Goal: Task Accomplishment & Management: Use online tool/utility

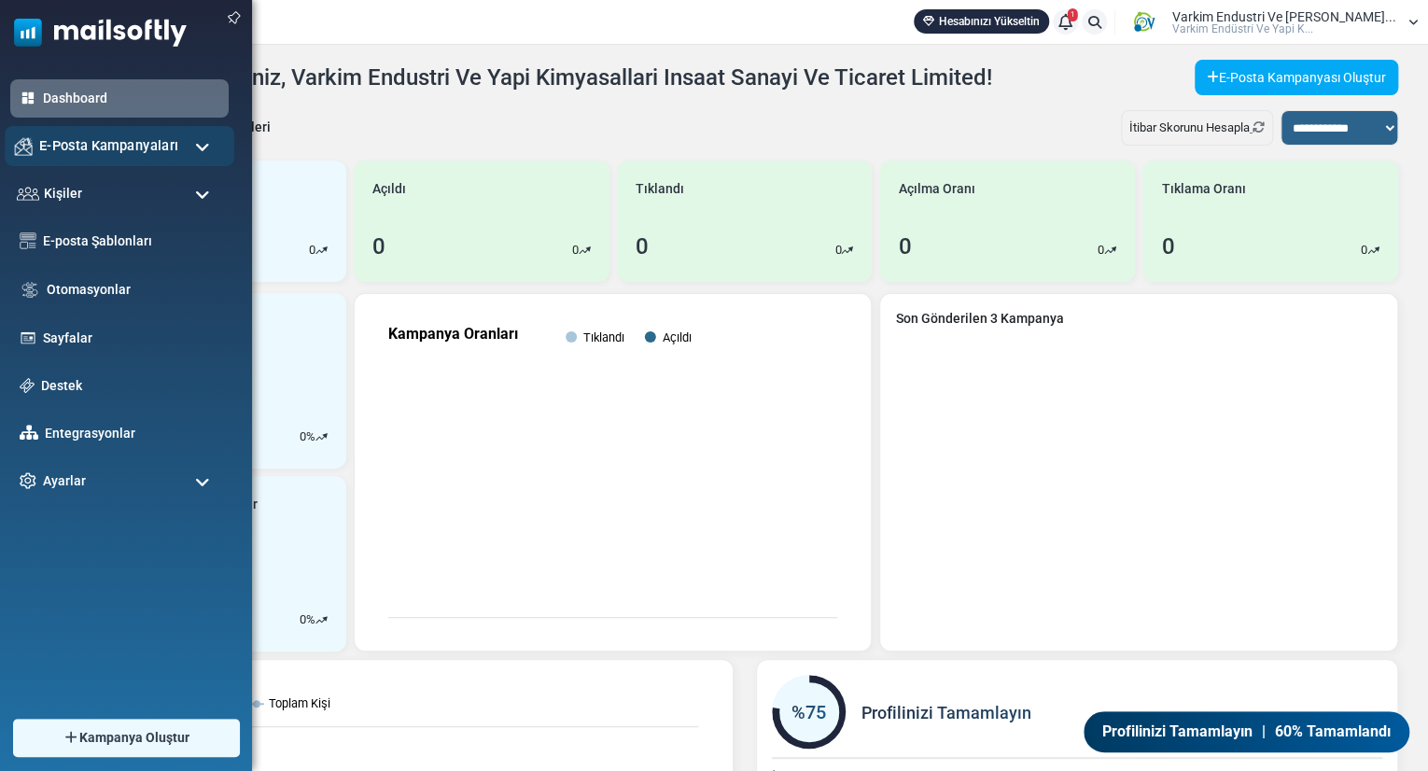
click at [155, 154] on span "E-Posta Kampanyaları" at bounding box center [108, 145] width 139 height 21
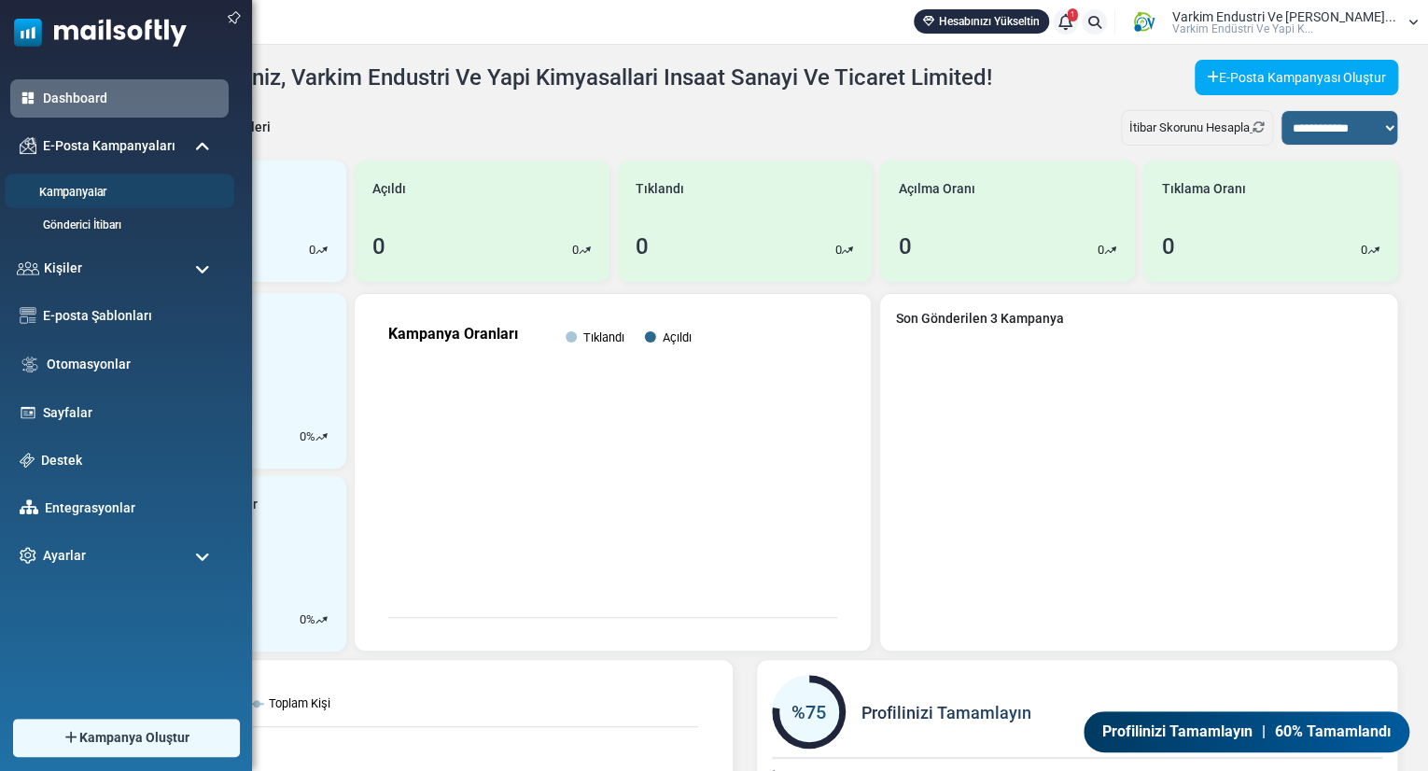
click at [142, 181] on li "Kampanyalar" at bounding box center [120, 191] width 230 height 35
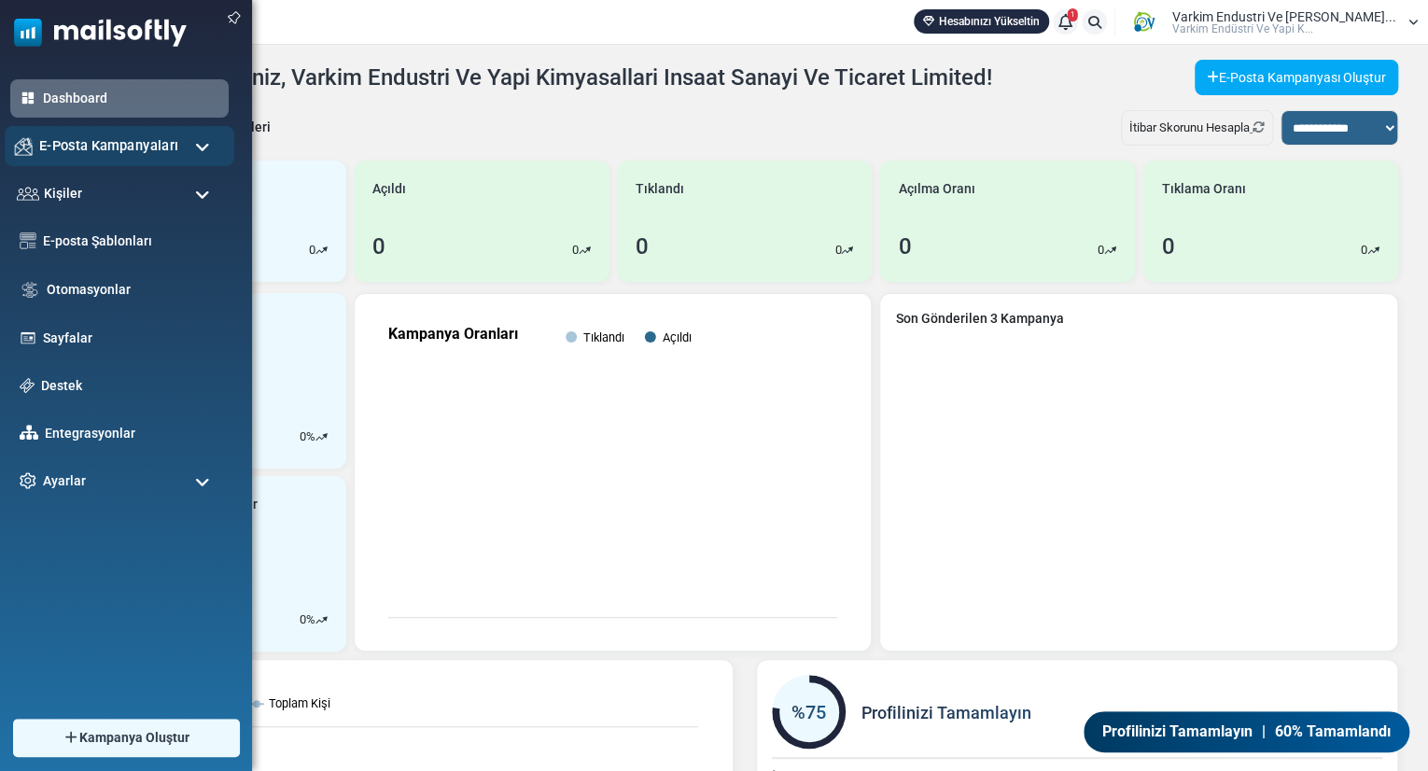
click at [182, 150] on div "E-Posta Kampanyaları" at bounding box center [120, 146] width 230 height 40
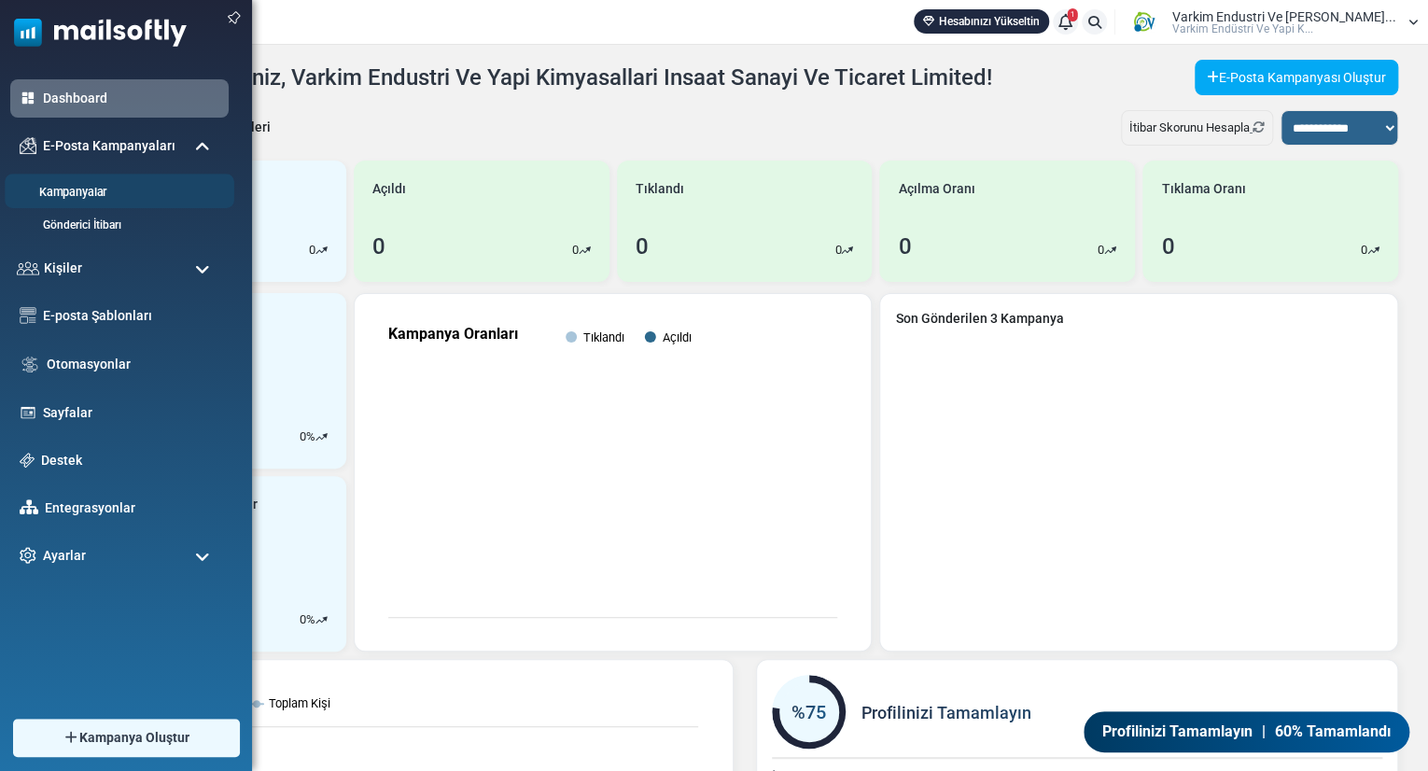
click at [147, 174] on li "Kampanyalar" at bounding box center [120, 191] width 230 height 35
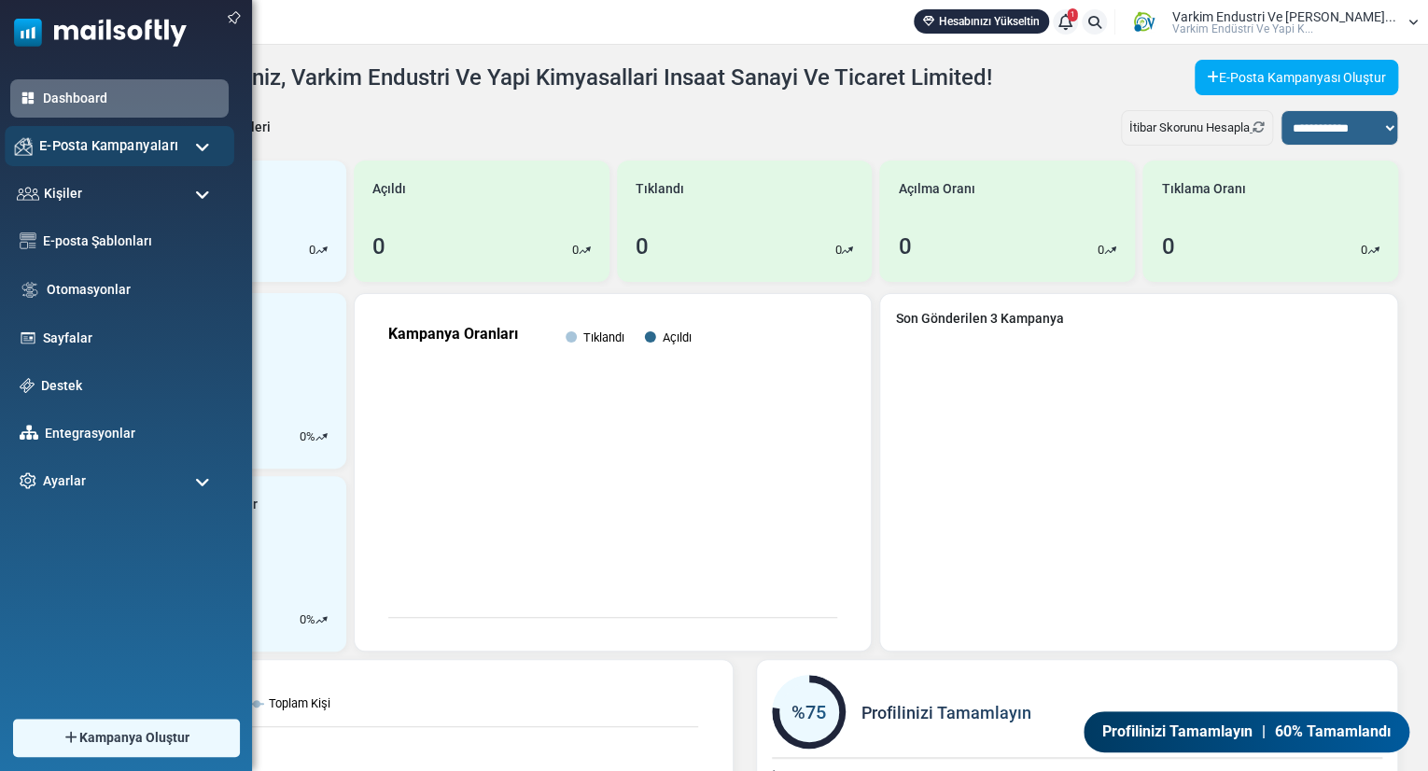
click at [170, 160] on div "E-Posta Kampanyaları" at bounding box center [120, 146] width 230 height 40
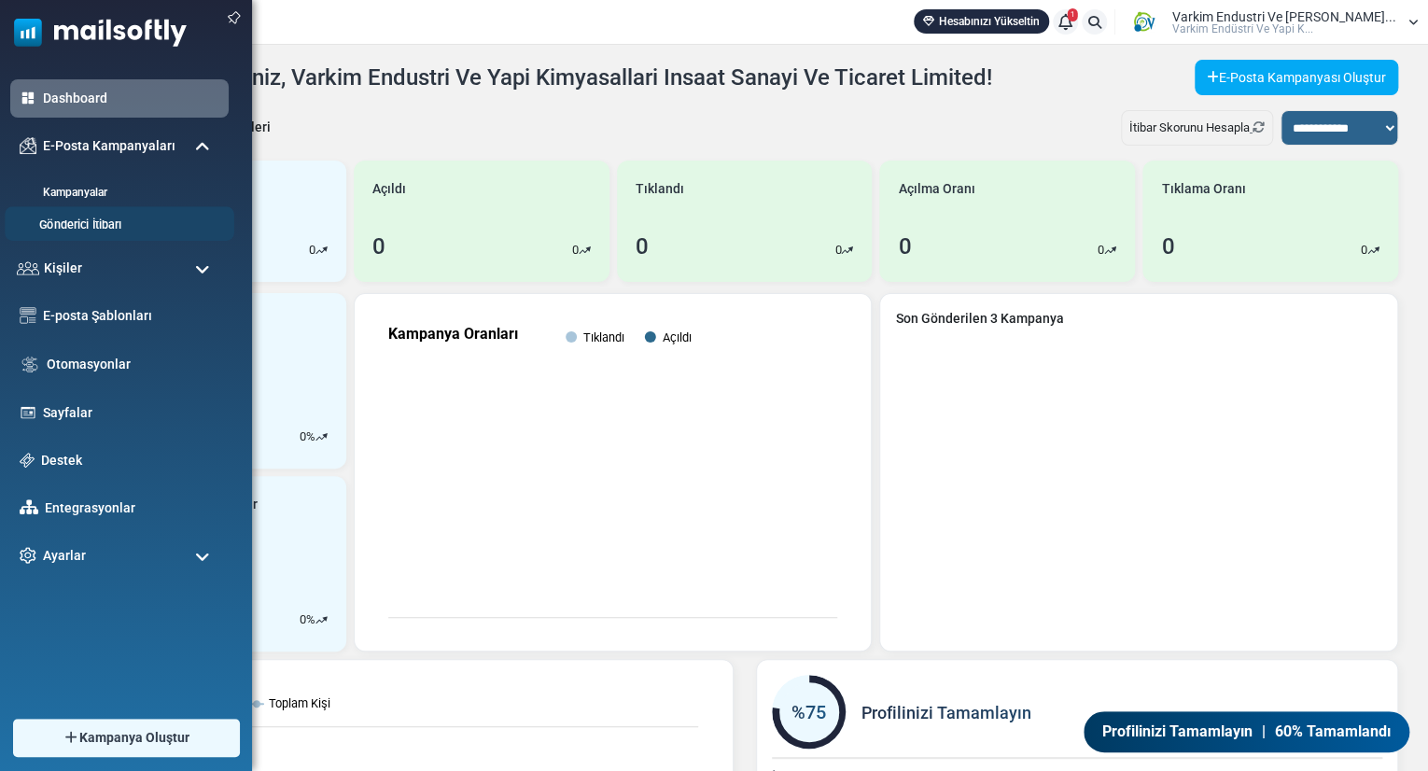
click at [131, 217] on link "Gönderici İtibarı" at bounding box center [117, 225] width 224 height 18
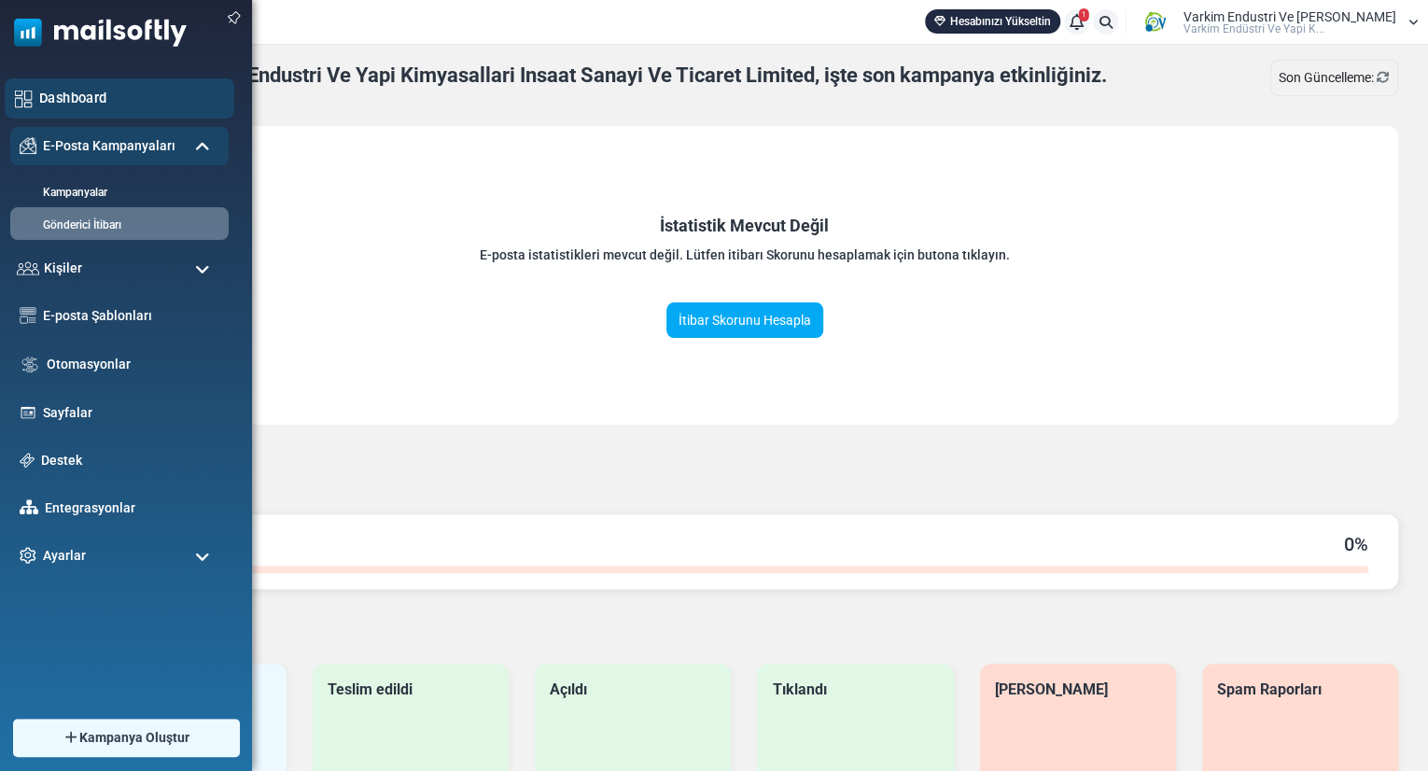
click at [124, 109] on div "Dashboard" at bounding box center [120, 98] width 230 height 40
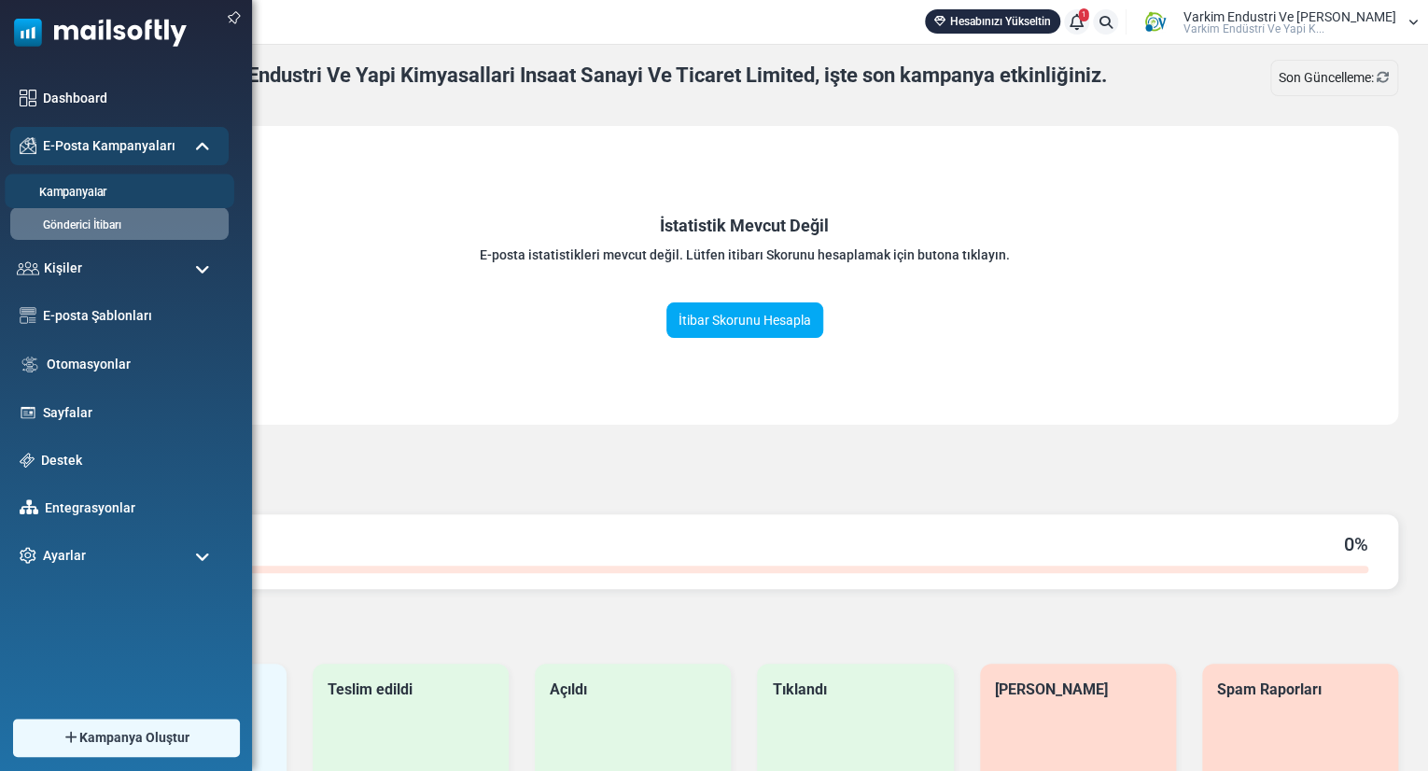
click at [110, 207] on li "Kampanyalar" at bounding box center [120, 191] width 230 height 35
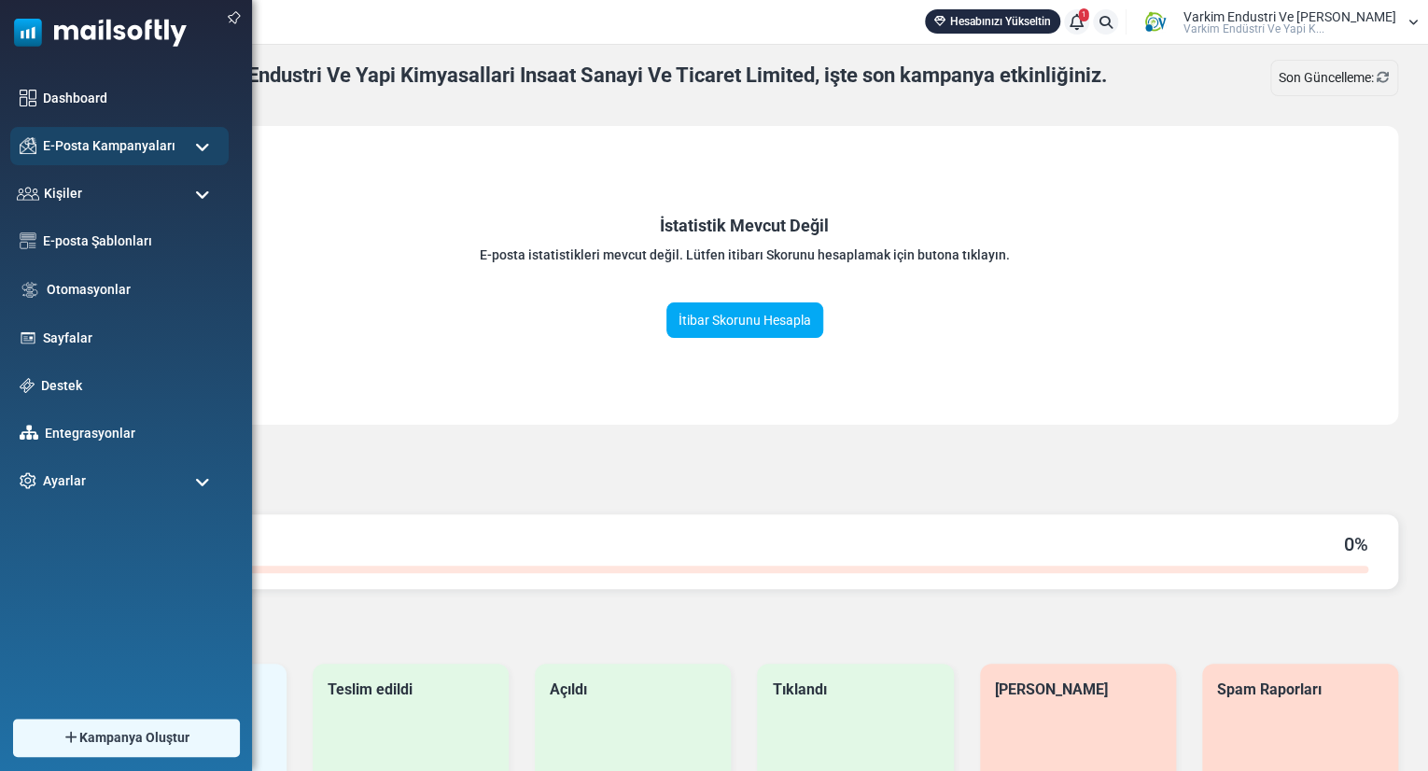
click at [110, 207] on div "Kişiler" at bounding box center [119, 193] width 218 height 38
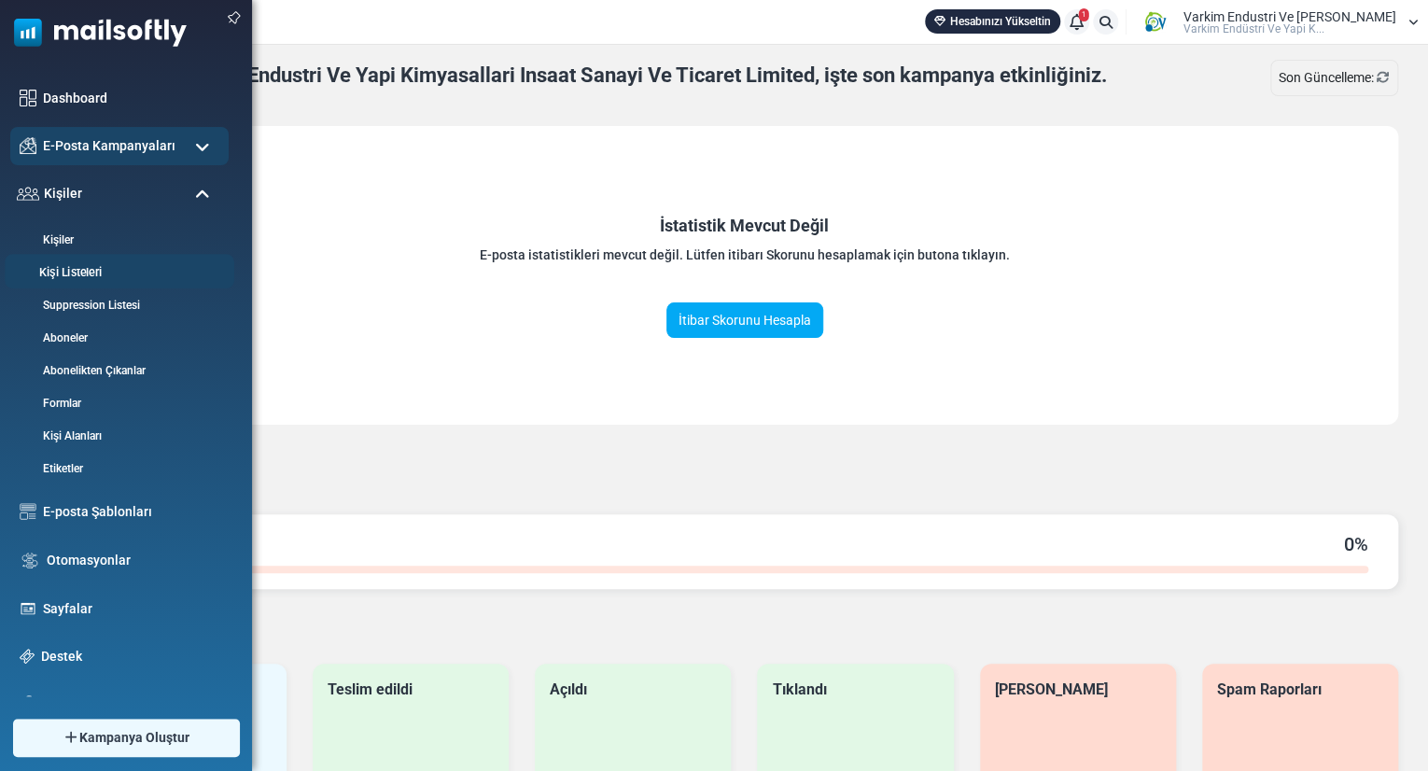
click at [113, 273] on link "Kişi Listeleri" at bounding box center [117, 273] width 224 height 18
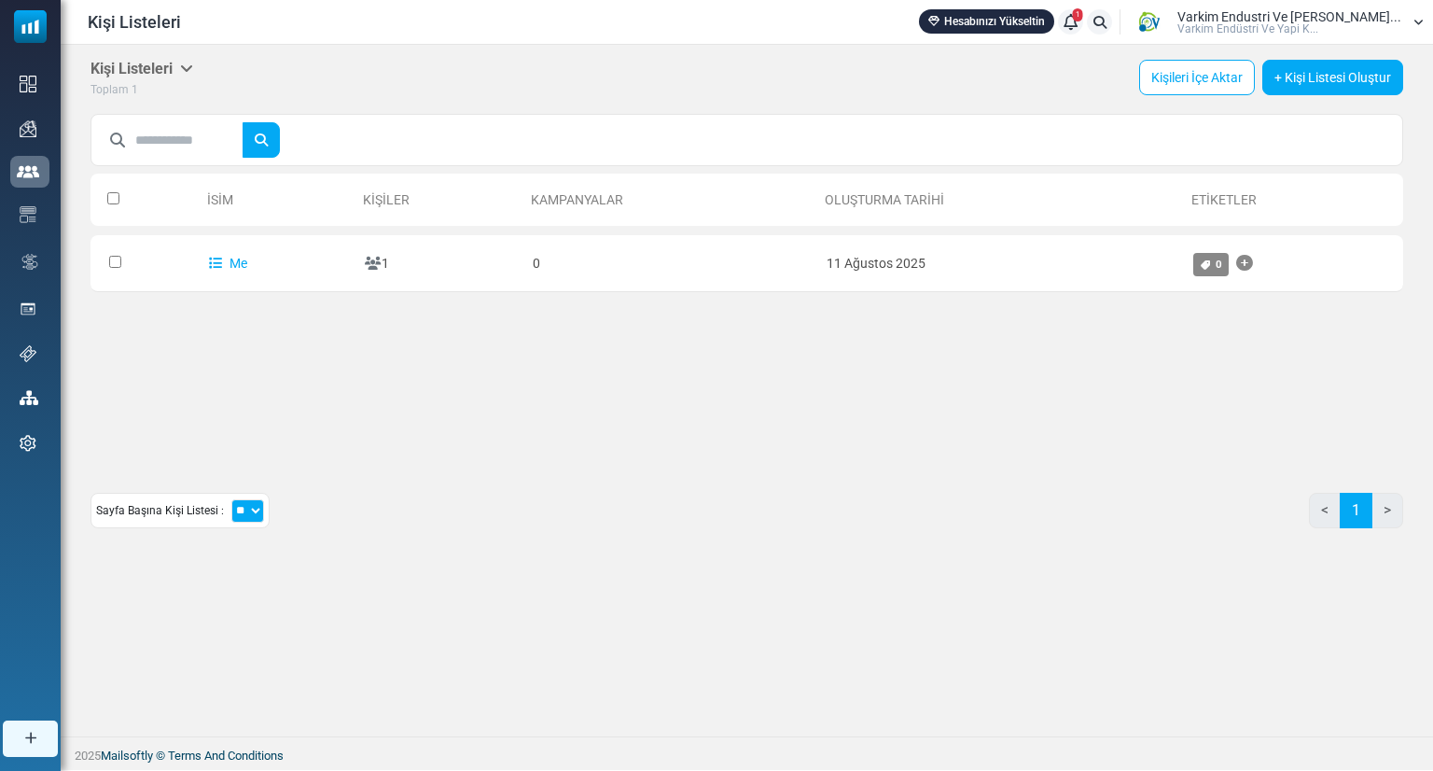
click at [431, 206] on th "Kişiler" at bounding box center [440, 200] width 168 height 52
click at [1213, 78] on link "Kişileri İçe Aktar" at bounding box center [1197, 77] width 116 height 35
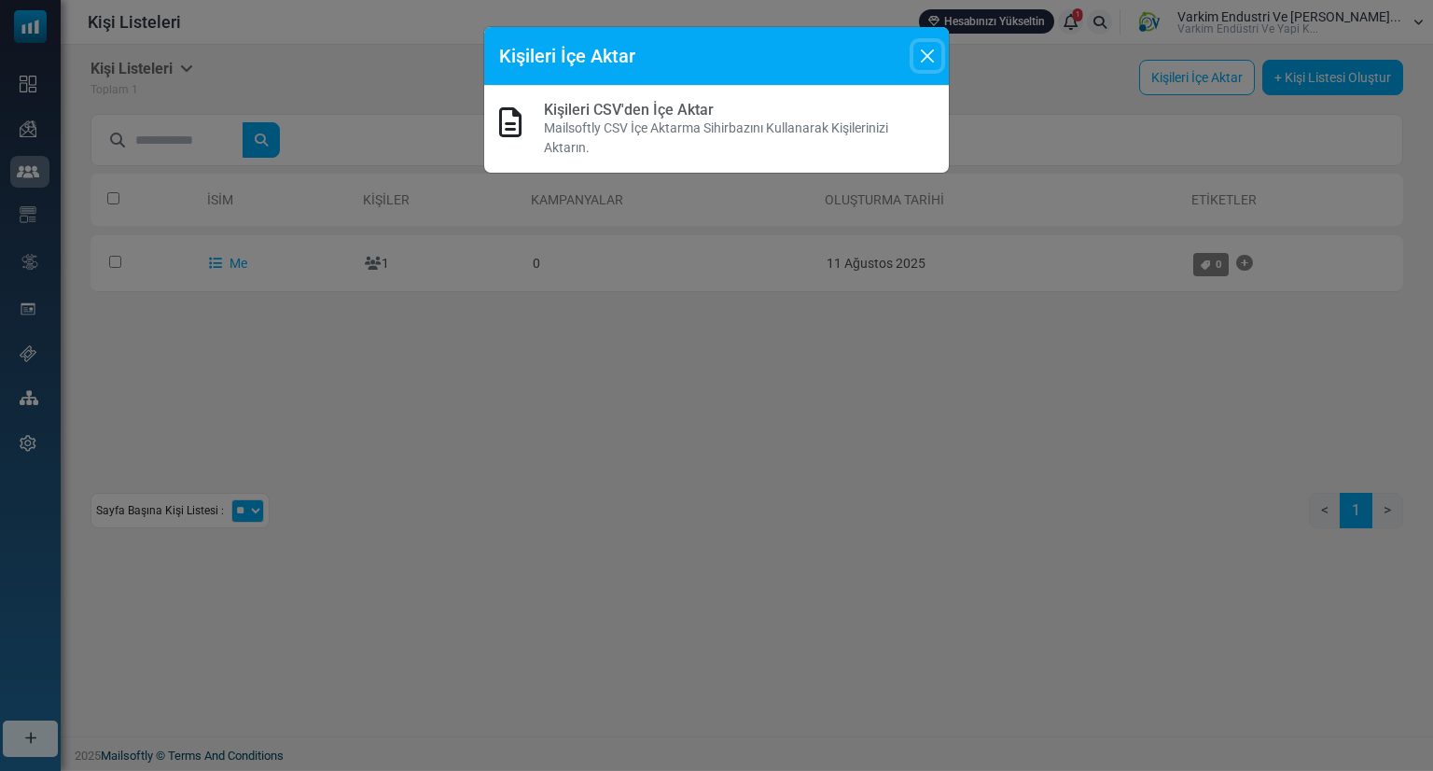
click at [931, 48] on button "Close" at bounding box center [927, 56] width 28 height 28
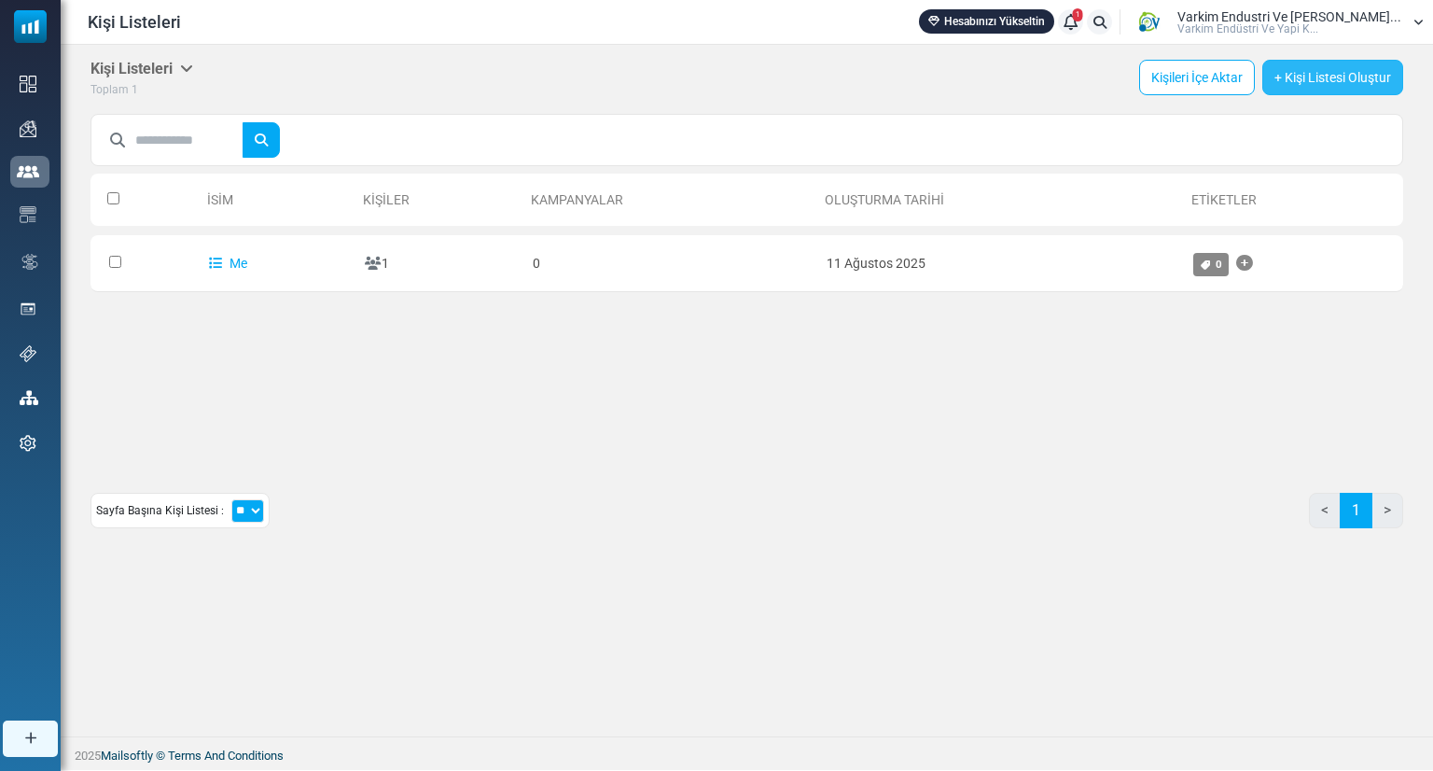
click at [1313, 63] on link "+ Kişi Listesi Oluştur" at bounding box center [1332, 77] width 141 height 35
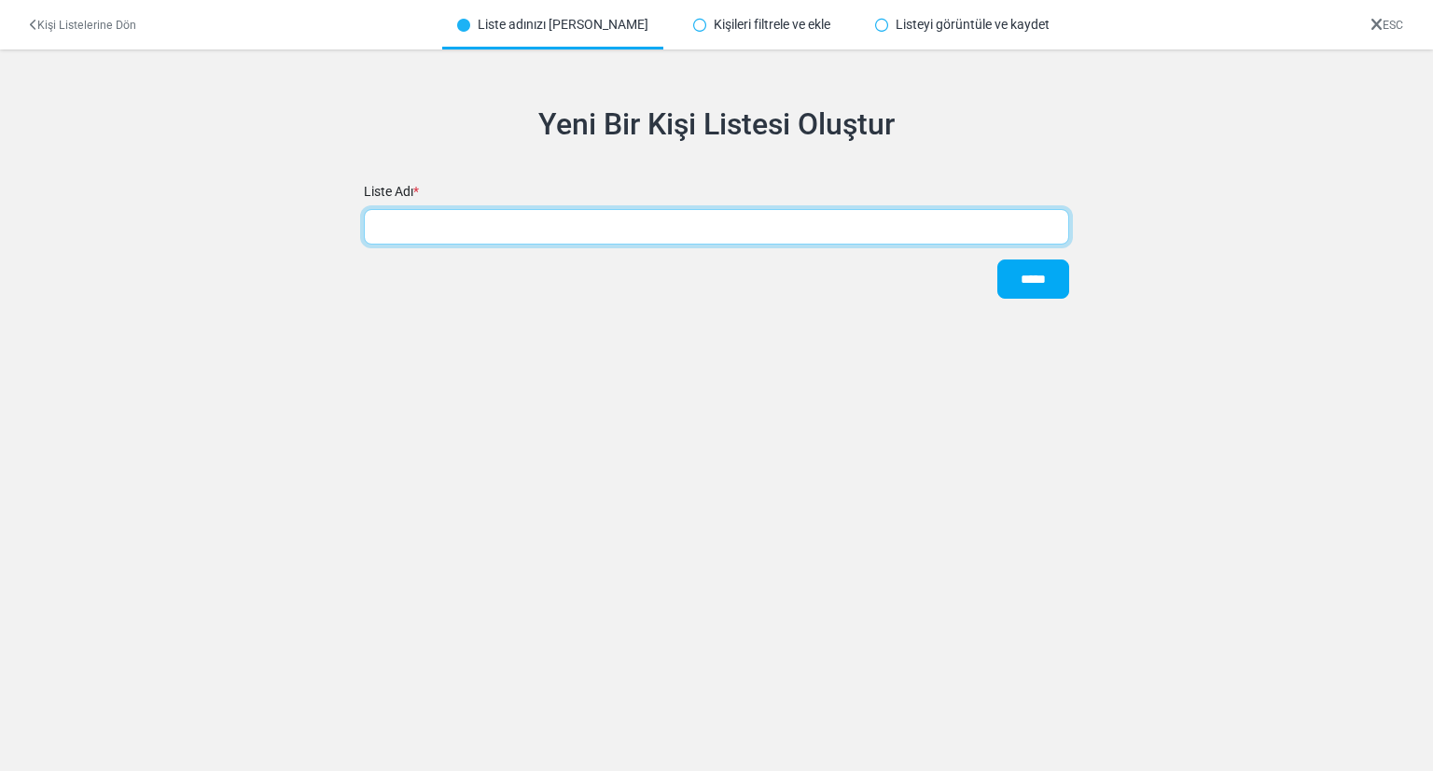
click at [605, 244] on input "text" at bounding box center [716, 226] width 705 height 35
type input "*"
type input "**********"
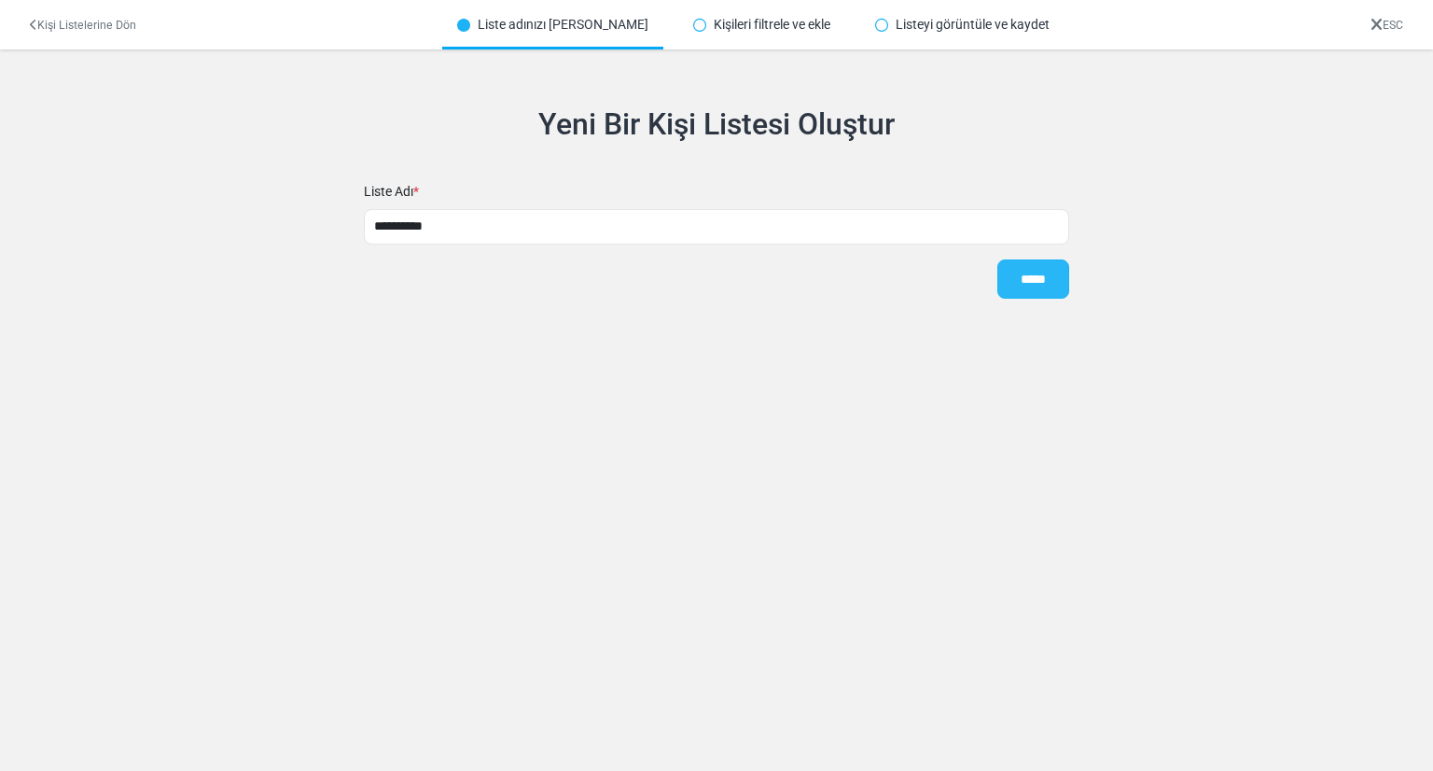
click at [1020, 273] on input "*****" at bounding box center [1033, 278] width 72 height 39
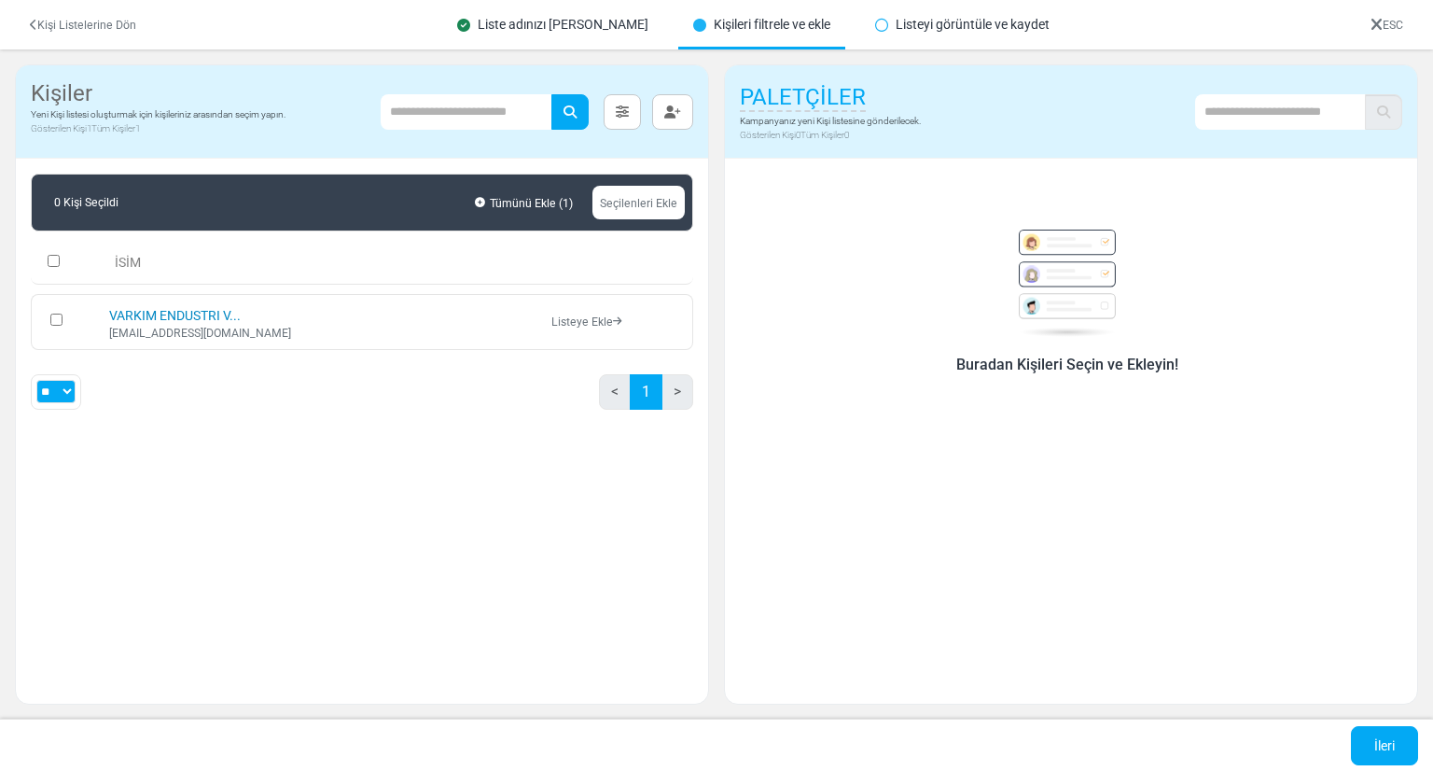
click at [149, 322] on link "VARKIM ENDUSTRI V..." at bounding box center [175, 315] width 132 height 15
click at [67, 394] on select "** ** ***" at bounding box center [55, 391] width 39 height 23
click at [888, 294] on div "Buradan Kişileri Seçin ve Ekleyin!" at bounding box center [1067, 292] width 640 height 171
click at [1291, 109] on input "text" at bounding box center [1280, 111] width 171 height 35
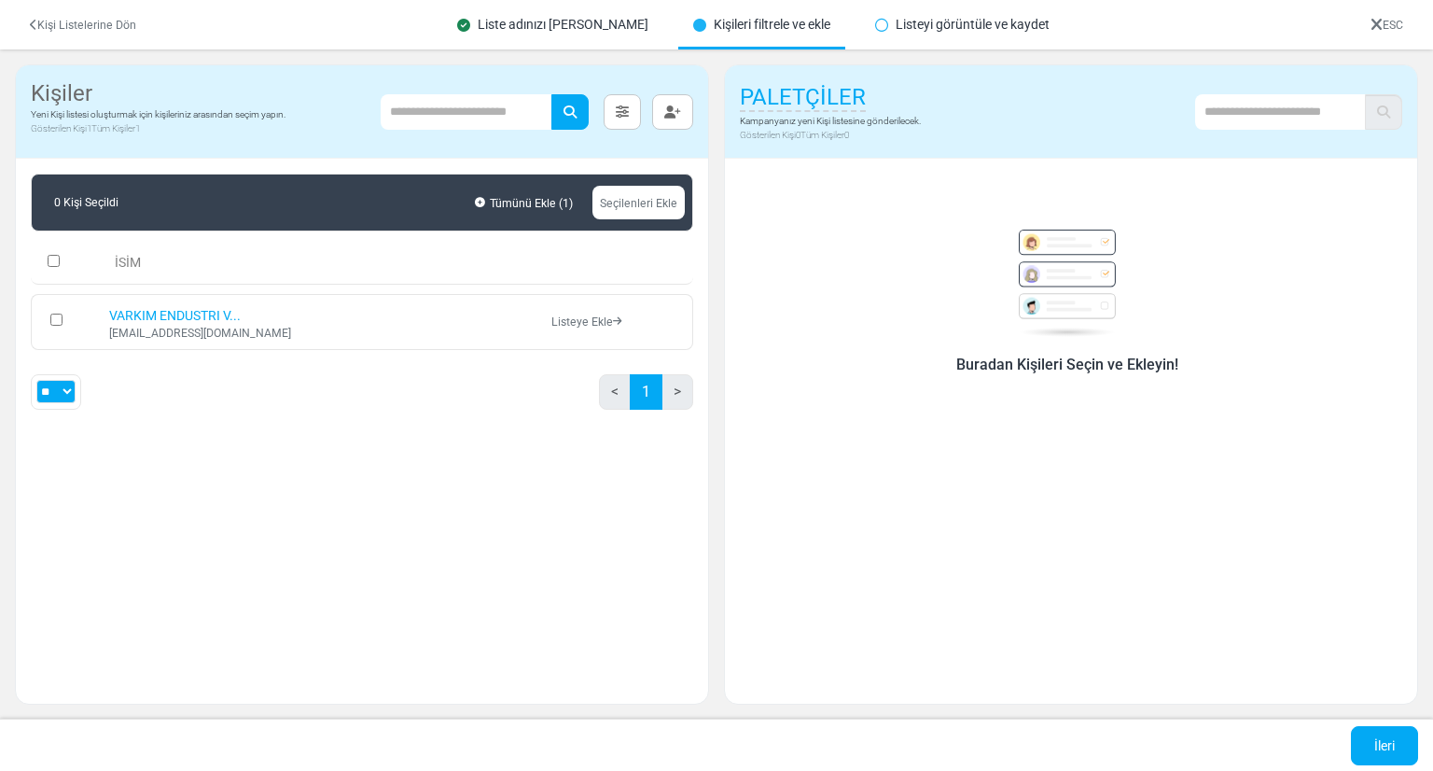
click at [1166, 363] on h6 "Buradan Kişileri Seçin ve Ekleyin!" at bounding box center [1068, 365] width 618 height 18
click at [1065, 230] on img at bounding box center [1067, 283] width 119 height 107
click at [1064, 302] on img at bounding box center [1067, 283] width 119 height 107
click at [1073, 381] on div "Buradan Kişileri Seçin ve Ekleyin!" at bounding box center [1071, 274] width 692 height 230
click at [1075, 397] on div "Buradan Kişileri Seçin ve Ekleyin!" at bounding box center [1071, 424] width 692 height 530
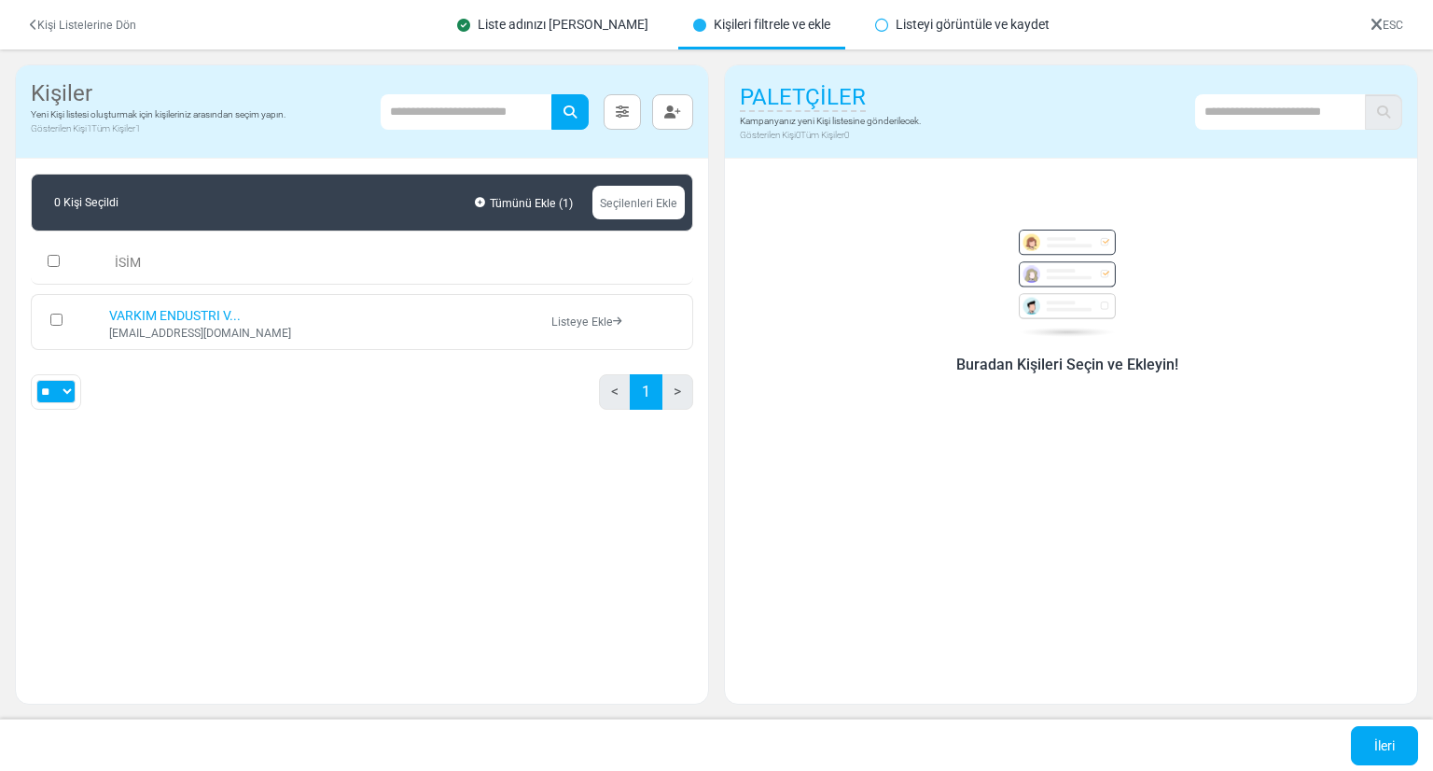
click at [941, 35] on div "Listeyi görüntüle ve kaydet" at bounding box center [962, 24] width 204 height 49
click at [870, 21] on div "Listeyi görüntüle ve kaydet" at bounding box center [962, 24] width 204 height 49
click at [875, 26] on icon at bounding box center [881, 25] width 13 height 13
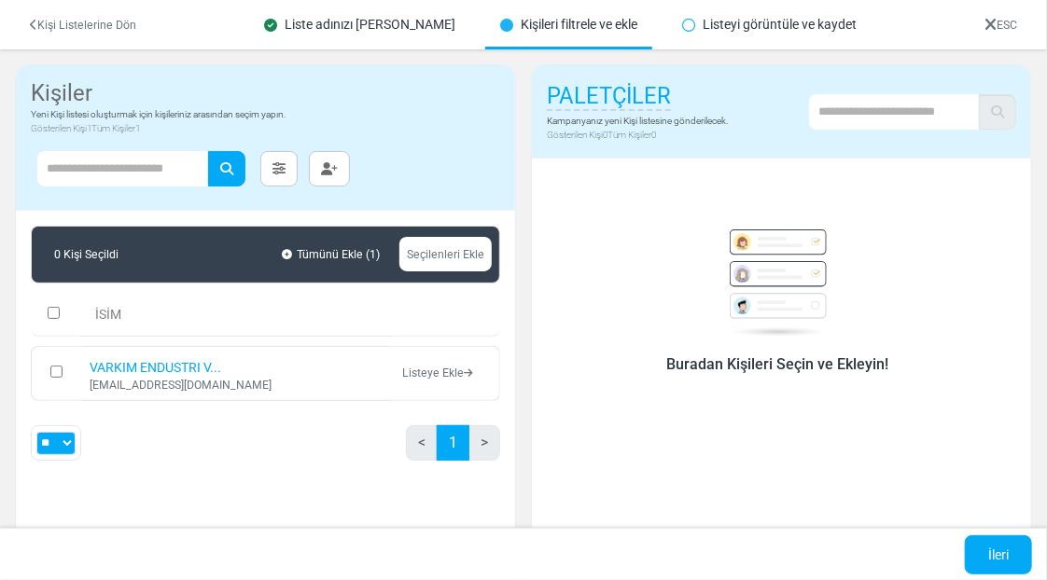
click at [664, 286] on div "Buradan Kişileri Seçin ve Ekleyin!" at bounding box center [777, 292] width 447 height 171
click at [679, 97] on h5 "PALETÇİLER" at bounding box center [637, 97] width 181 height 34
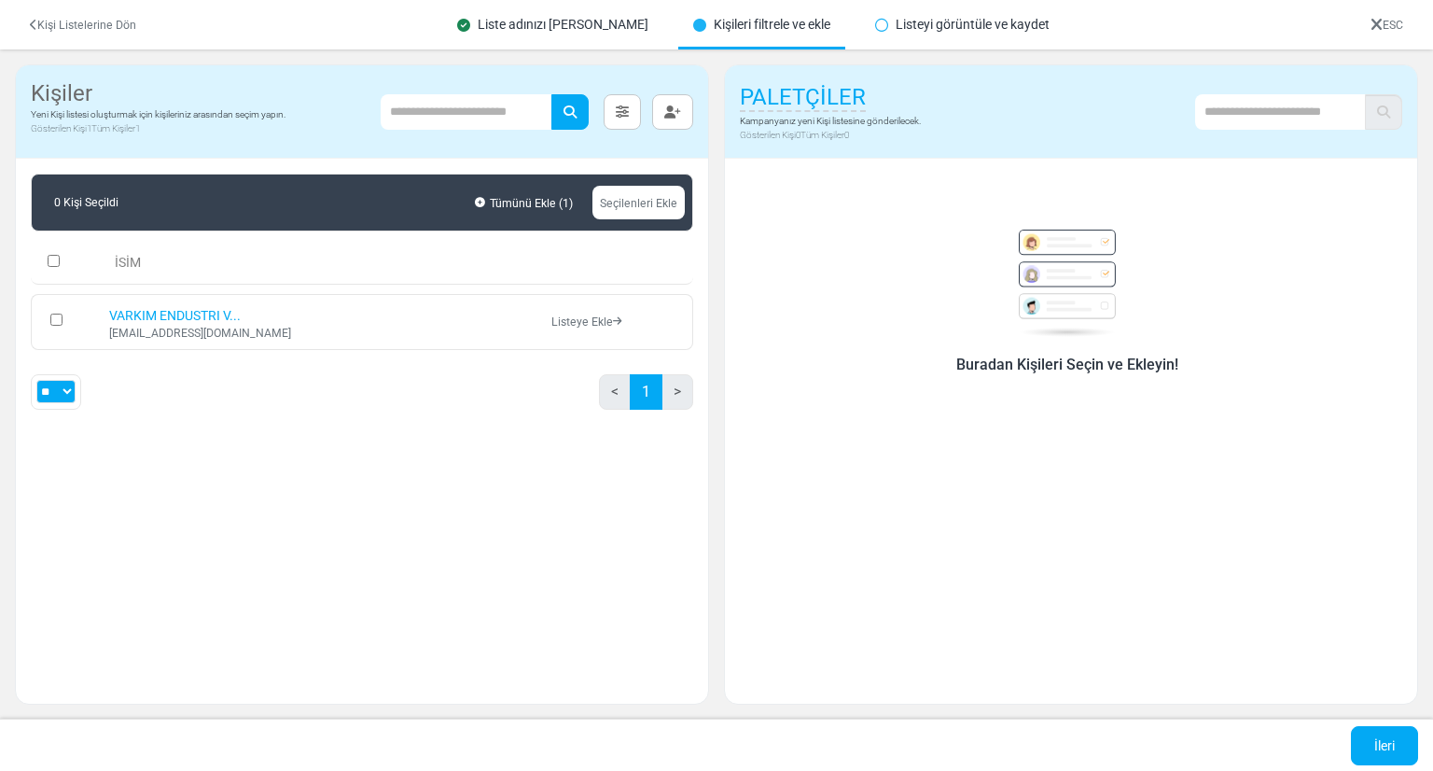
click at [826, 110] on span "PALETÇİLER" at bounding box center [803, 98] width 126 height 28
click at [870, 102] on input "**********" at bounding box center [855, 98] width 231 height 37
click at [747, 105] on input "**********" at bounding box center [855, 98] width 231 height 37
click at [878, 96] on input "**********" at bounding box center [855, 98] width 231 height 37
type input "**********"
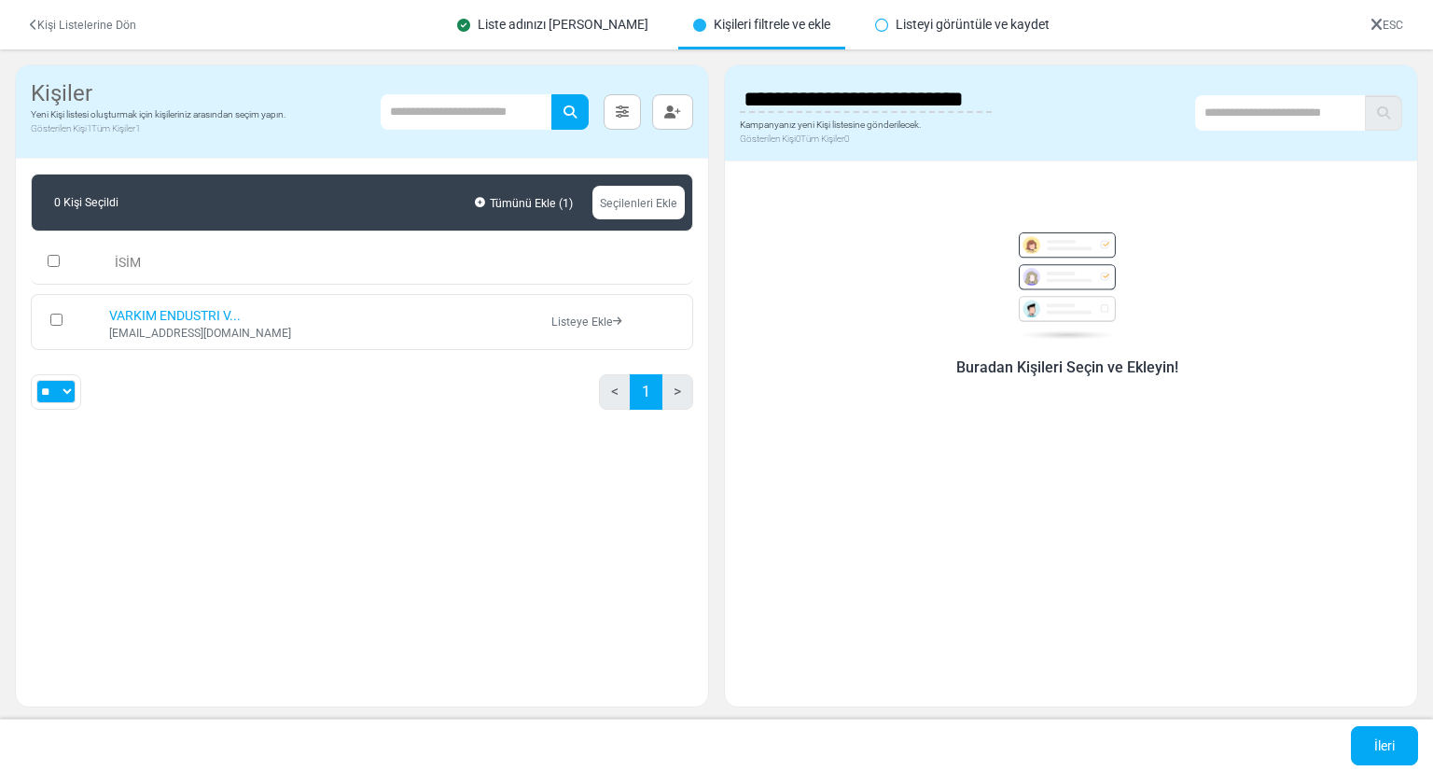
scroll to position [0, 70]
click at [544, 203] on link "Tümünü Ekle ( 1 )" at bounding box center [523, 203] width 113 height 30
click at [1037, 223] on div "Buradan Kişileri Seçin ve Ekleyin!" at bounding box center [1067, 292] width 640 height 171
click at [200, 461] on div "0 Kişi Seçildi Tümünü Ekle ( 1 ) Seçilenleri Ekle İSİM VARKIM ENDUSTRI V... [EM…" at bounding box center [362, 424] width 692 height 530
click at [230, 501] on div "0 Kişi Seçildi Tümünü Ekle ( 1 ) Seçilenleri Ekle İSİM VARKIM ENDUSTRI V... [EM…" at bounding box center [362, 424] width 692 height 530
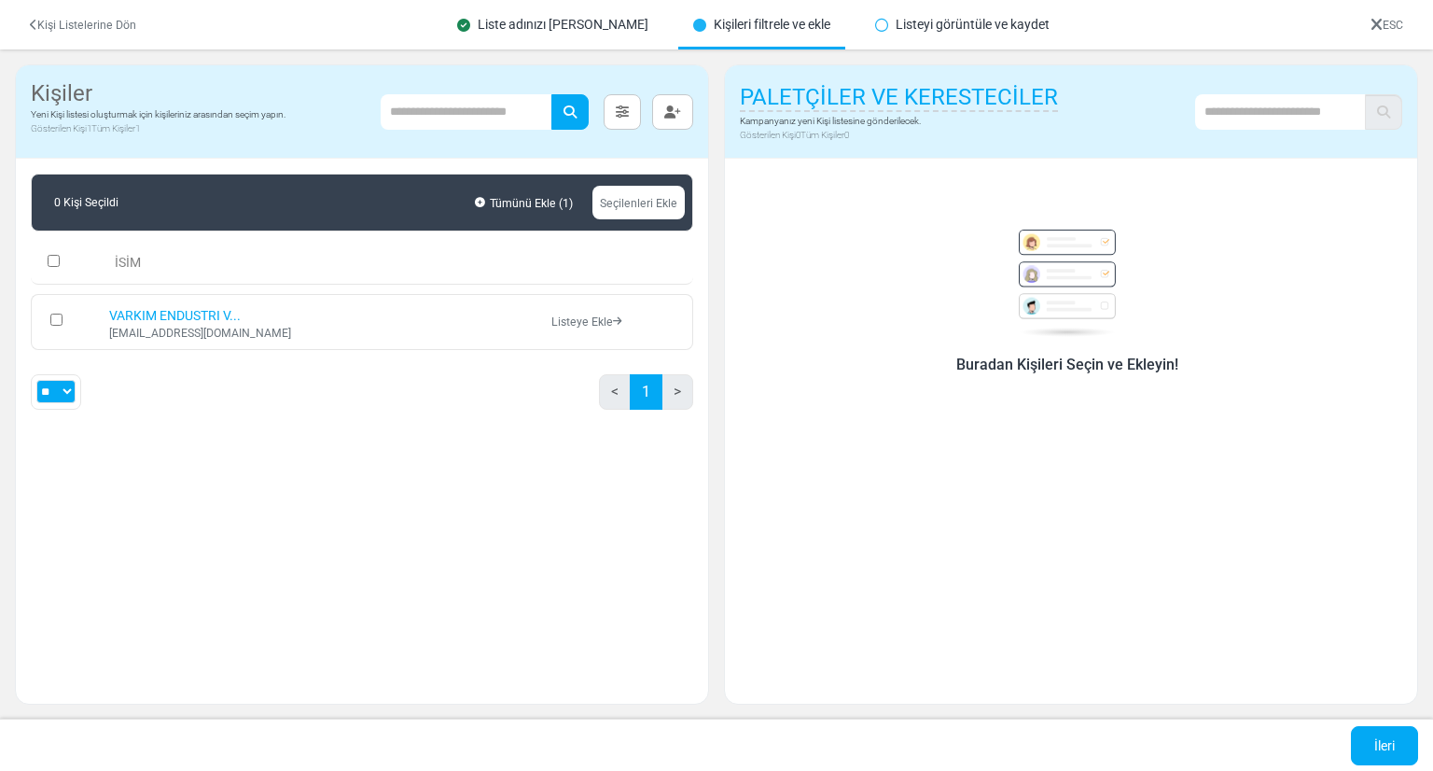
click at [847, 424] on div "Buradan Kişileri Seçin ve Ekleyin!" at bounding box center [1071, 424] width 692 height 530
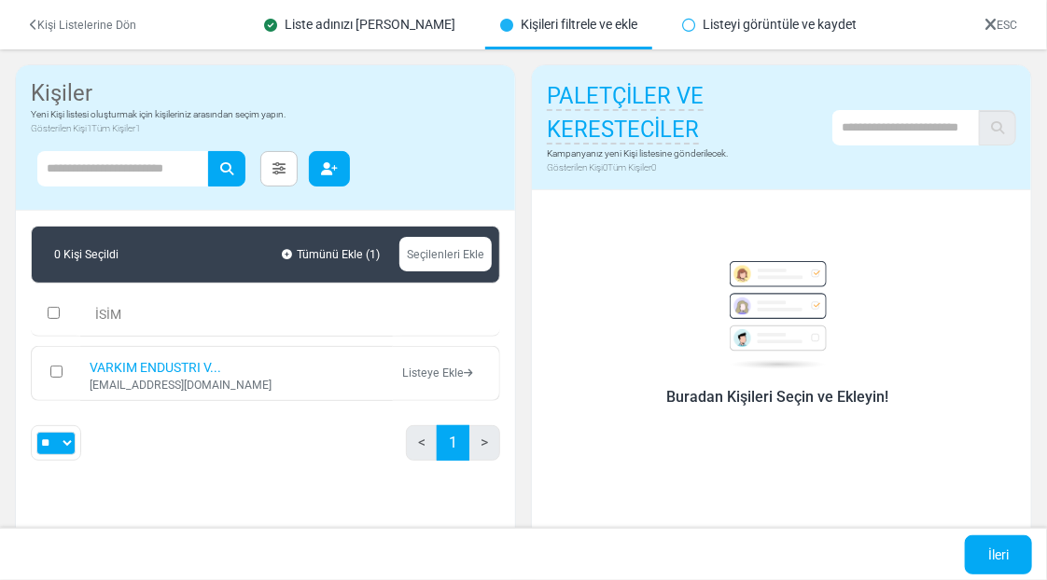
click at [332, 173] on icon "button" at bounding box center [329, 168] width 17 height 13
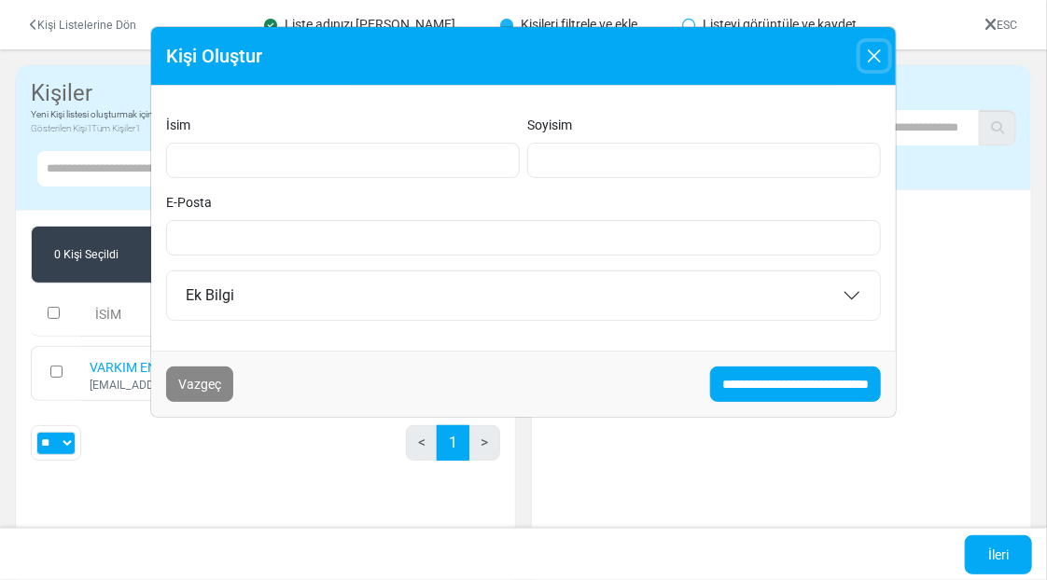
click at [871, 42] on button "Close" at bounding box center [874, 56] width 28 height 28
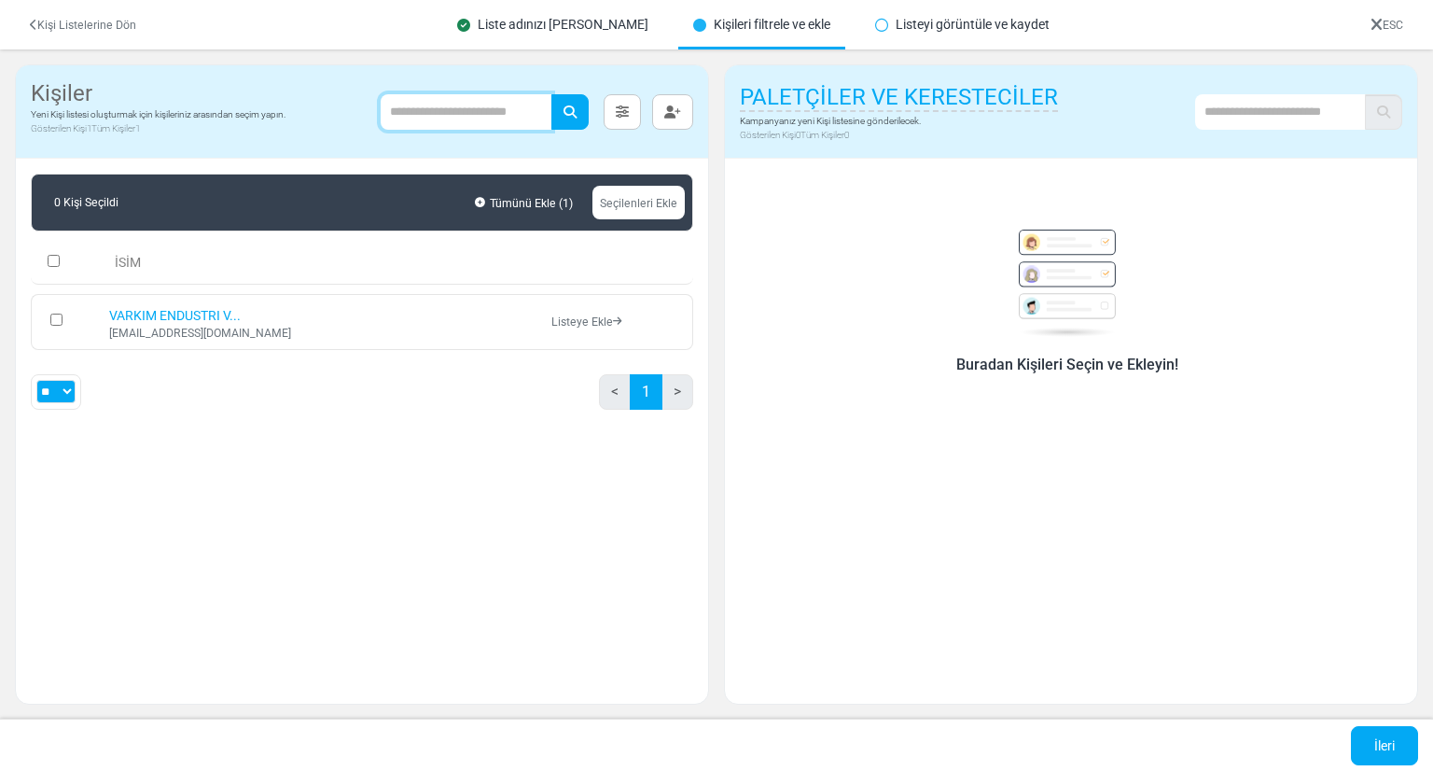
click at [399, 112] on input "text" at bounding box center [466, 111] width 171 height 35
click at [636, 123] on link at bounding box center [622, 111] width 37 height 35
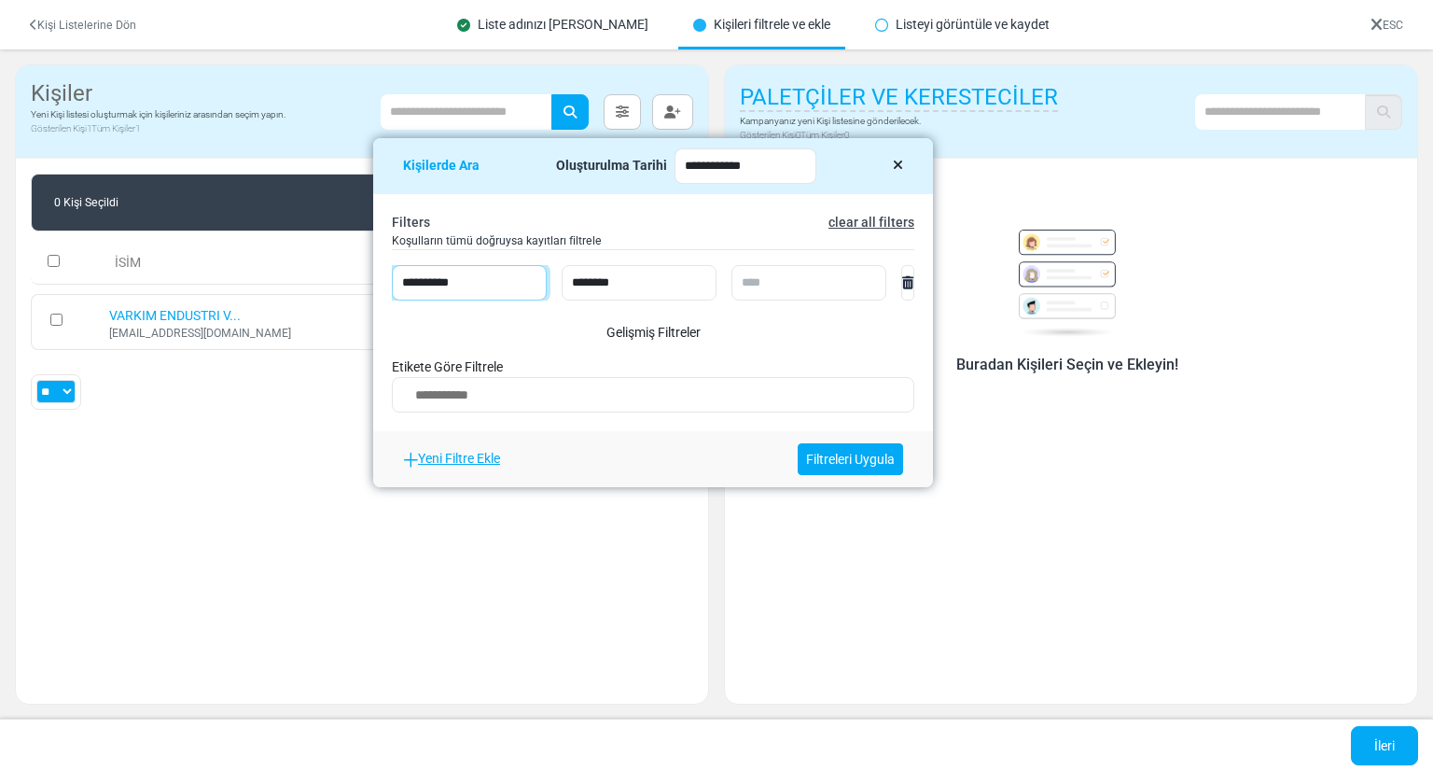
click at [454, 280] on select "**********" at bounding box center [469, 282] width 155 height 35
click at [448, 464] on link "Yeni Filtre Ekle" at bounding box center [451, 458] width 97 height 15
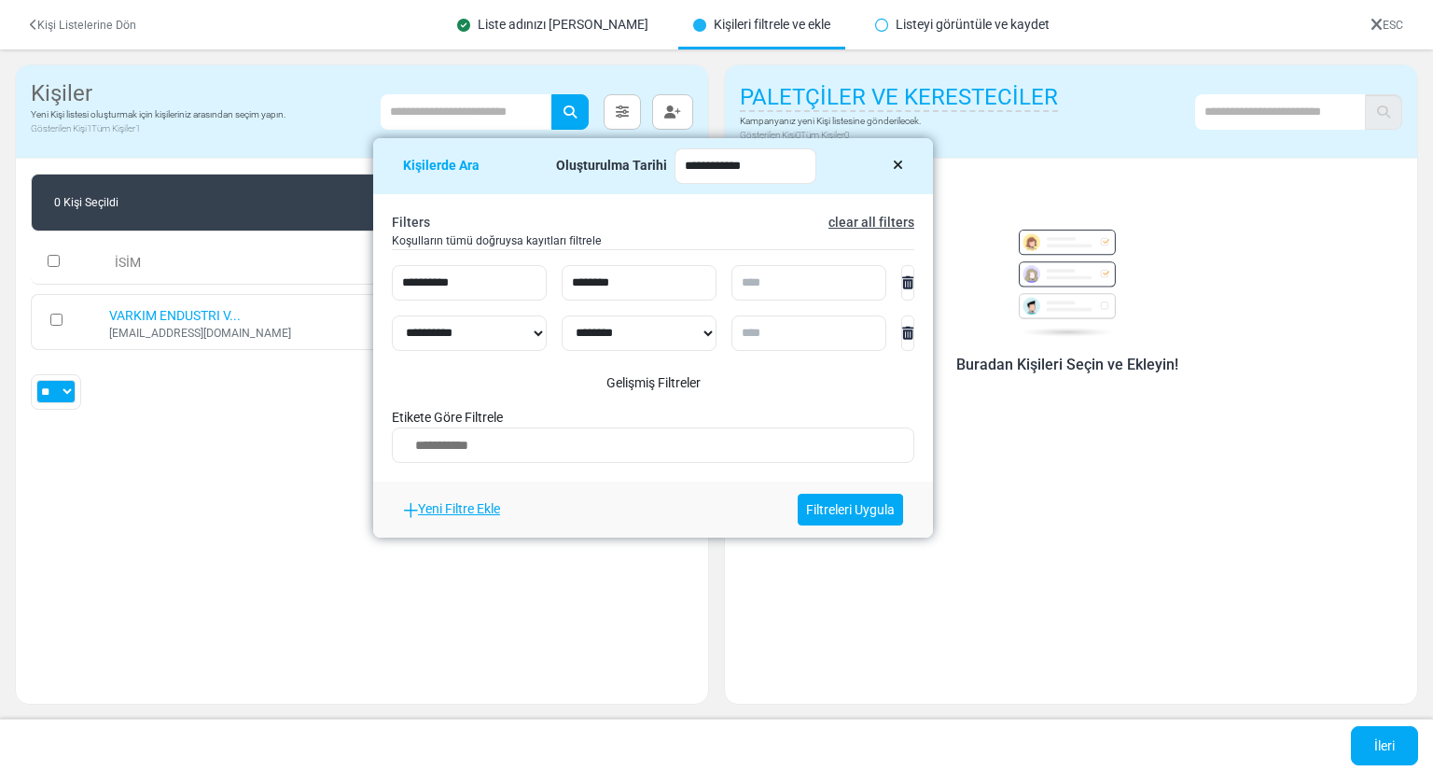
click at [468, 505] on link "Yeni Filtre Ekle" at bounding box center [451, 508] width 97 height 15
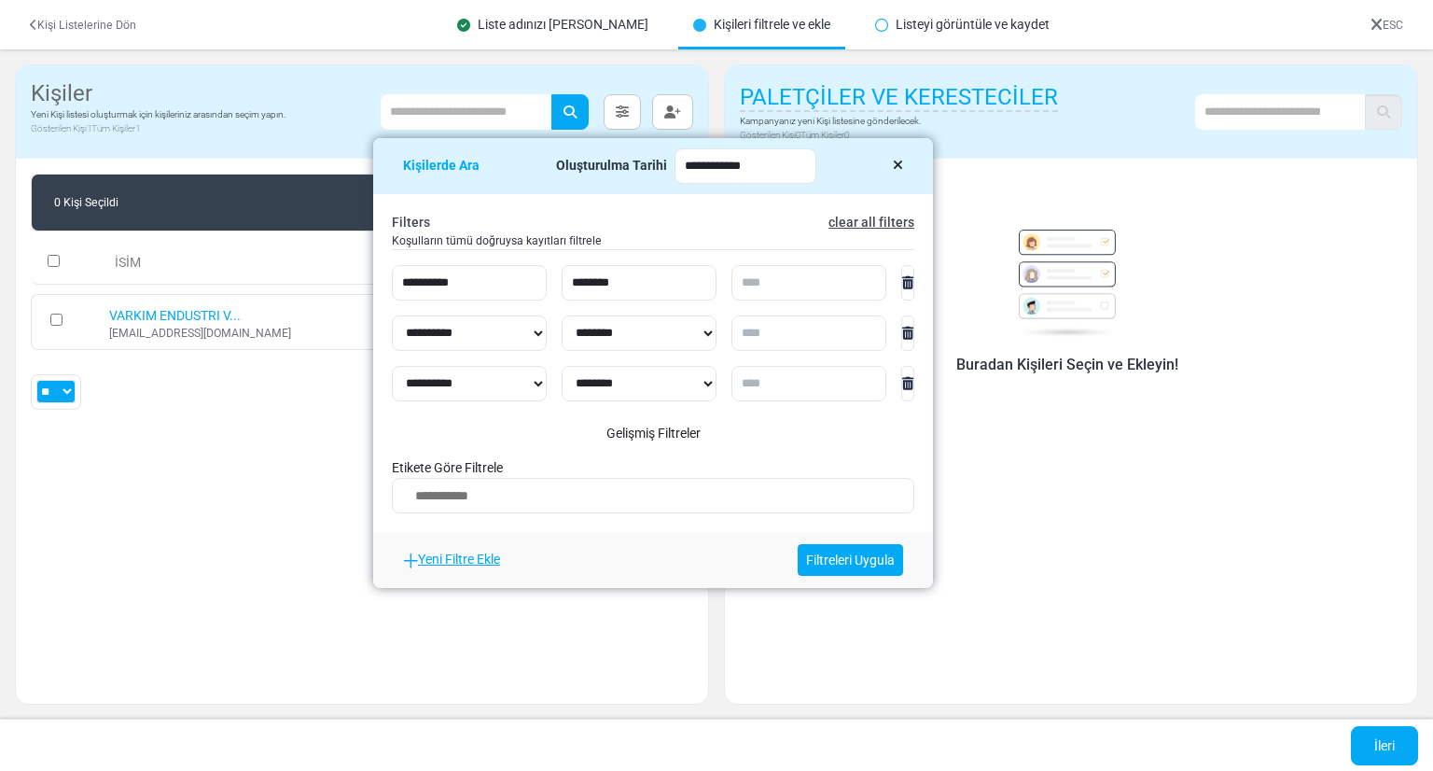
click at [902, 378] on icon at bounding box center [907, 383] width 11 height 13
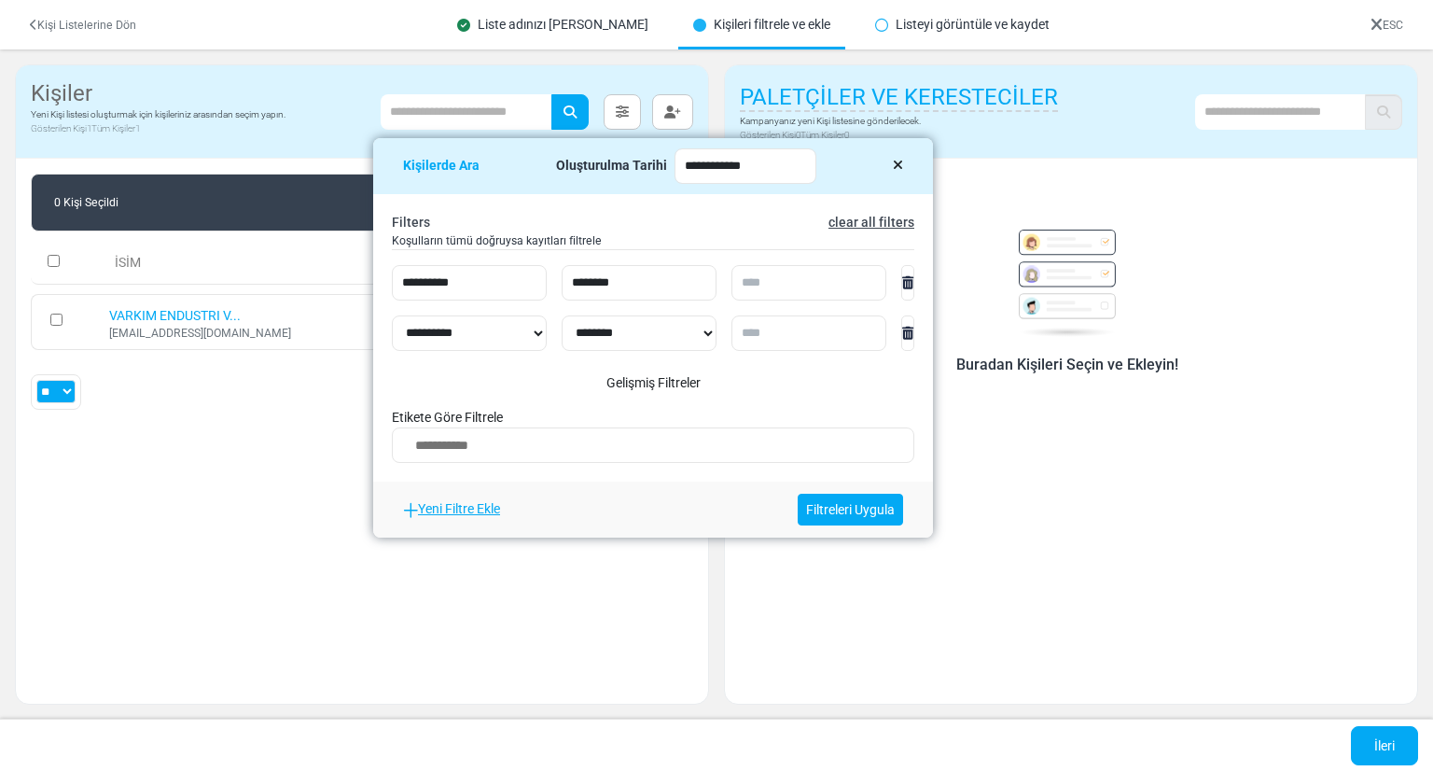
click at [901, 341] on link at bounding box center [907, 332] width 13 height 35
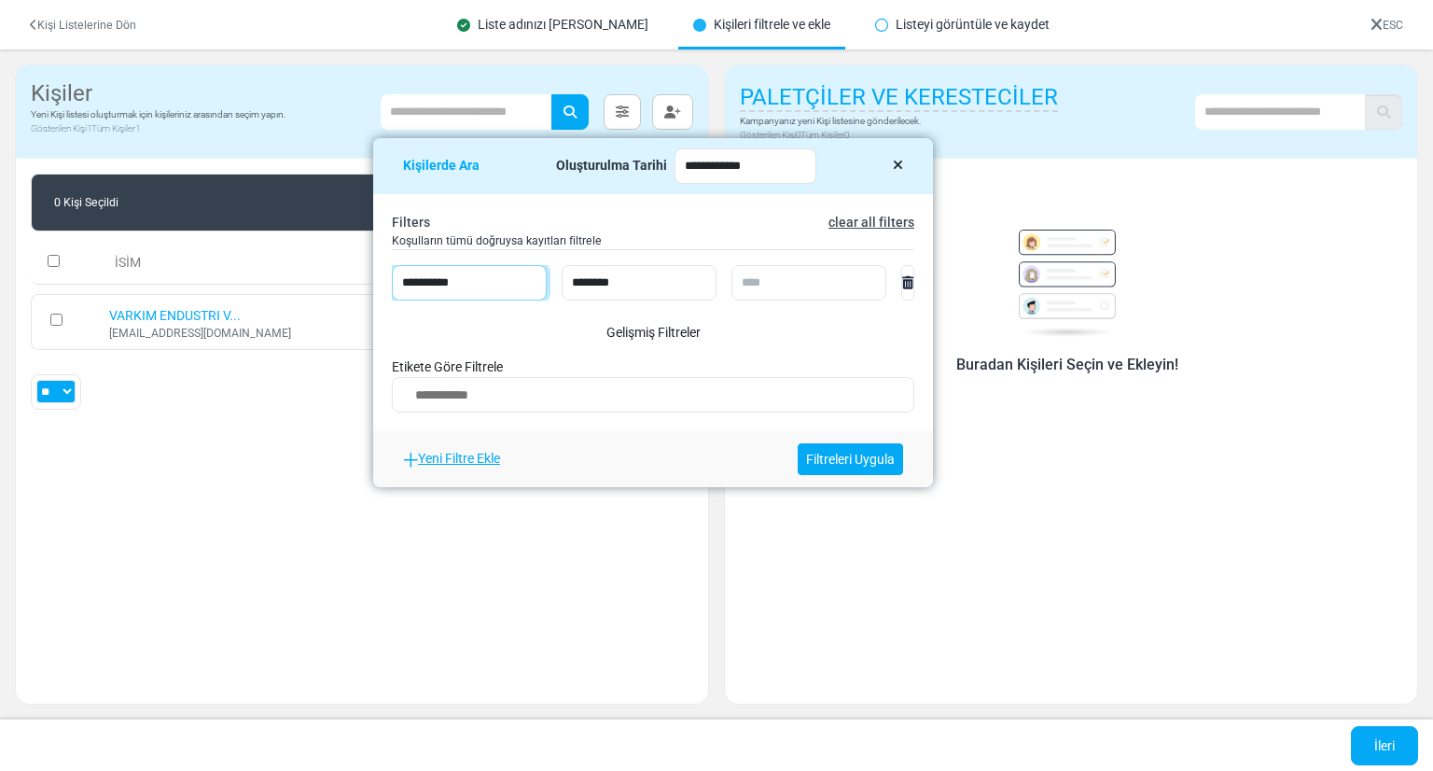
click at [497, 288] on select "**********" at bounding box center [469, 282] width 155 height 35
click at [609, 290] on select "**********" at bounding box center [639, 282] width 155 height 35
click at [797, 276] on input "text" at bounding box center [809, 282] width 155 height 35
click at [871, 225] on link "clear all filters" at bounding box center [872, 222] width 86 height 15
type input "**********"
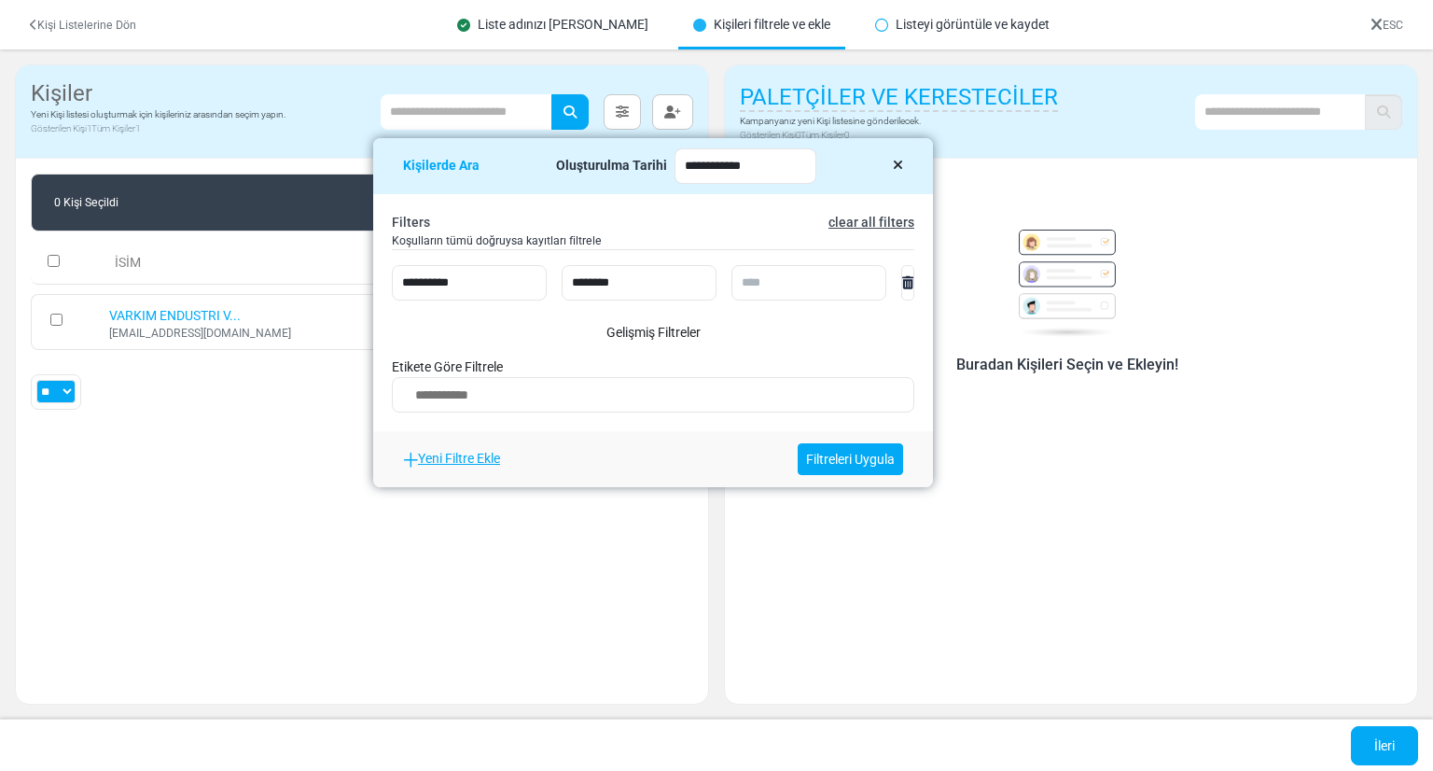
select select
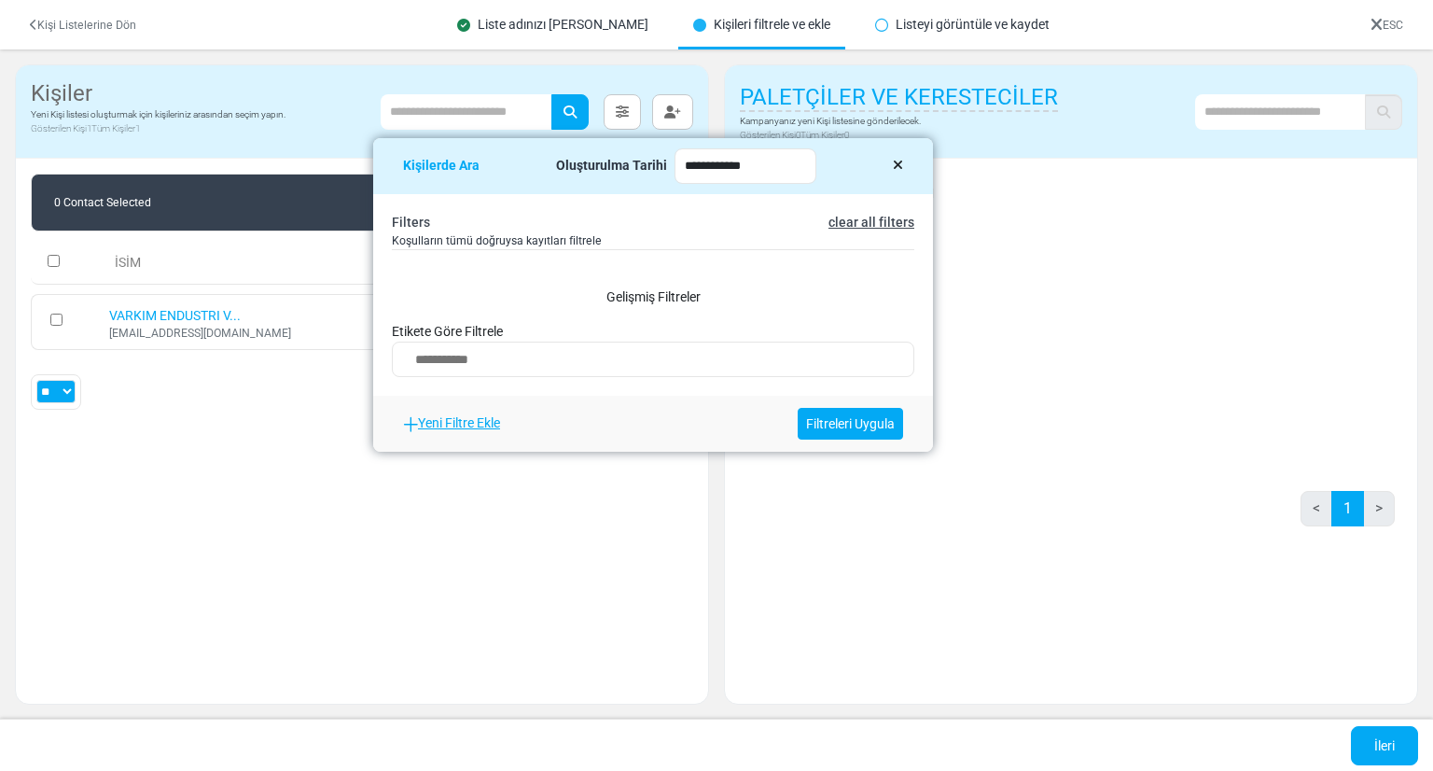
click at [895, 159] on icon at bounding box center [898, 165] width 10 height 13
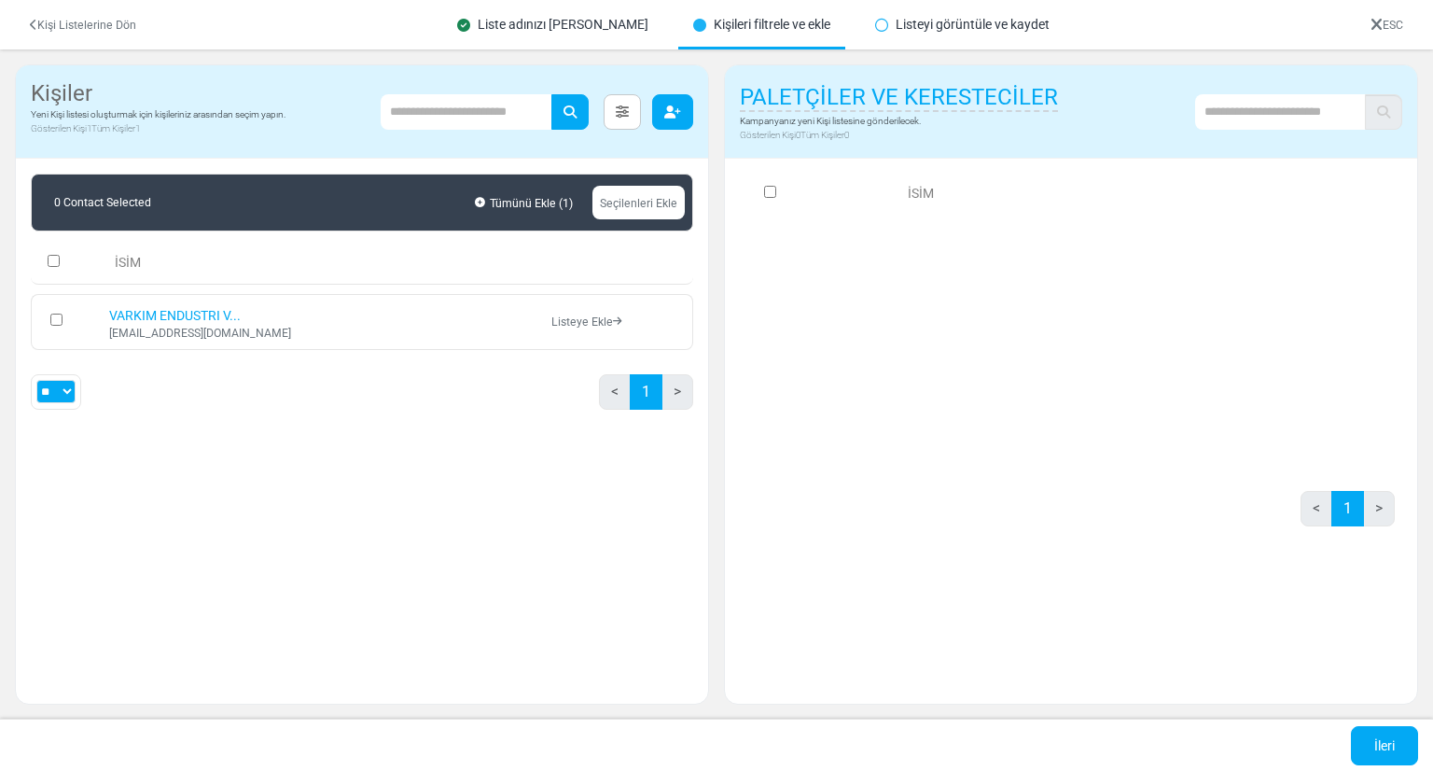
click at [665, 116] on icon "button" at bounding box center [672, 111] width 17 height 13
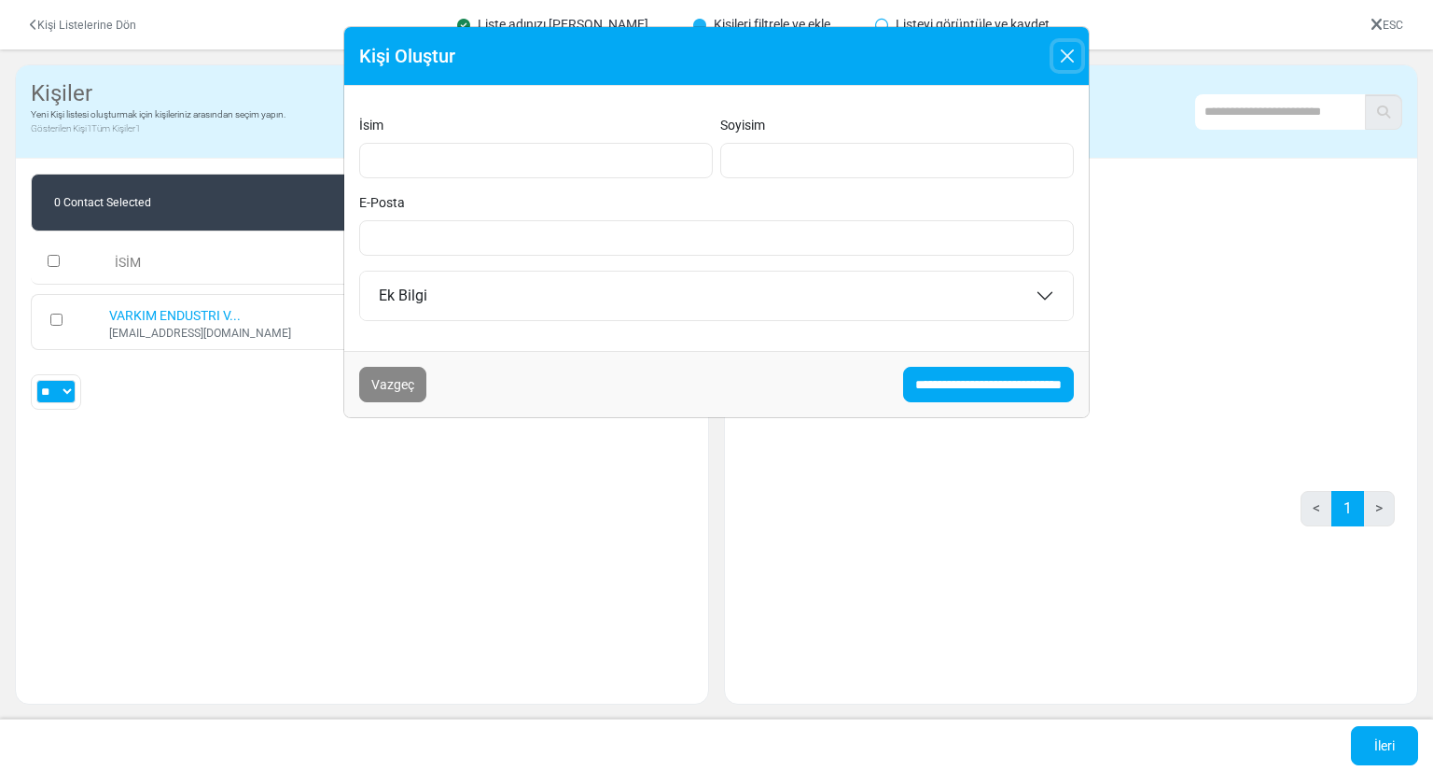
click at [1061, 49] on button "Close" at bounding box center [1067, 56] width 28 height 28
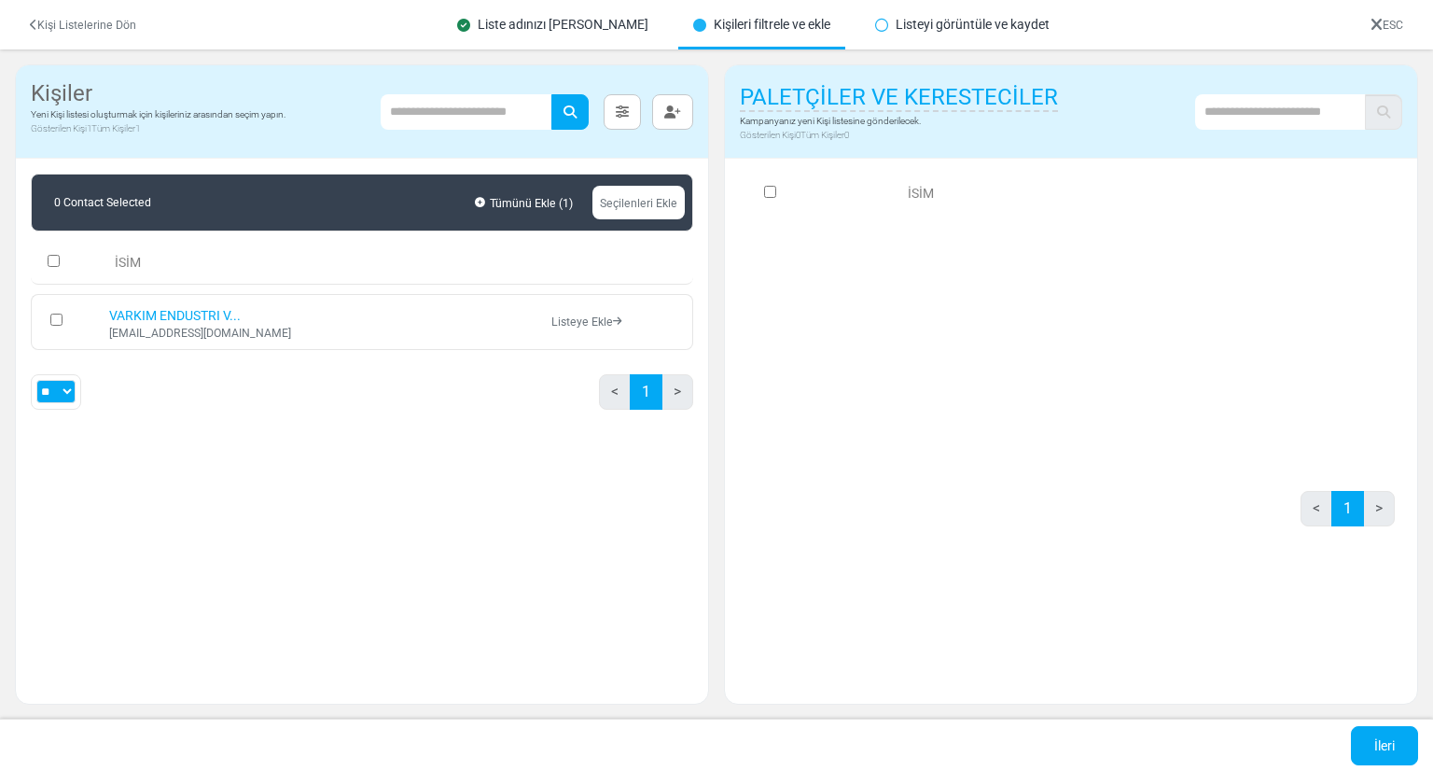
click at [647, 206] on link "Seçilenleri Ekle" at bounding box center [639, 203] width 92 height 34
click at [355, 462] on div "0 Contact Selected Tümünü Ekle ( 1 ) Seçilenleri Ekle İSİM VARKIM ENDUSTRI V...…" at bounding box center [362, 424] width 692 height 530
click at [575, 38] on div "Liste adınızı [PERSON_NAME]" at bounding box center [552, 24] width 221 height 49
click at [575, 31] on div "Liste adınızı [PERSON_NAME]" at bounding box center [552, 24] width 221 height 49
click at [597, 18] on div "Liste adınızı [PERSON_NAME]" at bounding box center [552, 24] width 221 height 49
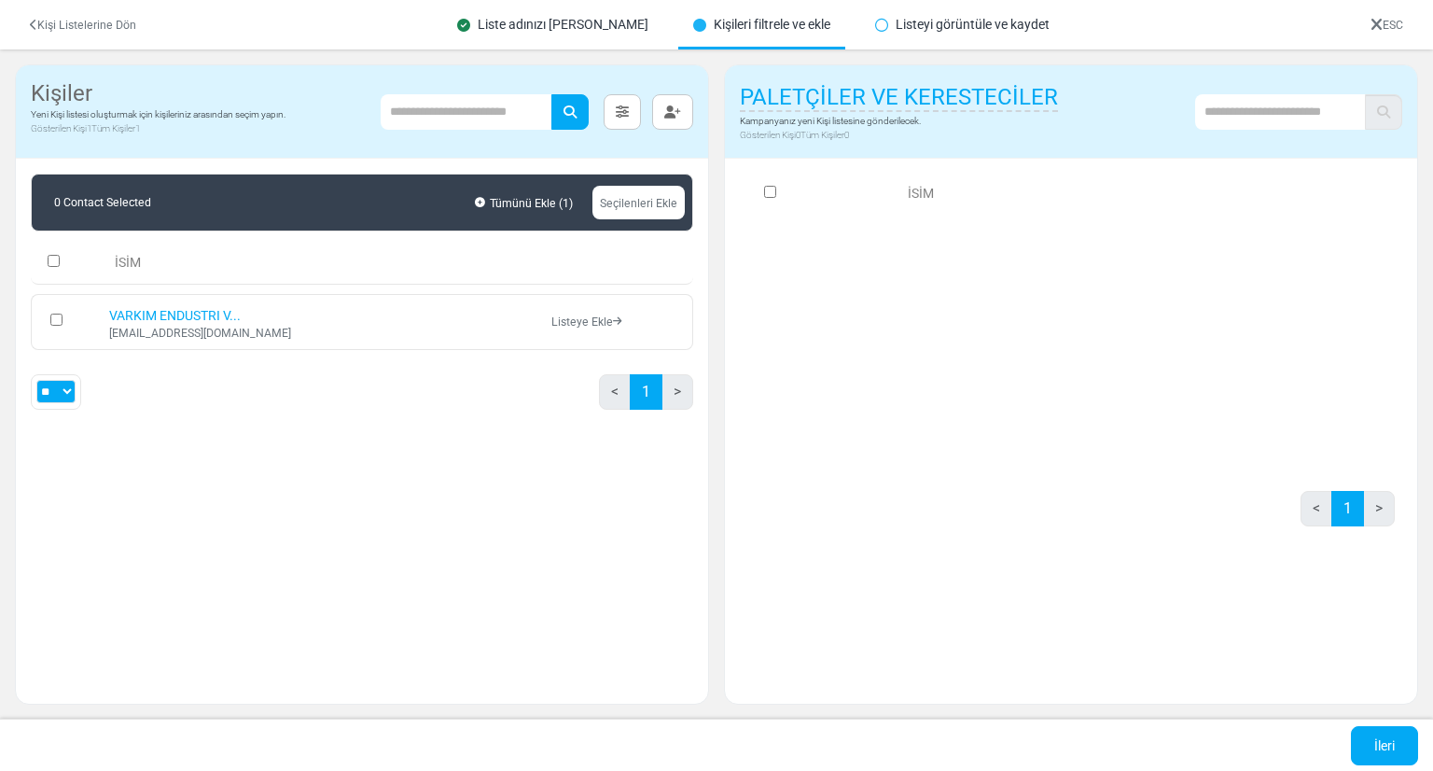
click at [456, 20] on div "Kişi Listelerine Dön Liste adınızı belirleyin Kişileri filtrele ve ekle Listeyi…" at bounding box center [716, 24] width 1433 height 49
click at [575, 315] on link "Listeye Ekle" at bounding box center [586, 321] width 70 height 13
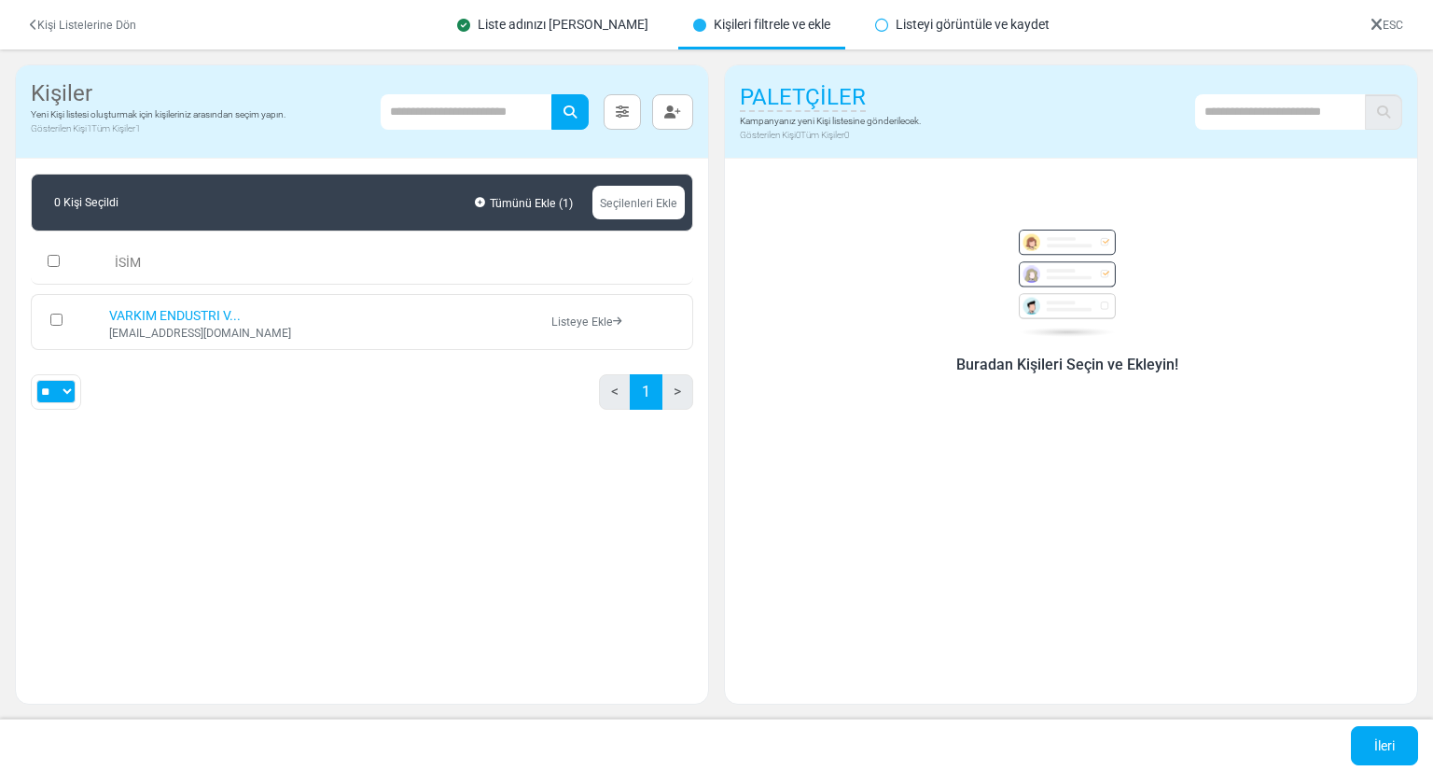
click at [825, 102] on span "PALETÇİLER" at bounding box center [803, 98] width 126 height 28
click at [769, 105] on input "**********" at bounding box center [855, 98] width 231 height 37
type input "**********"
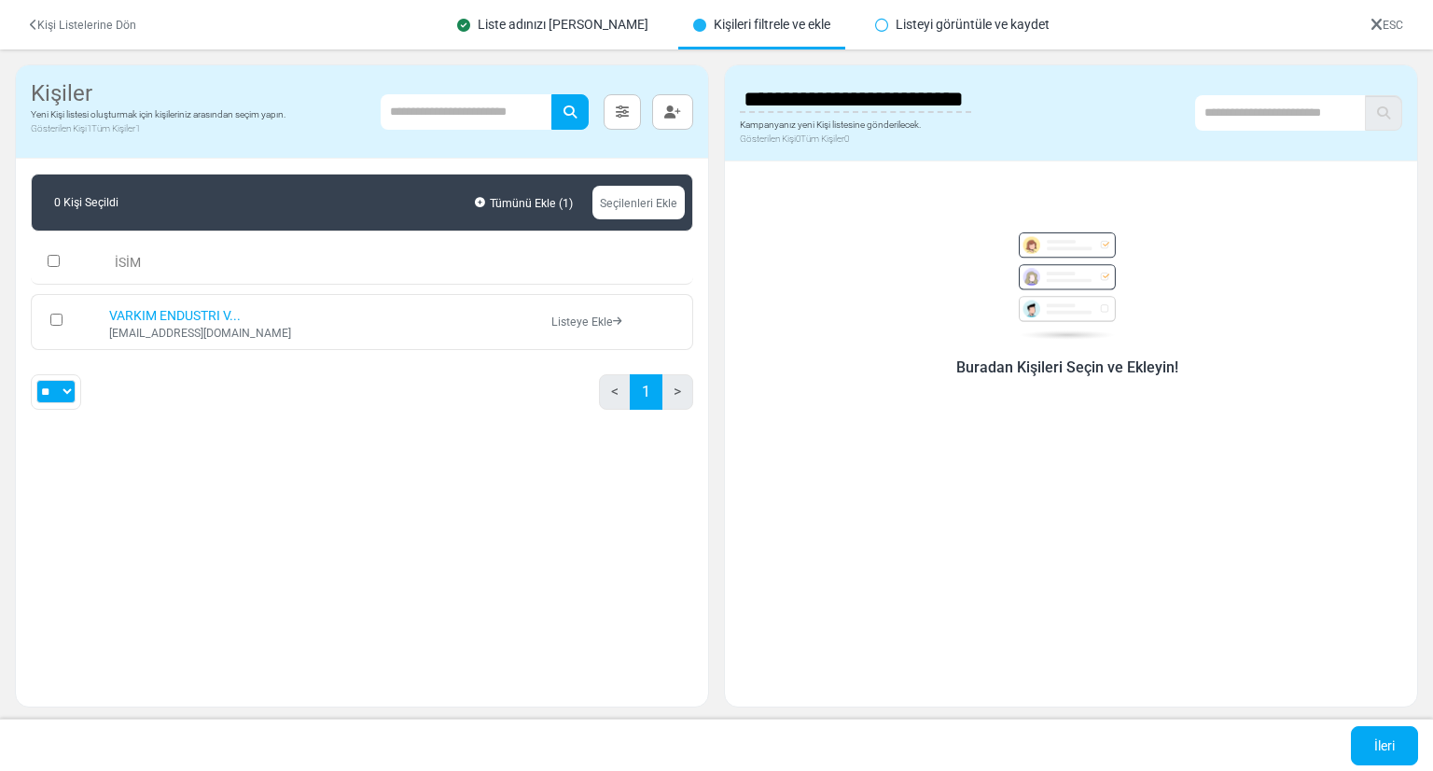
click at [851, 95] on input "**********" at bounding box center [855, 98] width 231 height 37
click at [964, 210] on body "Mailsoftly Hesabınızı Yükseltin 1 Bildirimler Varkim Endustri Ve Yapi Kim... Va…" at bounding box center [716, 385] width 1433 height 770
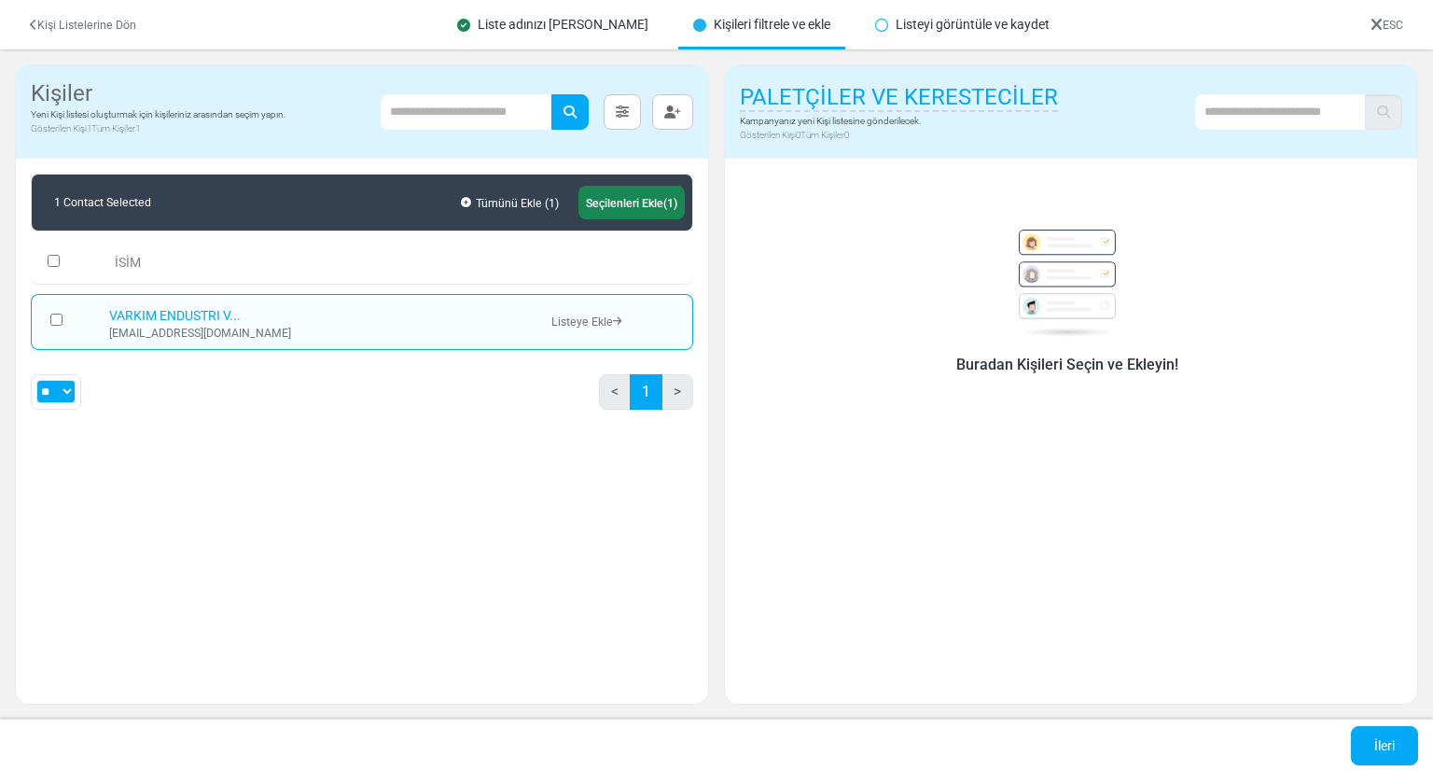
click at [563, 324] on link "Listeye Ekle" at bounding box center [586, 321] width 70 height 13
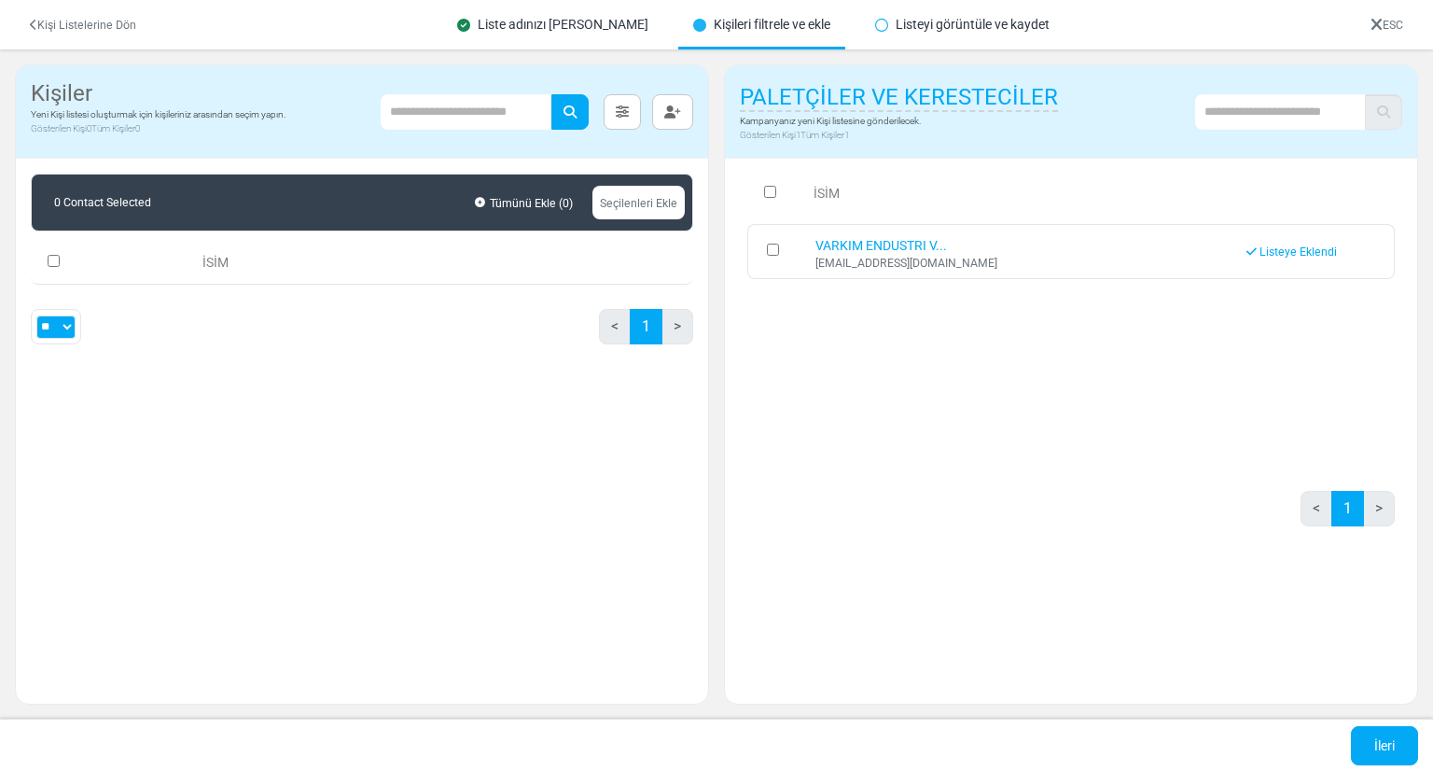
click at [628, 193] on link "Seçilenleri Ekle" at bounding box center [639, 203] width 92 height 34
click at [570, 205] on span "0" at bounding box center [568, 204] width 7 height 14
click at [761, 246] on td at bounding box center [776, 251] width 59 height 55
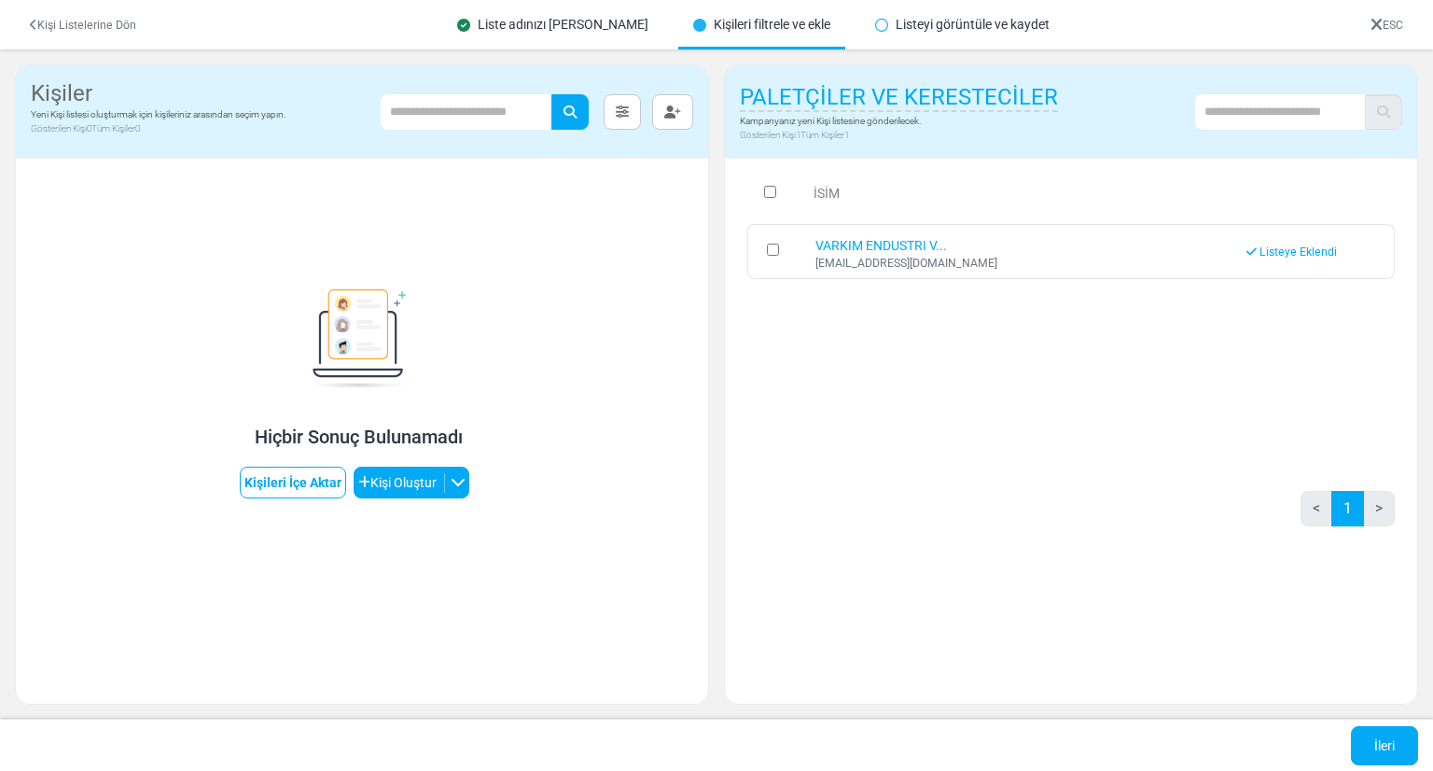
click at [774, 256] on td at bounding box center [776, 251] width 59 height 55
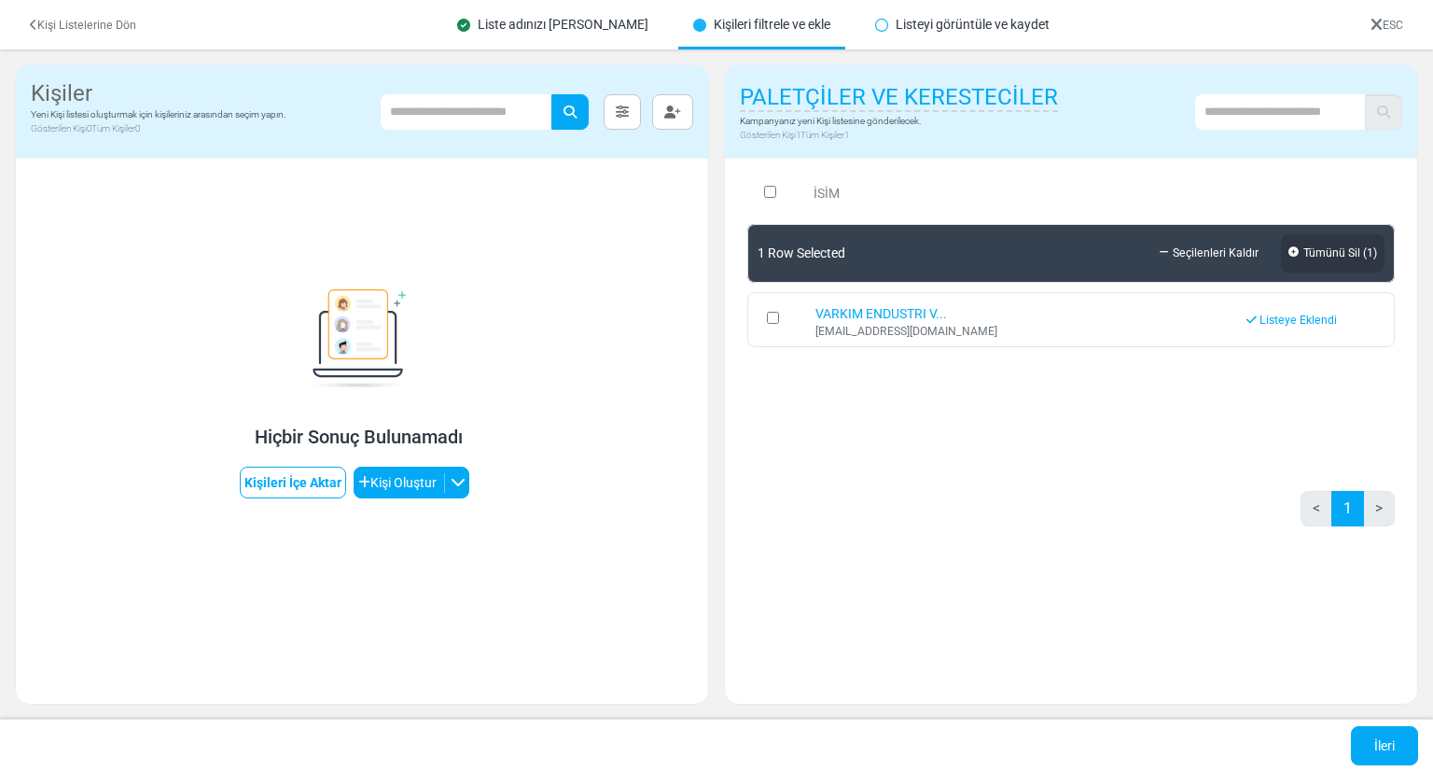
click at [1329, 259] on link "Tümünü Sil ( 1 )" at bounding box center [1333, 253] width 104 height 38
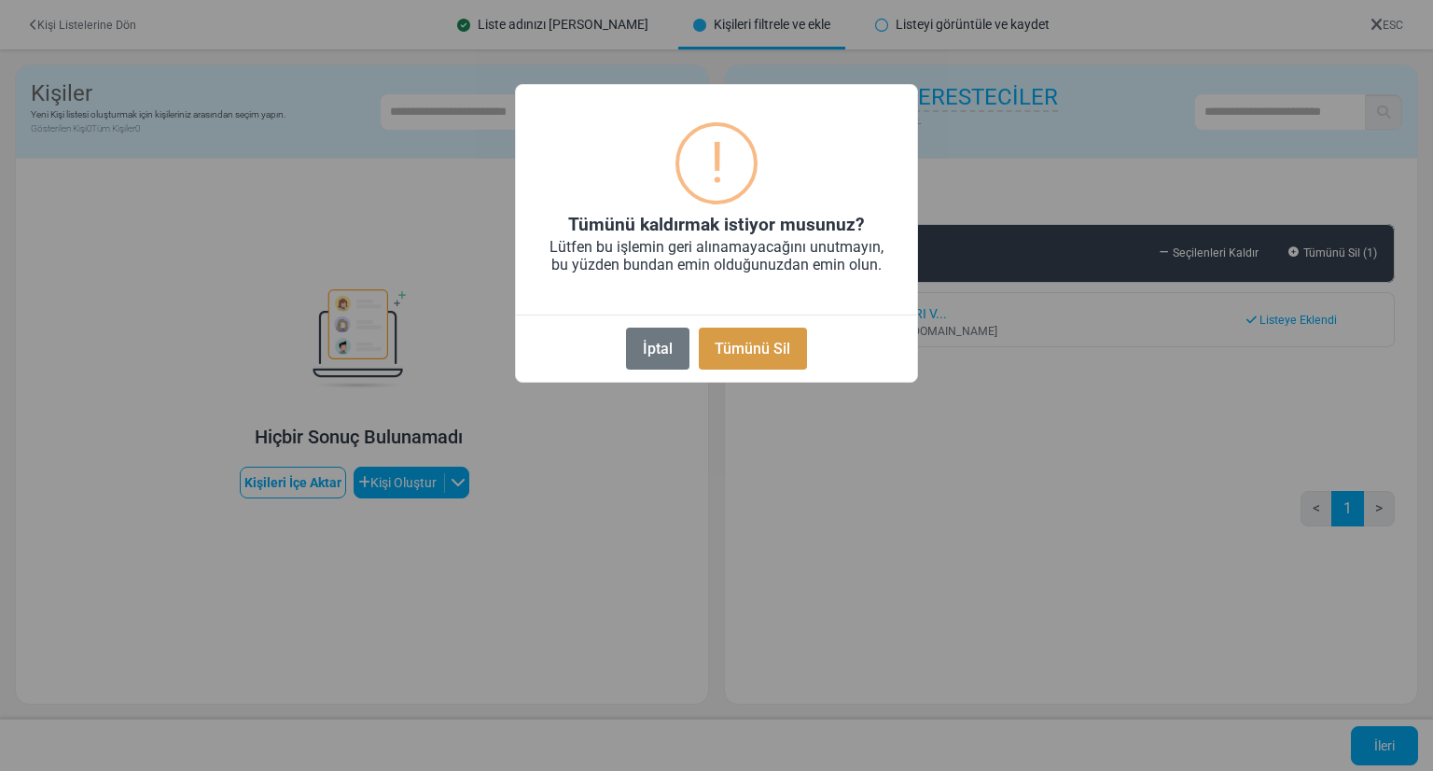
click at [790, 344] on button "Tümünü Sil" at bounding box center [753, 349] width 108 height 42
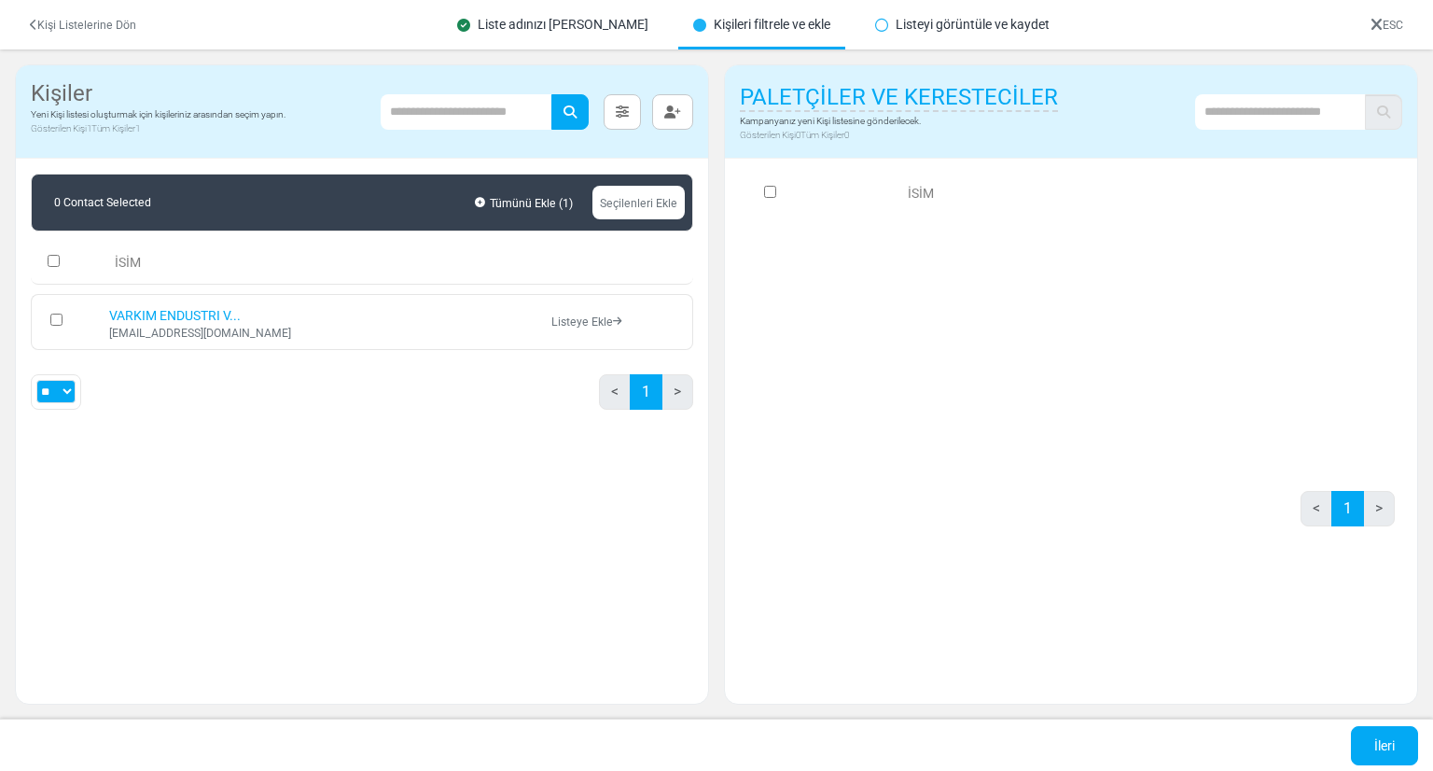
click at [312, 414] on div "** ** *** < 1 >" at bounding box center [362, 399] width 662 height 50
click at [554, 318] on link "Listeye Ekle" at bounding box center [586, 321] width 70 height 13
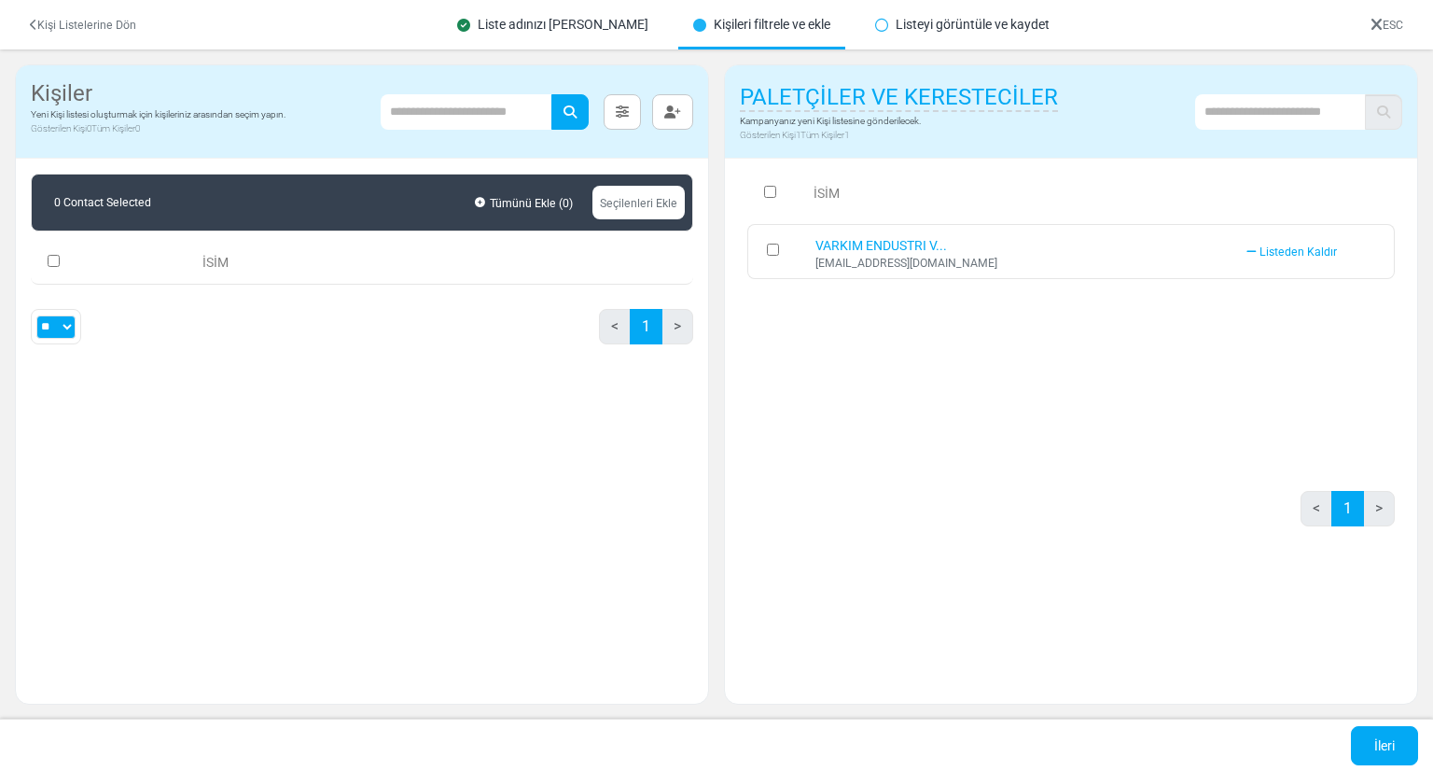
click at [1300, 252] on span "Listeden Kaldır" at bounding box center [1298, 251] width 77 height 13
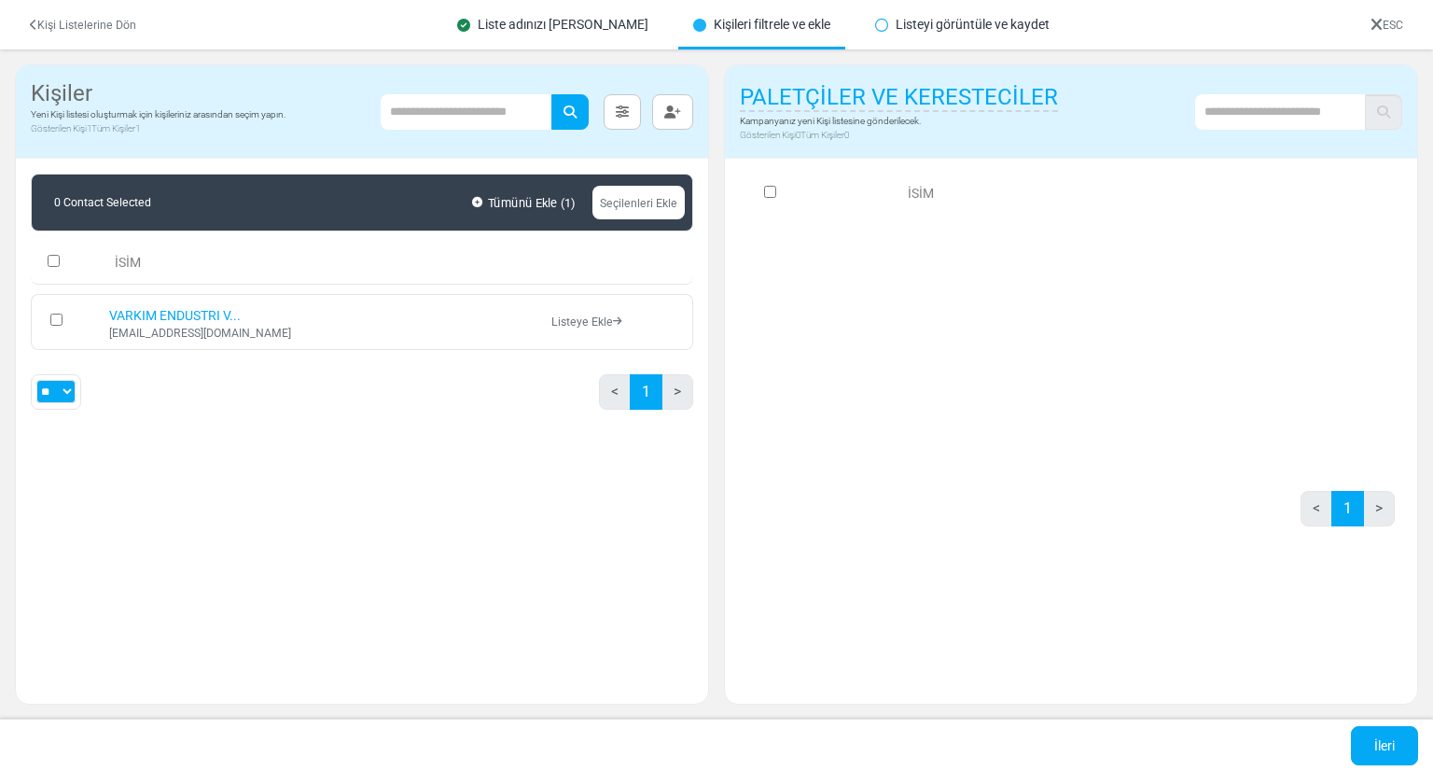
click at [524, 202] on link "Tümünü Ekle ( 1 )" at bounding box center [523, 203] width 113 height 30
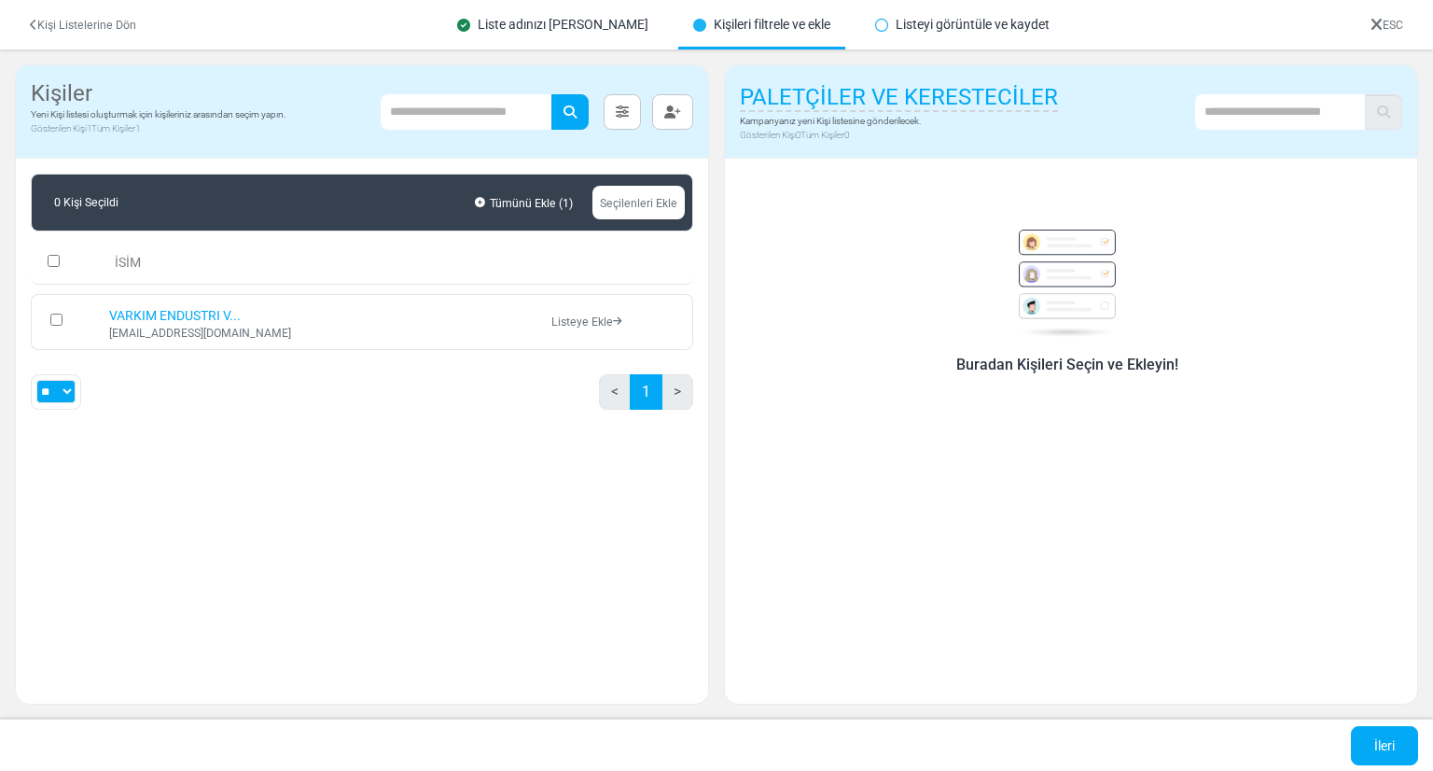
click at [53, 394] on select "** ** ***" at bounding box center [55, 391] width 39 height 23
click at [286, 422] on div "0 Kişi Seçildi Tümünü Ekle ( 1 ) Seçilenleri Ekle İSİM VARKIM ENDUSTRI V... paz…" at bounding box center [362, 299] width 692 height 281
click at [620, 109] on icon at bounding box center [622, 111] width 13 height 13
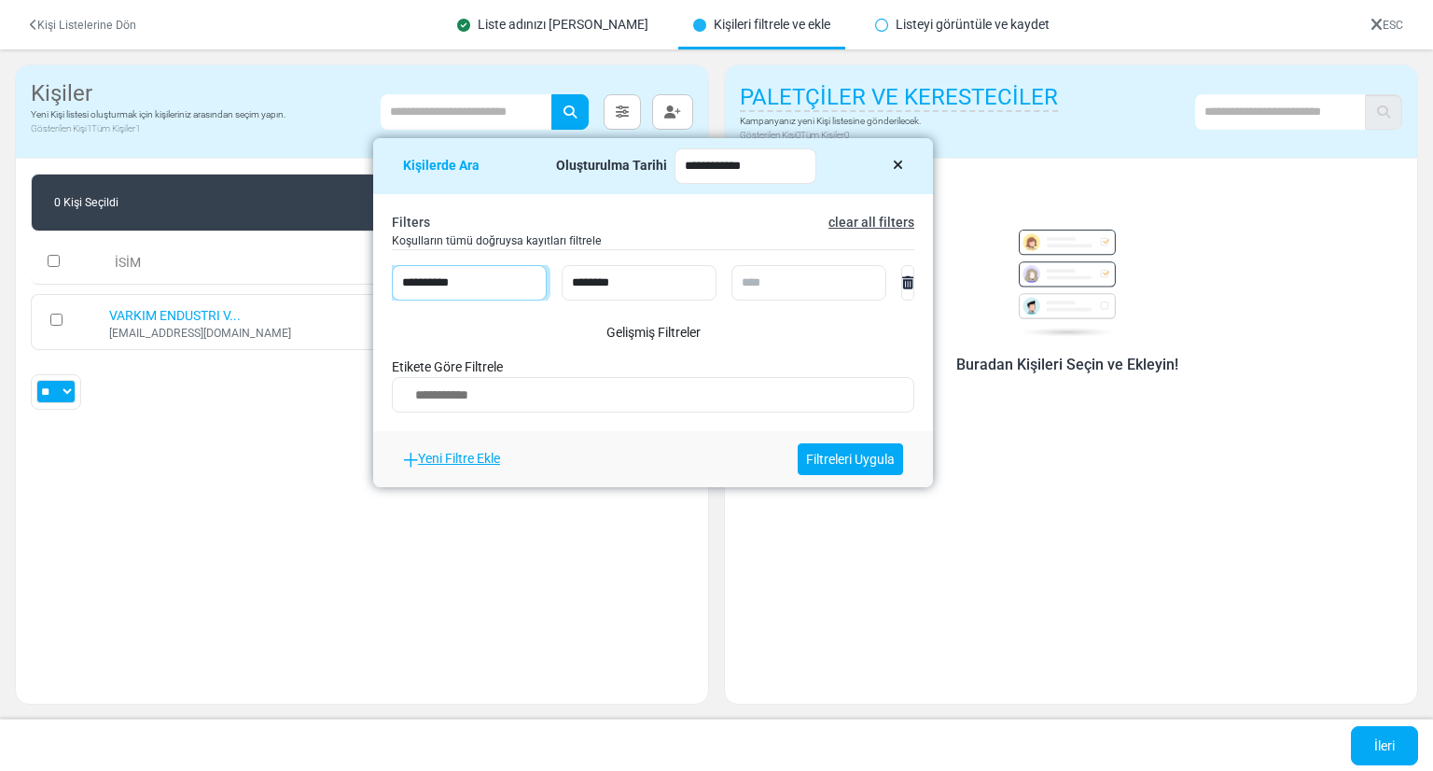
click at [504, 279] on select "**********" at bounding box center [469, 282] width 155 height 35
click at [646, 303] on div "**********" at bounding box center [653, 312] width 560 height 237
click at [541, 388] on textarea "Search" at bounding box center [653, 398] width 498 height 30
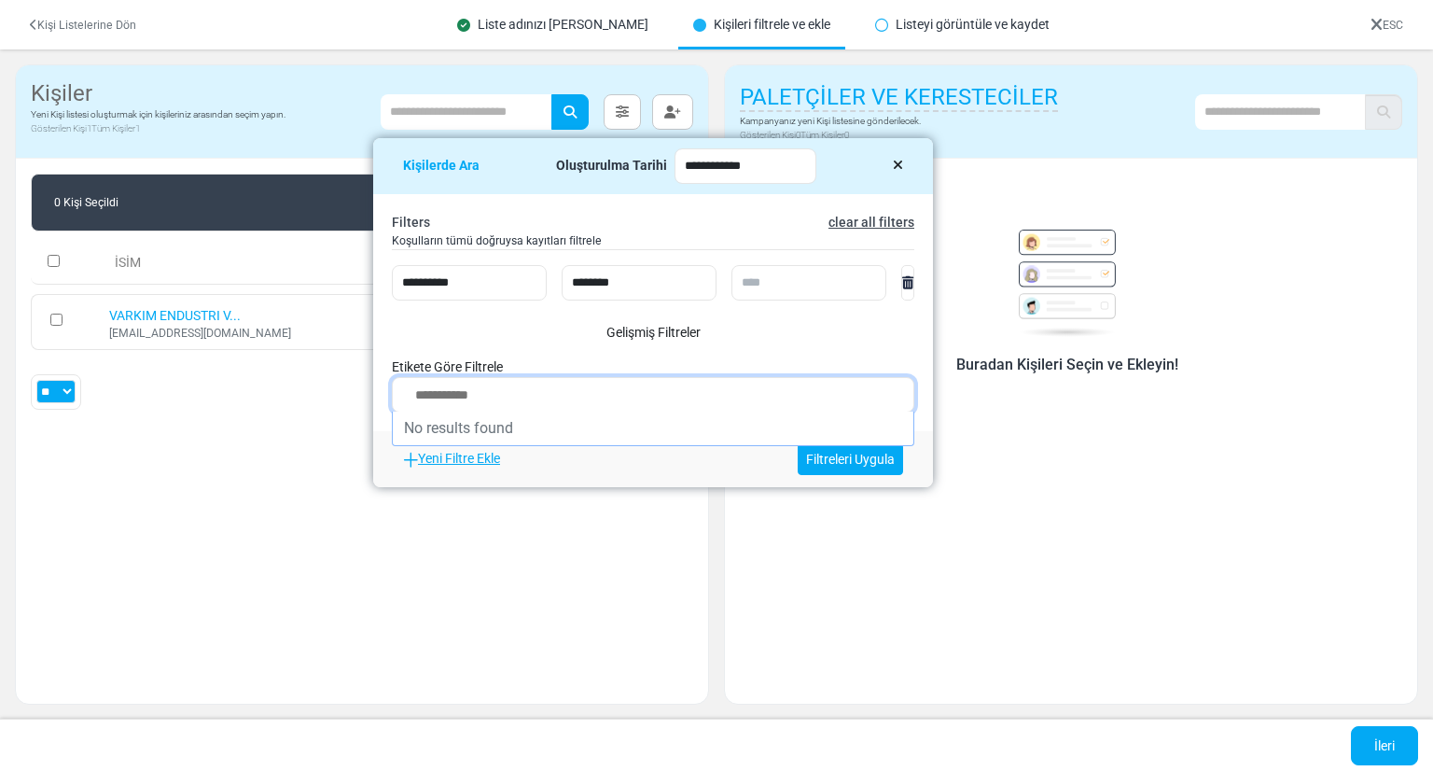
click at [541, 388] on textarea "Search" at bounding box center [653, 398] width 498 height 30
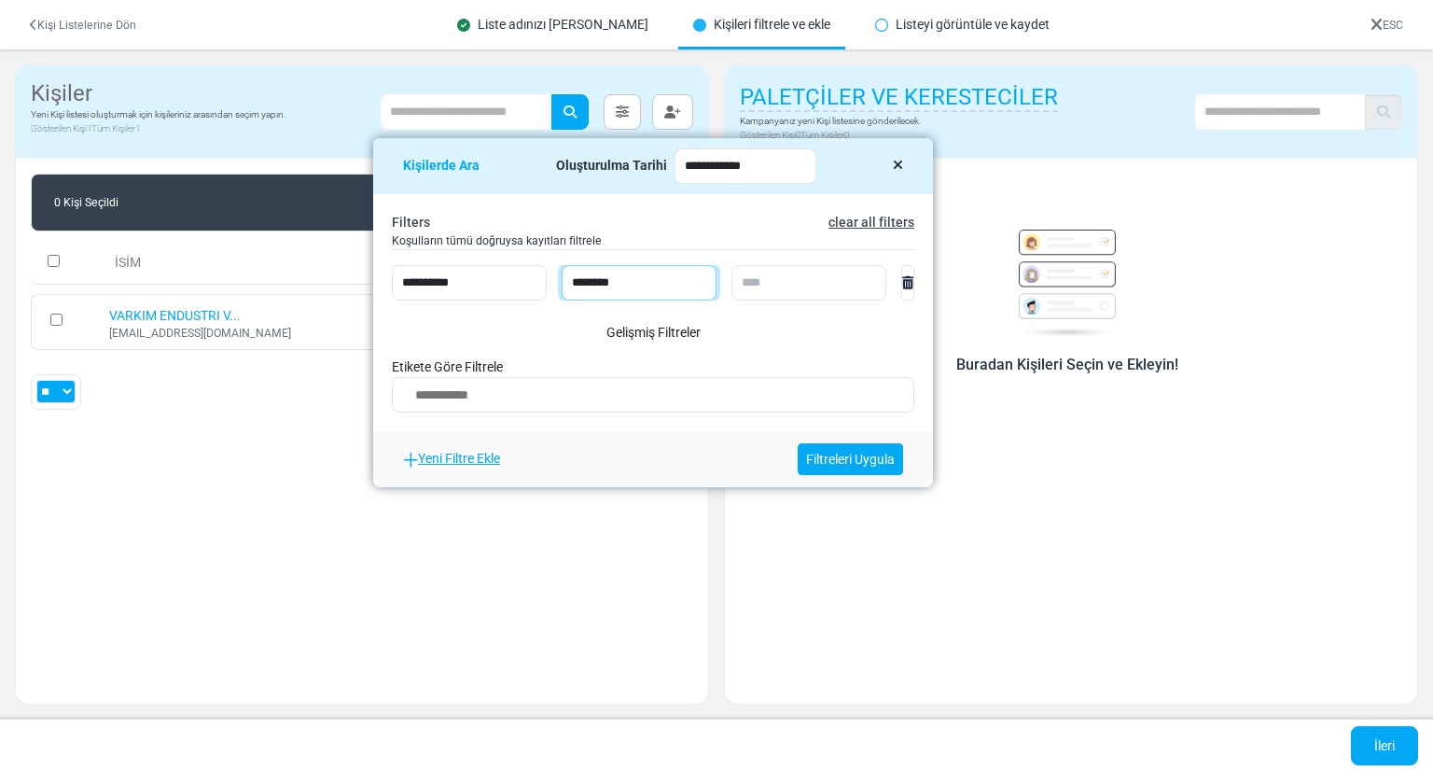
click at [647, 288] on select "**********" at bounding box center [639, 282] width 155 height 35
click at [754, 279] on input "text" at bounding box center [809, 282] width 155 height 35
click at [794, 347] on div "Gelişmiş Filtreler Etikete Göre Filtrele" at bounding box center [653, 363] width 523 height 97
click at [893, 169] on icon at bounding box center [898, 165] width 10 height 13
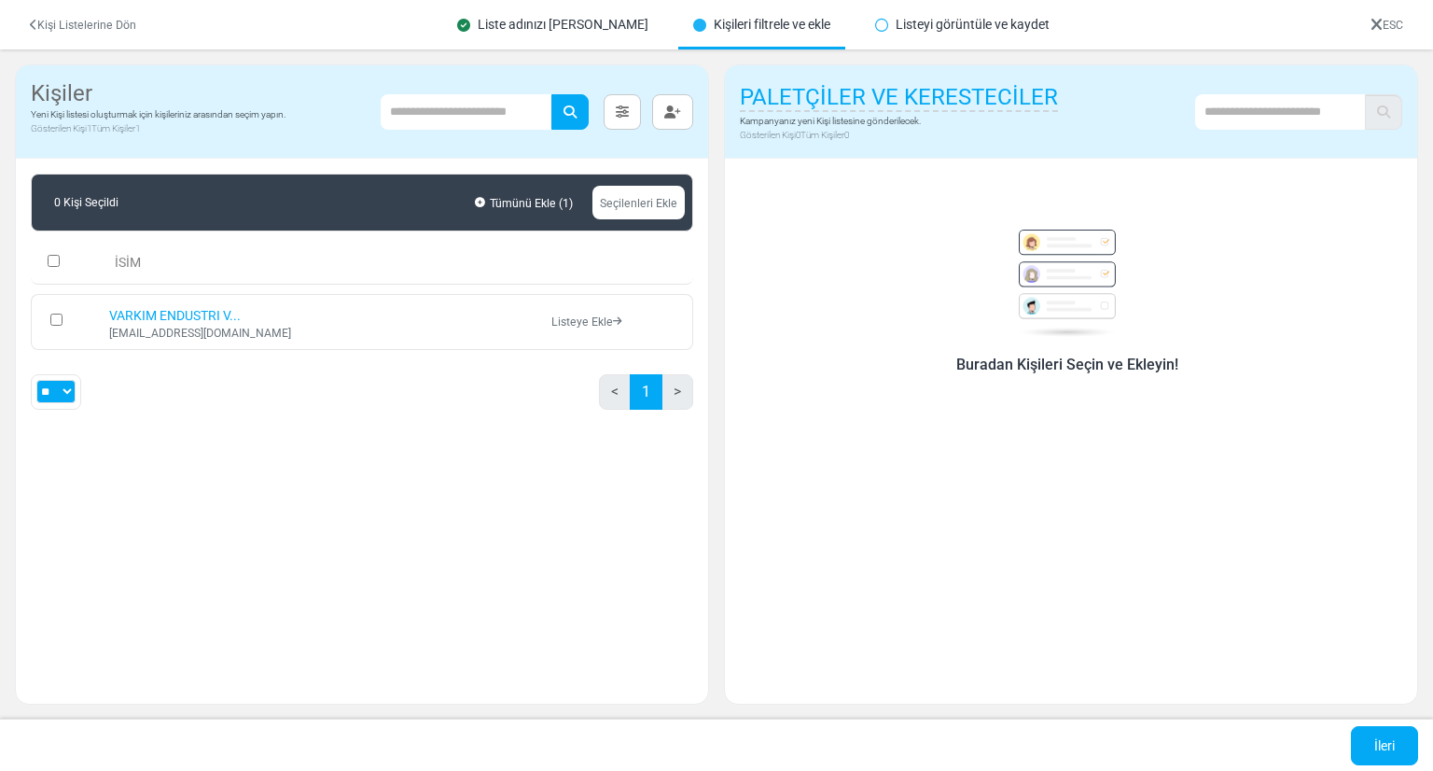
click at [48, 19] on link "Kişi Listelerine Dön" at bounding box center [83, 25] width 106 height 13
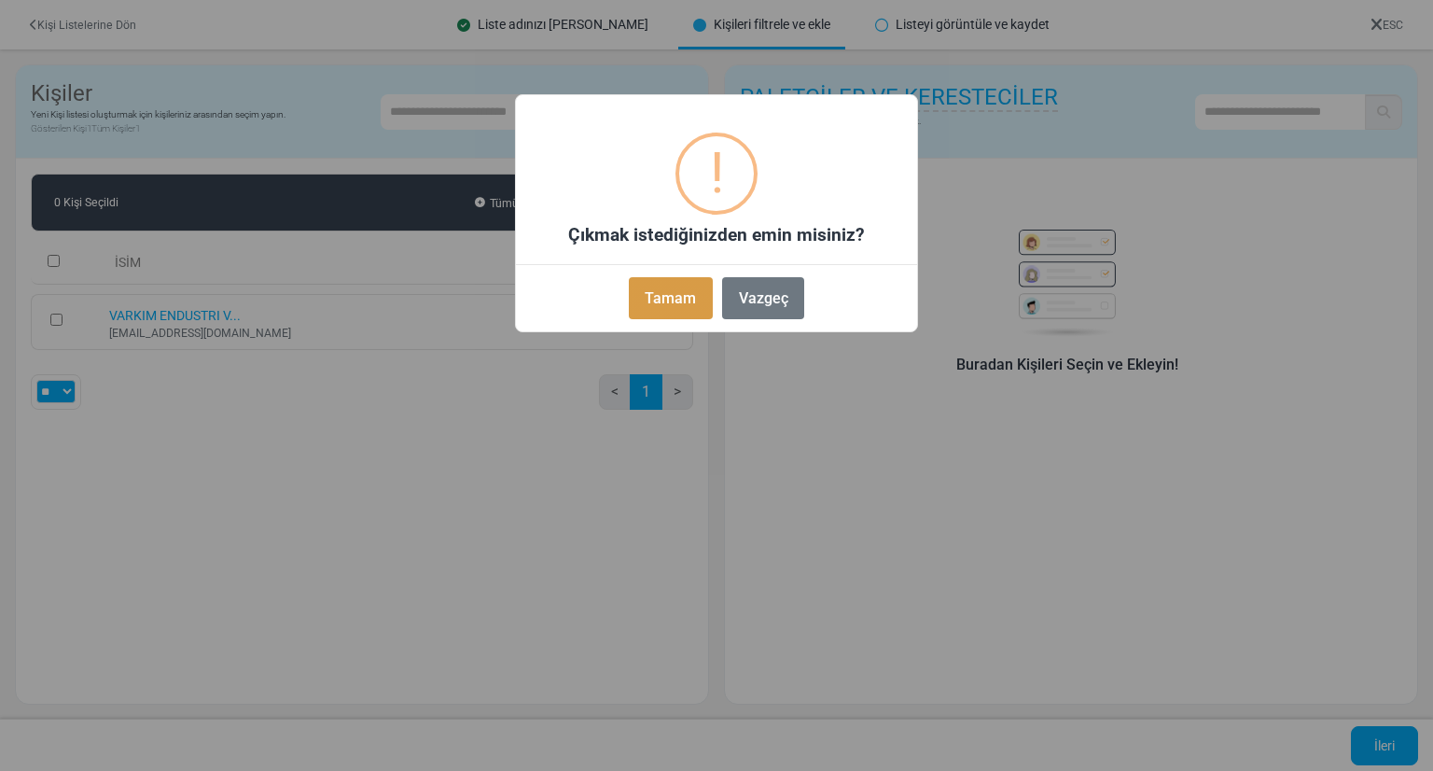
click at [681, 301] on button "Tamam" at bounding box center [671, 298] width 84 height 42
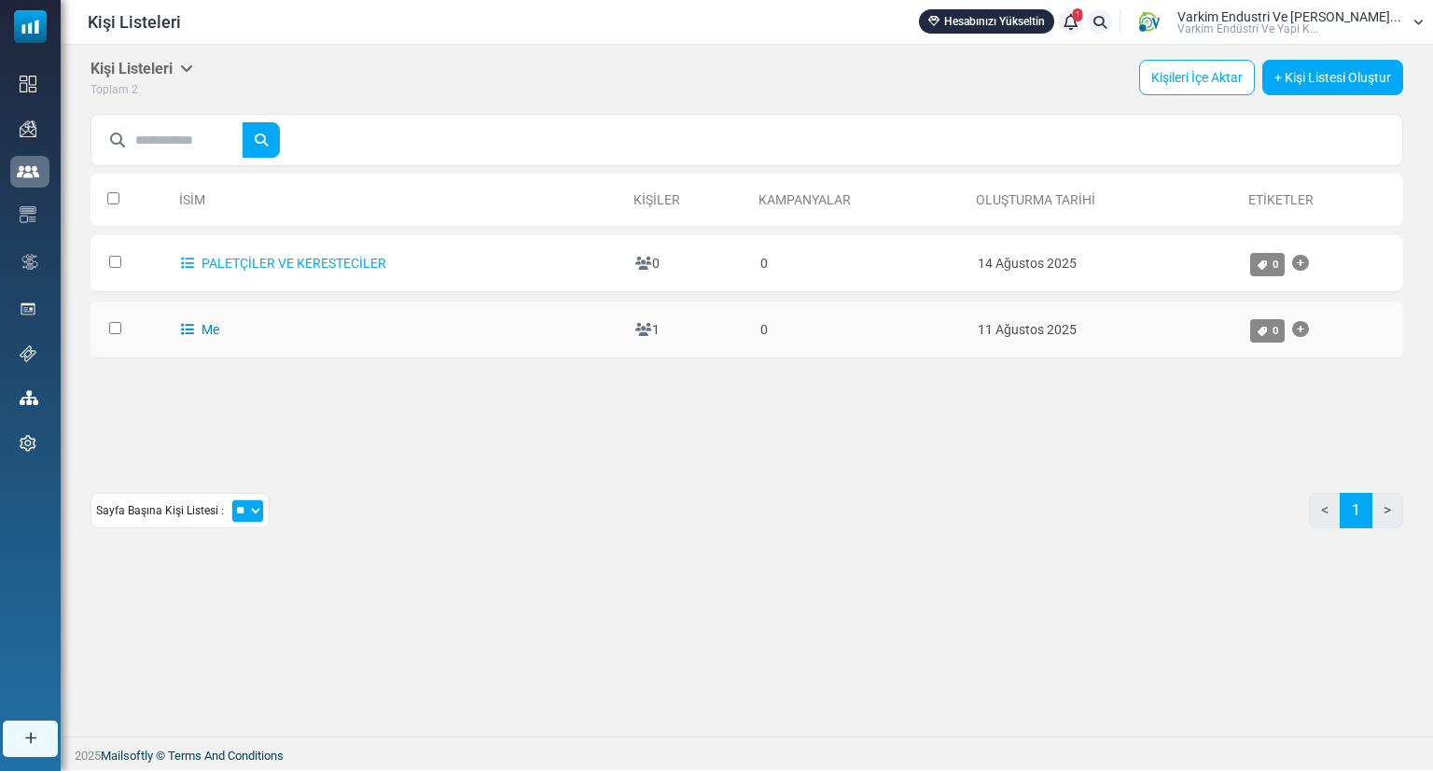
click at [198, 328] on link "Me" at bounding box center [200, 329] width 38 height 15
click at [1305, 264] on icon "Etiket Ekle" at bounding box center [1300, 263] width 17 height 1
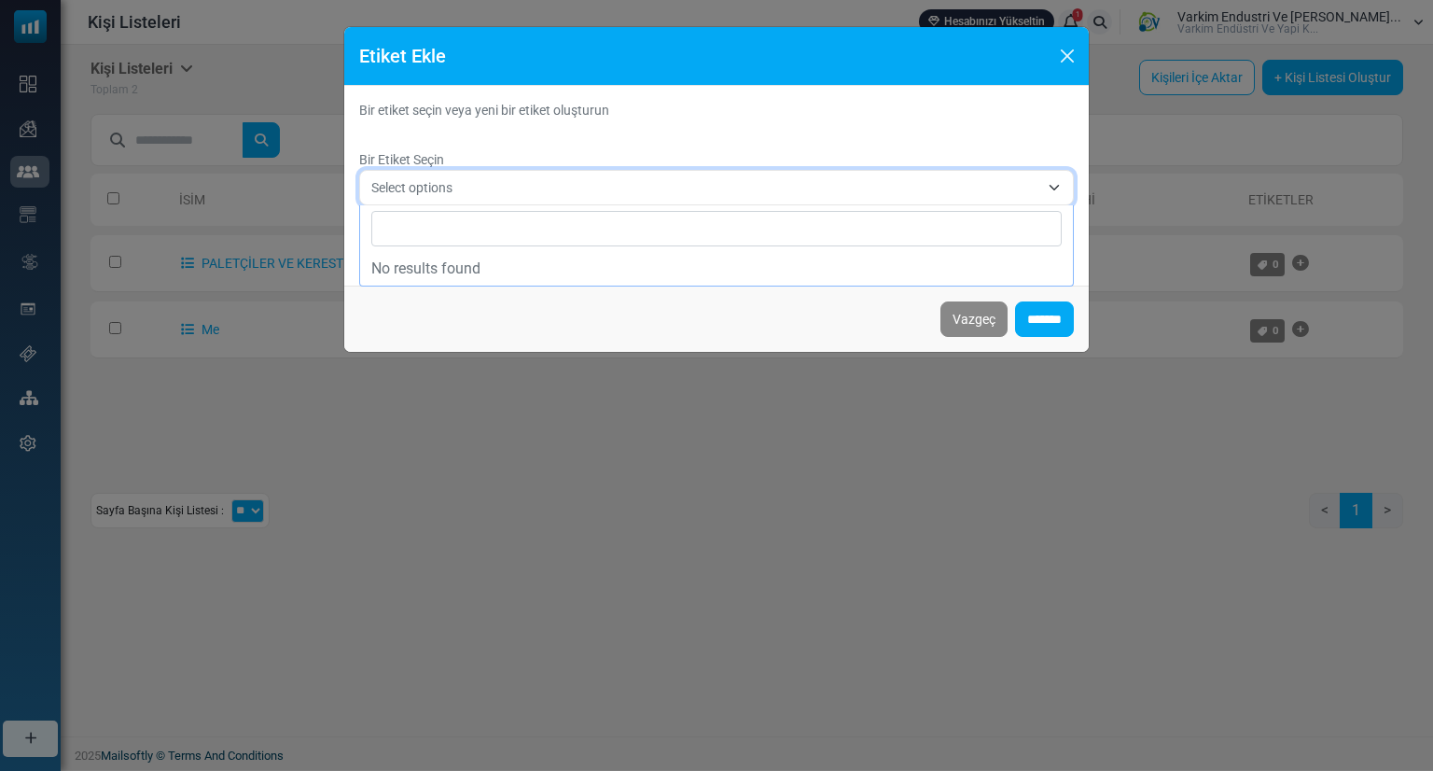
click at [559, 181] on span "Select options" at bounding box center [705, 187] width 668 height 22
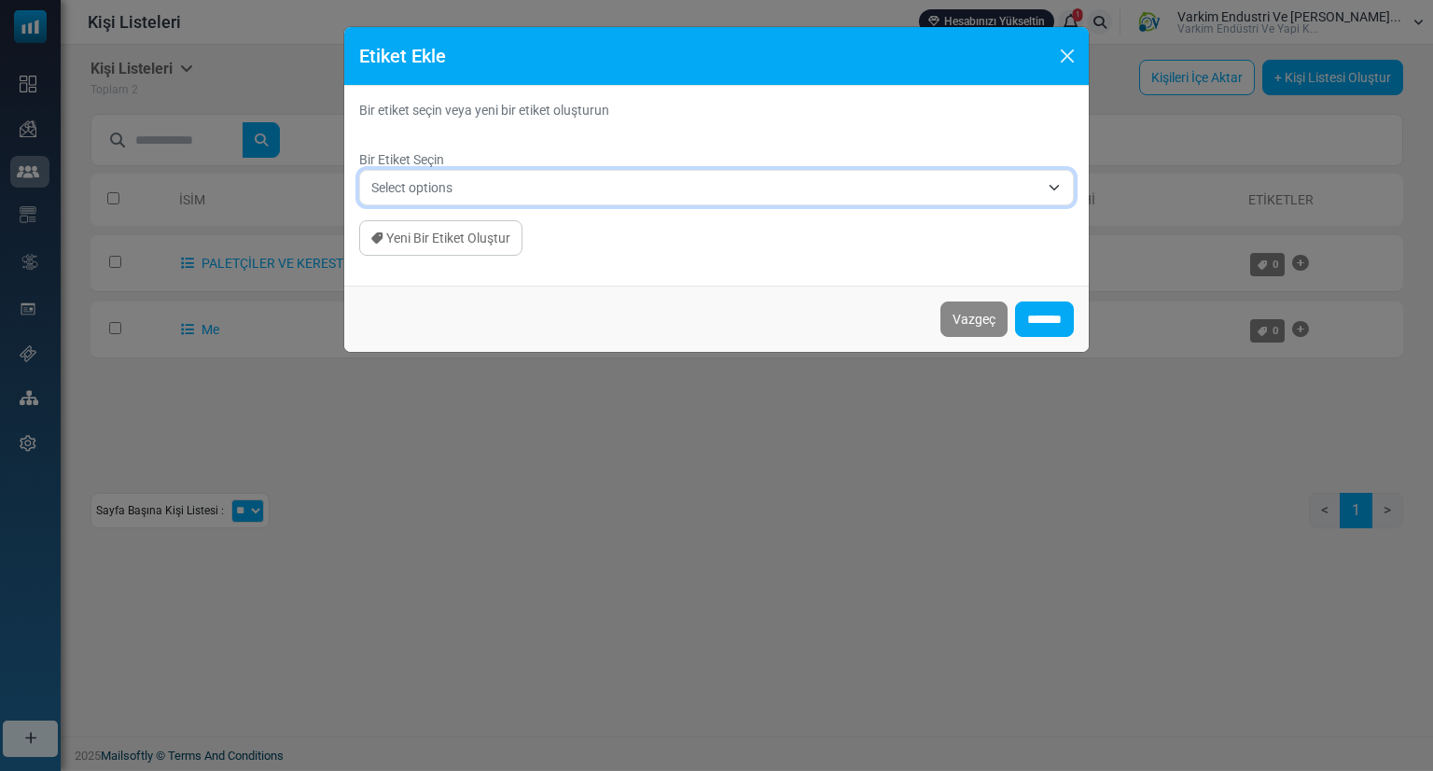
click at [559, 181] on span "Select options" at bounding box center [705, 187] width 668 height 22
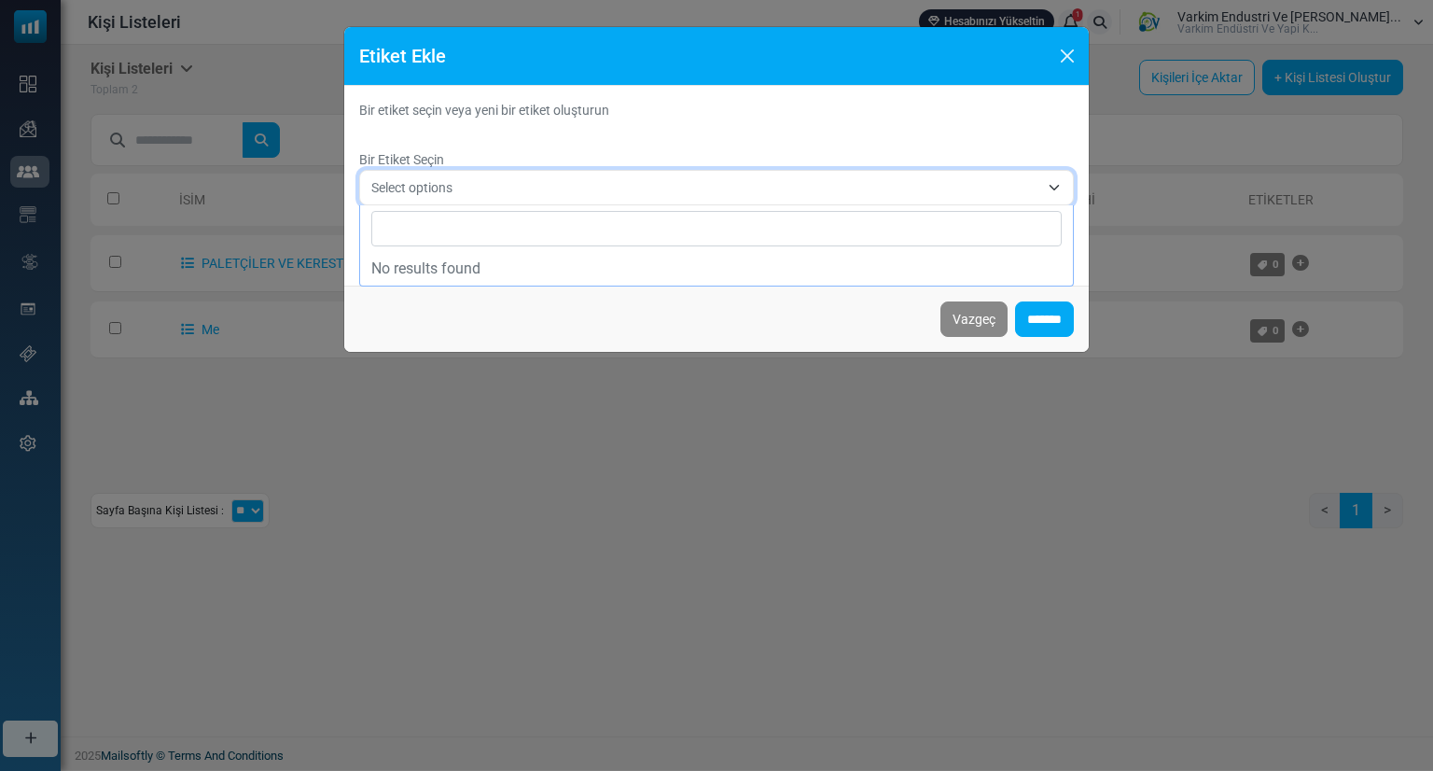
click at [489, 178] on span "Select options" at bounding box center [705, 187] width 668 height 22
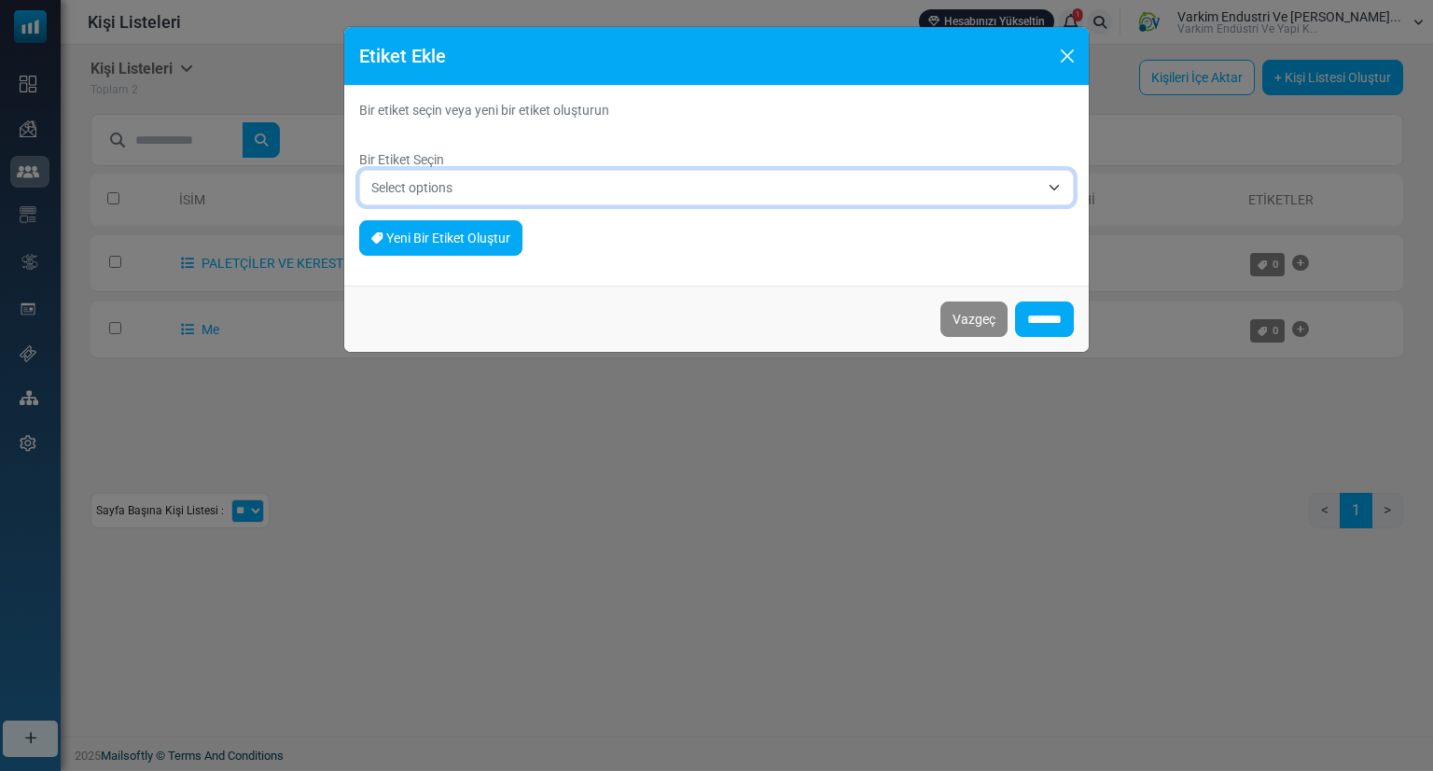
click at [463, 230] on link "Yeni Bir Etiket Oluştur" at bounding box center [440, 237] width 163 height 35
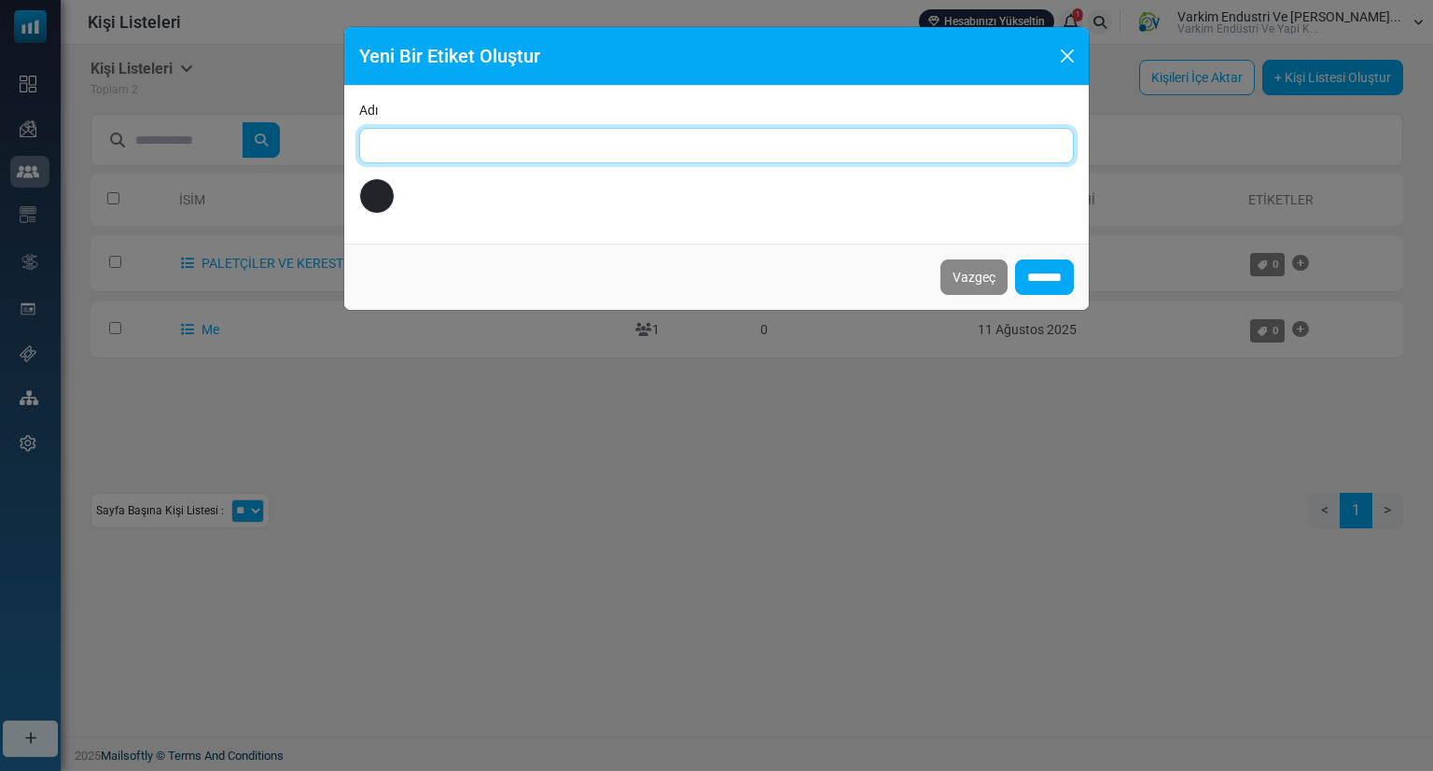
click at [502, 133] on input "Adı" at bounding box center [716, 145] width 715 height 35
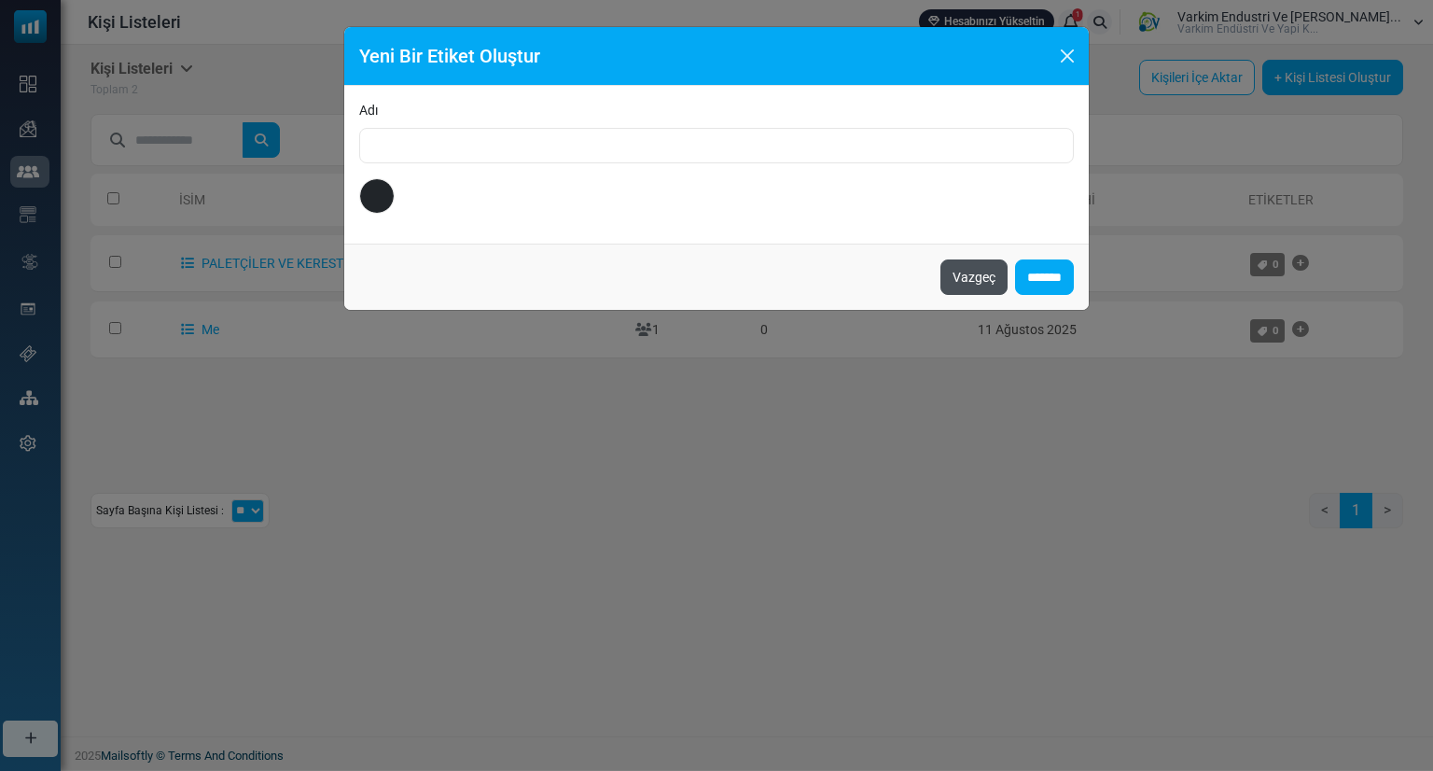
click at [986, 287] on button "Vazgeç" at bounding box center [974, 276] width 67 height 35
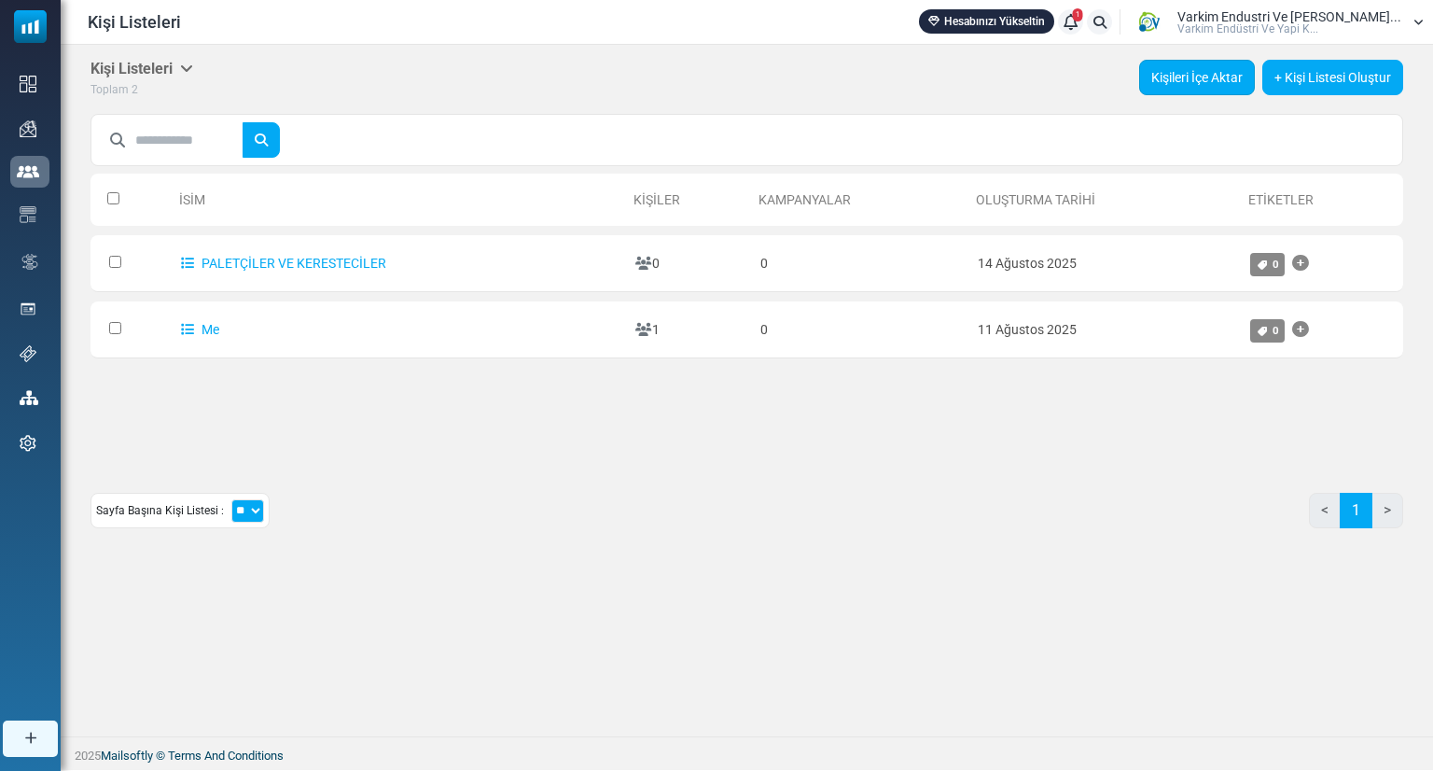
click at [1214, 77] on link "Kişileri İçe Aktar" at bounding box center [1197, 77] width 116 height 35
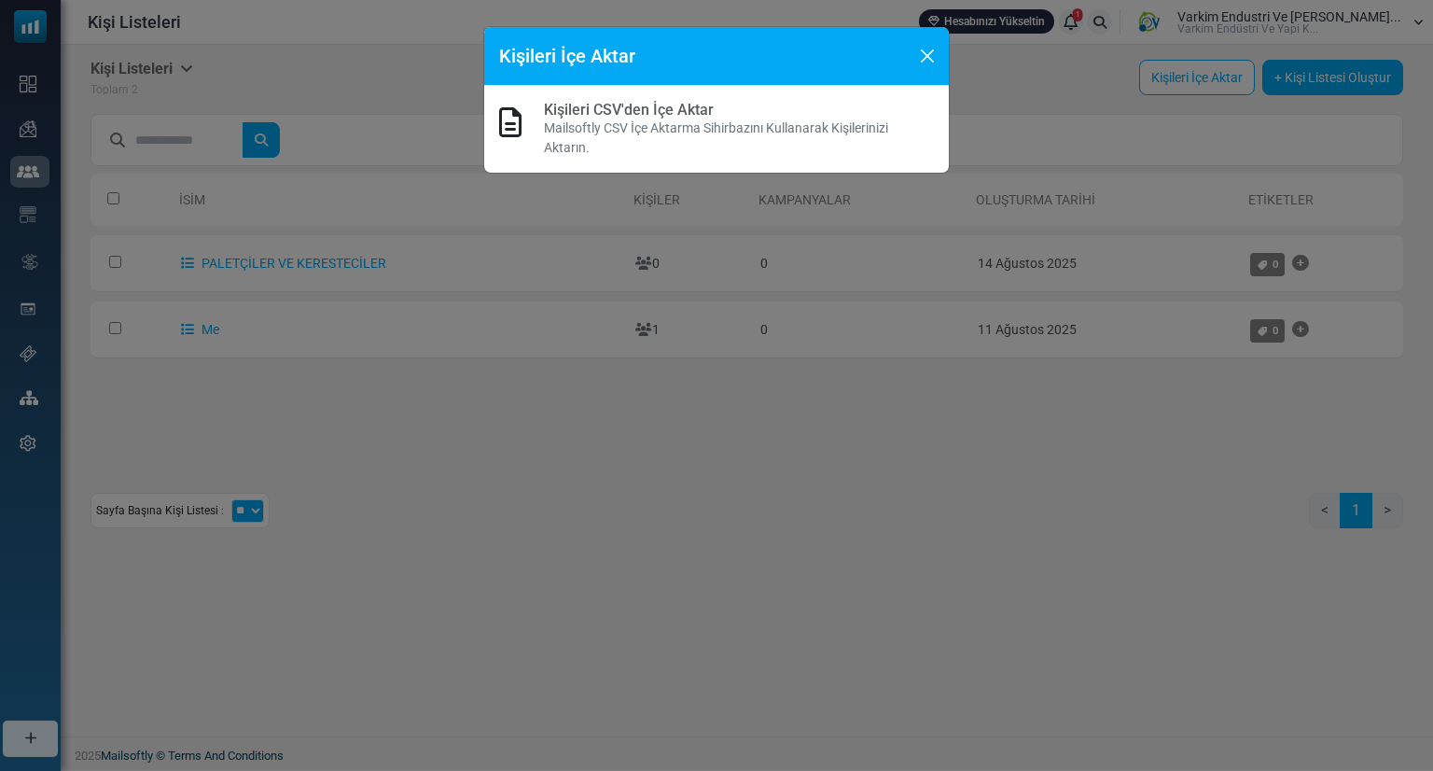
click at [721, 130] on p "Mailsoftly CSV İçe Aktarma Sihirbazını Kullanarak Kişilerinizi Aktarın." at bounding box center [739, 138] width 390 height 39
click at [914, 59] on button "Close" at bounding box center [927, 56] width 28 height 28
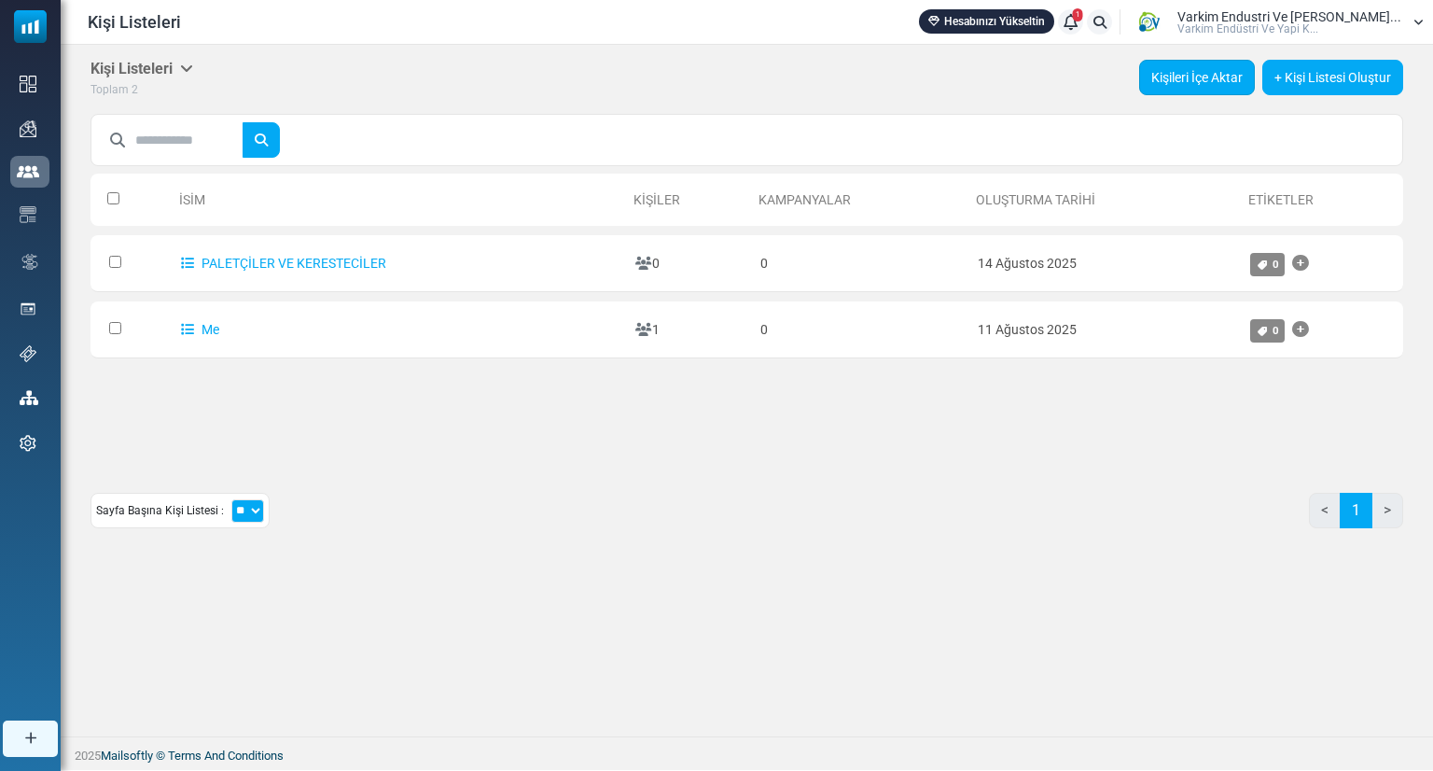
click at [1180, 80] on link "Kişileri İçe Aktar" at bounding box center [1197, 77] width 116 height 35
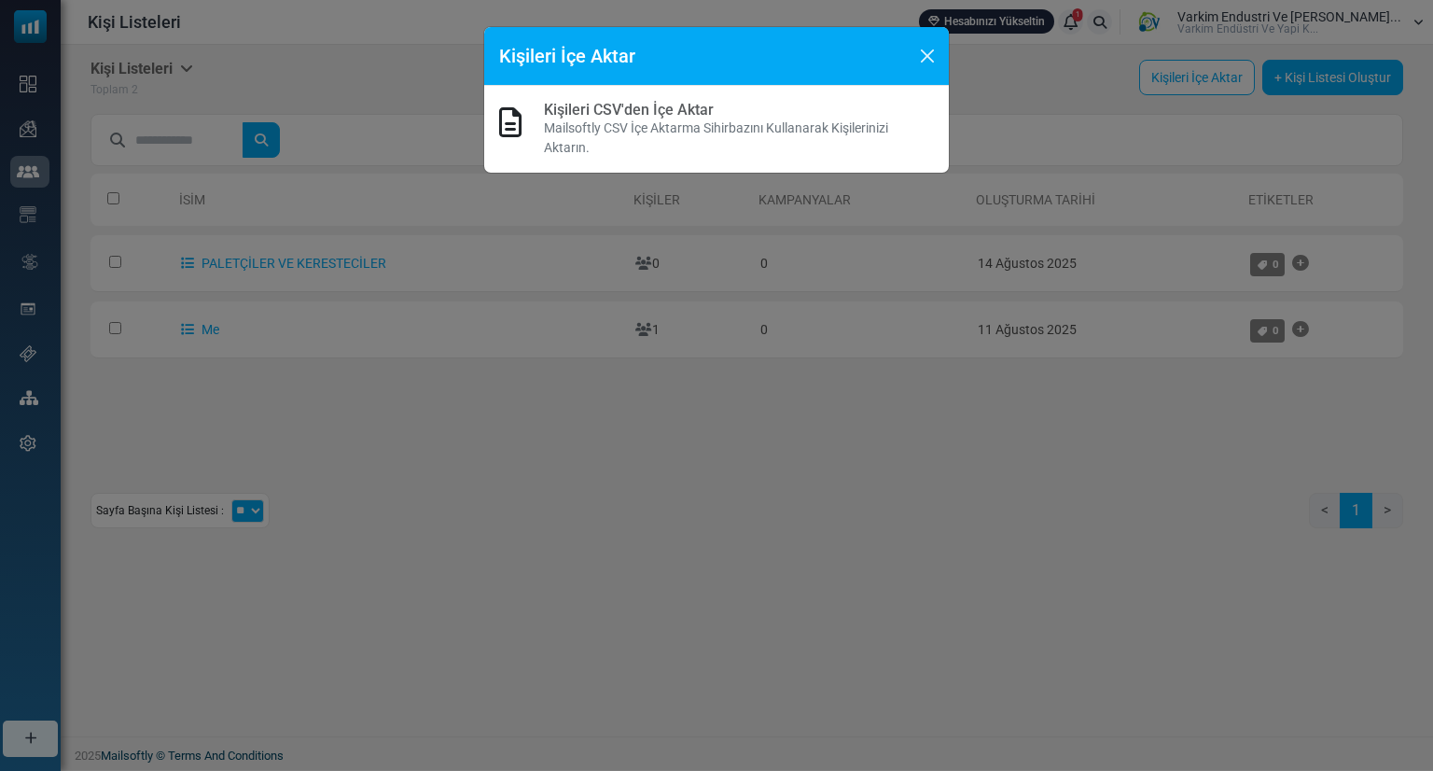
click at [744, 135] on p "Mailsoftly CSV İçe Aktarma Sihirbazını Kullanarak Kişilerinizi Aktarın." at bounding box center [739, 138] width 390 height 39
click at [933, 55] on button "Close" at bounding box center [927, 56] width 28 height 28
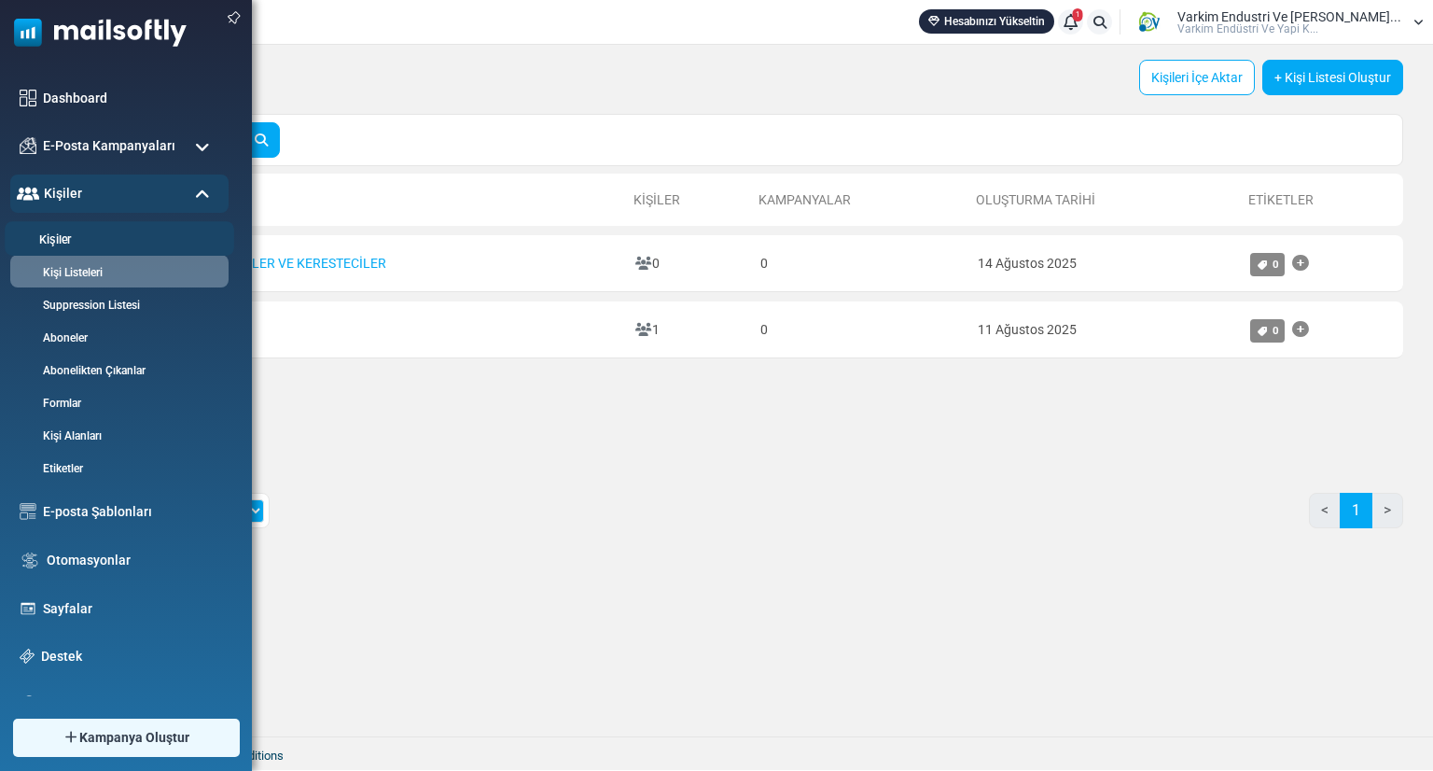
click at [123, 244] on link "Kişiler" at bounding box center [117, 240] width 224 height 18
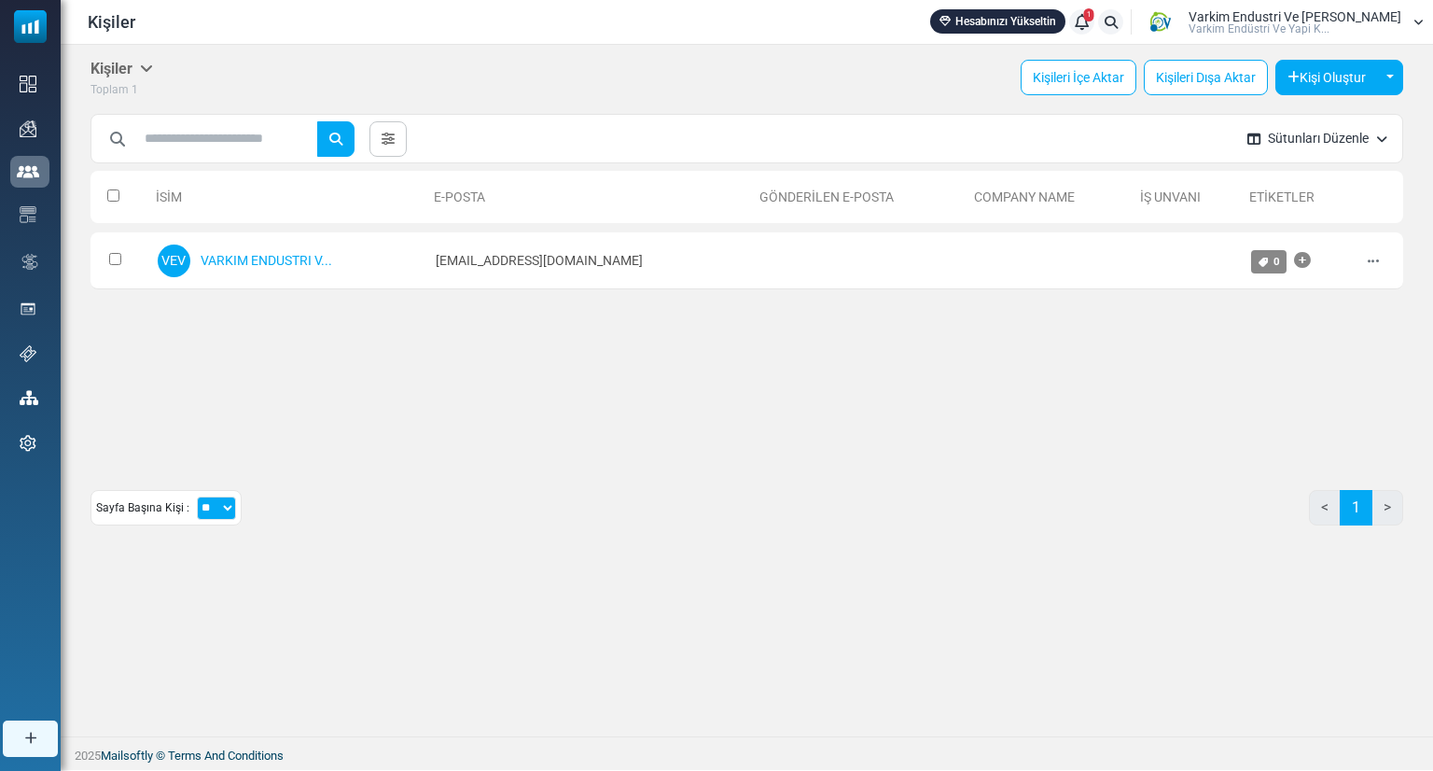
click at [1348, 144] on button "Sütunları Düzenle" at bounding box center [1318, 138] width 170 height 49
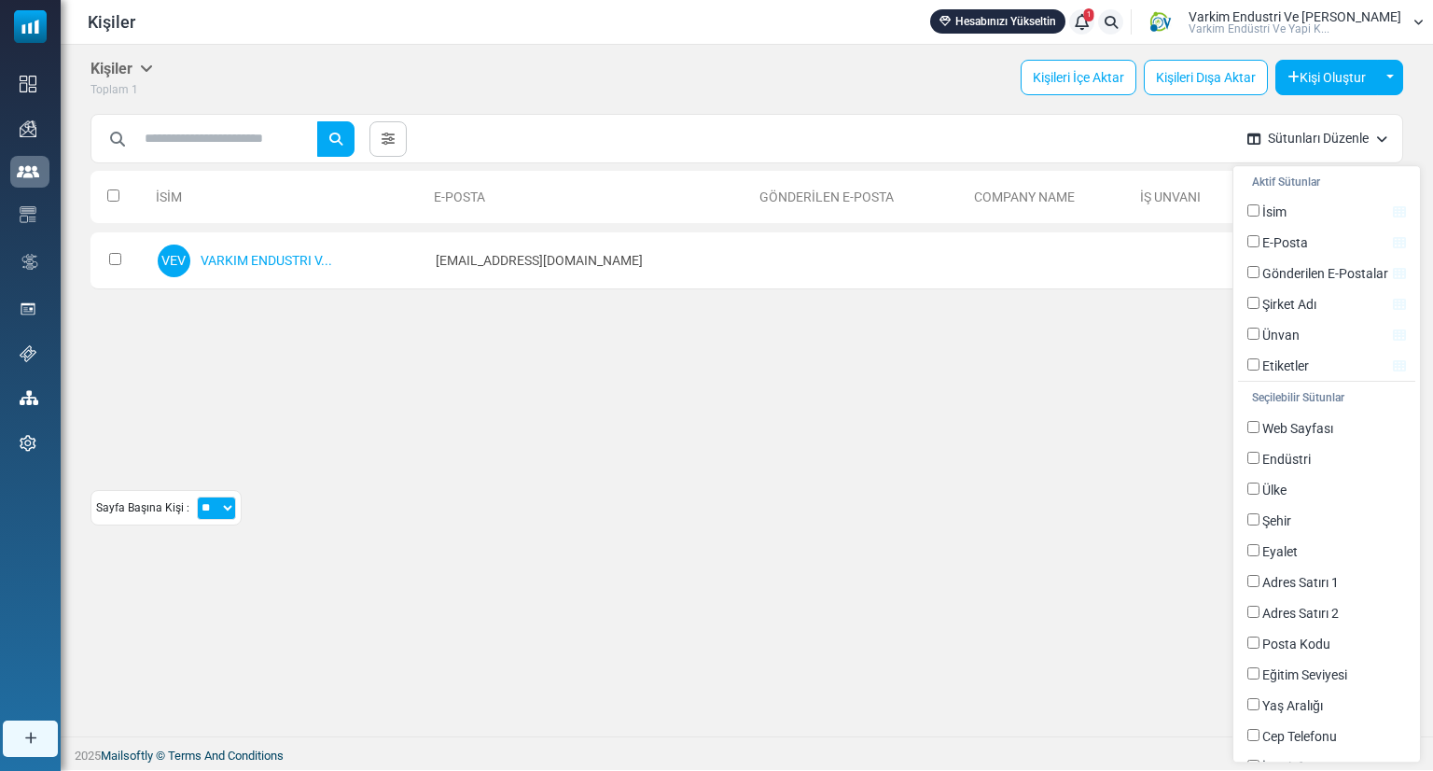
click at [981, 390] on div "İsim E-Posta Gönderilen E-Posta Company Name İş Unvanı Etiketler 0 Selected Cre…" at bounding box center [747, 310] width 1313 height 299
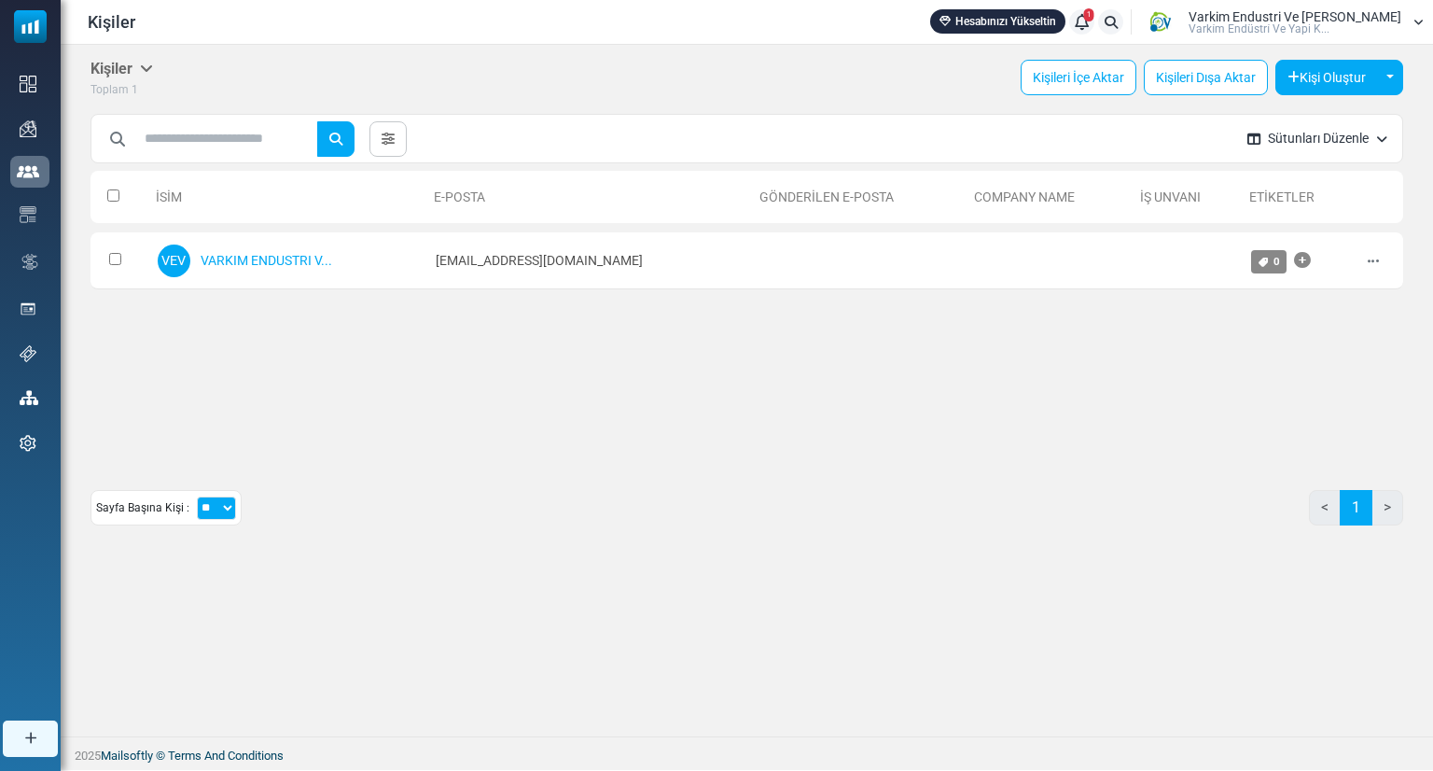
click at [1350, 146] on button "Sütunları Düzenle" at bounding box center [1318, 138] width 170 height 49
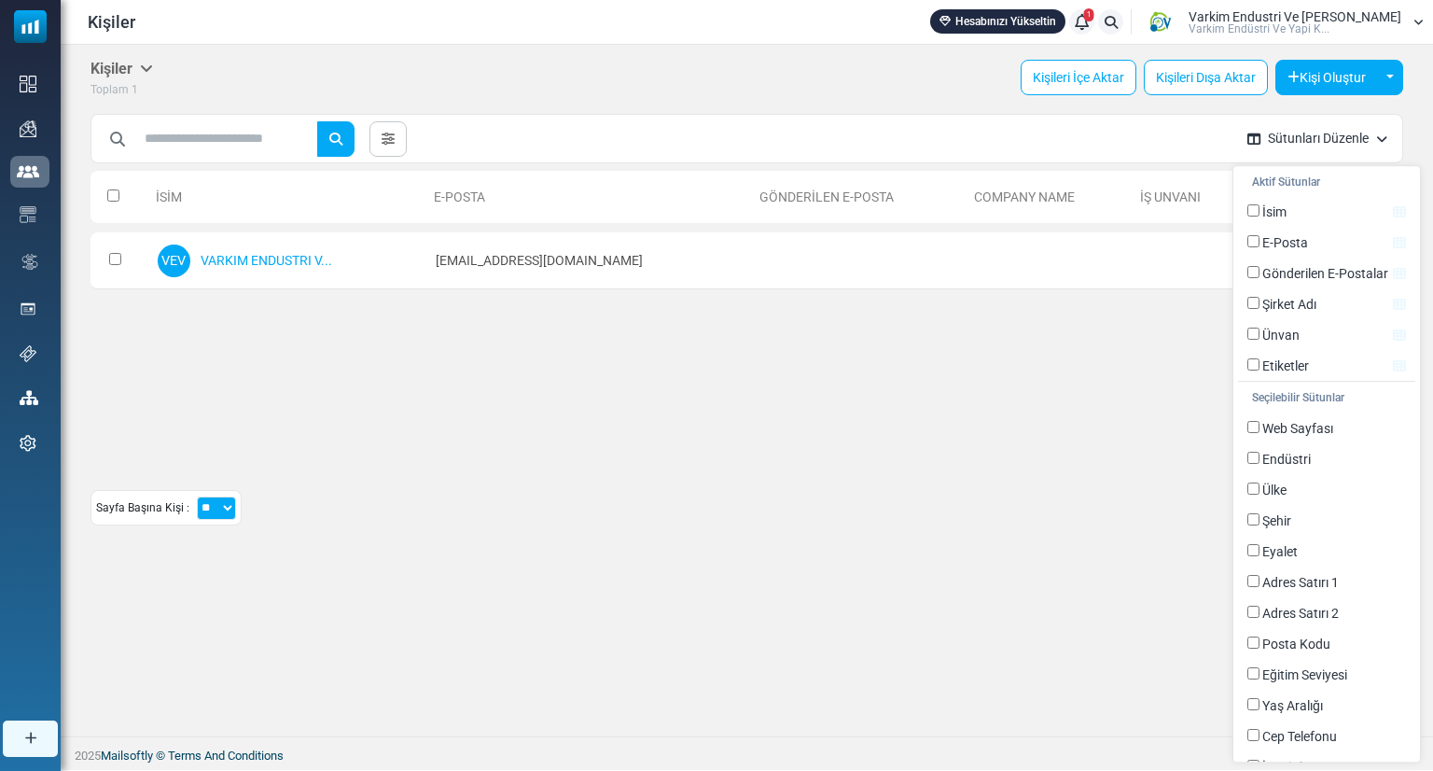
click at [974, 434] on div "İsim E-Posta Gönderilen E-Posta Company Name İş Unvanı Etiketler 0 Selected Cre…" at bounding box center [747, 310] width 1313 height 299
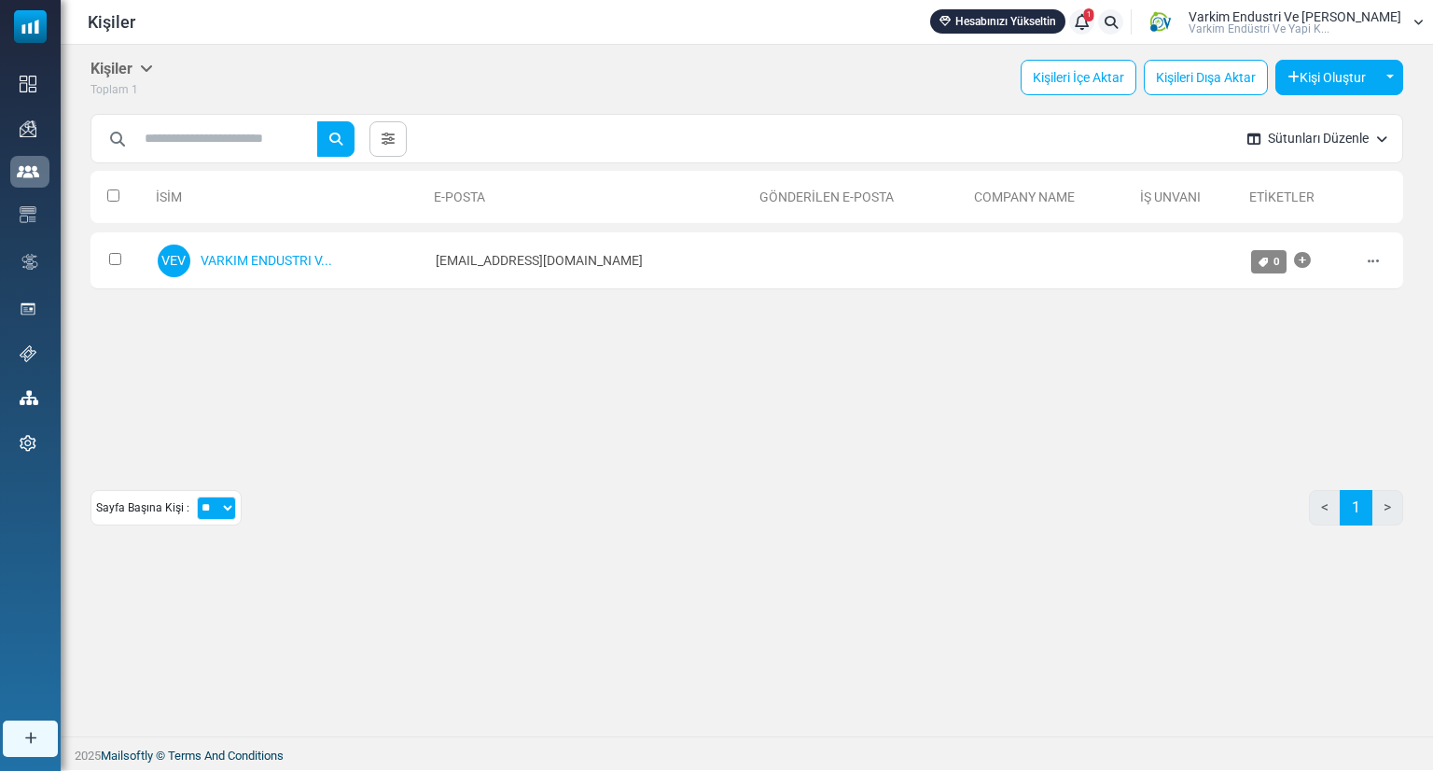
click at [1304, 130] on button "Sütunları Düzenle" at bounding box center [1318, 138] width 170 height 49
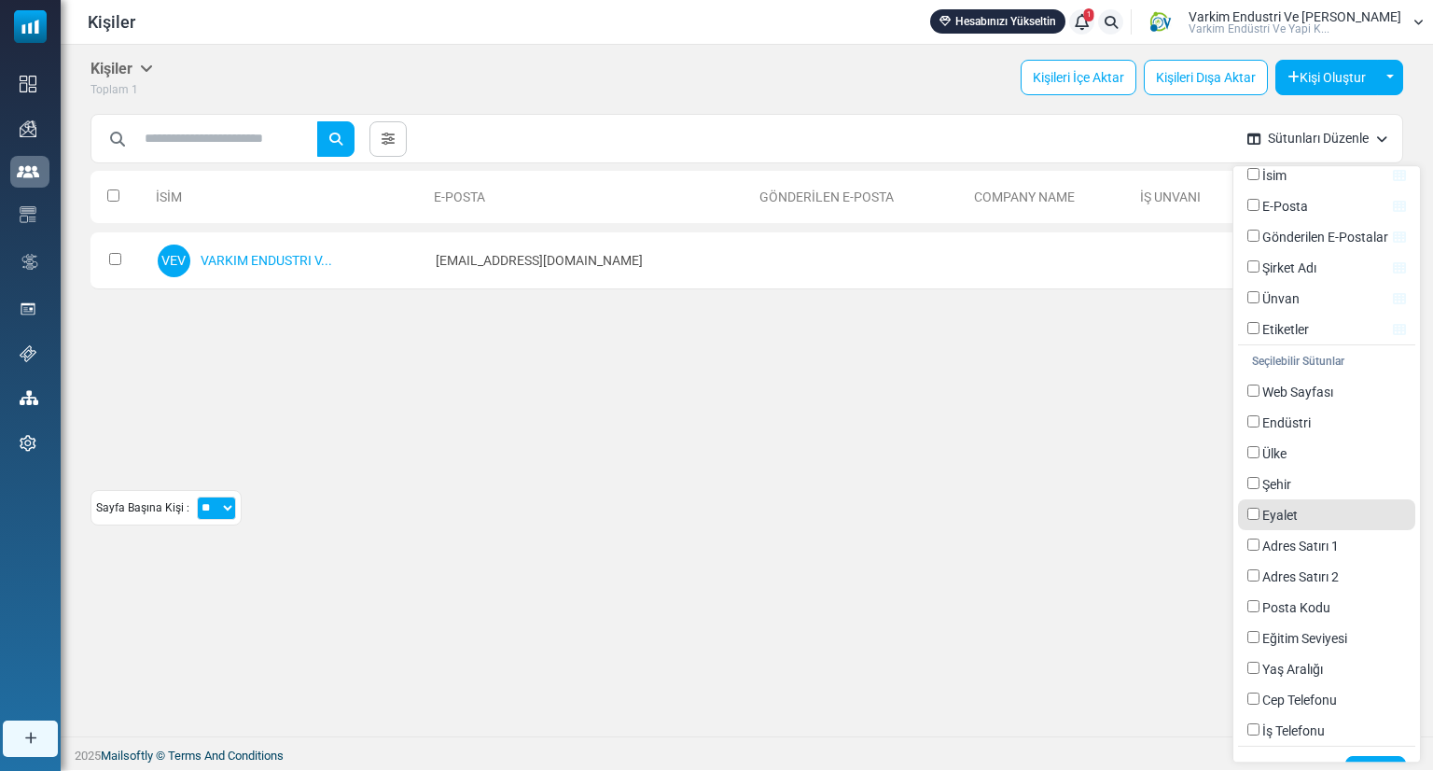
scroll to position [68, 0]
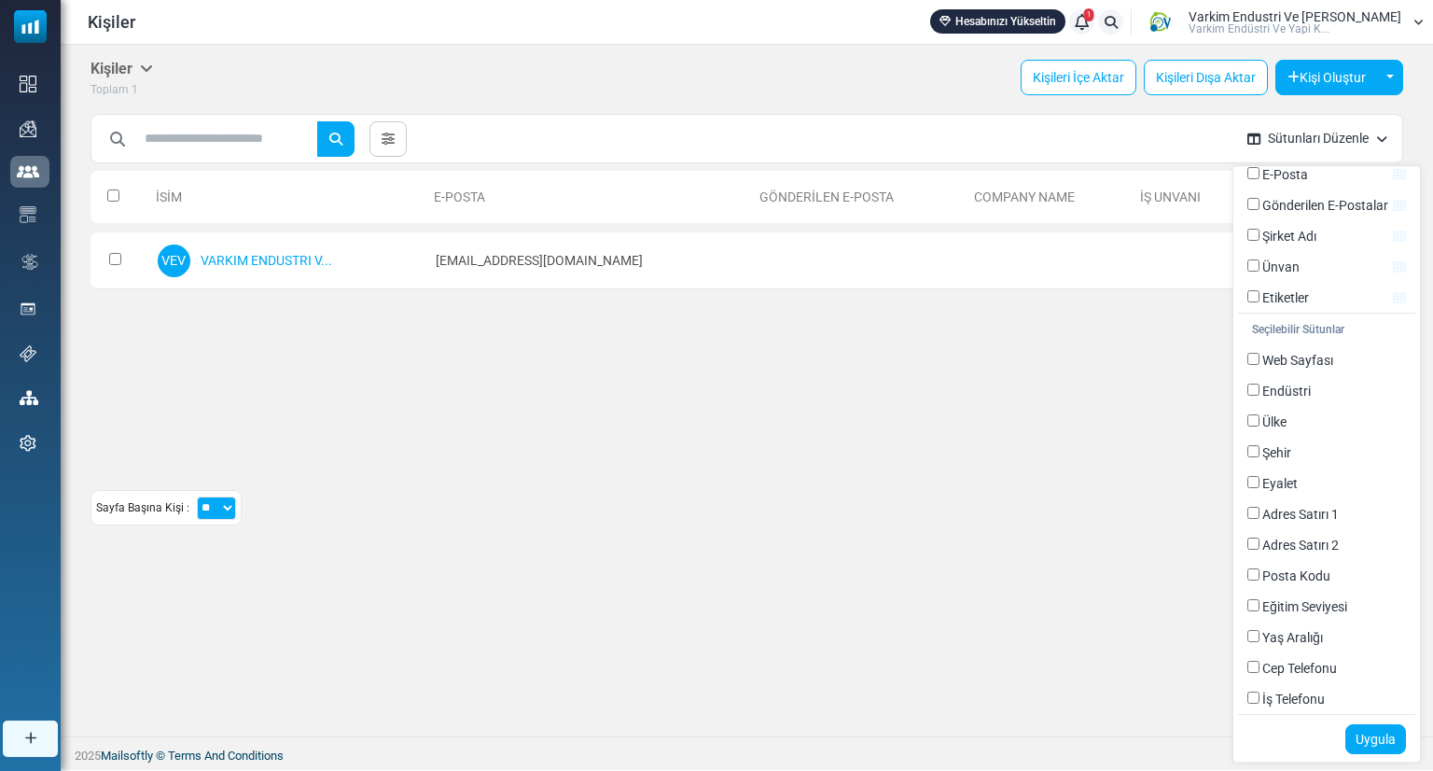
click at [566, 531] on div "Sayfa Başına Kişi : ** ** *** < 1 >" at bounding box center [747, 515] width 1313 height 50
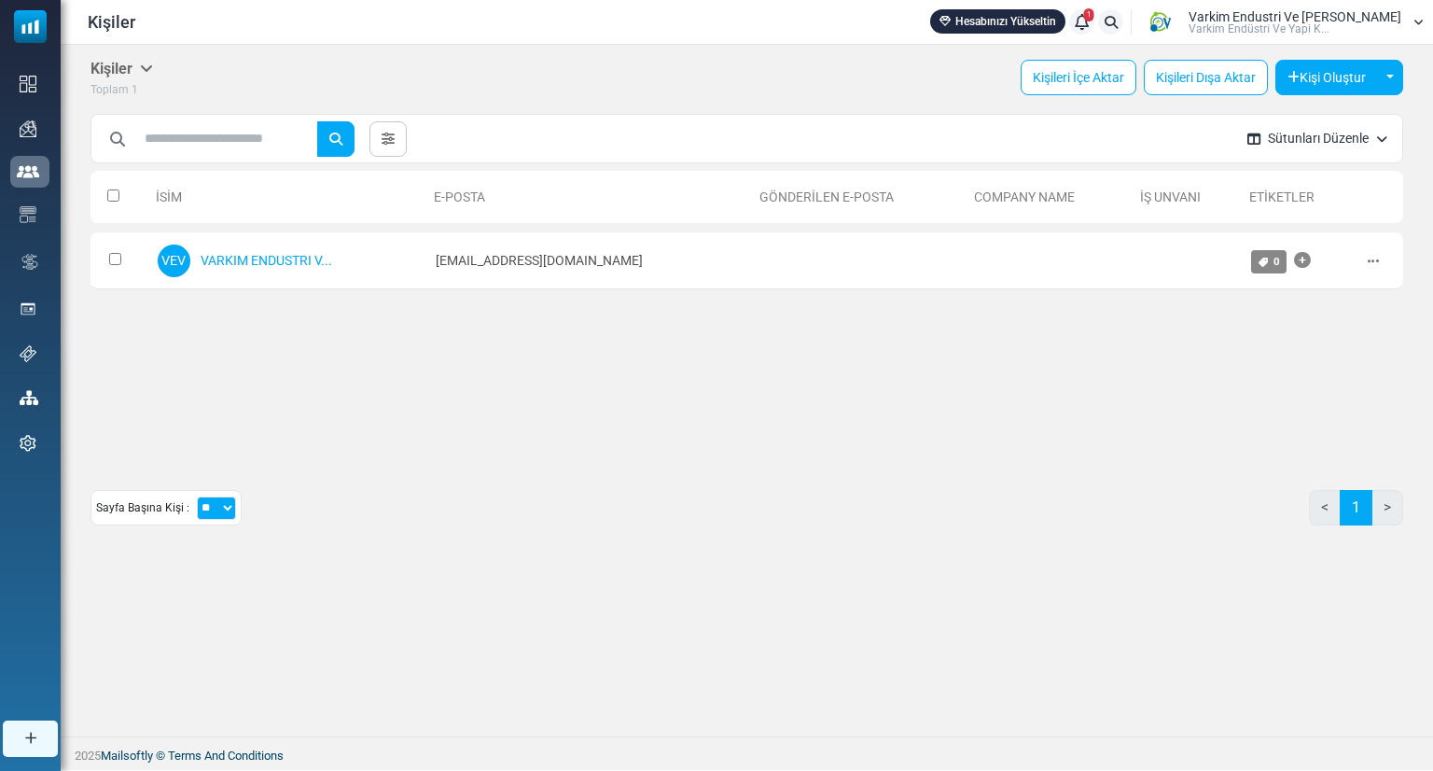
click at [1313, 142] on button "Sütunları Düzenle" at bounding box center [1318, 138] width 170 height 49
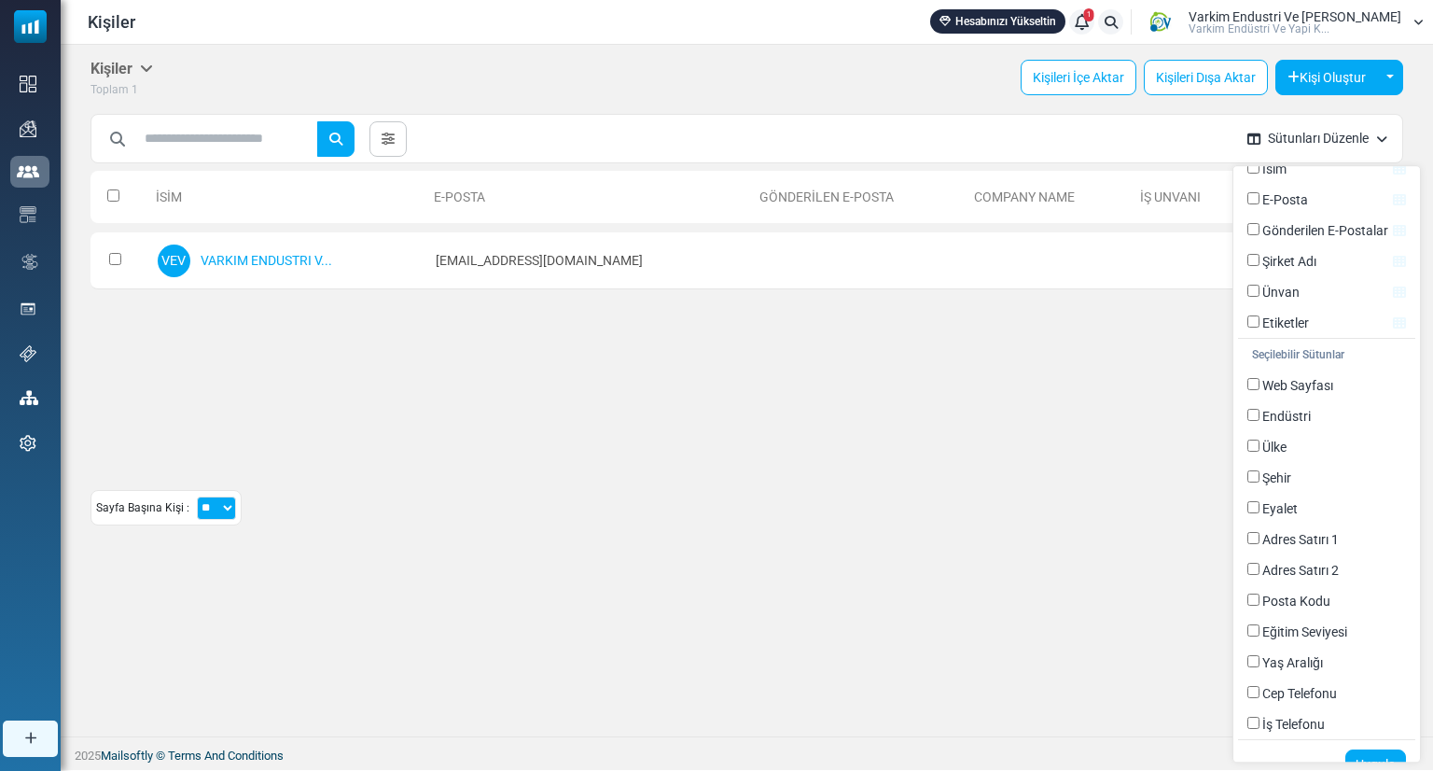
scroll to position [0, 0]
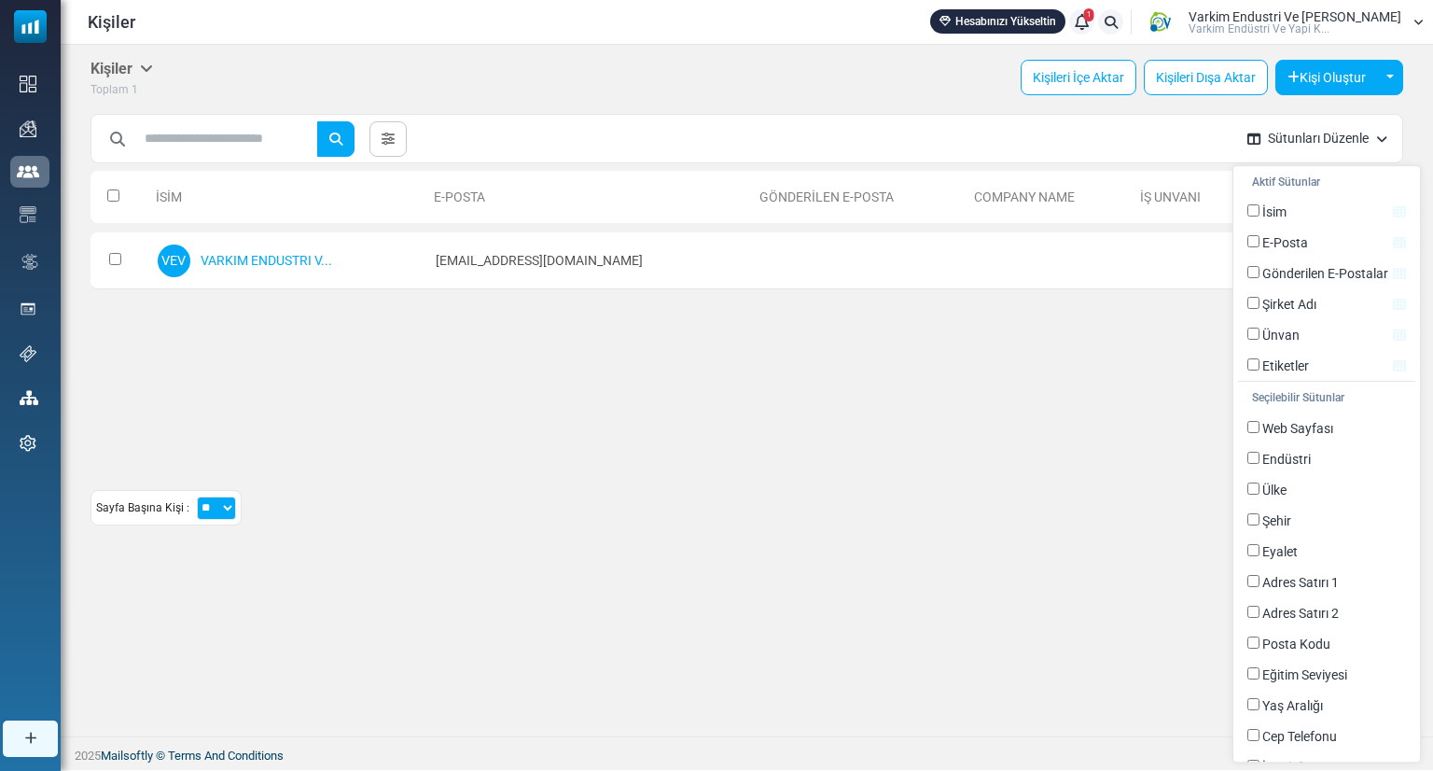
click at [832, 349] on div "İsim E-Posta Gönderilen E-Posta Company Name İş Unvanı Etiketler 0 Selected Cre…" at bounding box center [747, 310] width 1313 height 299
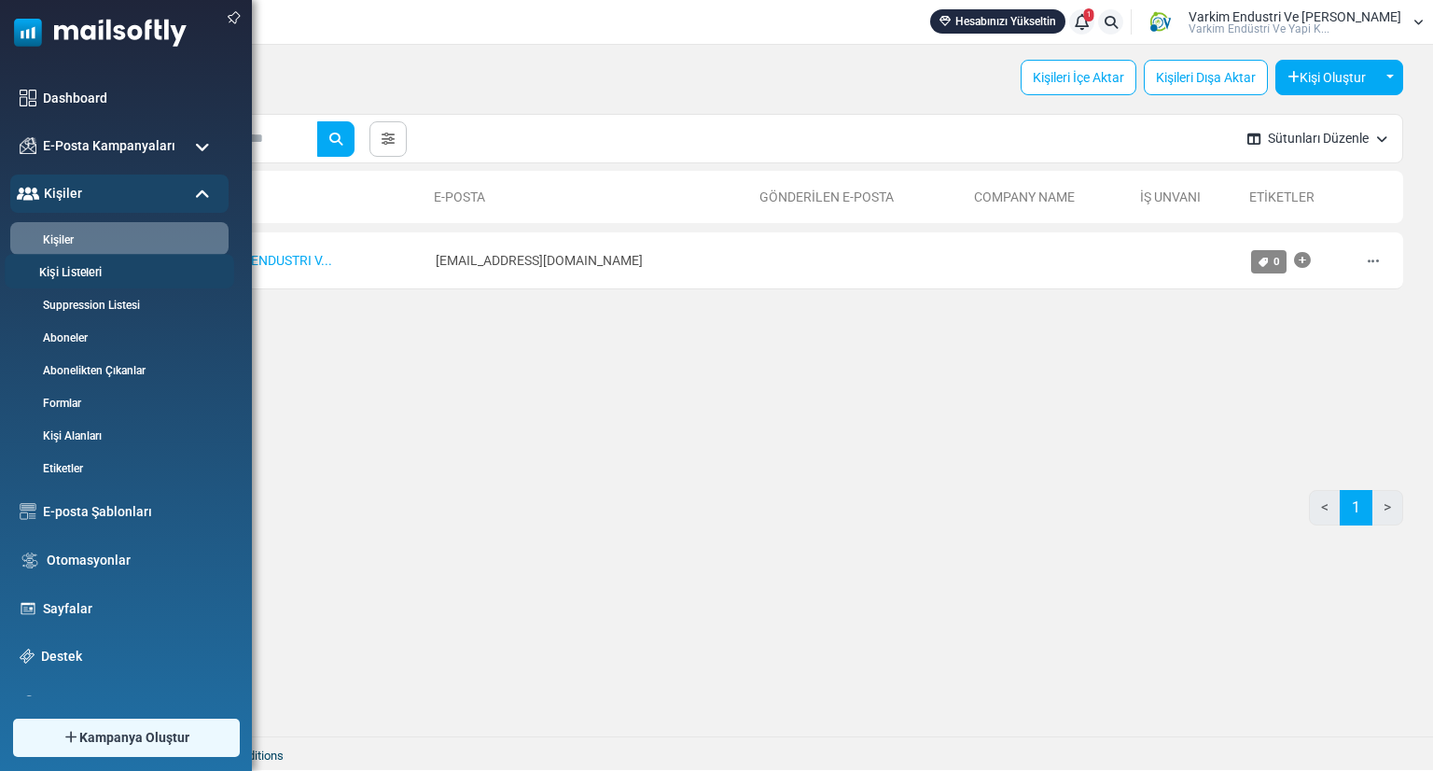
click at [96, 285] on li "Kişi Listeleri" at bounding box center [120, 271] width 230 height 35
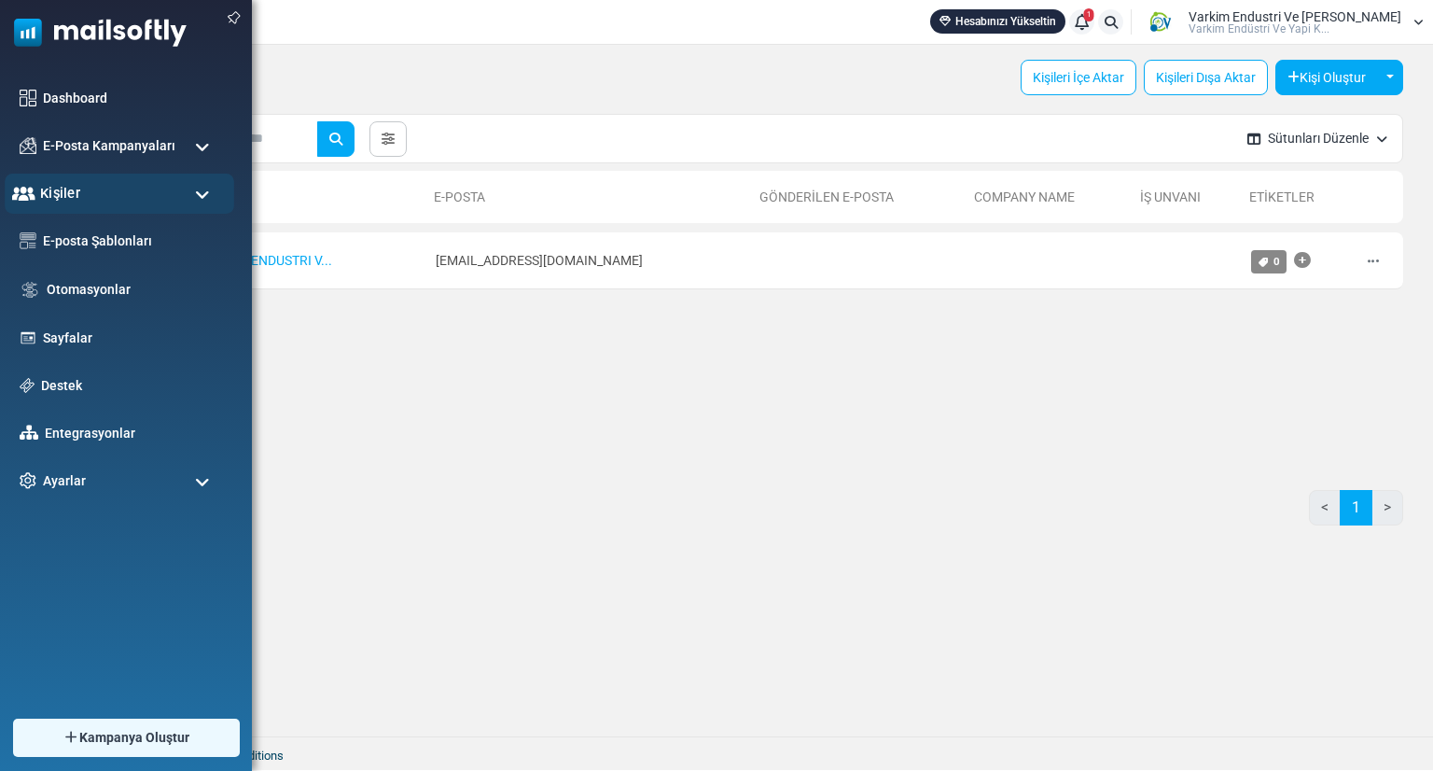
click at [102, 188] on div "Kişiler" at bounding box center [120, 194] width 230 height 40
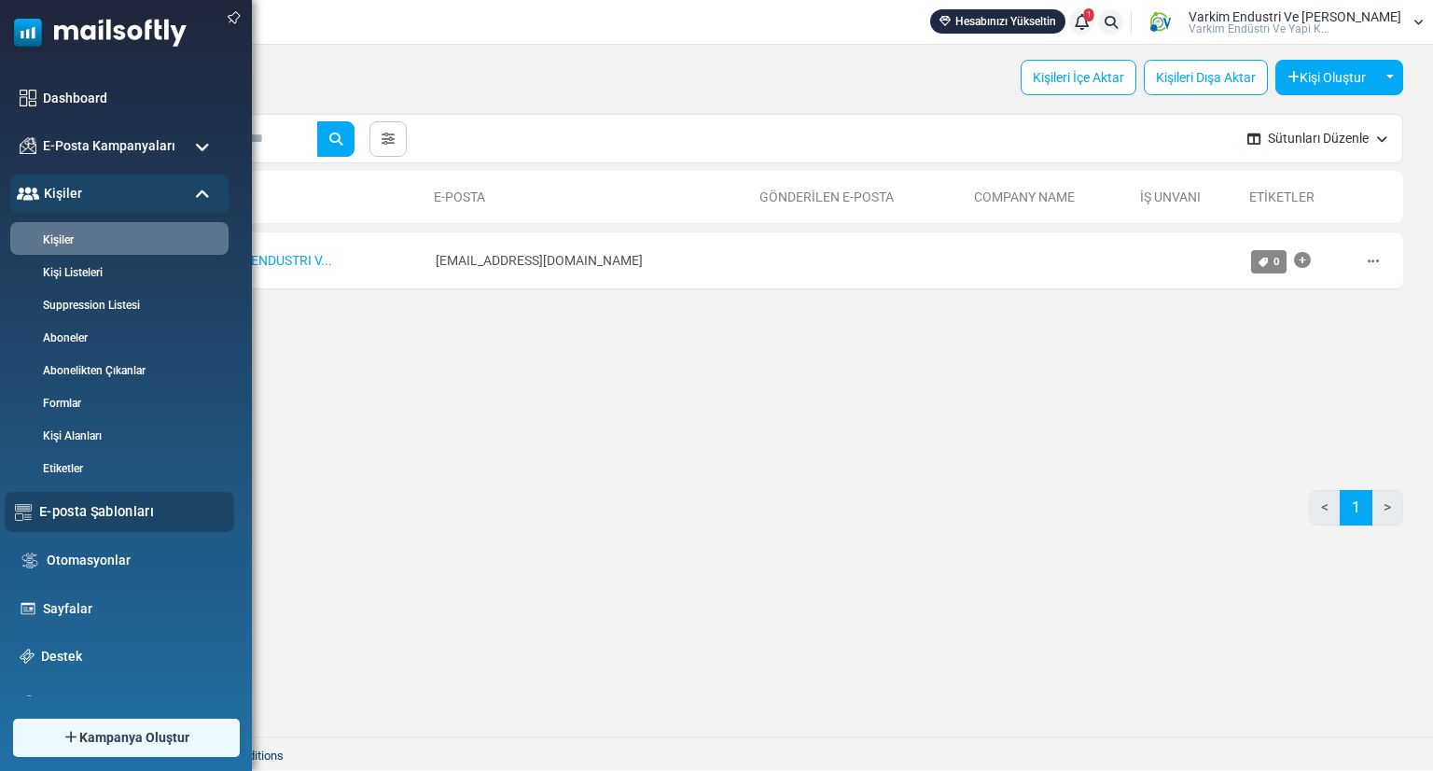
click at [107, 521] on link "E-posta Şablonları" at bounding box center [131, 511] width 185 height 21
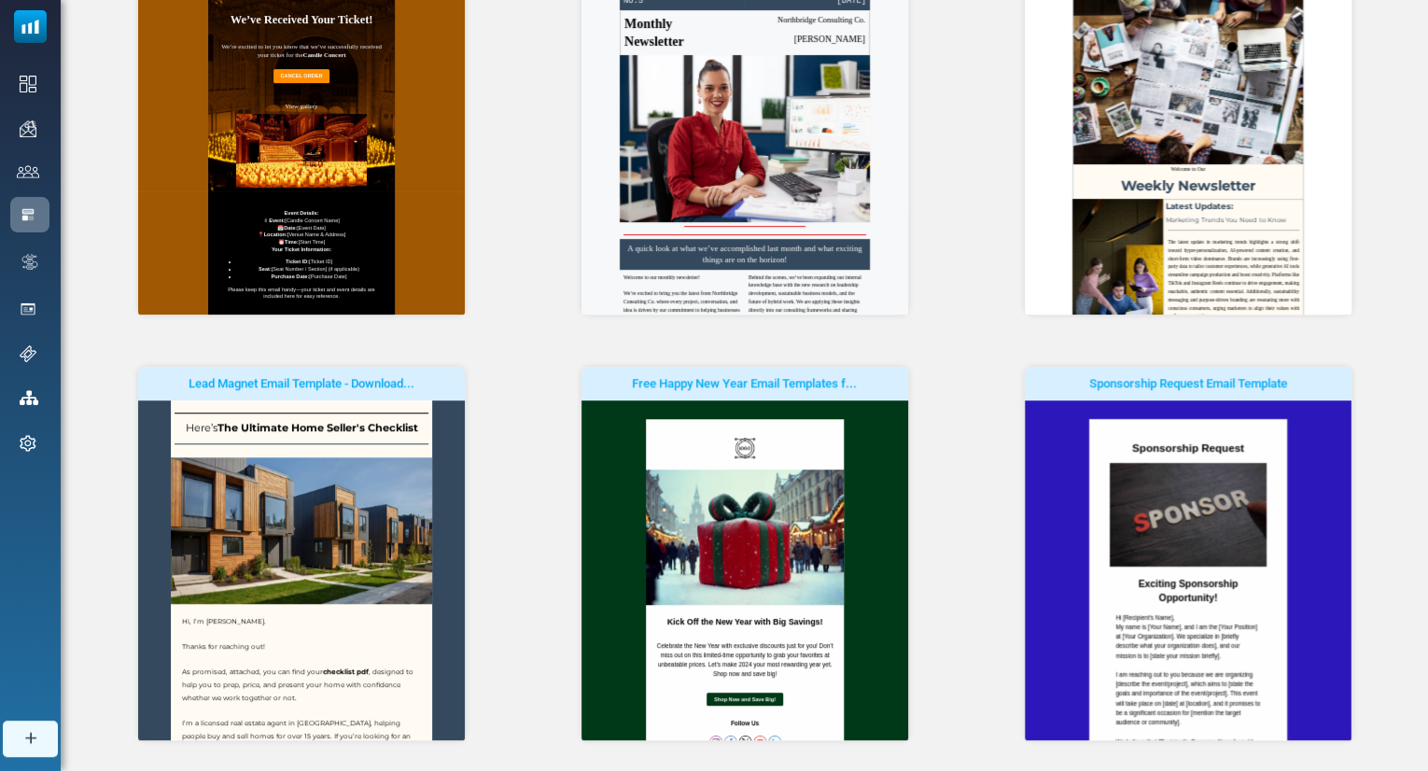
scroll to position [437, 0]
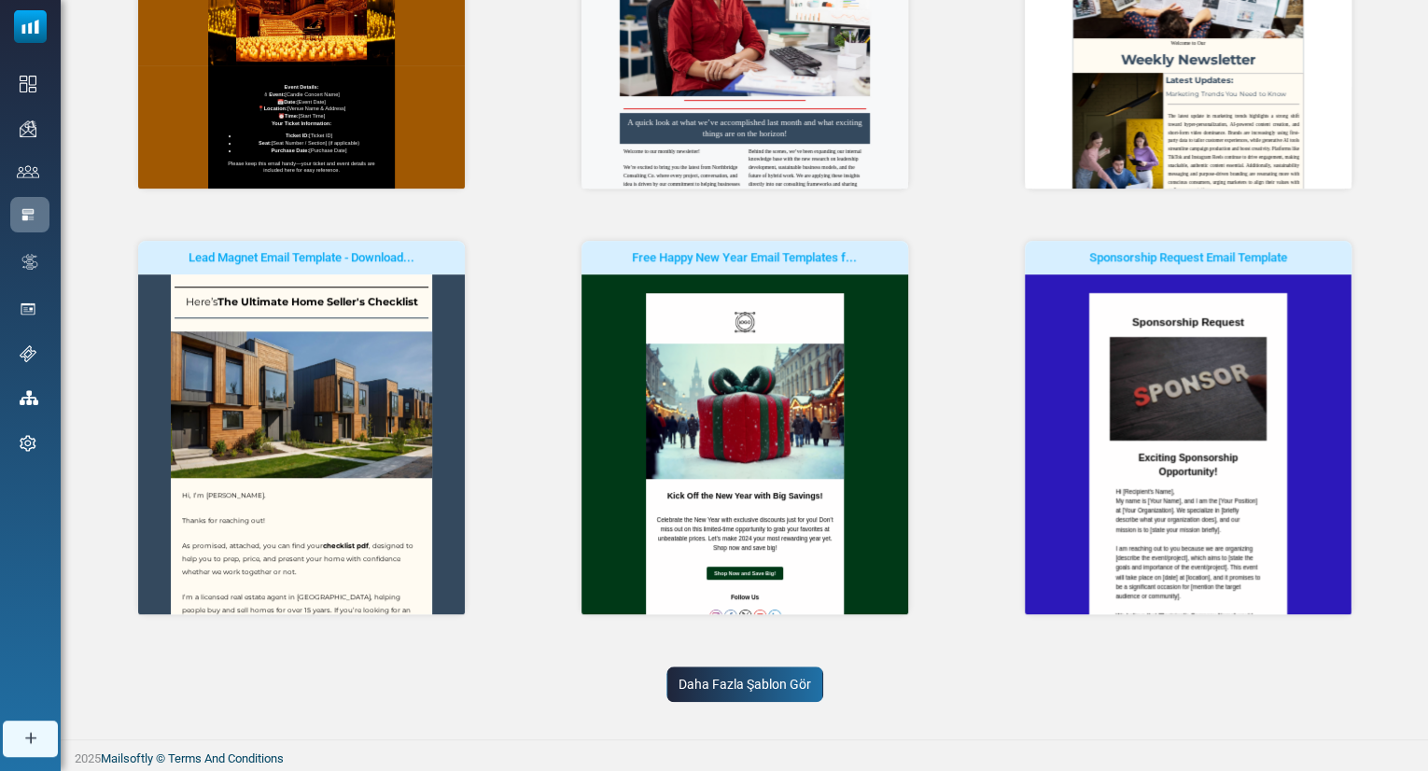
click at [750, 683] on link "Daha Fazla Şablon Gör" at bounding box center [744, 683] width 157 height 35
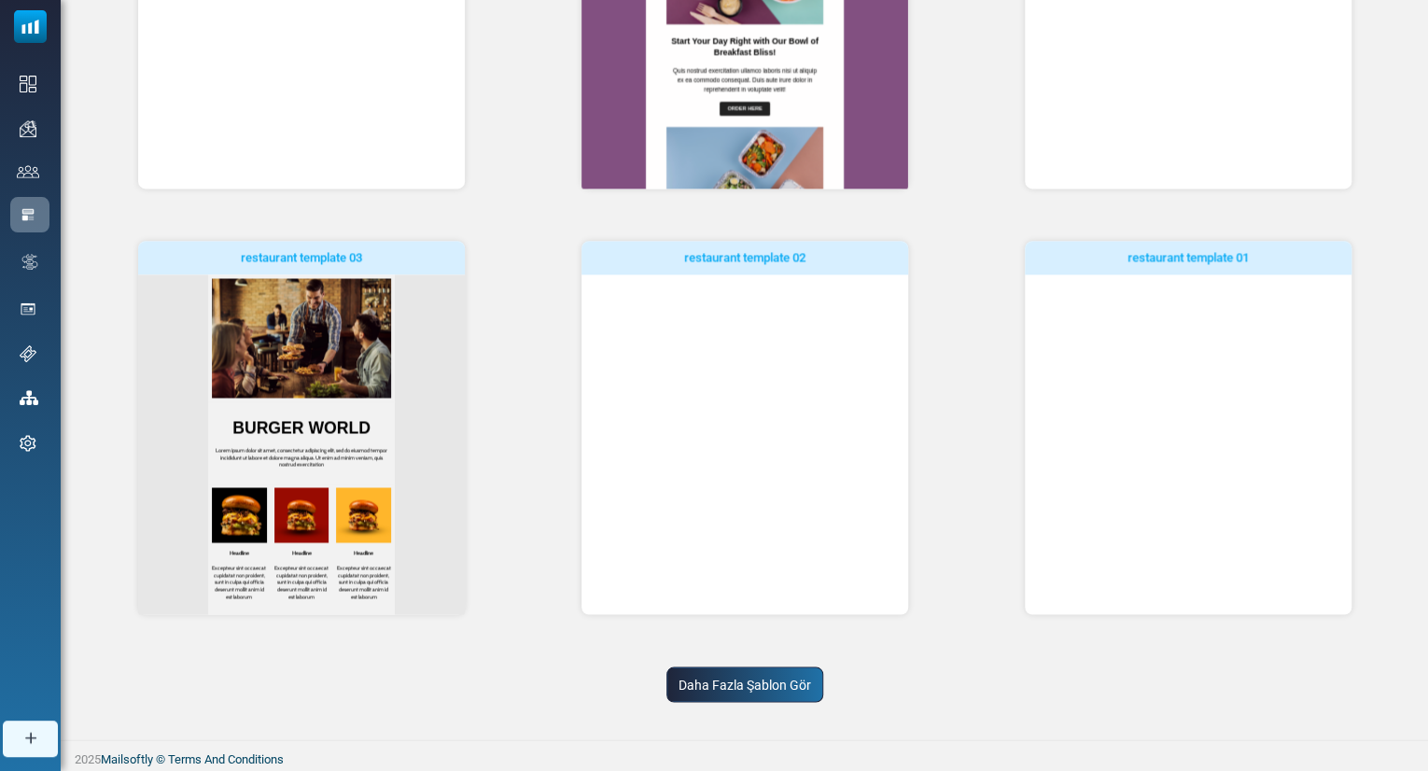
scroll to position [0, 0]
click at [746, 674] on link "Daha Fazla Şablon Gör" at bounding box center [744, 683] width 157 height 35
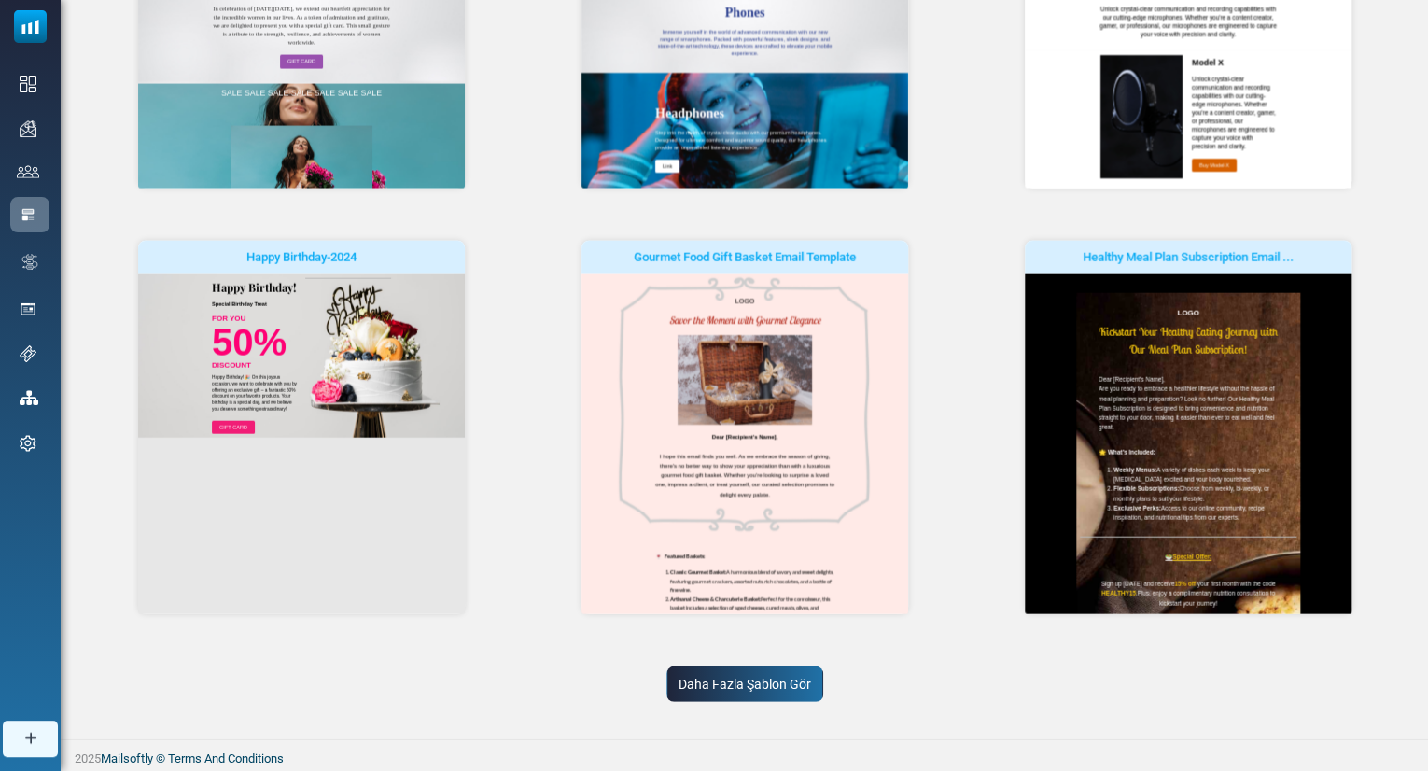
click at [795, 673] on link "Daha Fazla Şablon Gör" at bounding box center [744, 683] width 157 height 35
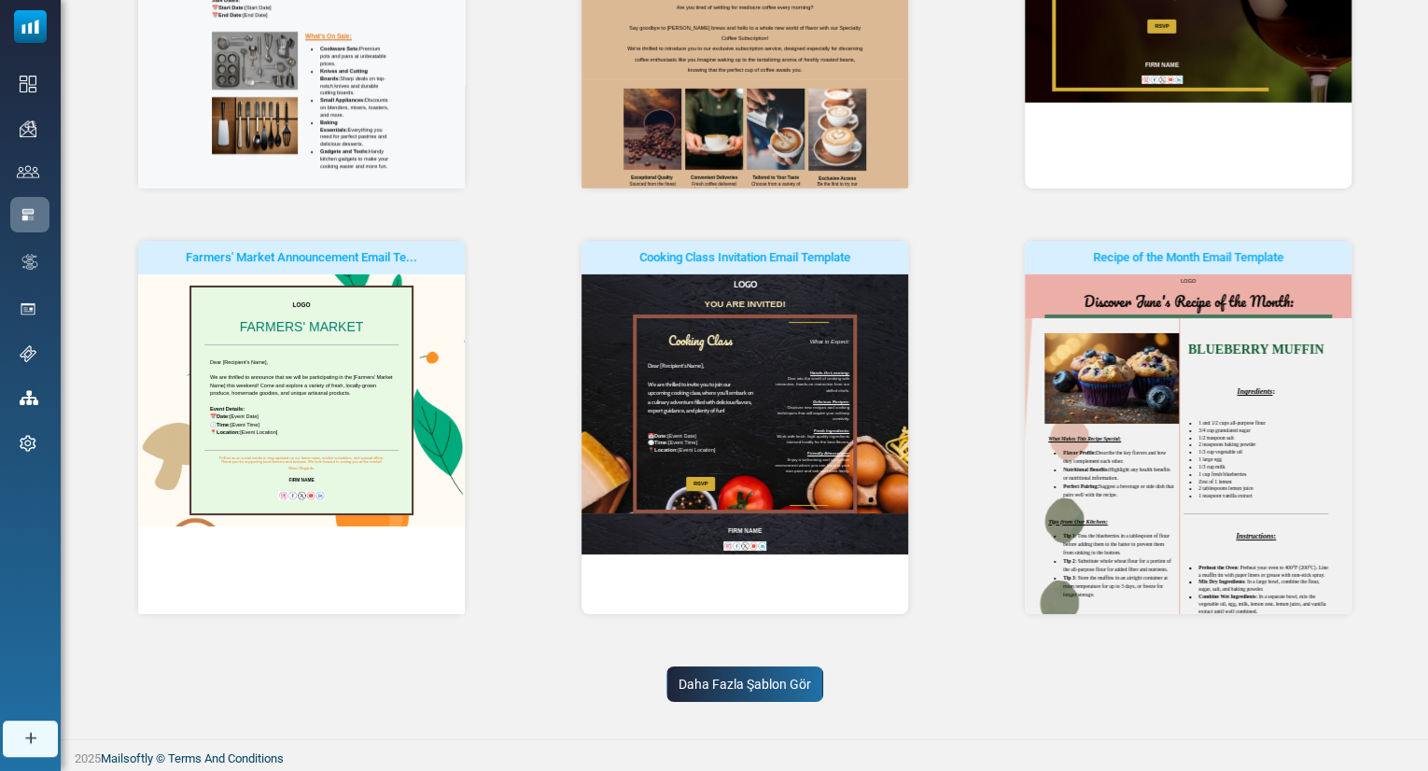
click at [775, 685] on link "Daha Fazla Şablon Gör" at bounding box center [744, 683] width 157 height 35
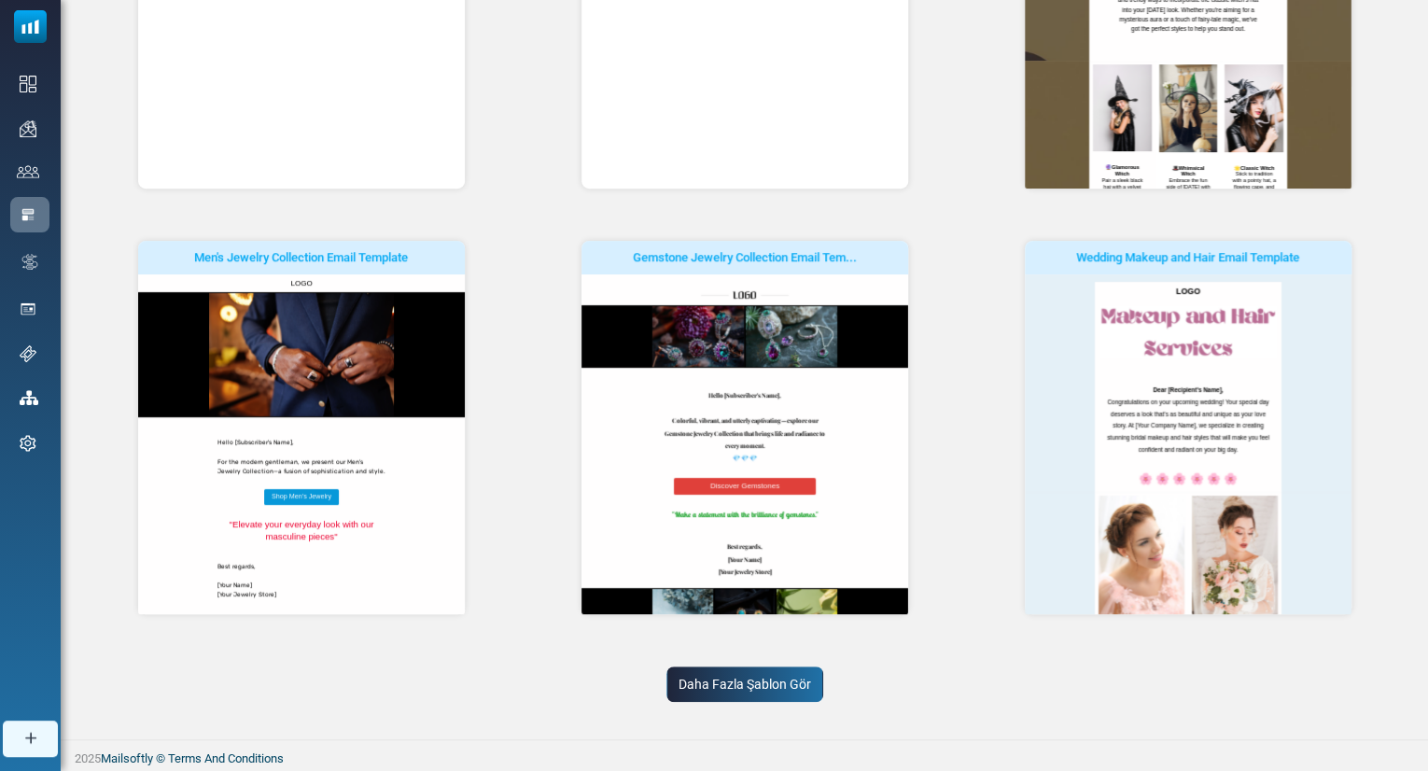
click at [773, 688] on link "Daha Fazla Şablon Gör" at bounding box center [744, 683] width 157 height 35
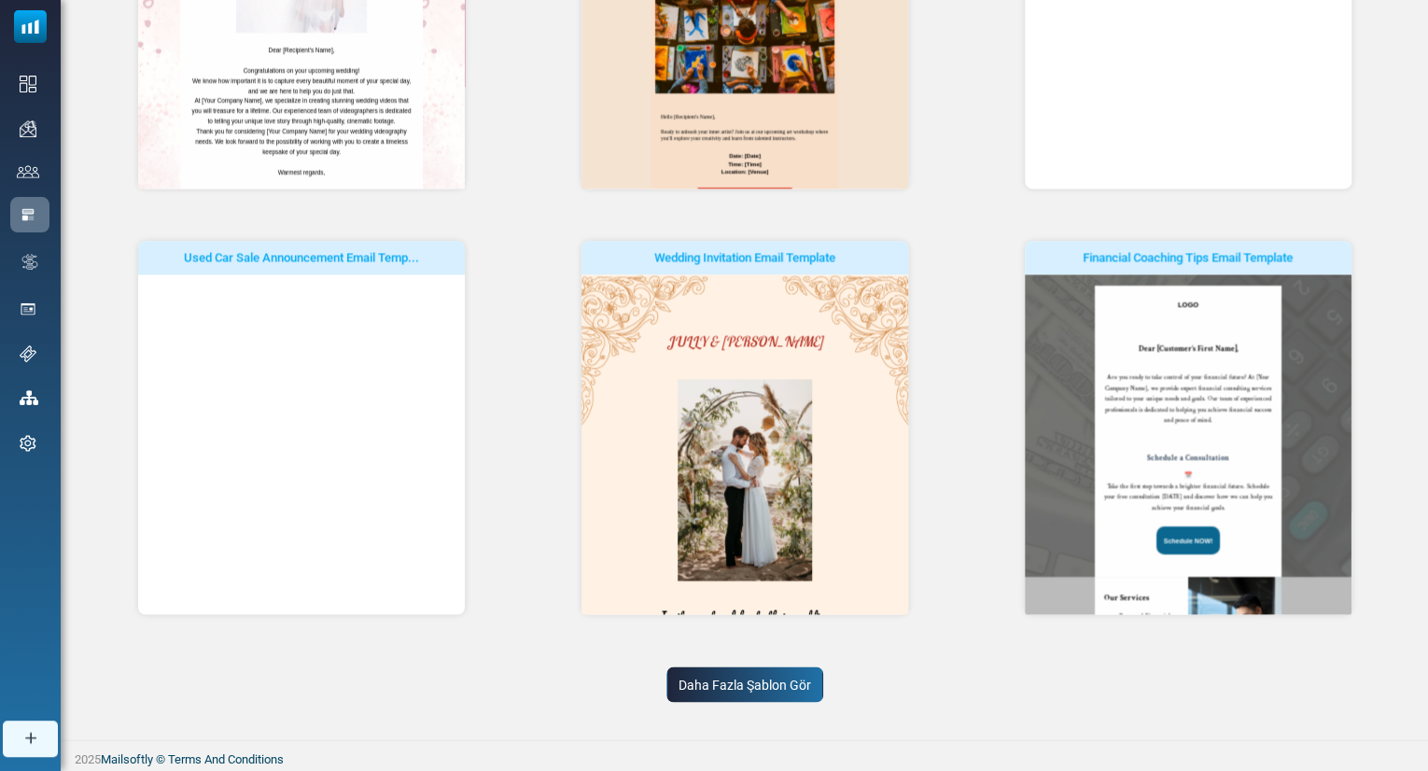
click at [773, 688] on link "Daha Fazla Şablon Gör" at bounding box center [744, 683] width 157 height 35
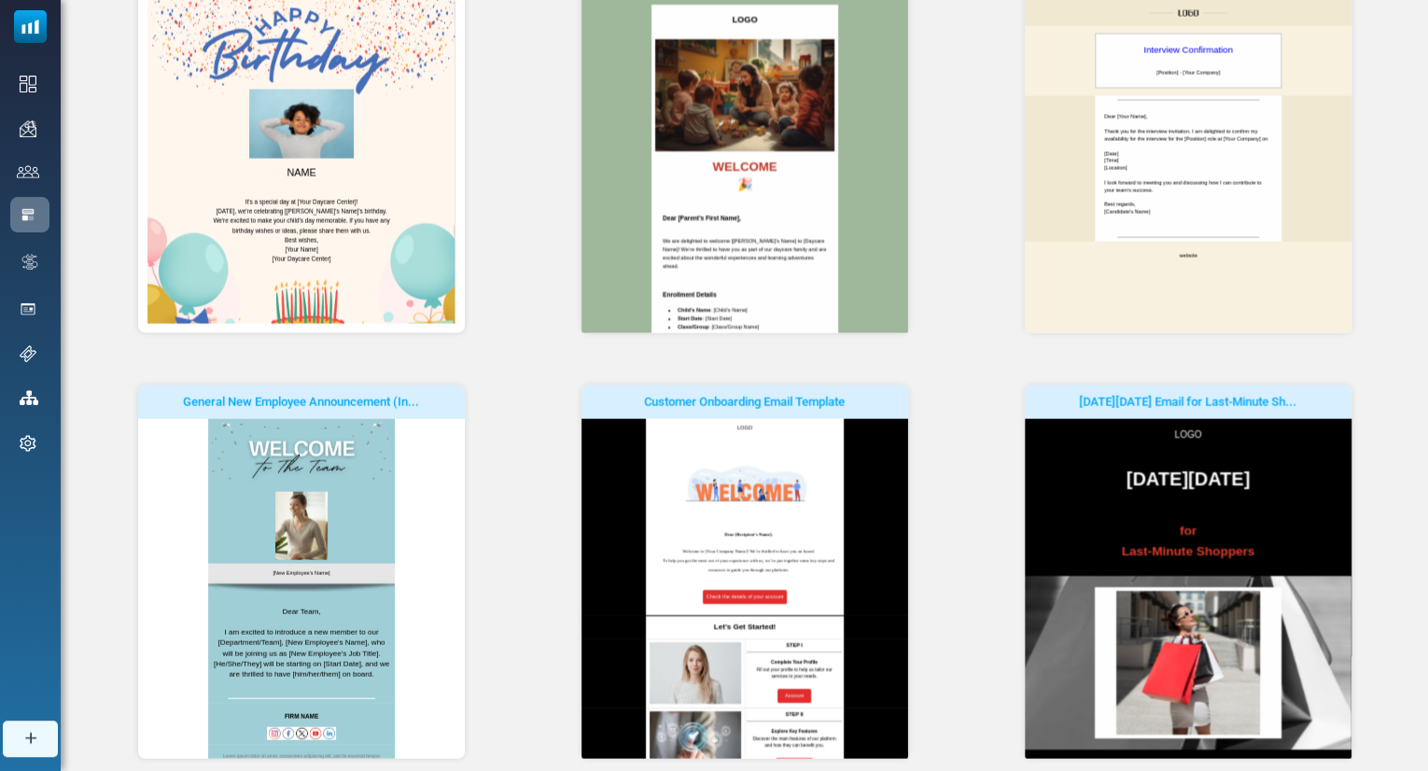
scroll to position [5587, 0]
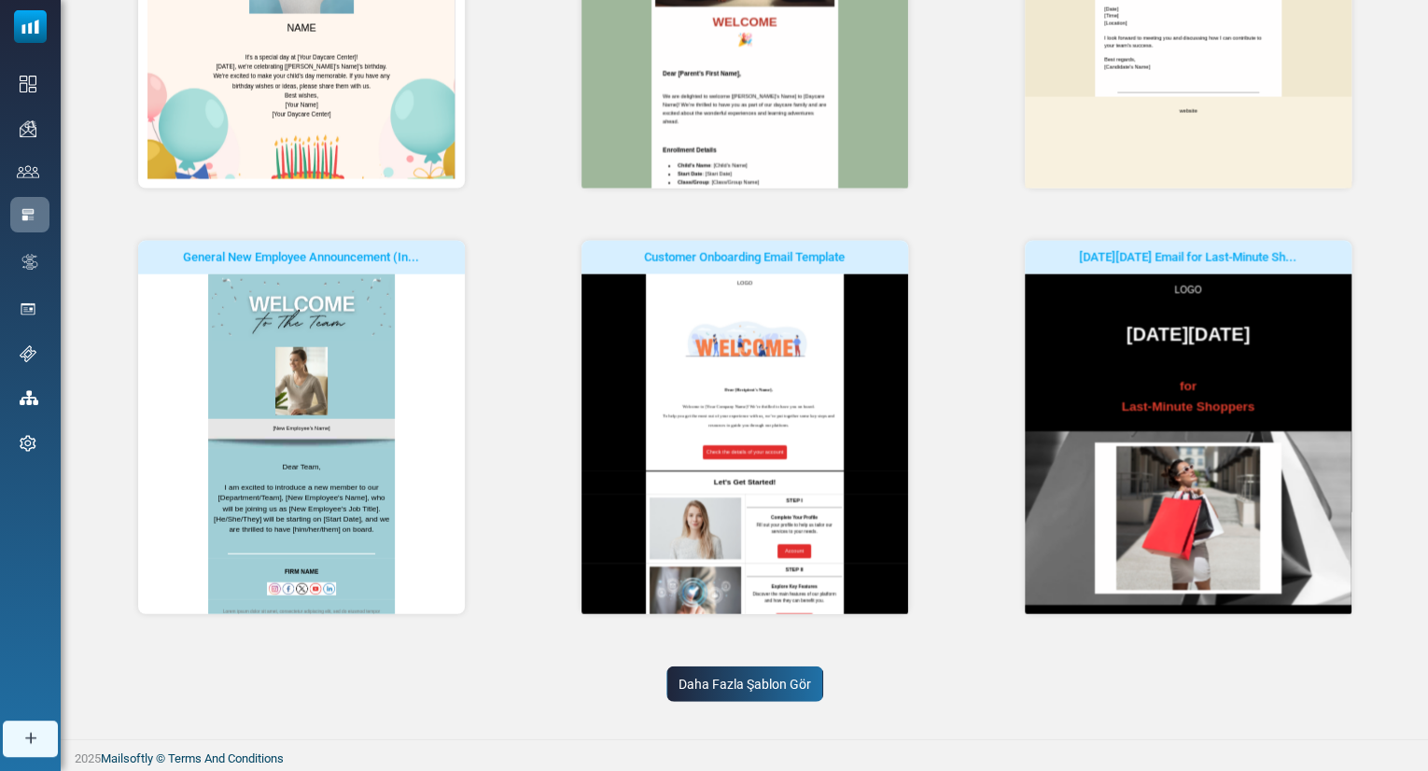
click at [782, 687] on link "Daha Fazla Şablon Gör" at bounding box center [744, 683] width 157 height 35
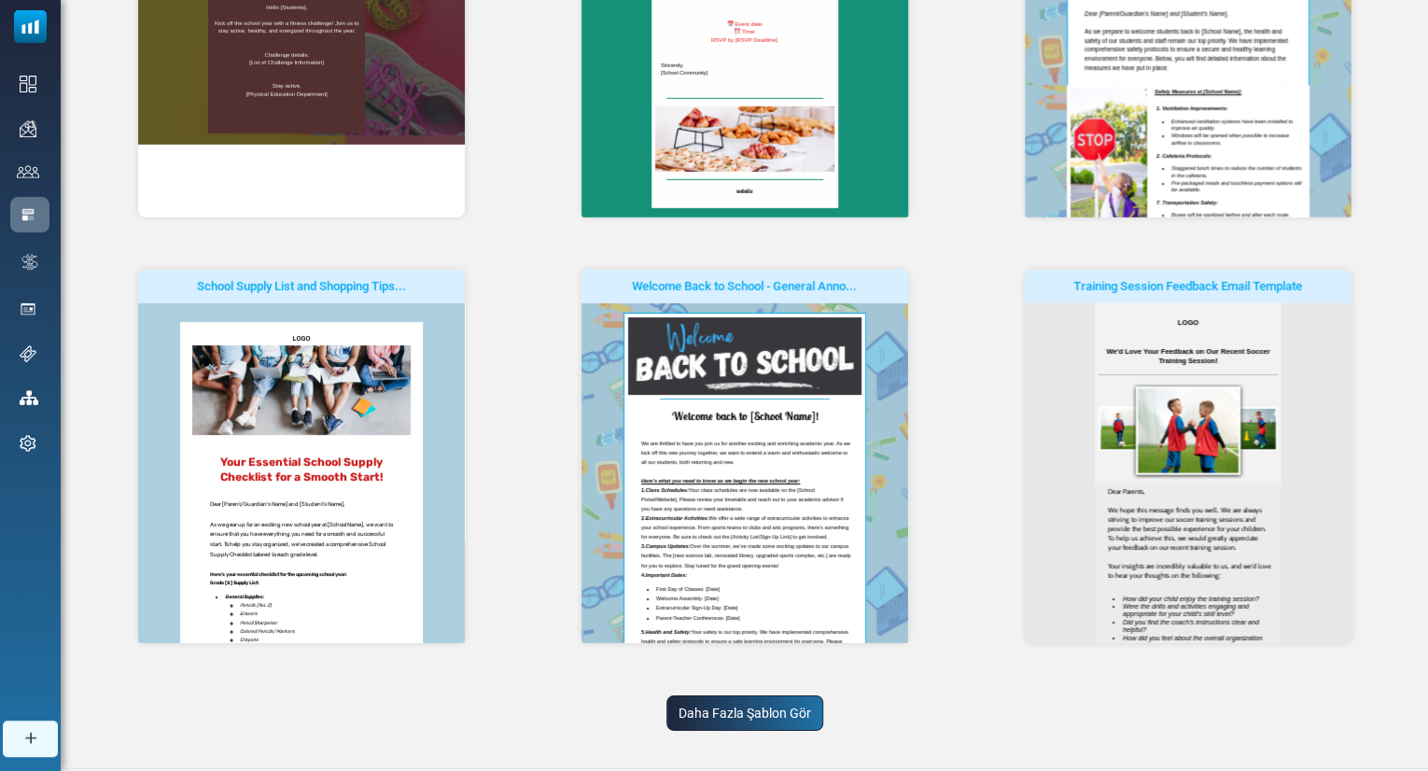
scroll to position [6446, 0]
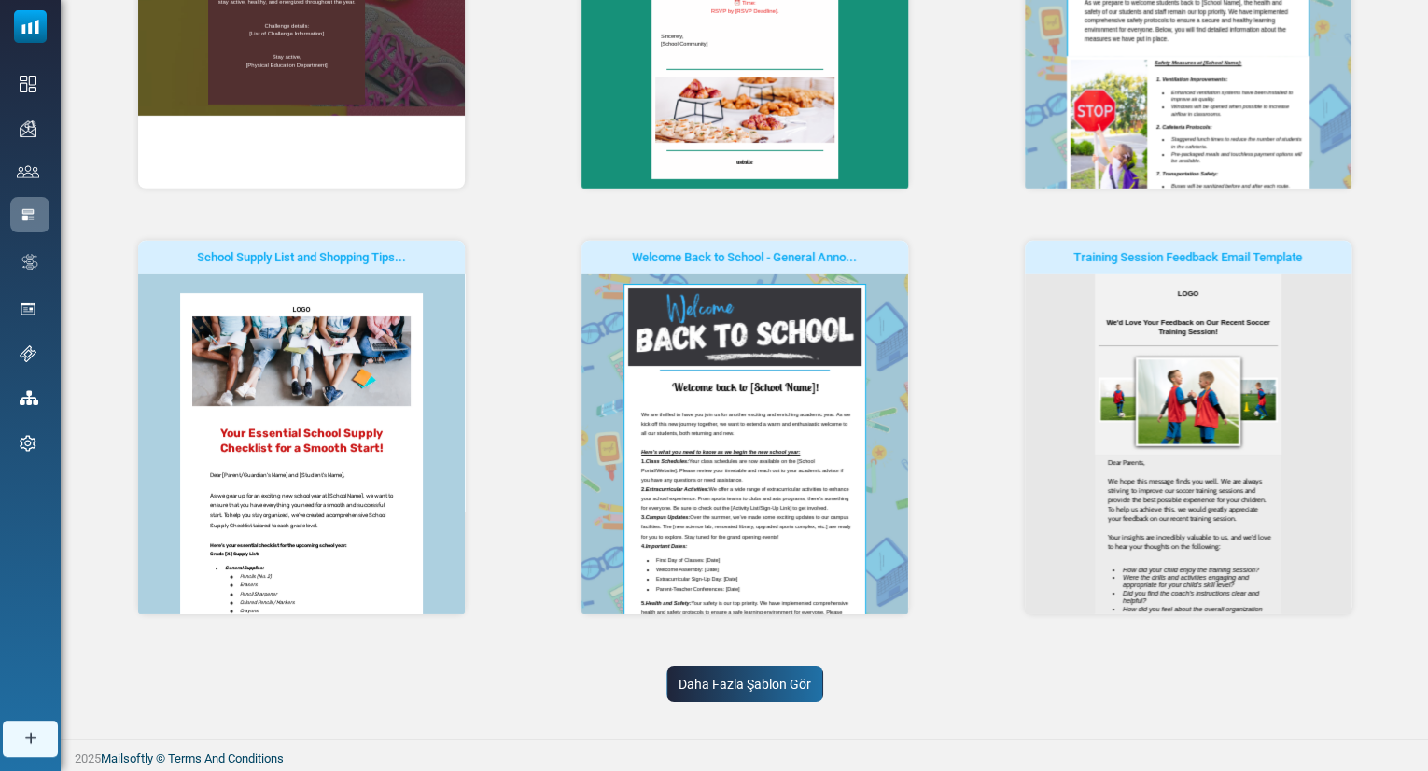
click at [799, 683] on link "Daha Fazla Şablon Gör" at bounding box center [744, 683] width 157 height 35
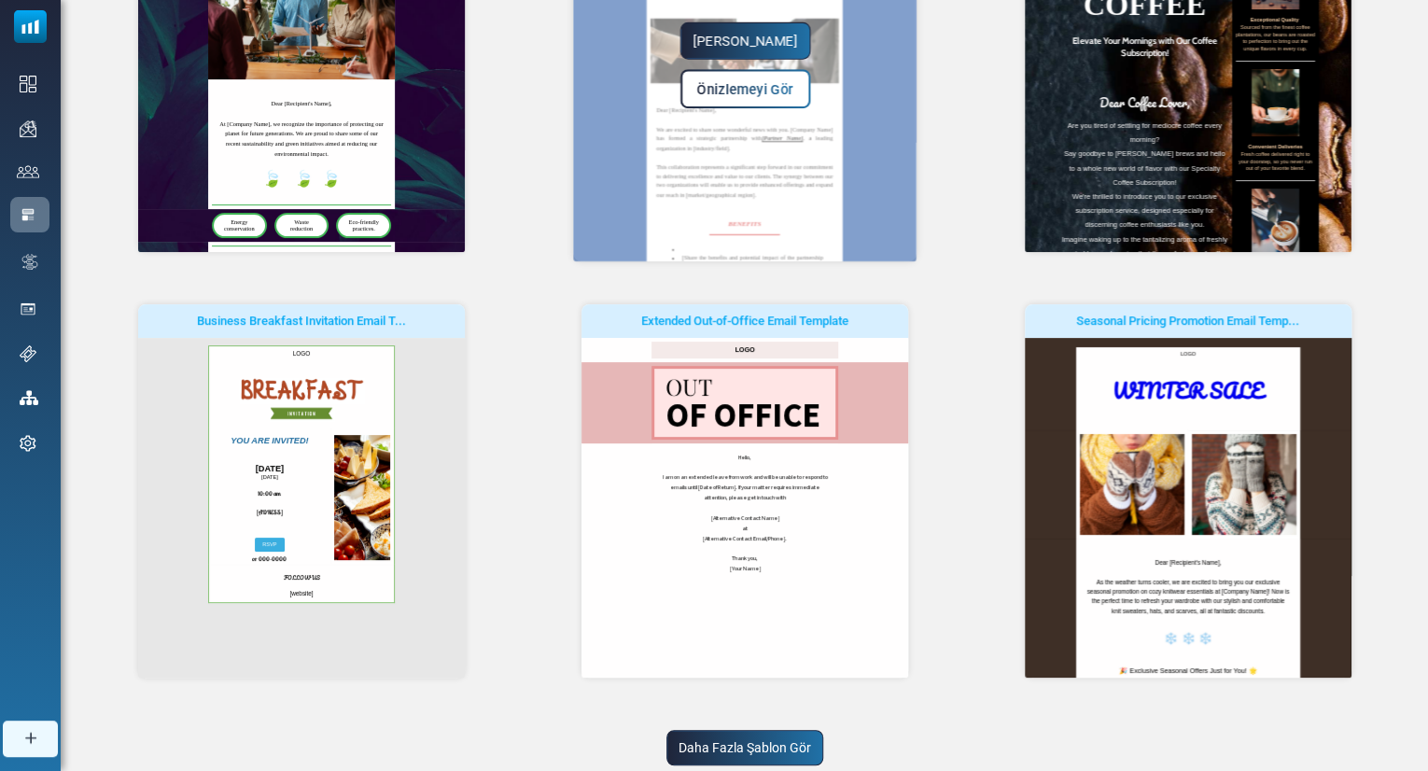
scroll to position [7304, 0]
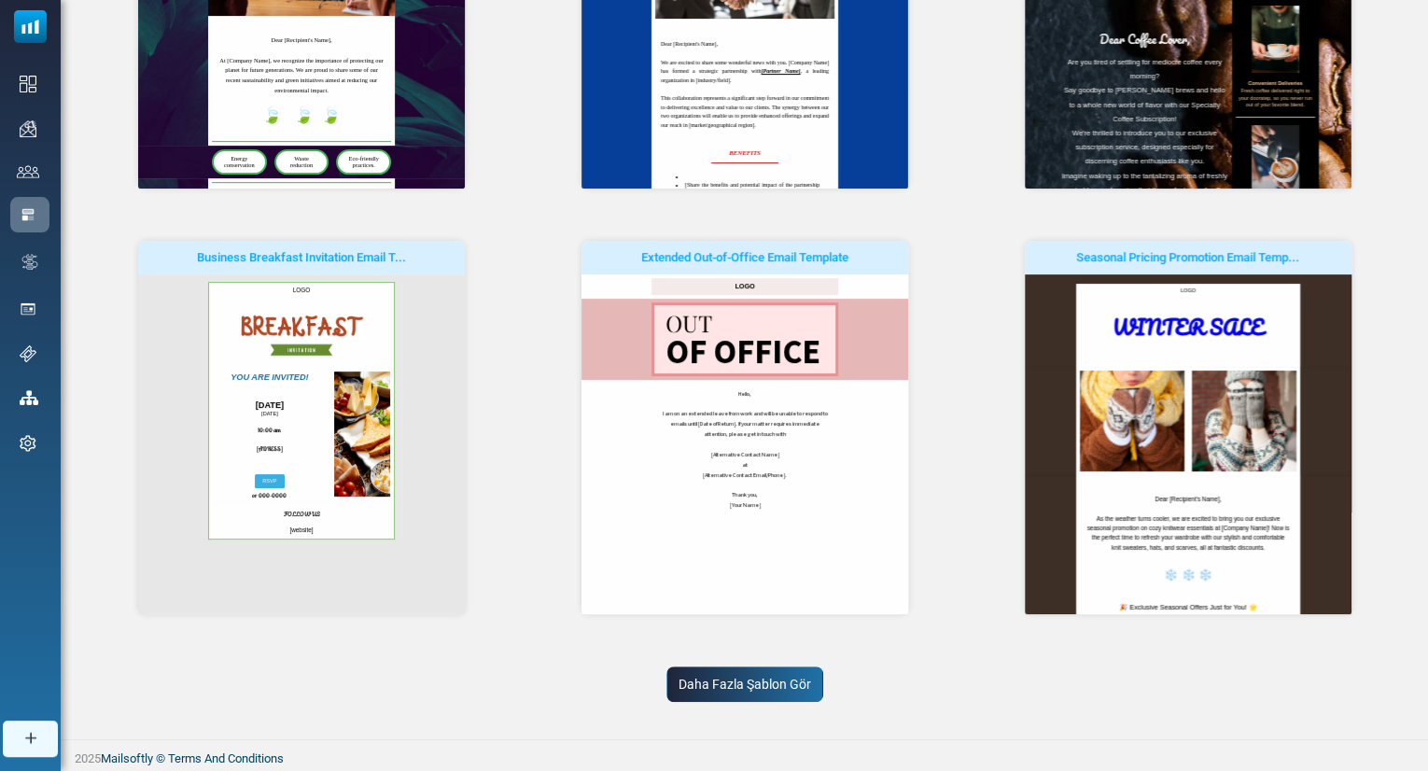
click at [756, 688] on link "Daha Fazla Şablon Gör" at bounding box center [744, 683] width 157 height 35
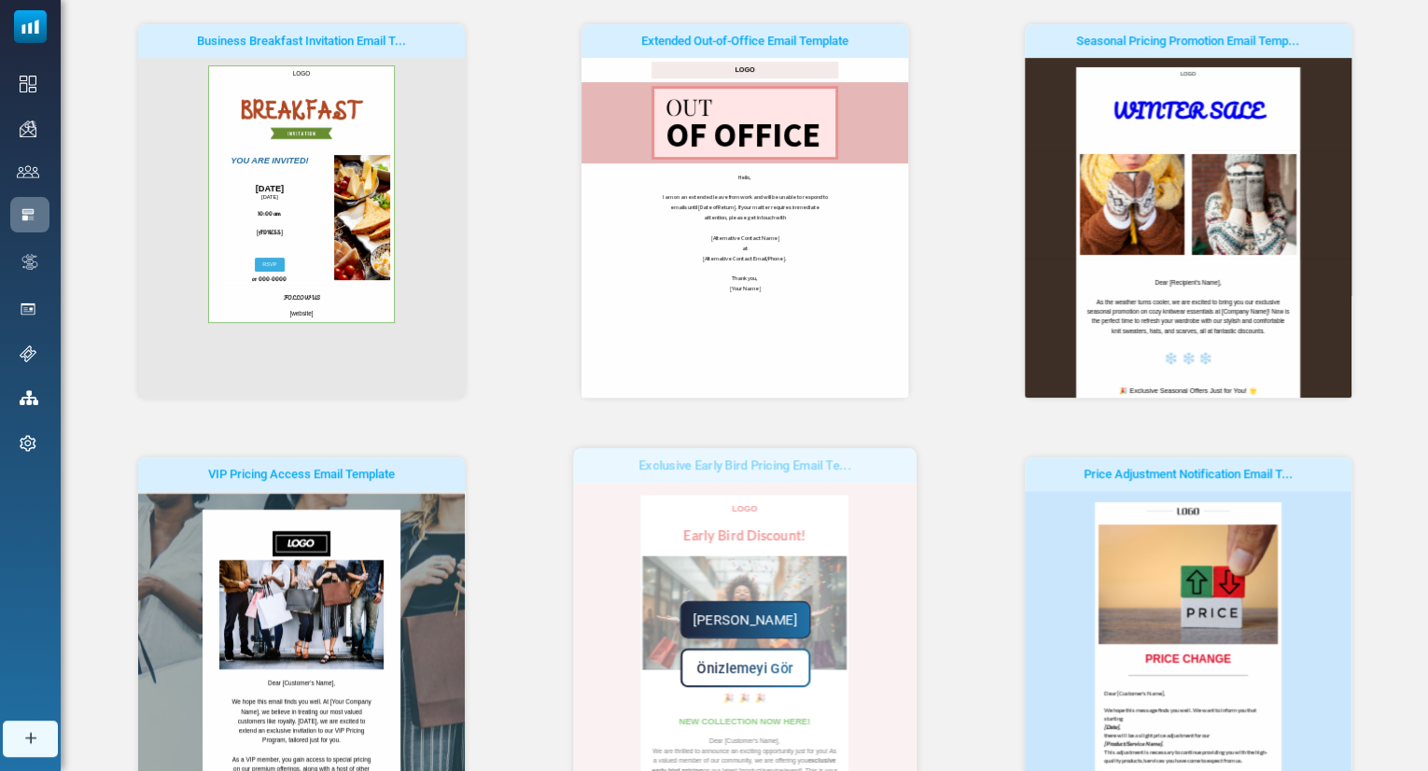
scroll to position [7771, 0]
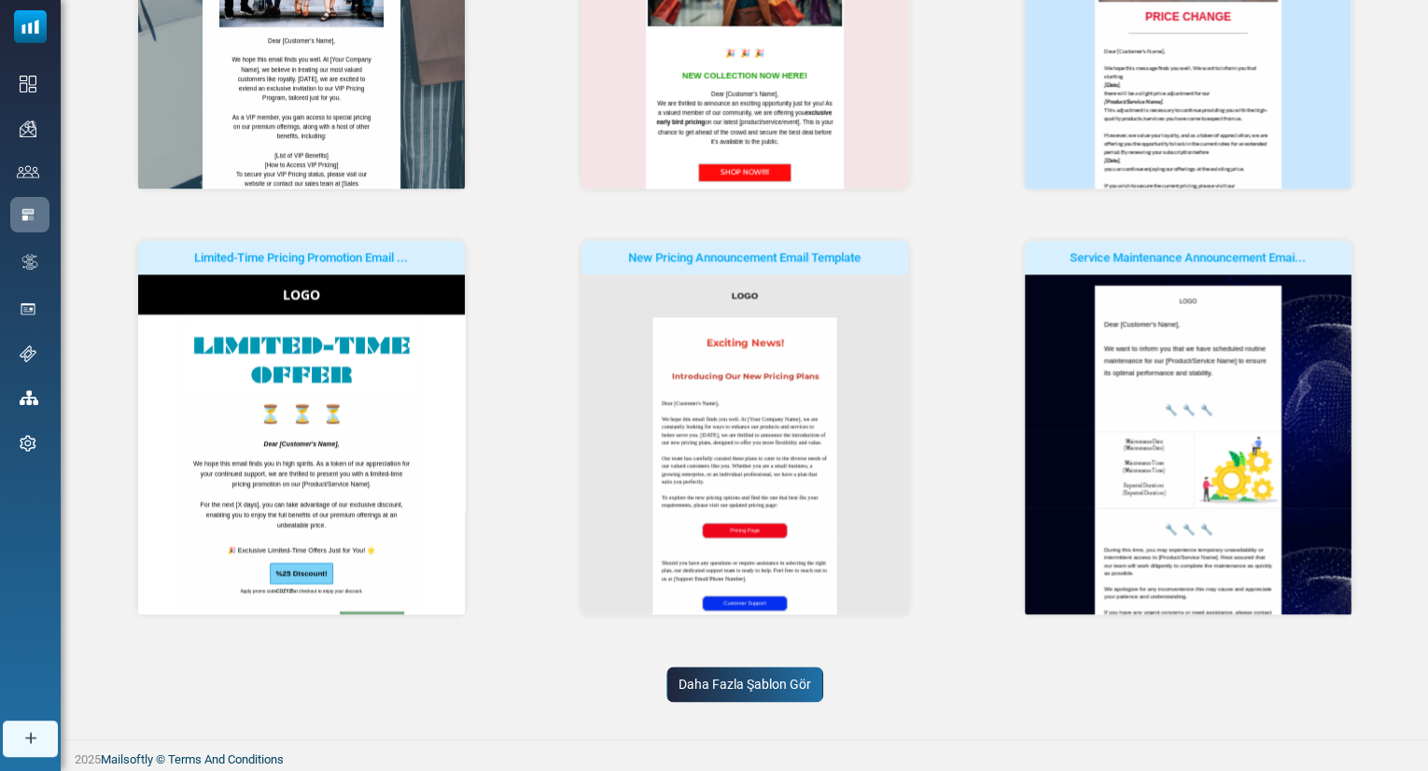
click at [782, 680] on link "Daha Fazla Şablon Gör" at bounding box center [744, 683] width 157 height 35
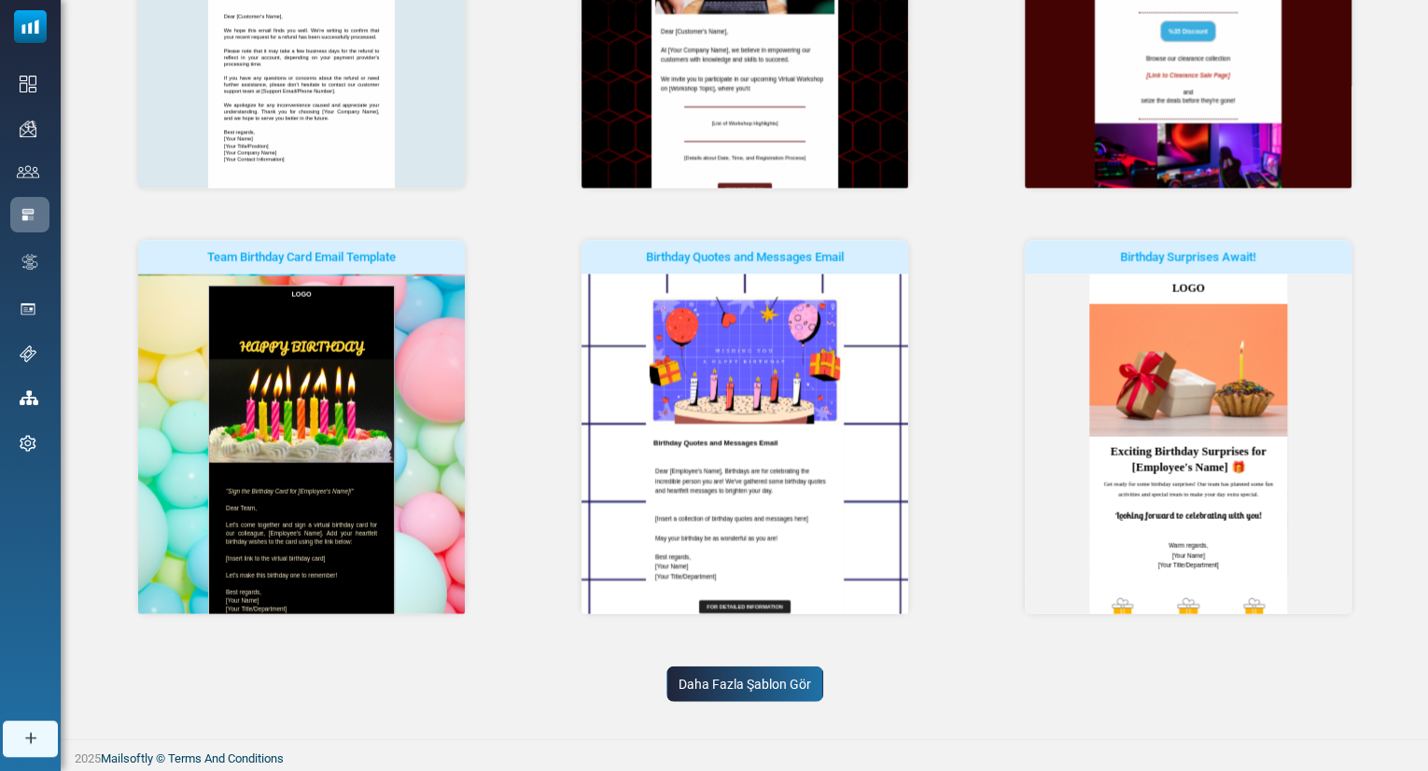
click at [782, 680] on link "Daha Fazla Şablon Gör" at bounding box center [744, 683] width 157 height 35
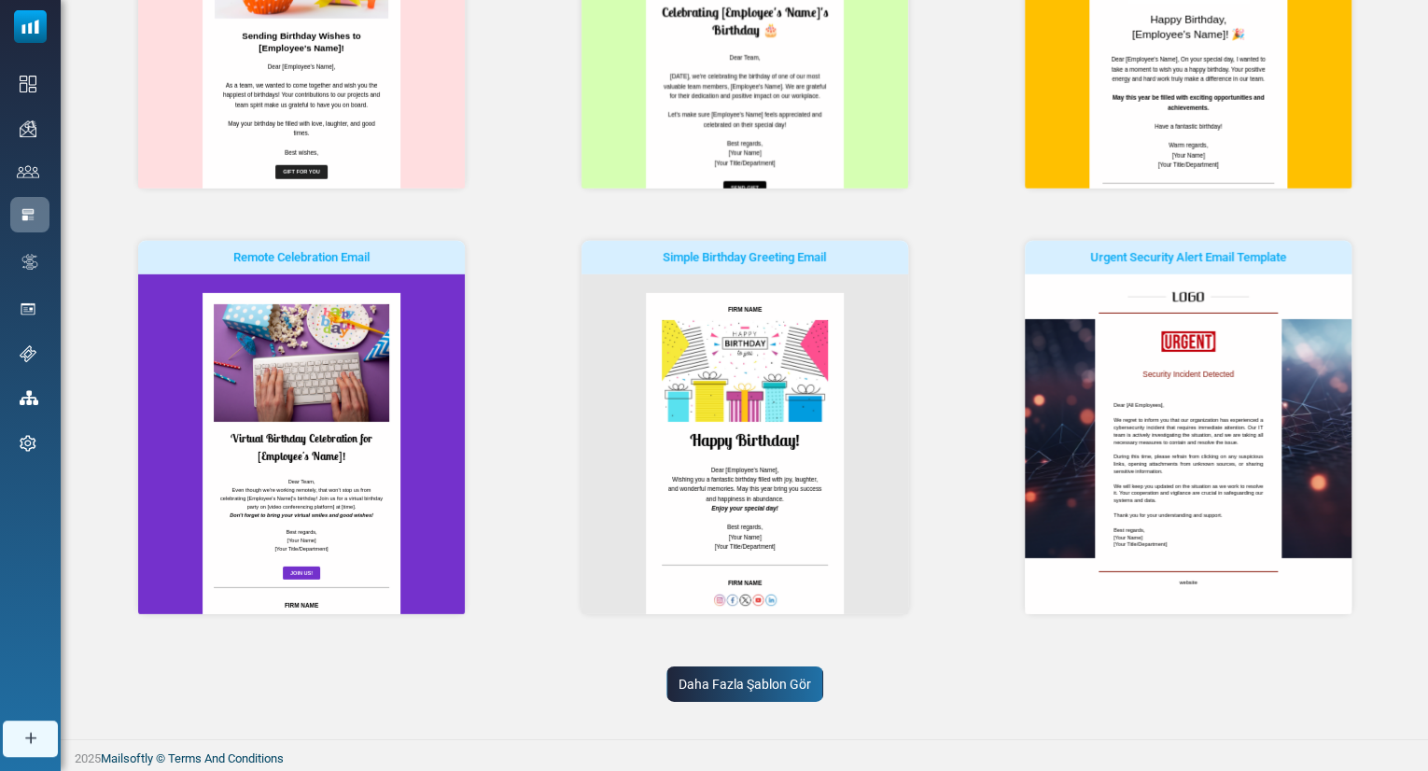
click at [799, 674] on link "Daha Fazla Şablon Gör" at bounding box center [744, 683] width 157 height 35
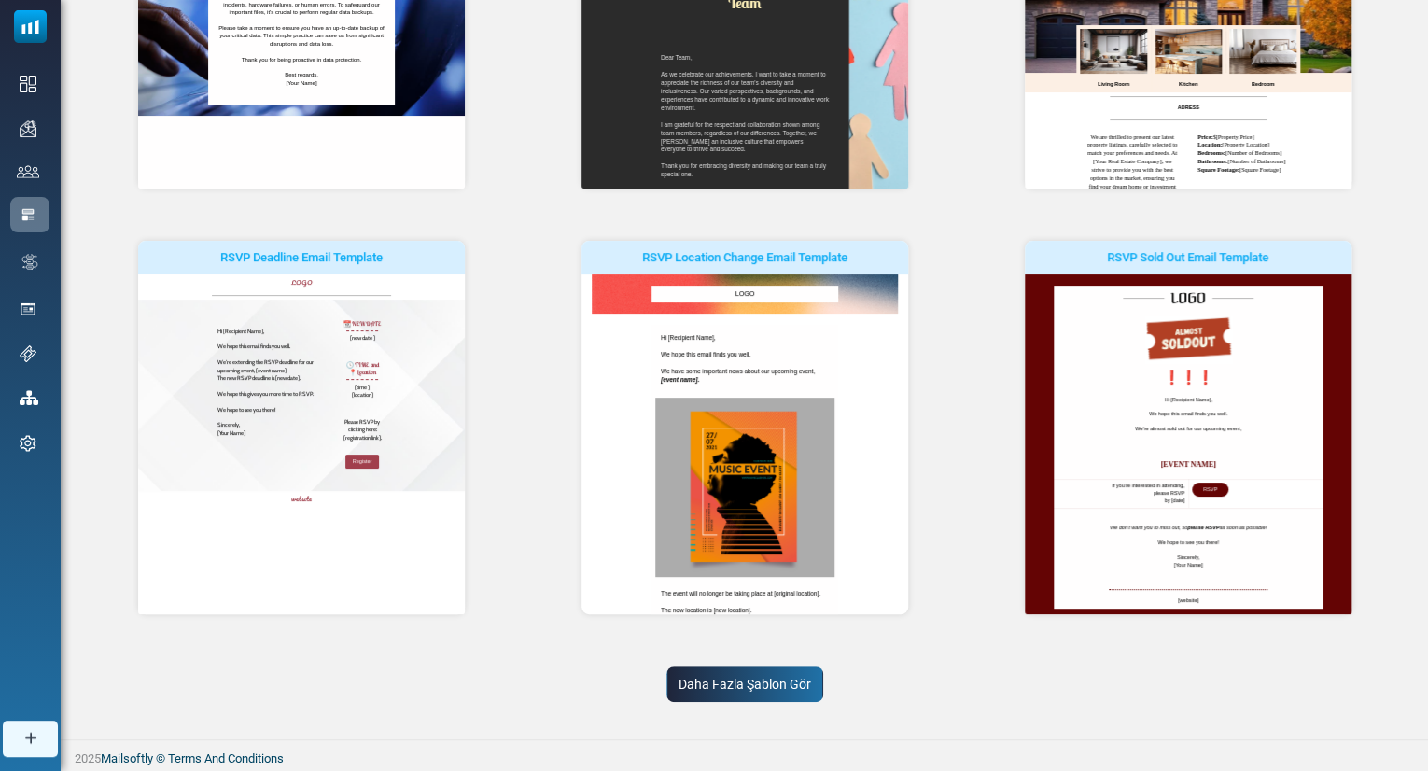
click at [799, 674] on link "Daha Fazla Şablon Gör" at bounding box center [744, 683] width 157 height 35
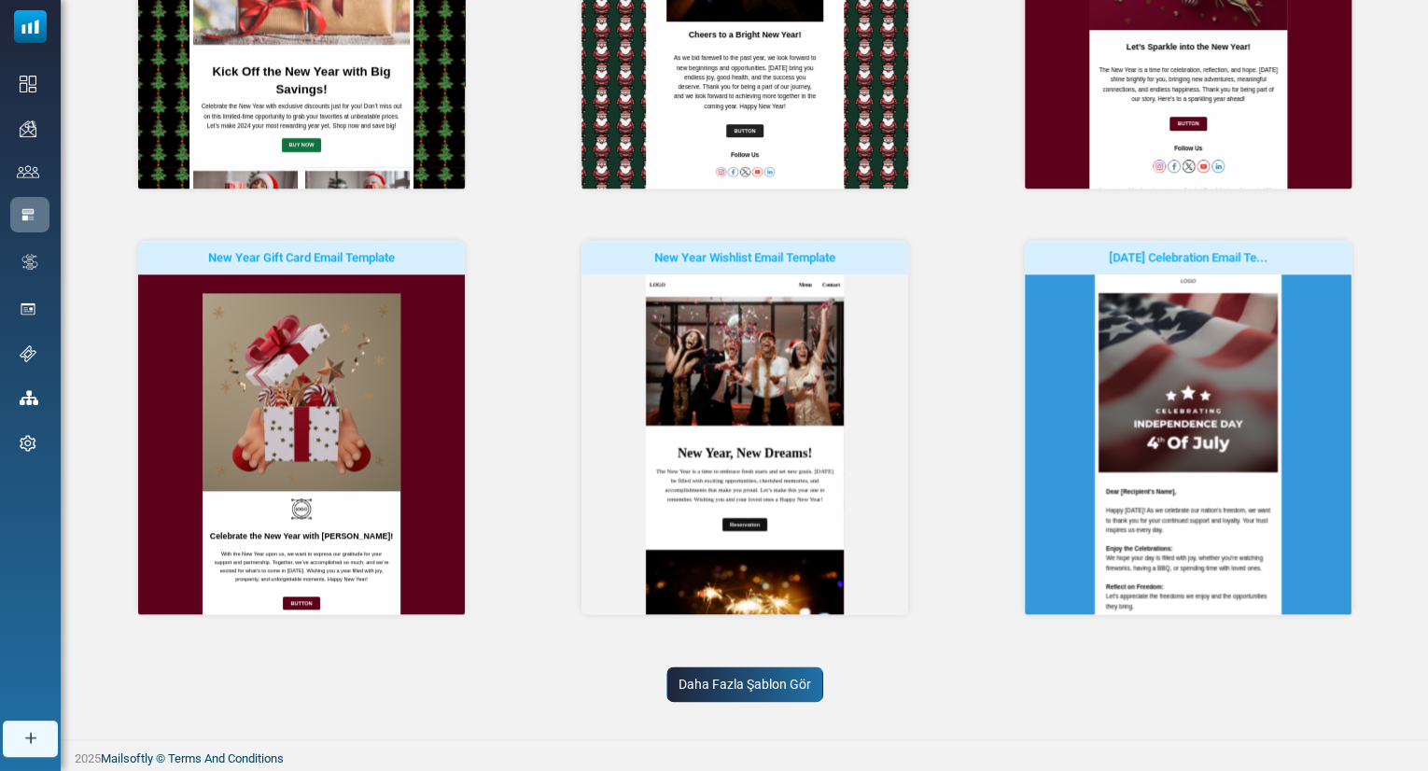
click at [786, 677] on link "Daha Fazla Şablon Gör" at bounding box center [744, 683] width 157 height 35
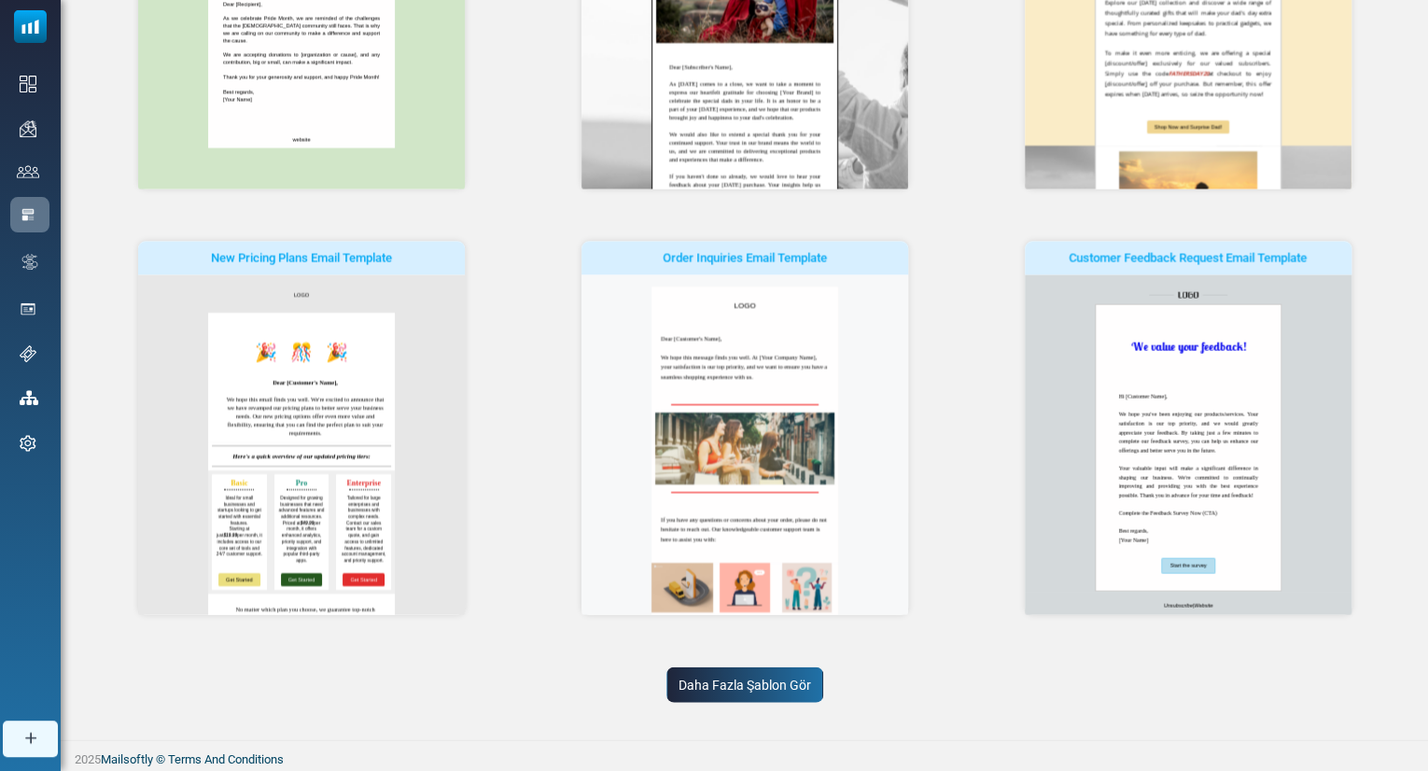
click at [786, 694] on link "Daha Fazla Şablon Gör" at bounding box center [744, 683] width 157 height 35
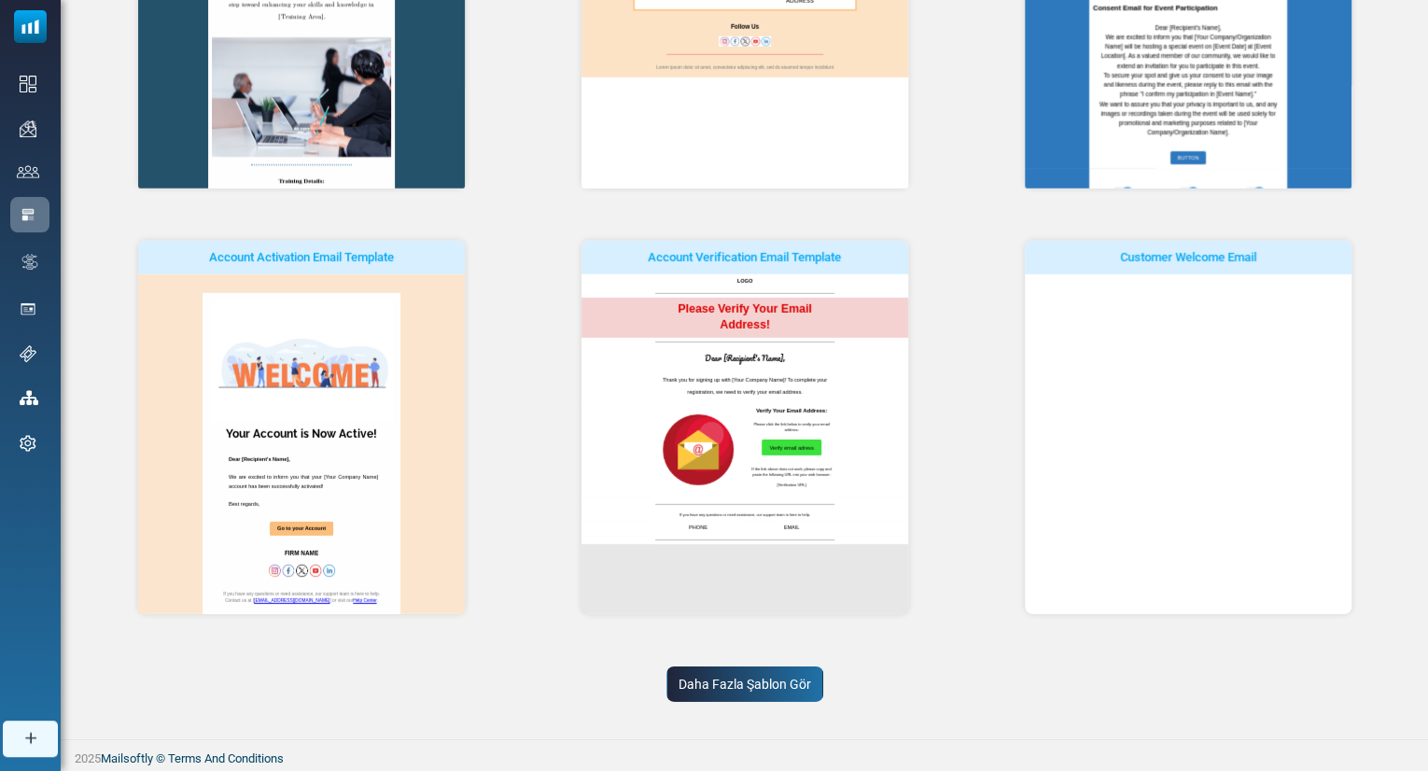
click at [786, 694] on link "Daha Fazla Şablon Gör" at bounding box center [744, 683] width 157 height 35
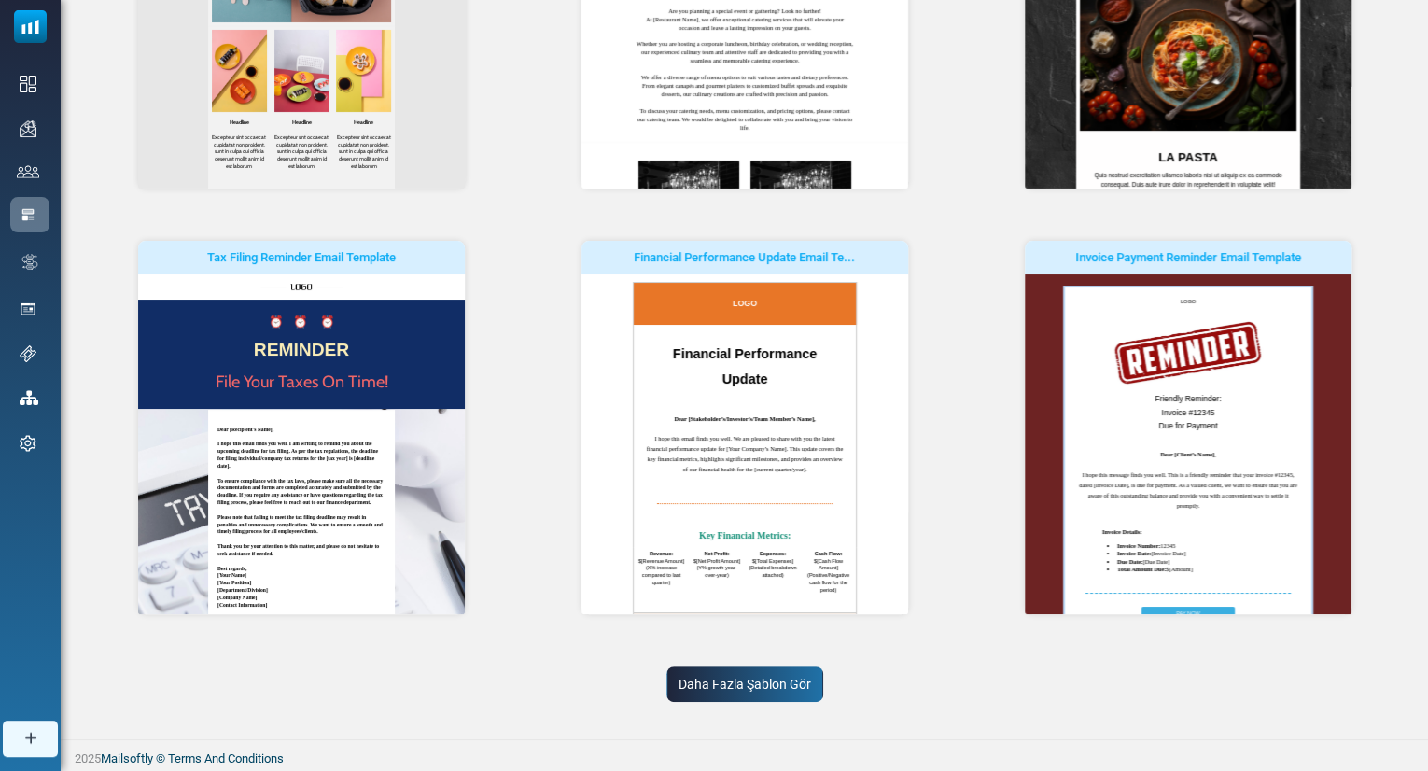
click at [747, 690] on link "Daha Fazla Şablon Gör" at bounding box center [744, 683] width 157 height 35
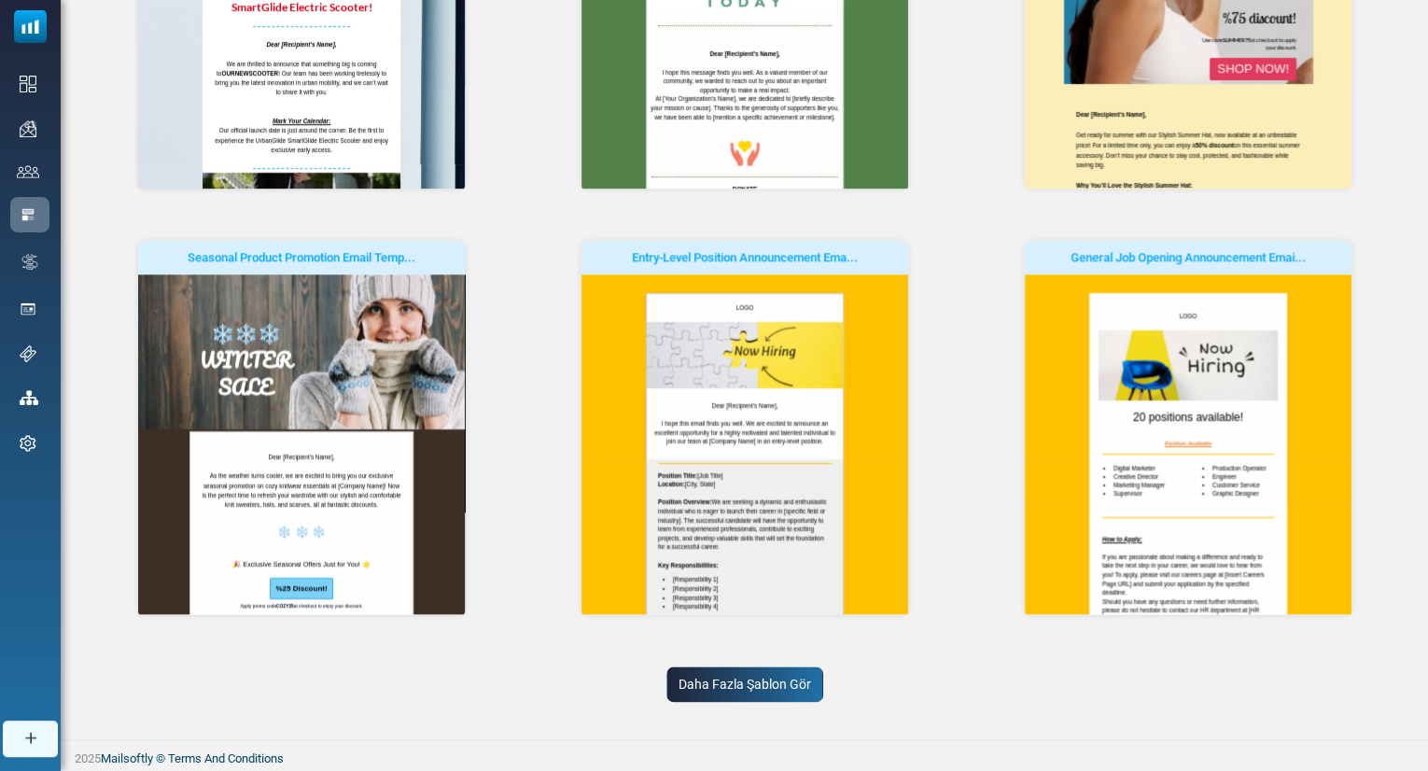
click at [736, 667] on link "Daha Fazla Şablon Gör" at bounding box center [744, 683] width 157 height 35
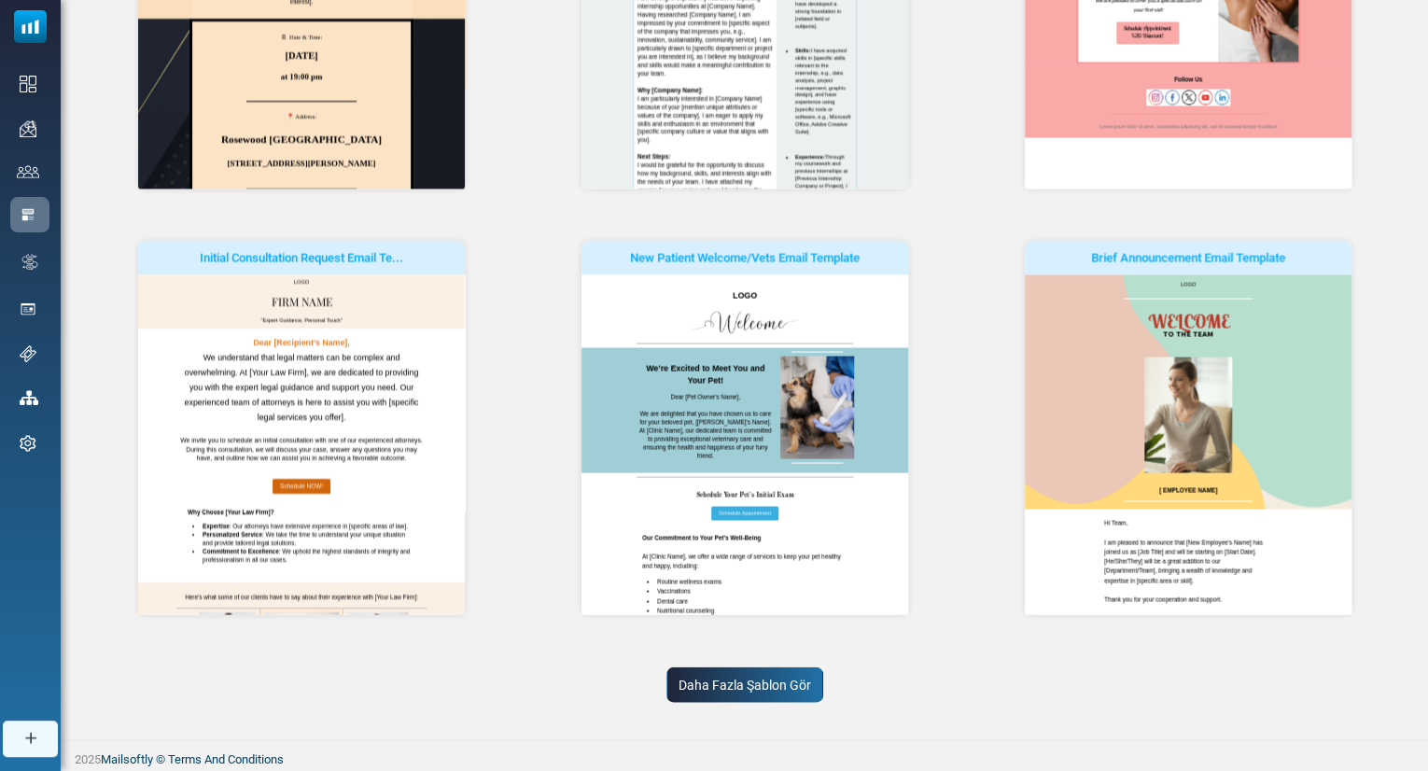
click at [738, 689] on link "Daha Fazla Şablon Gör" at bounding box center [744, 683] width 157 height 35
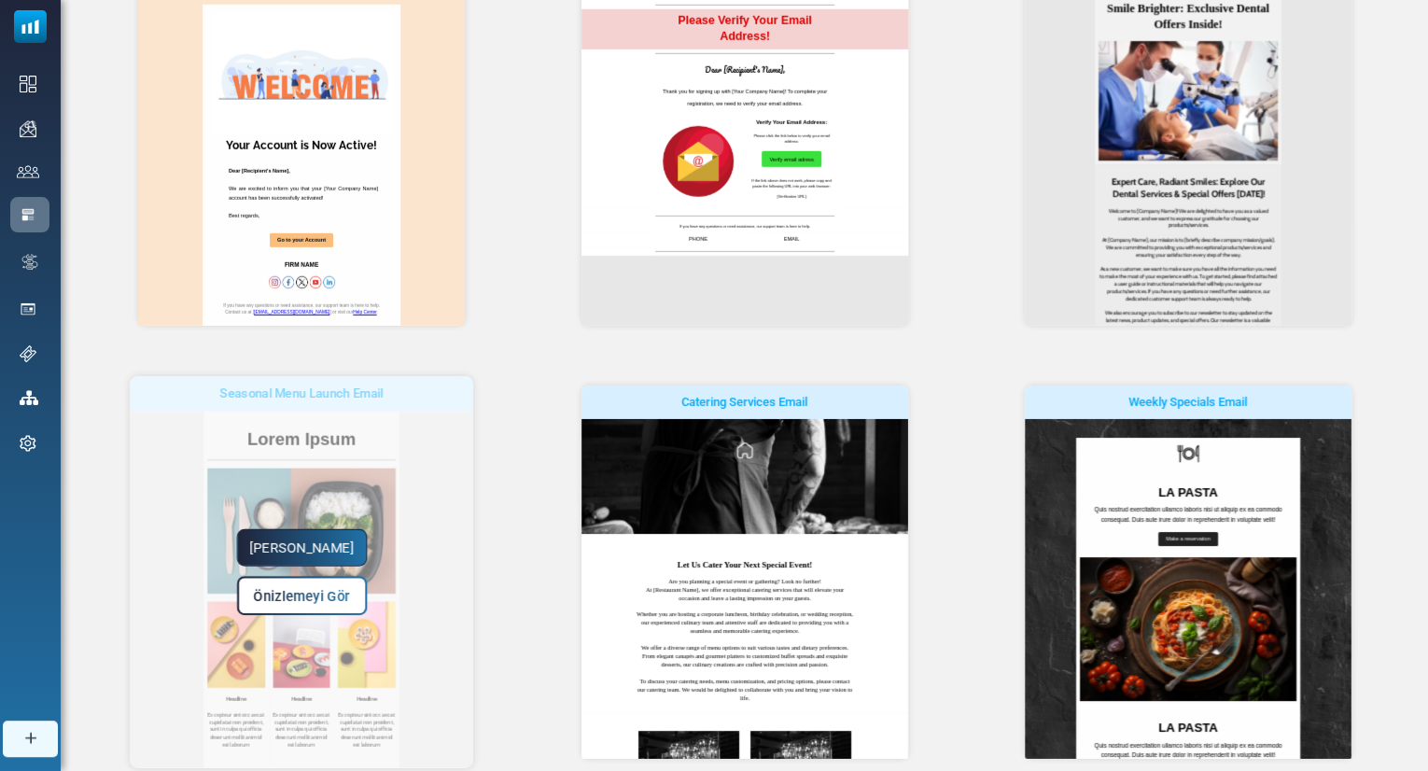
click at [325, 593] on span "Önizlemeyi Gör" at bounding box center [301, 596] width 96 height 16
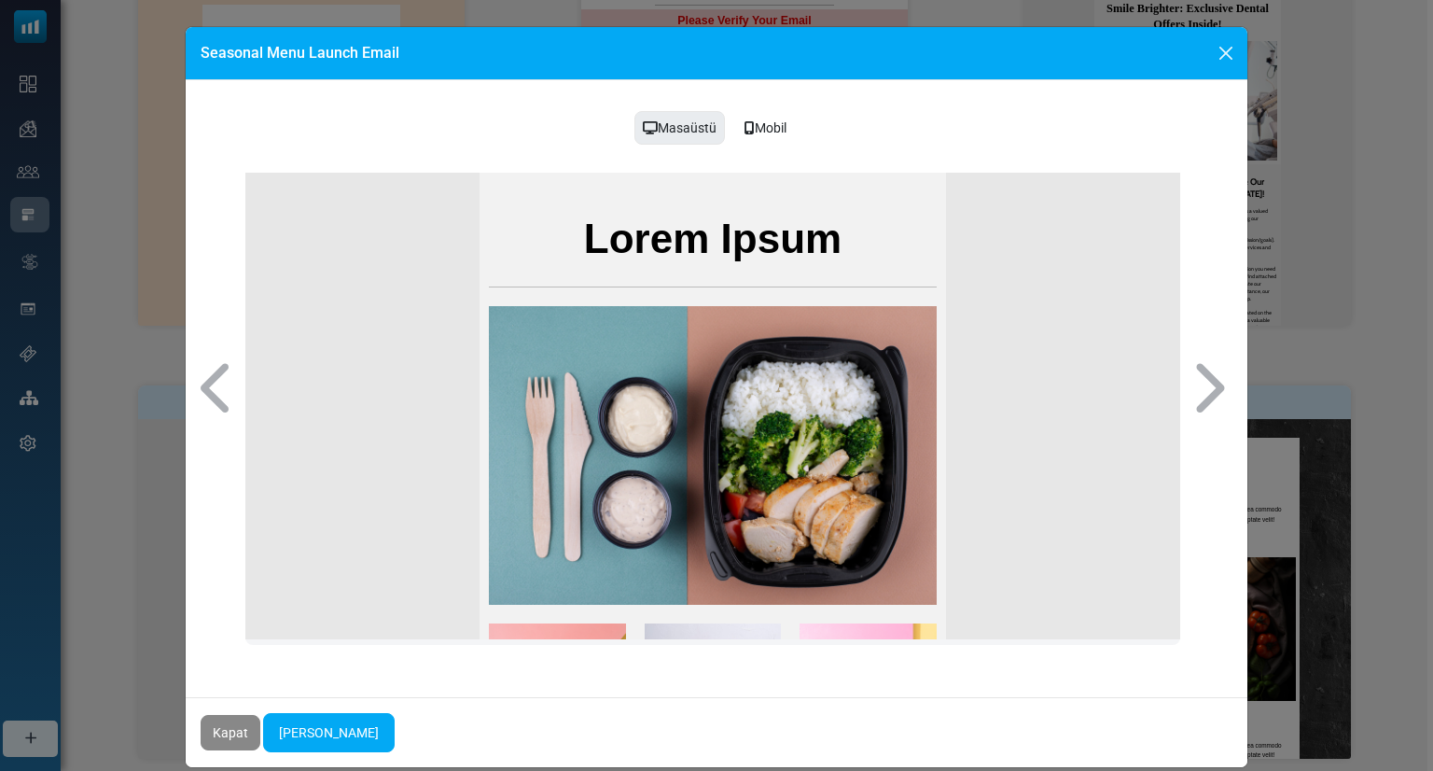
click at [757, 131] on div "Mobil" at bounding box center [765, 127] width 66 height 35
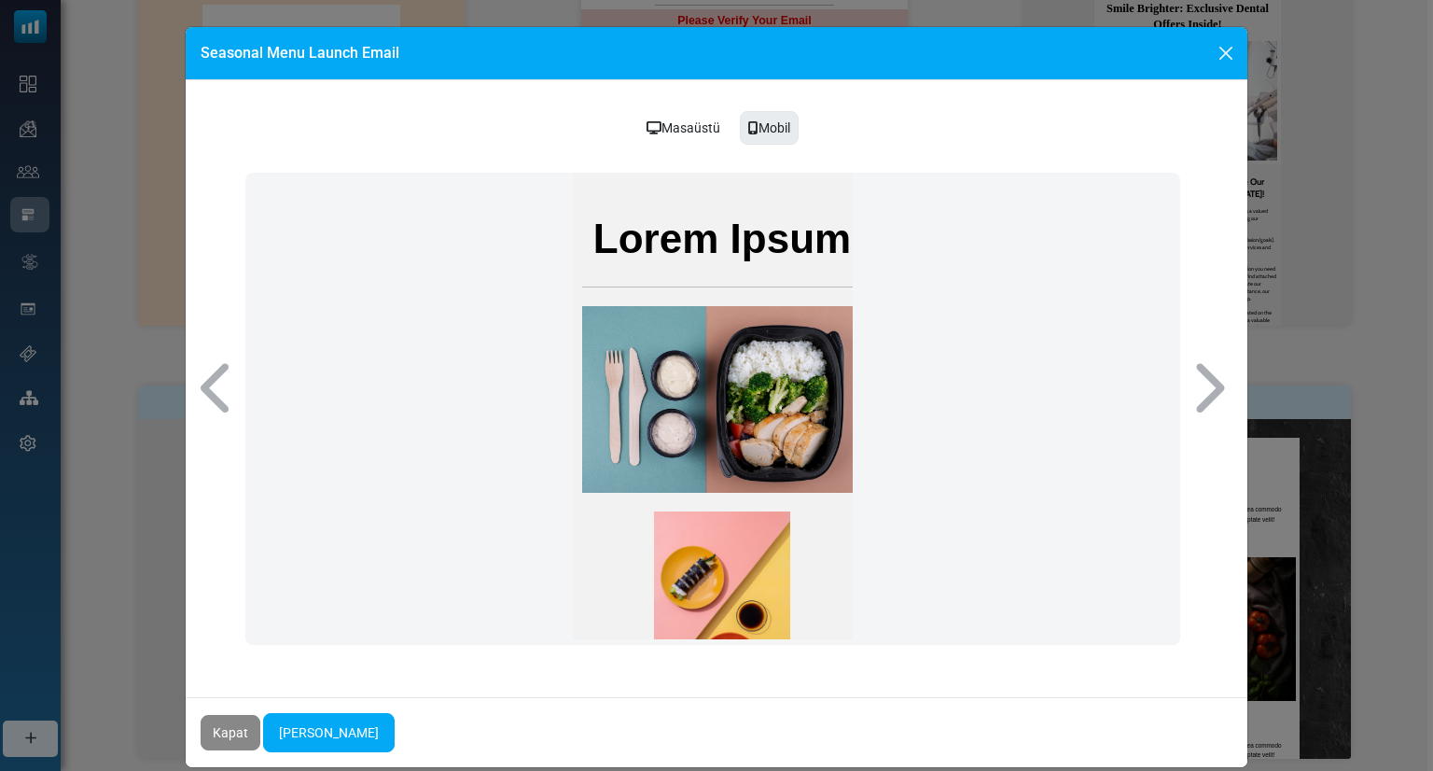
click at [666, 132] on div "Masaüstü" at bounding box center [683, 127] width 98 height 35
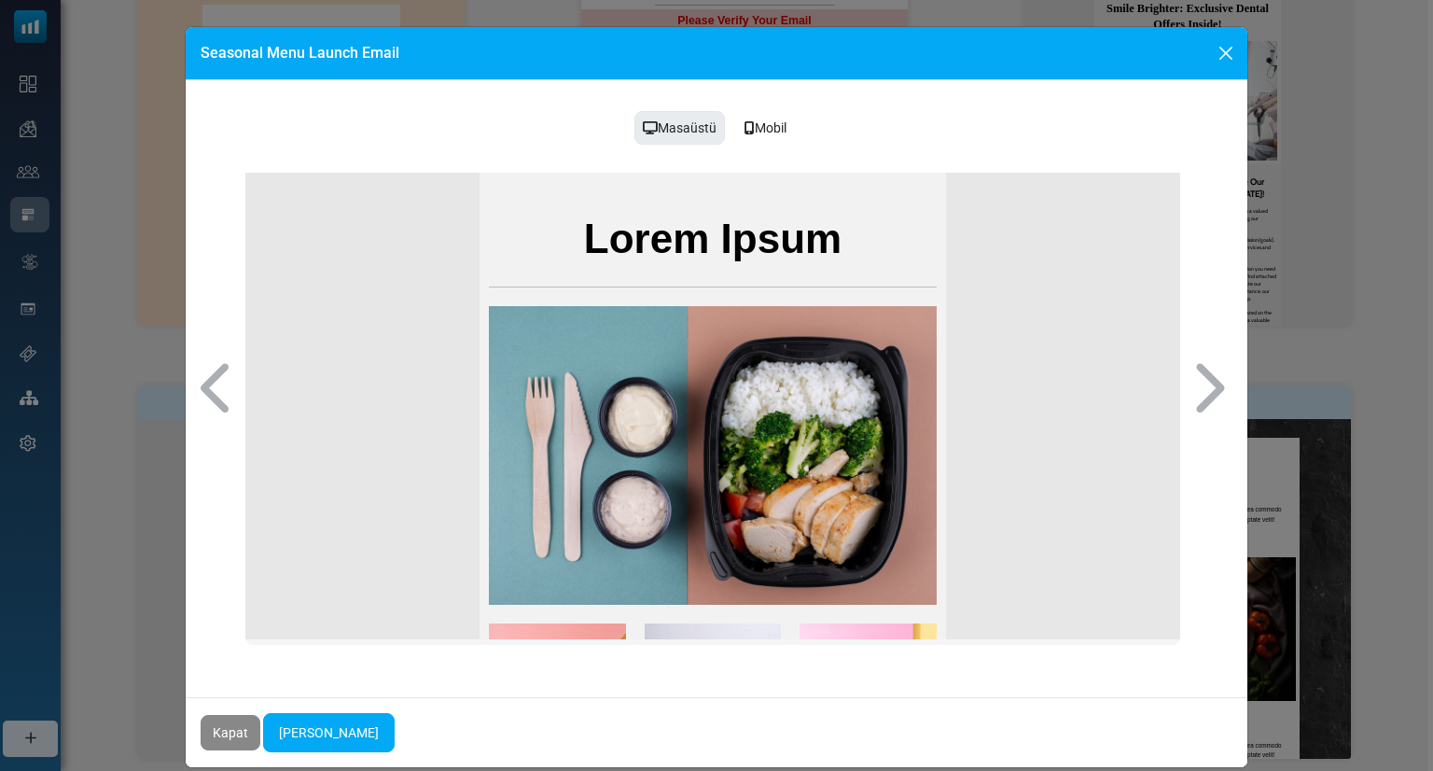
click at [769, 121] on div "Mobil" at bounding box center [765, 127] width 66 height 35
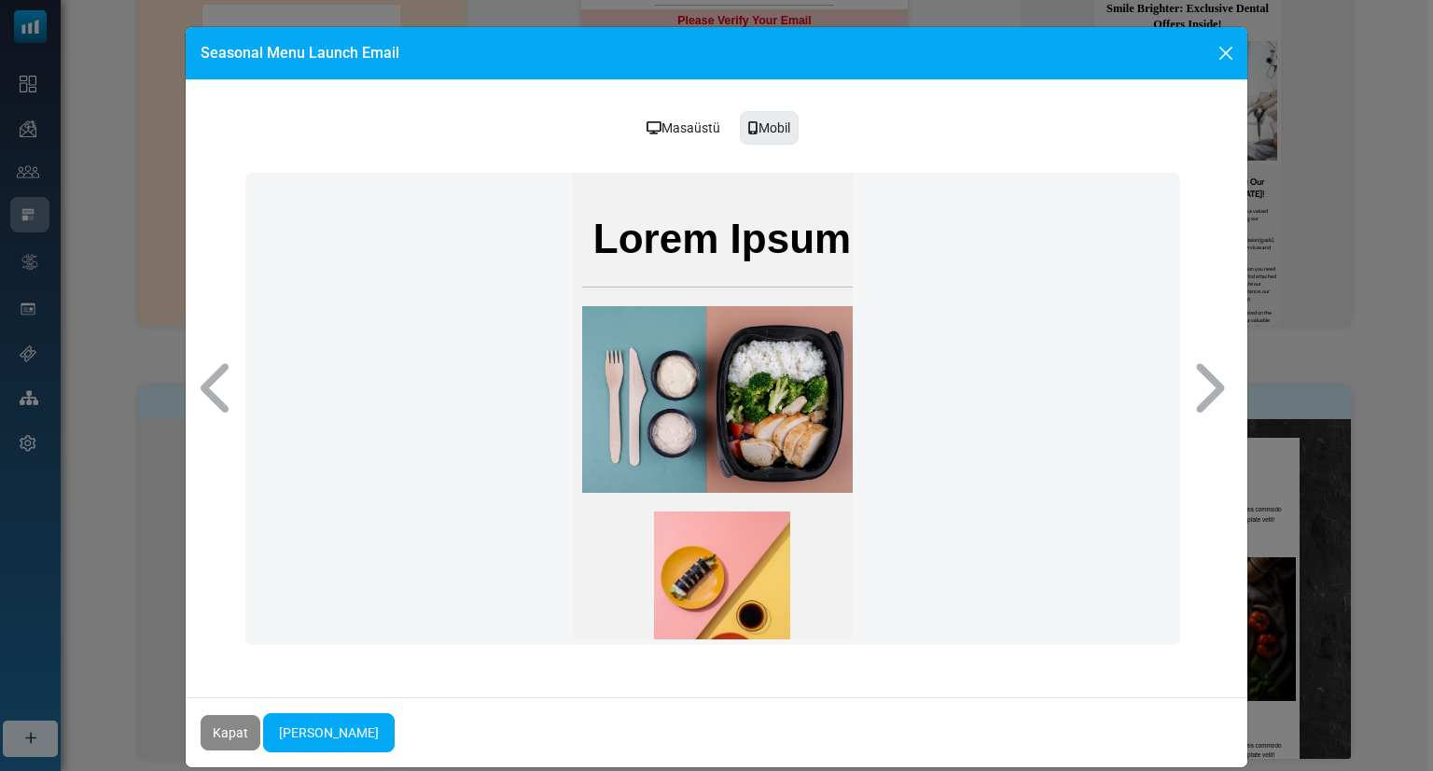
click at [678, 106] on div "Masaüstü Mobil" at bounding box center [717, 381] width 1062 height 602
click at [688, 144] on div "Masaüstü" at bounding box center [683, 127] width 98 height 35
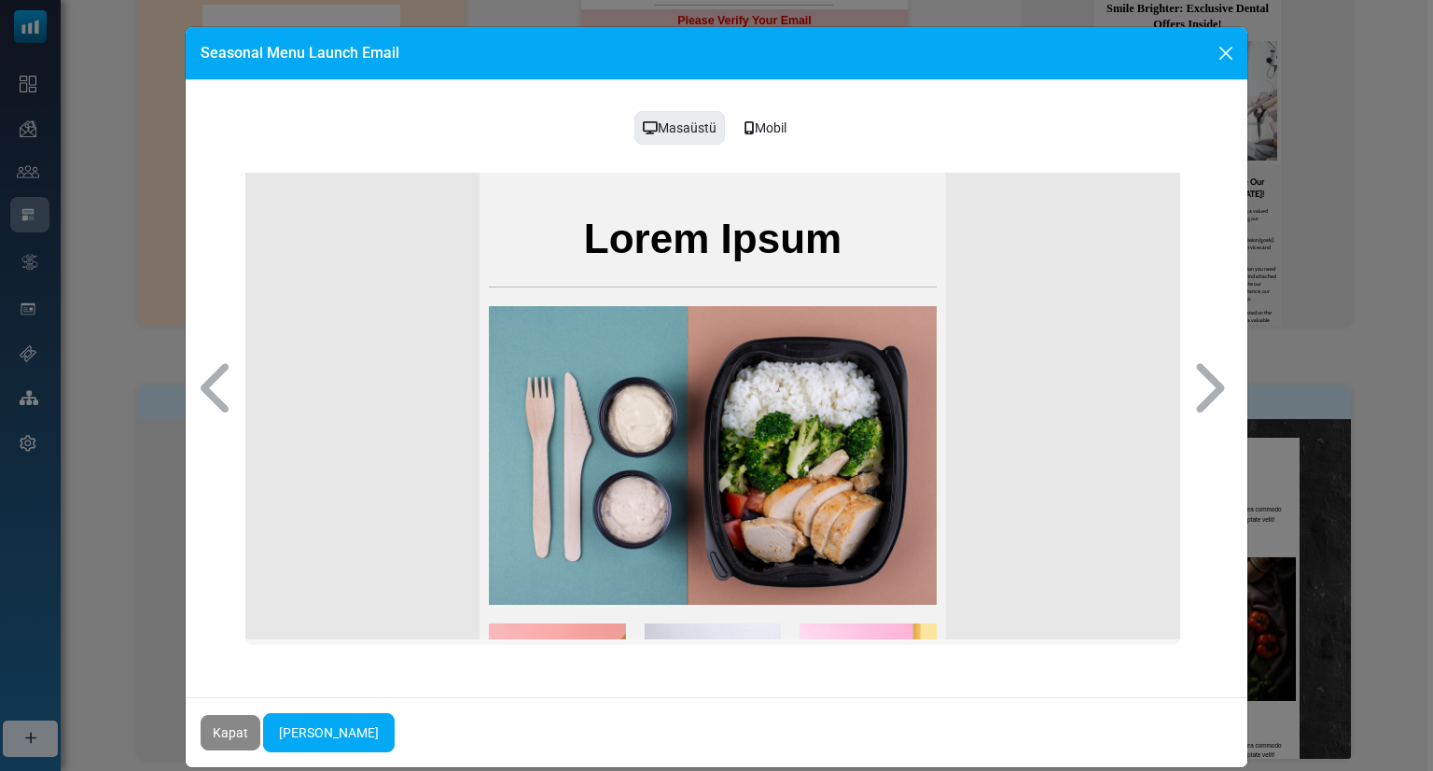
click at [739, 128] on div "Mobil" at bounding box center [765, 127] width 66 height 35
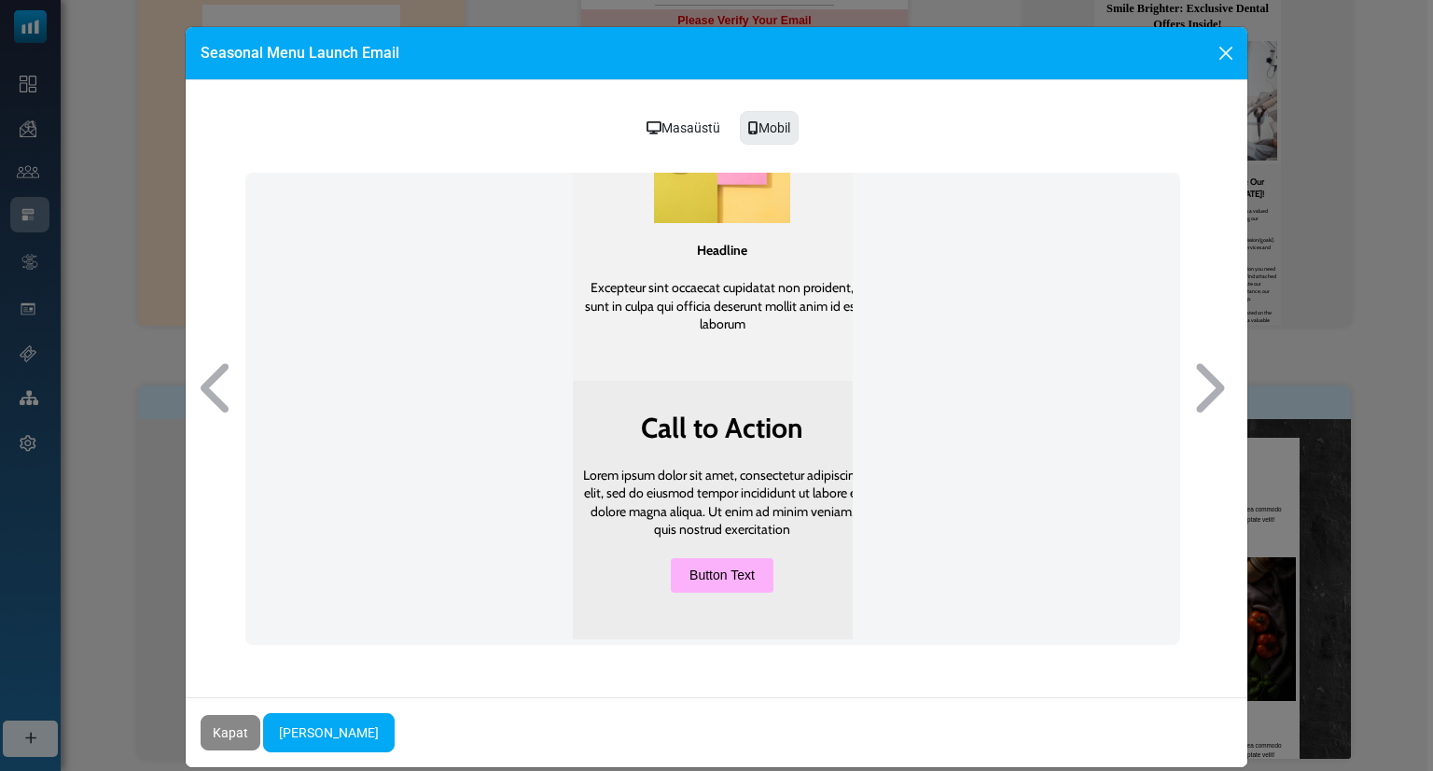
scroll to position [1233, 0]
click at [692, 135] on div "Masaüstü" at bounding box center [683, 127] width 98 height 35
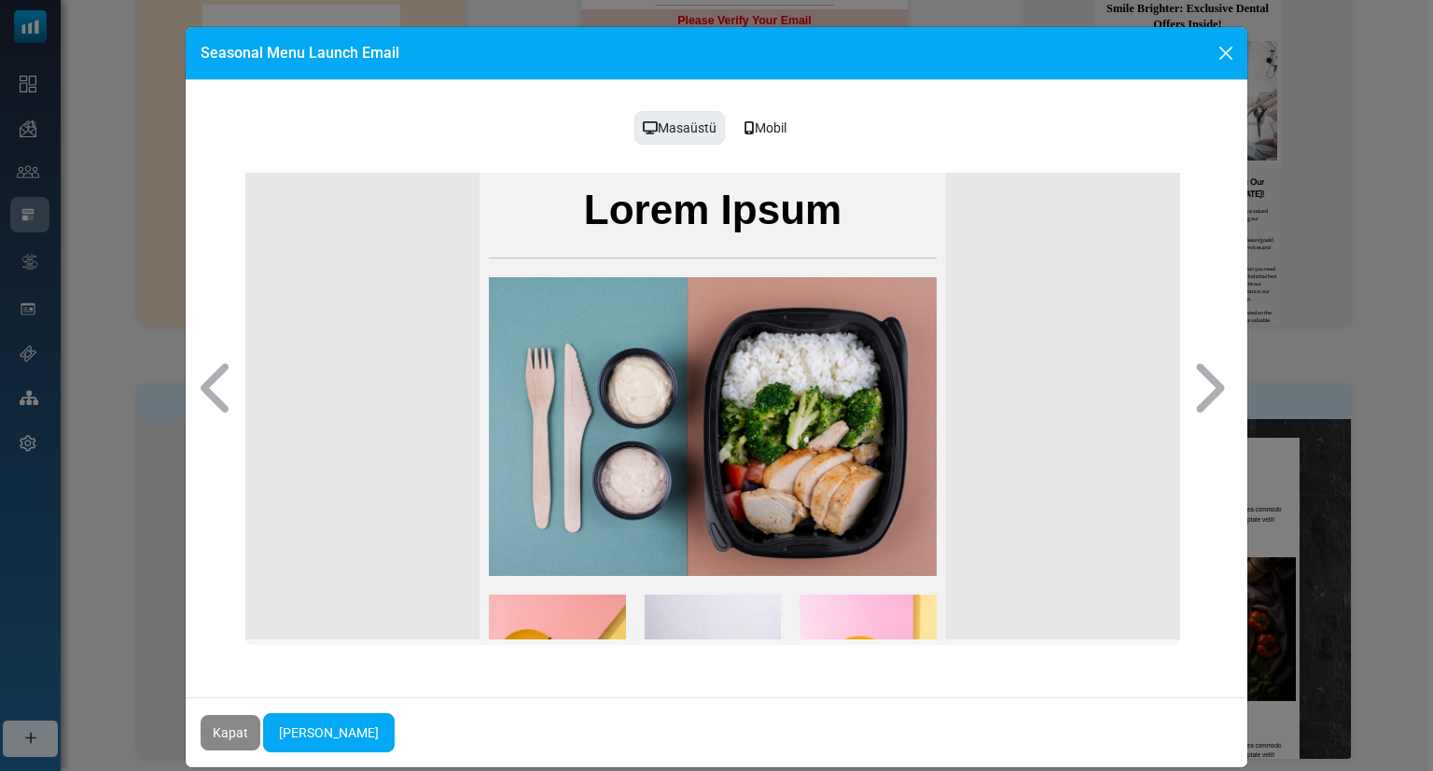
scroll to position [0, 0]
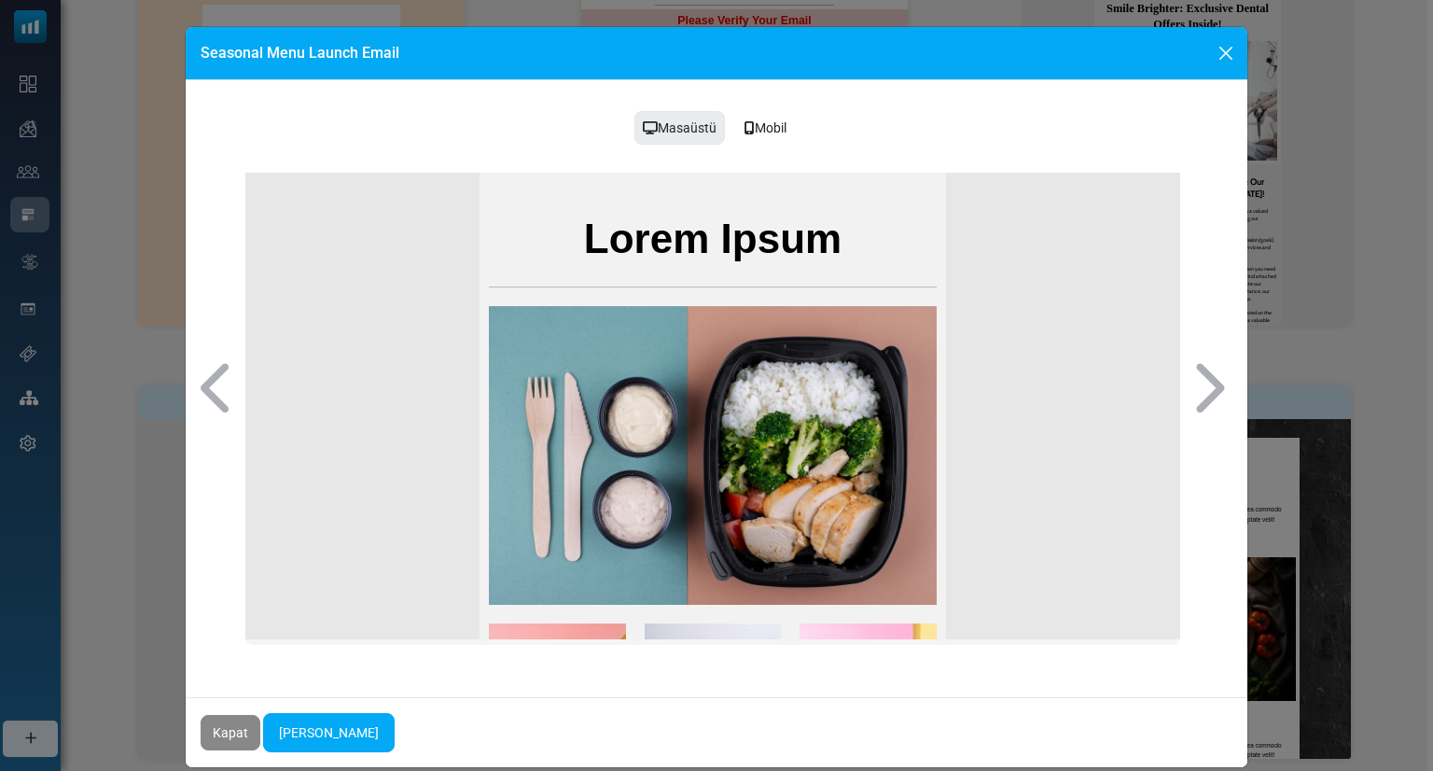
click at [755, 139] on div "Mobil" at bounding box center [765, 127] width 66 height 35
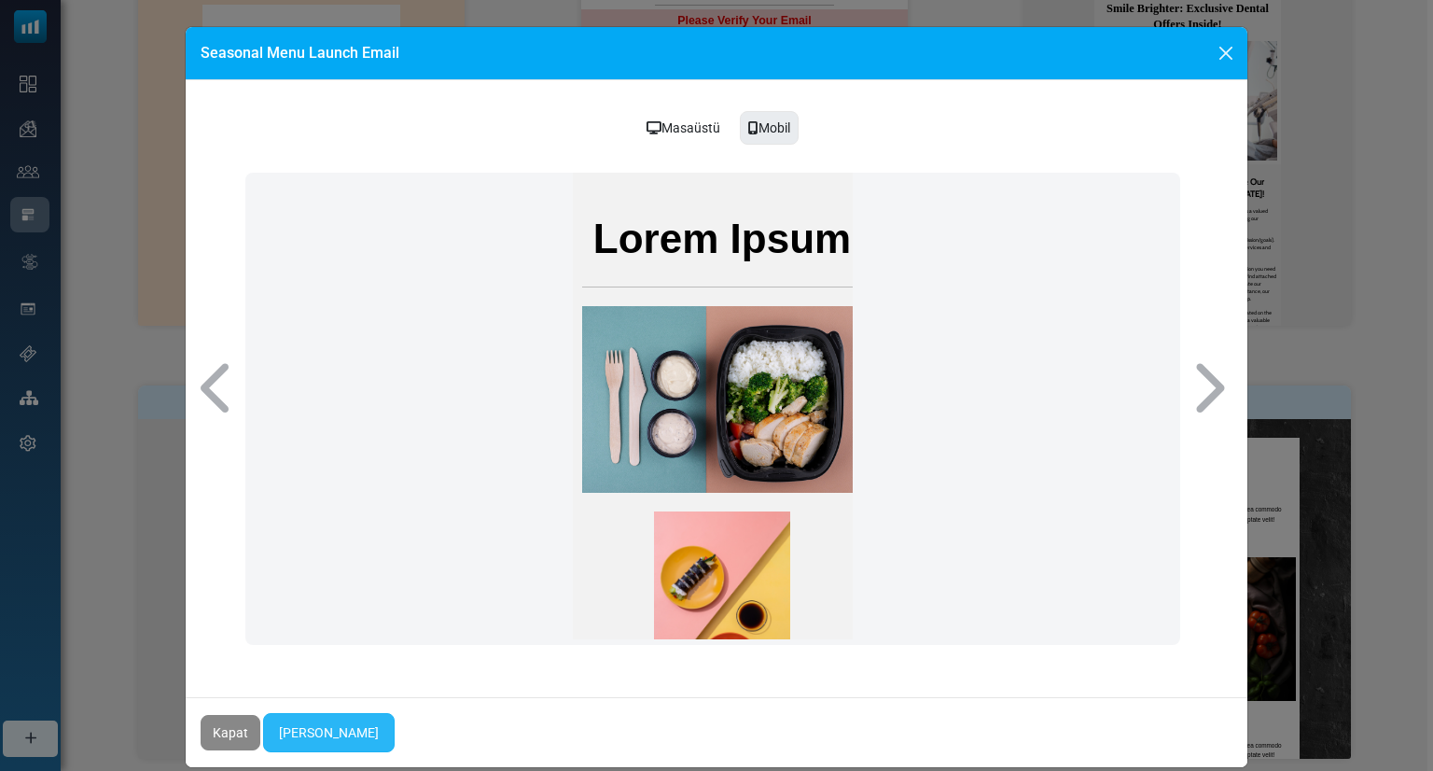
click at [356, 724] on link "Yapmaya Başla" at bounding box center [329, 732] width 132 height 39
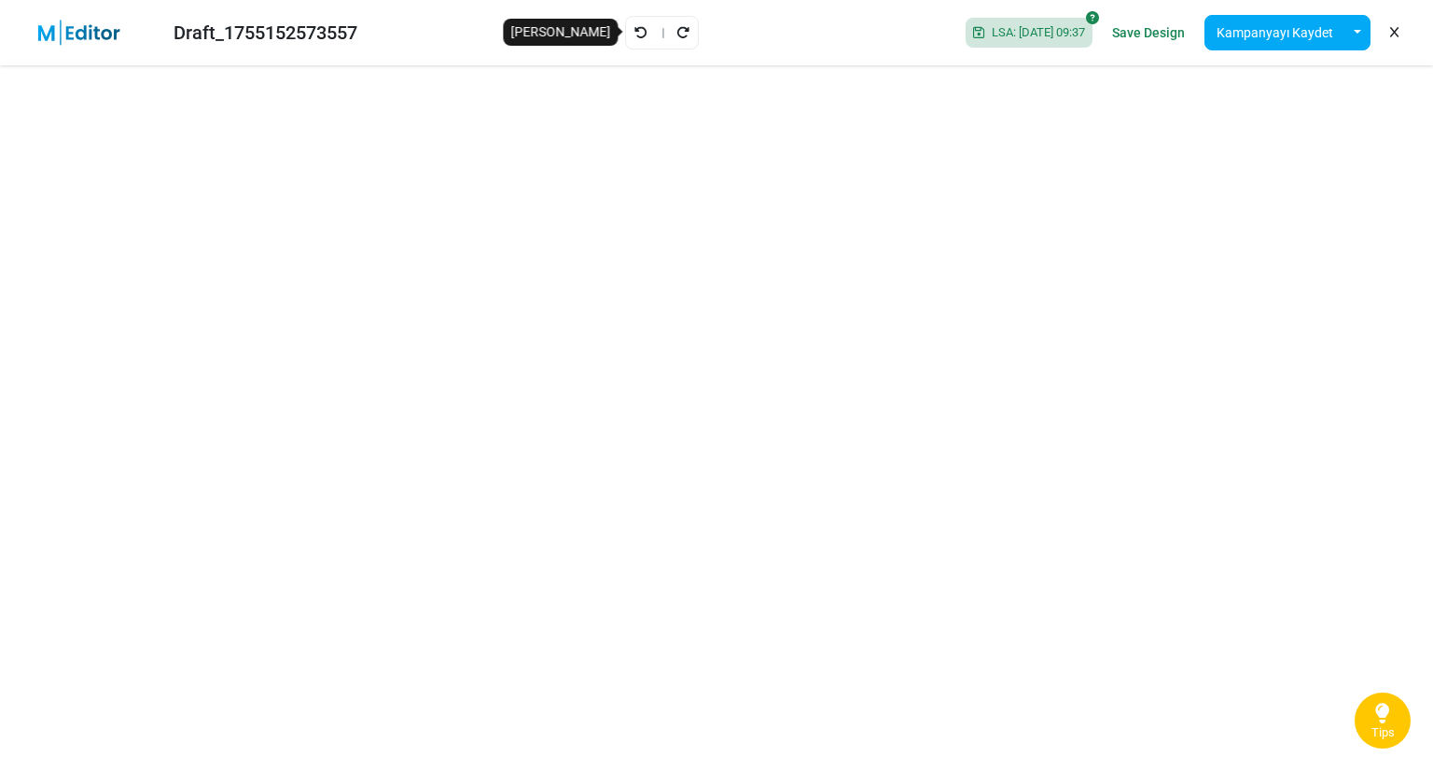
click at [634, 38] on icon "Geri Al" at bounding box center [640, 32] width 13 height 13
click at [1268, 30] on button "Kampanyayı Kaydet" at bounding box center [1275, 32] width 141 height 35
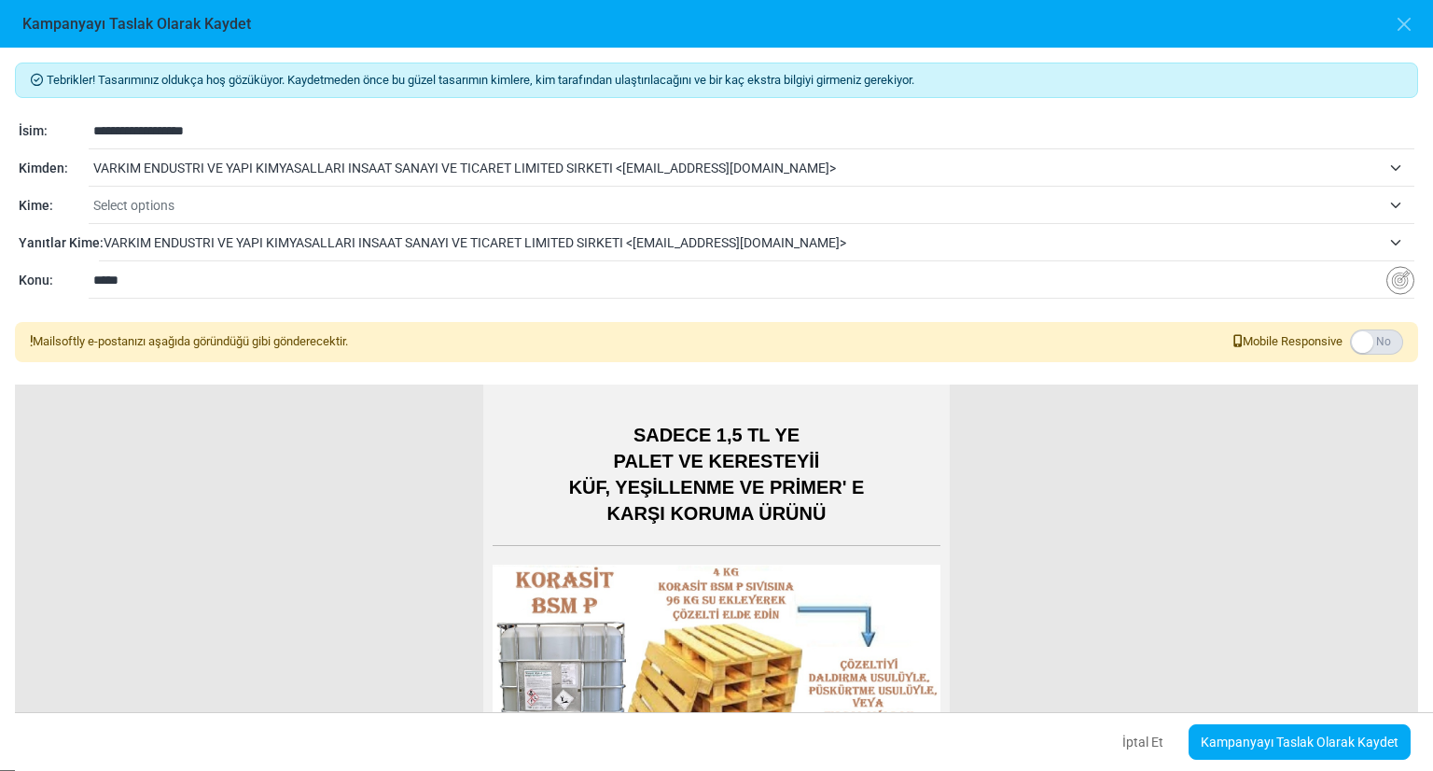
drag, startPoint x: 239, startPoint y: 132, endPoint x: 56, endPoint y: 137, distance: 183.0
click at [58, 137] on div "**********" at bounding box center [717, 131] width 1396 height 22
type input "*****"
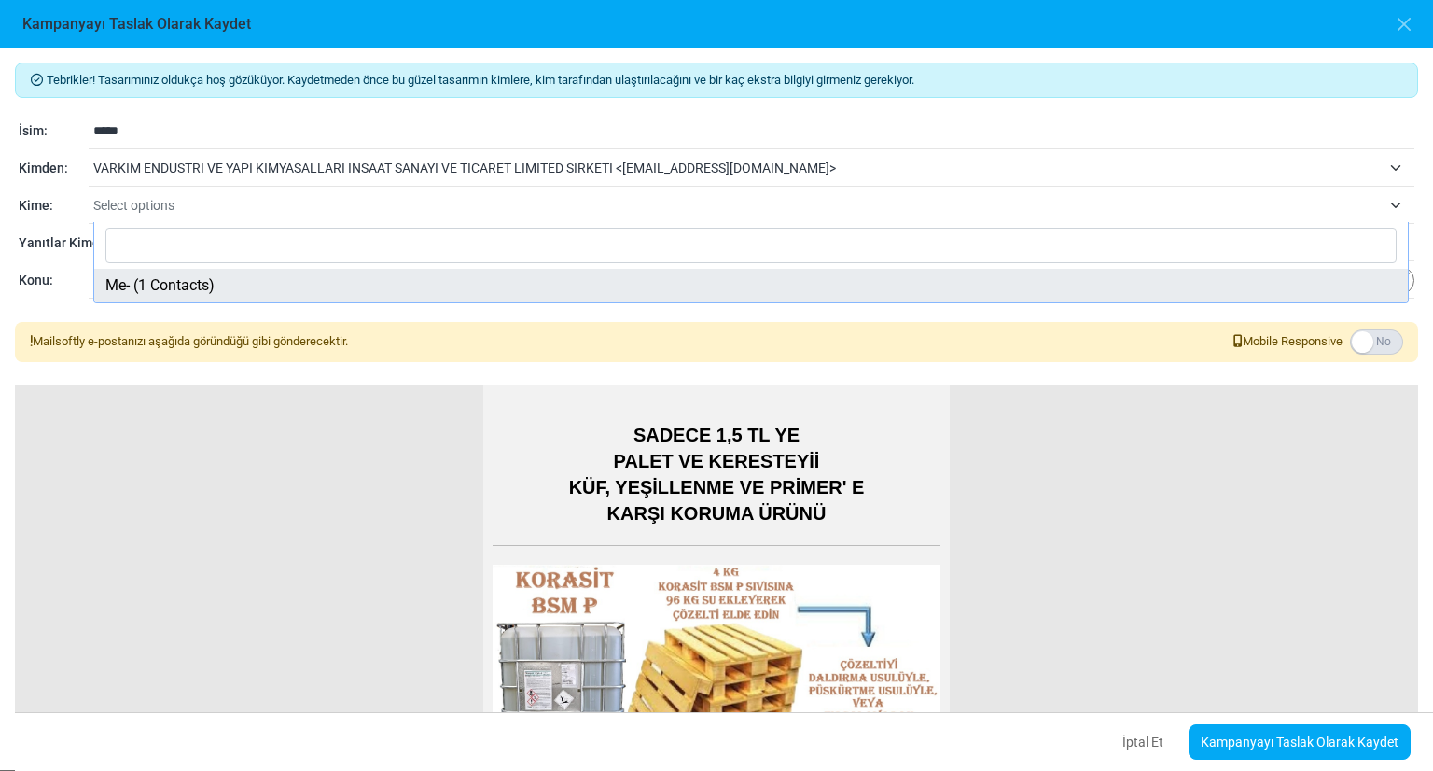
click at [286, 203] on span "Select options" at bounding box center [737, 205] width 1288 height 22
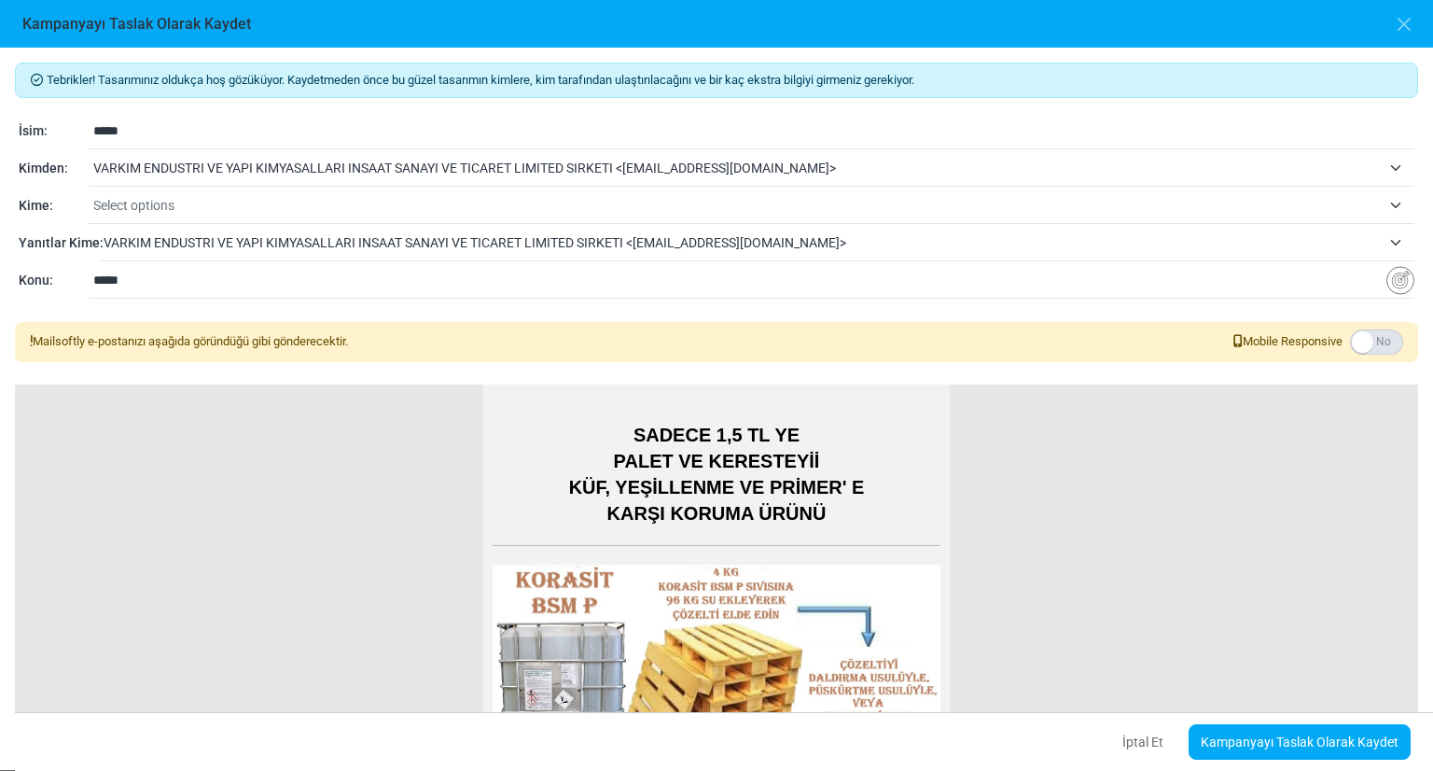
click at [286, 203] on span "Select options" at bounding box center [737, 205] width 1288 height 22
drag, startPoint x: 193, startPoint y: 274, endPoint x: 45, endPoint y: 258, distance: 149.3
click at [45, 258] on div "**********" at bounding box center [716, 206] width 1403 height 187
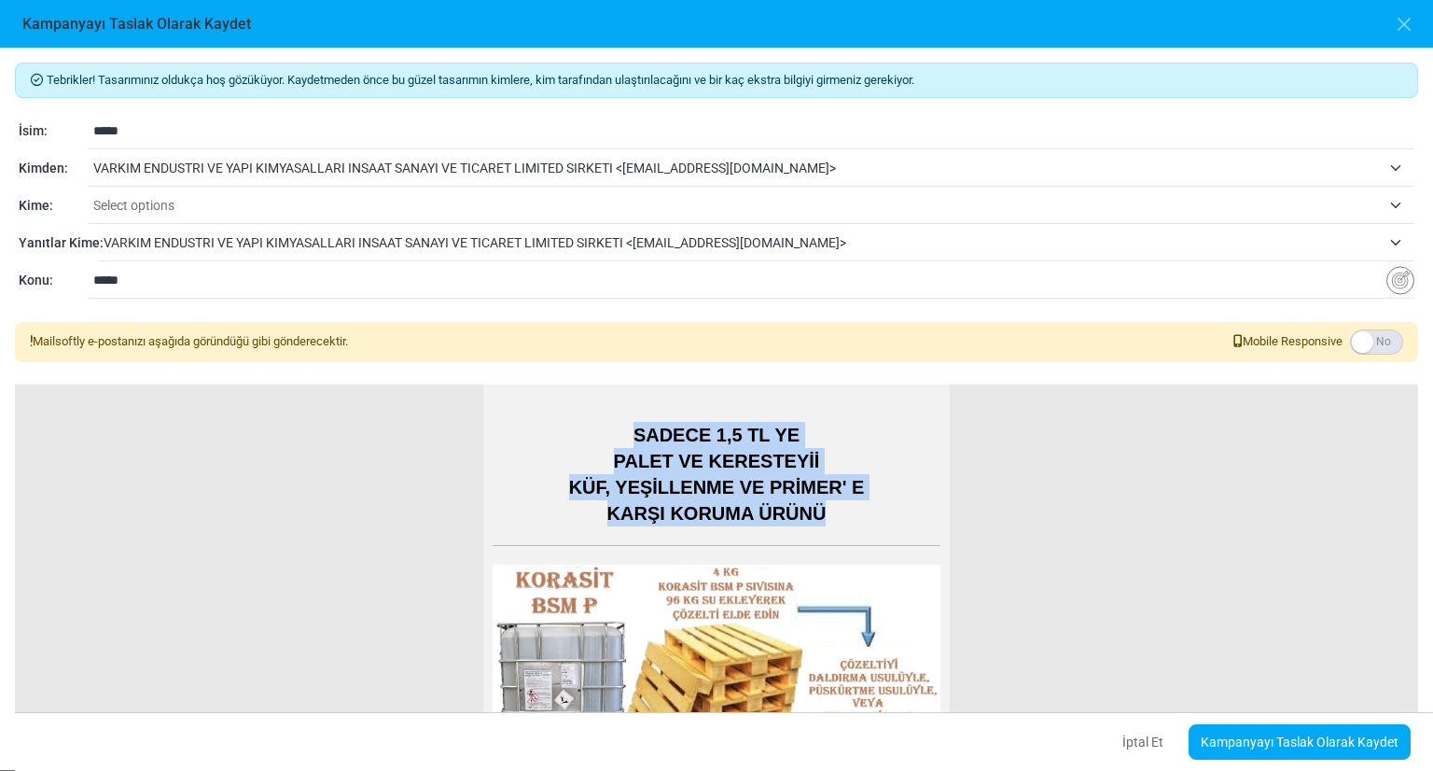
drag, startPoint x: 619, startPoint y: 431, endPoint x: 835, endPoint y: 528, distance: 237.2
click at [835, 528] on td "SADECE 1,5 TL YE PALET VE KERESTEYİİ KÜF, YEŞİLLENME VE PRİMER' E KARŞI KORUMA …" at bounding box center [716, 459] width 467 height 151
click at [698, 456] on p "SADECE 1,5 TL YE PALET VE KERESTEYİİ KÜF, YEŞİLLENME VE PRİMER' E KARŞI KORUMA …" at bounding box center [717, 474] width 448 height 105
drag, startPoint x: 550, startPoint y: 482, endPoint x: 833, endPoint y: 521, distance: 286.2
click at [833, 521] on p "SADECE 1,5 TL YE PALET VE KERESTEYİİ KÜF, YEŞİLLENME VE PRİMER' E KARŞI KORUMA …" at bounding box center [717, 474] width 448 height 105
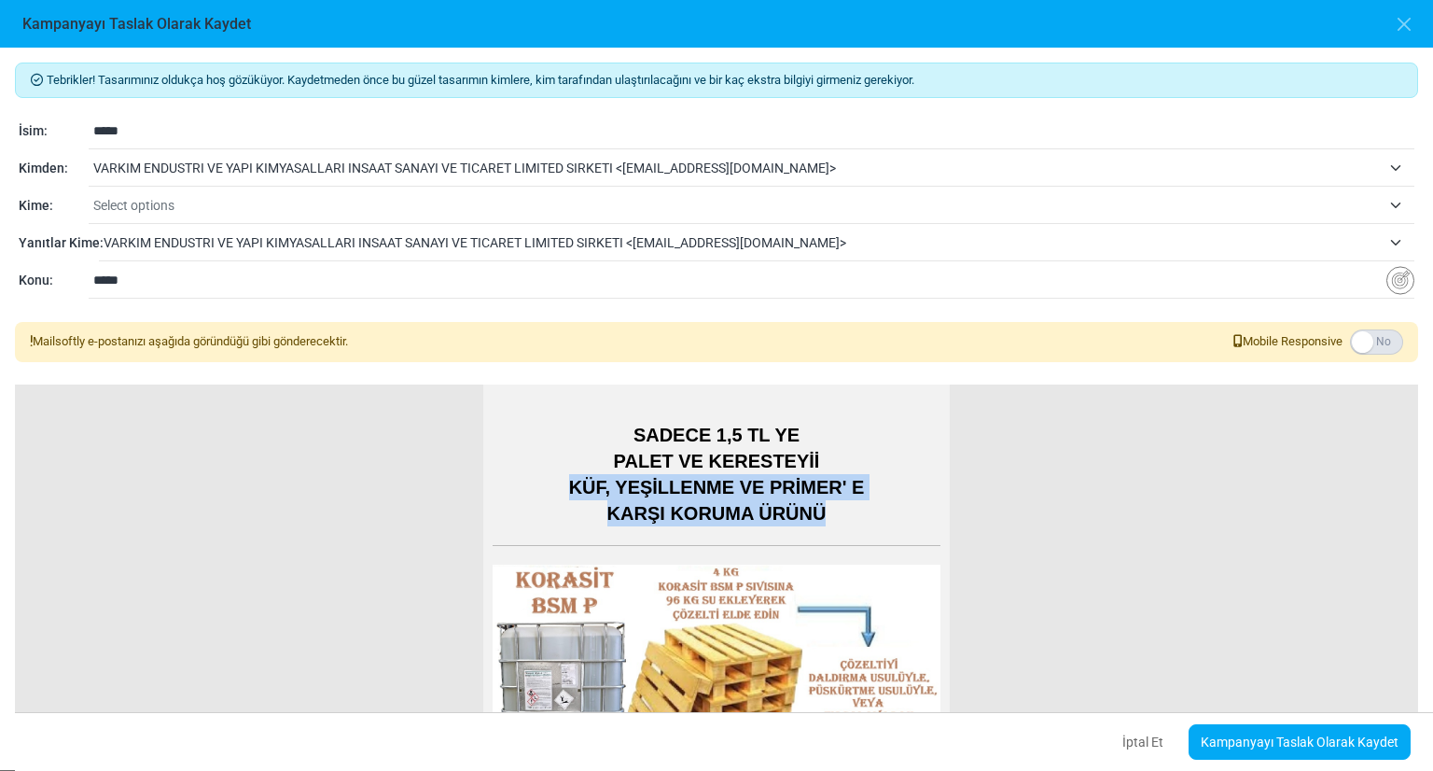
copy p "KÜF, YEŞİLLENME VE PRİMER' E KARŞI KORUMA ÜRÜNÜ"
drag, startPoint x: 136, startPoint y: 282, endPoint x: 85, endPoint y: 278, distance: 51.5
click at [85, 278] on div "**********" at bounding box center [717, 281] width 1396 height 22
paste input "**********"
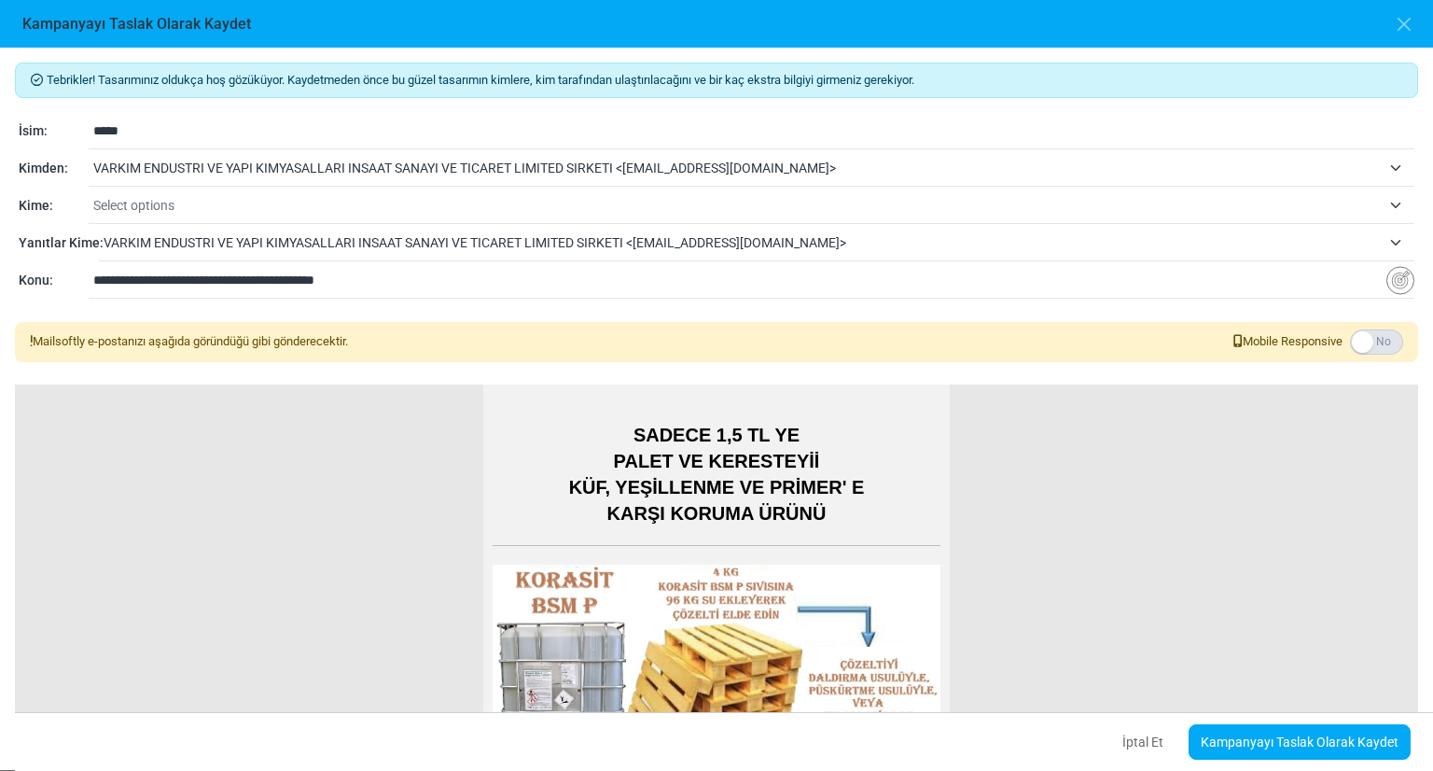
type input "**********"
click at [1400, 244] on span "VARKIM ENDUSTRI VE YAPI KIMYASALLARI INSAAT SANAYI VE TICARET LIMITED SIRKETI <…" at bounding box center [759, 243] width 1311 height 34
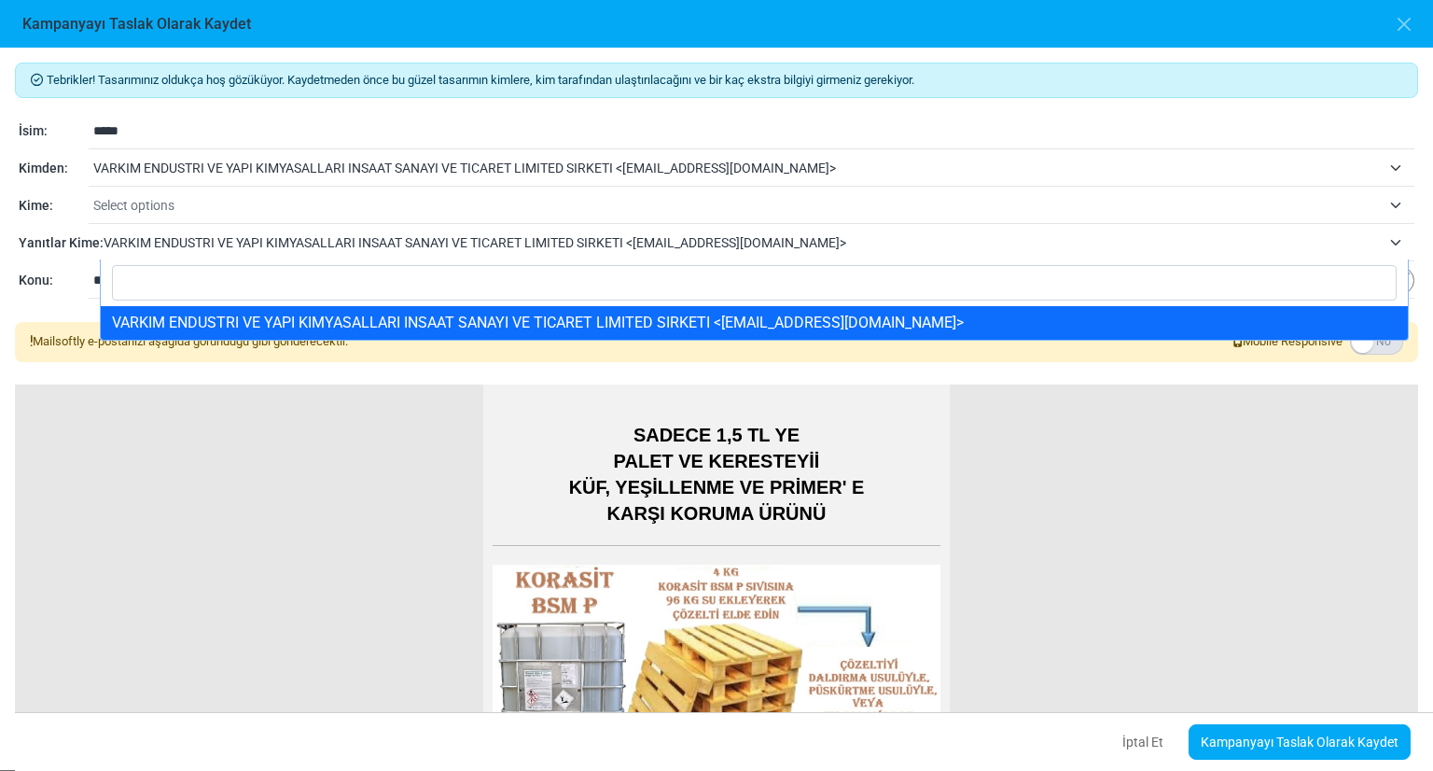
click at [1388, 232] on span "VARKIM ENDUSTRI VE YAPI KIMYASALLARI INSAAT SANAYI VE TICARET LIMITED SIRKETI <…" at bounding box center [759, 243] width 1311 height 34
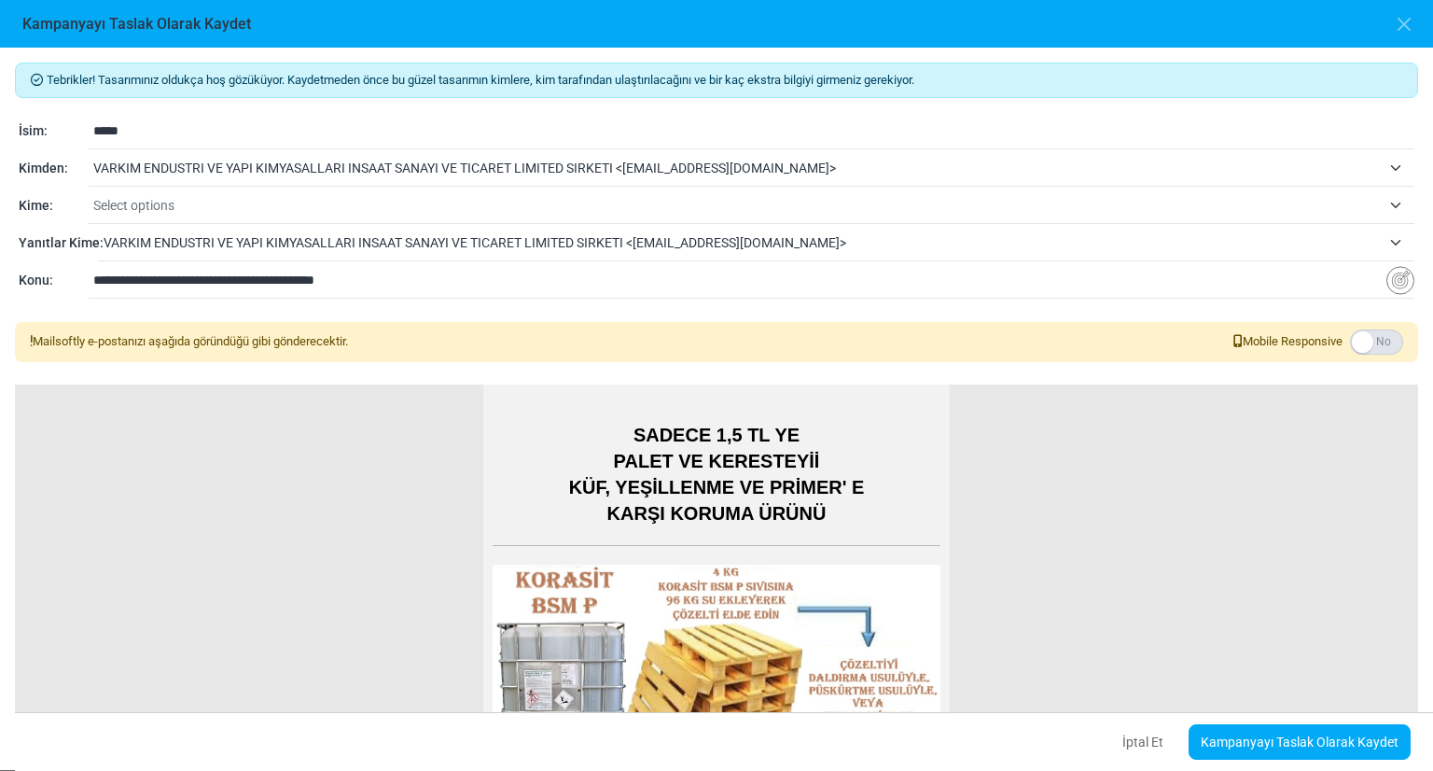
click at [1388, 232] on span "VARKIM ENDUSTRI VE YAPI KIMYASALLARI INSAAT SANAYI VE TICARET LIMITED SIRKETI <…" at bounding box center [759, 243] width 1311 height 34
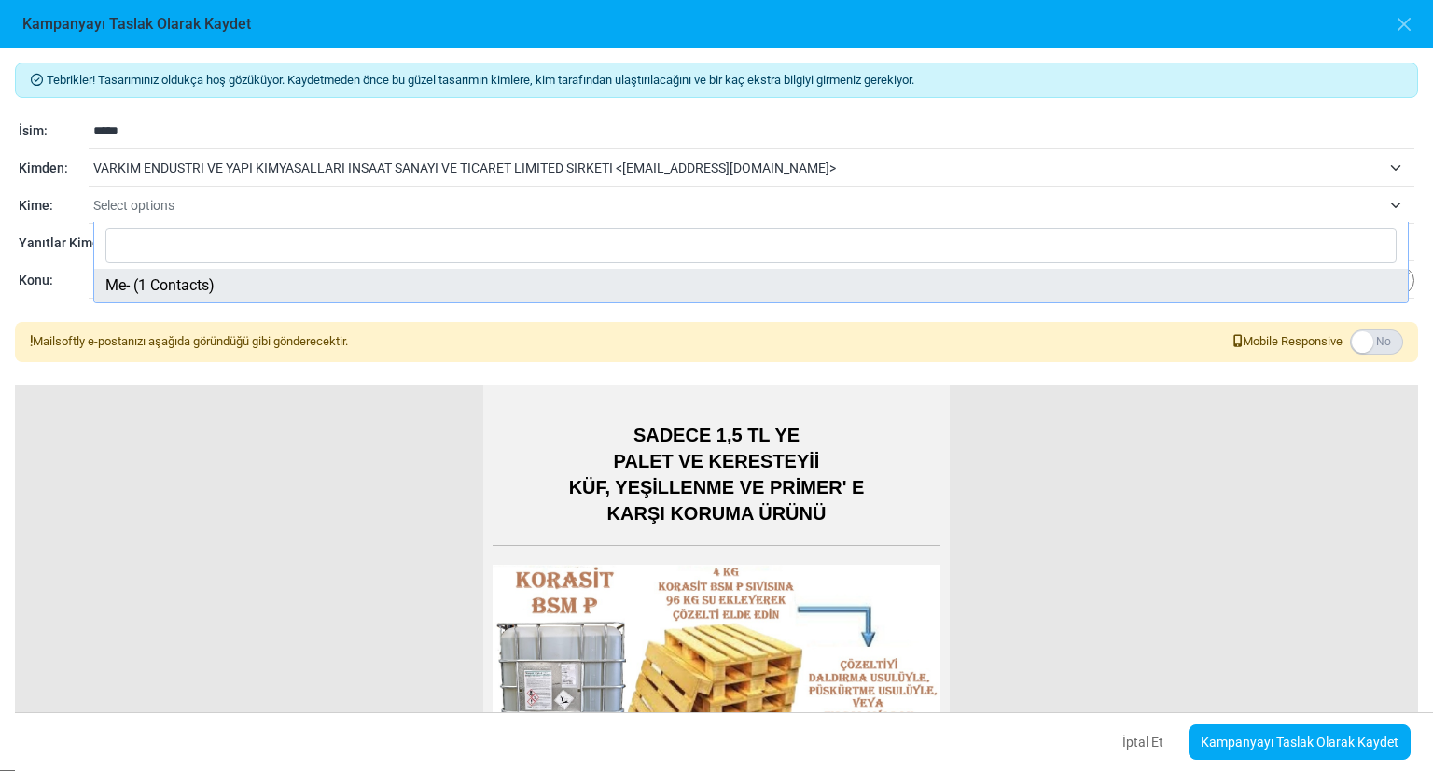
click at [1388, 205] on span "Select options" at bounding box center [753, 205] width 1321 height 34
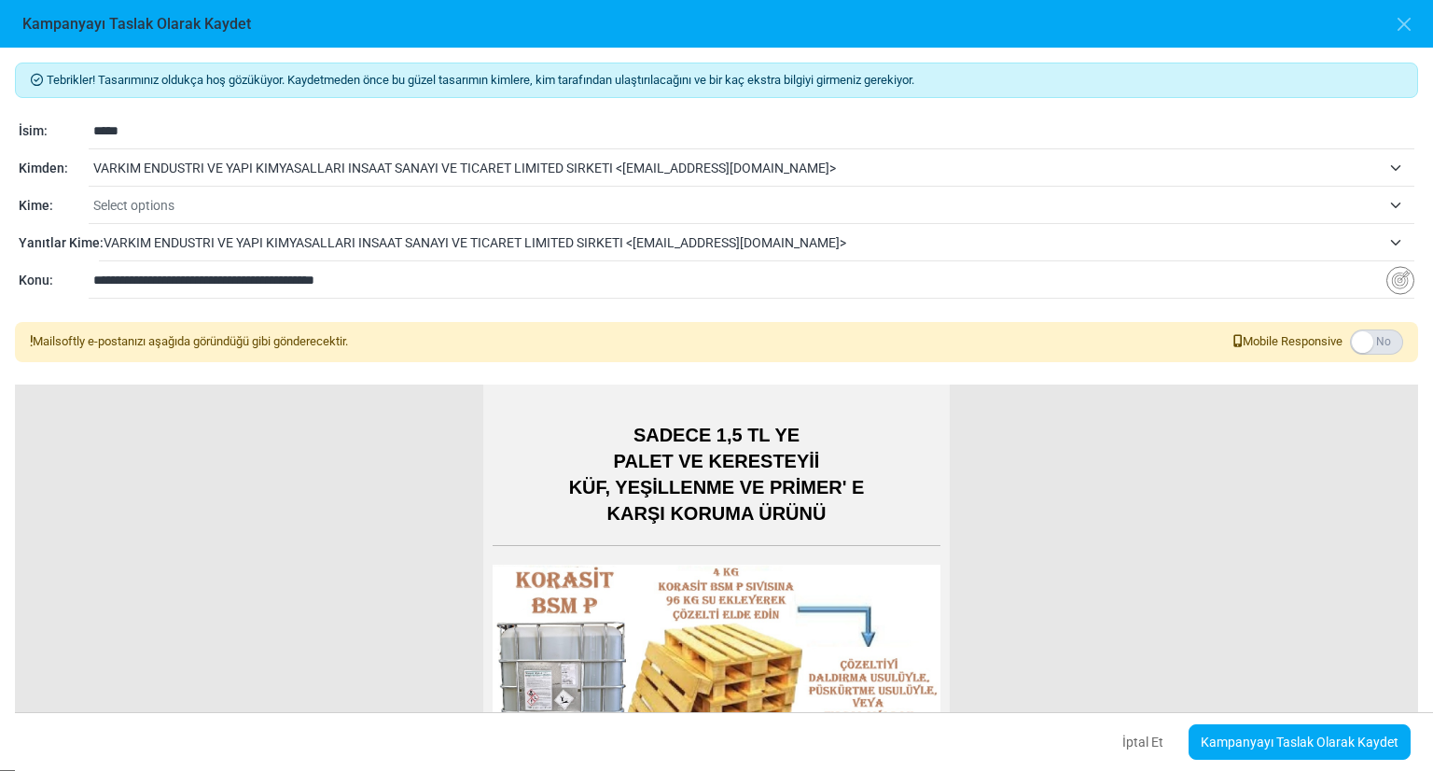
click at [1388, 205] on span "Select options" at bounding box center [753, 205] width 1321 height 34
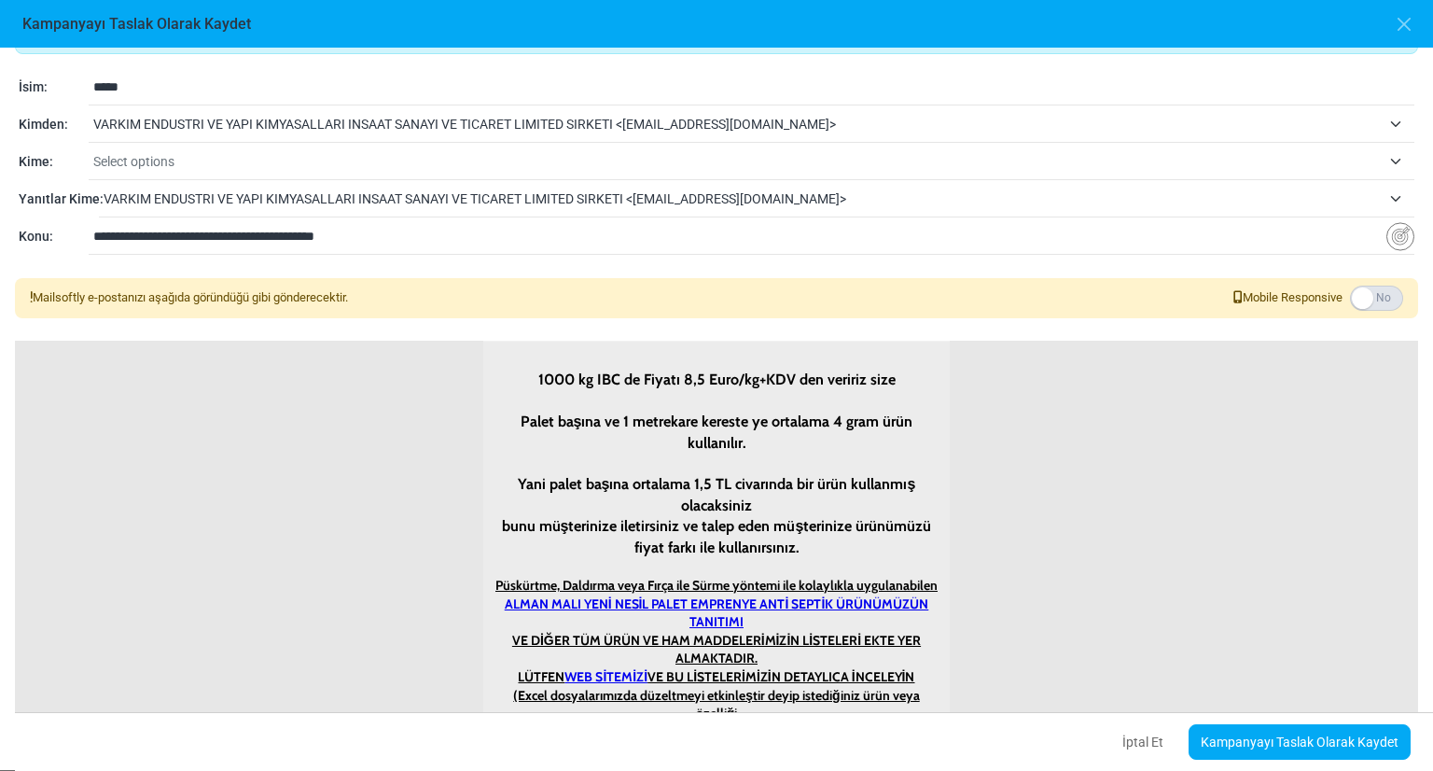
scroll to position [1084, 0]
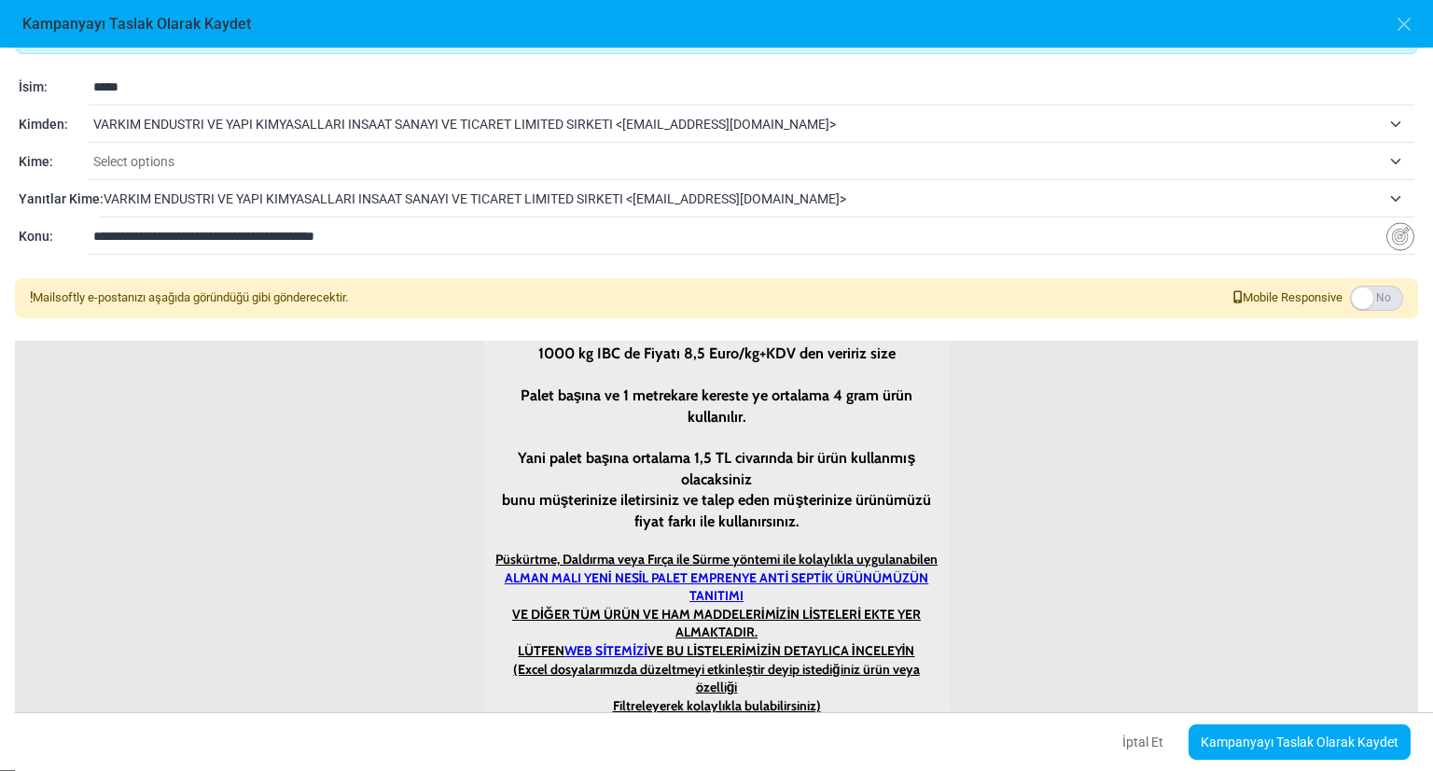
click at [735, 733] on span "DEVAM" at bounding box center [717, 750] width 83 height 35
drag, startPoint x: 715, startPoint y: 690, endPoint x: 1032, endPoint y: 609, distance: 327.5
click at [1032, 609] on div "1000 kg IBC de Fiyatı 8,5 Euro/kg+KDV den veririz size Palet başına ve 1 metrek…" at bounding box center [716, 564] width 1403 height 499
click at [1273, 750] on link "Kampanyayı Taslak Olarak Kaydet" at bounding box center [1300, 741] width 222 height 35
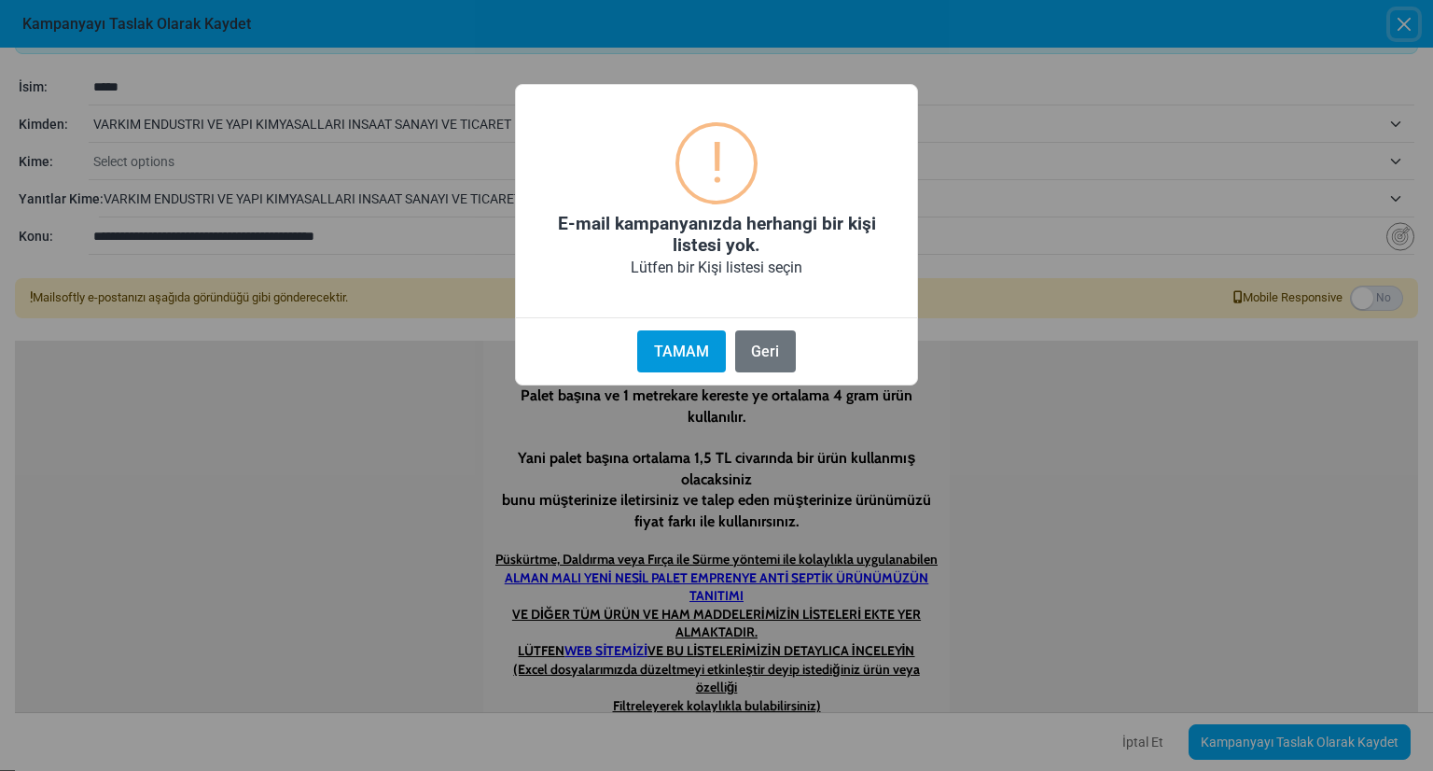
click at [702, 344] on button "TAMAM" at bounding box center [681, 351] width 88 height 42
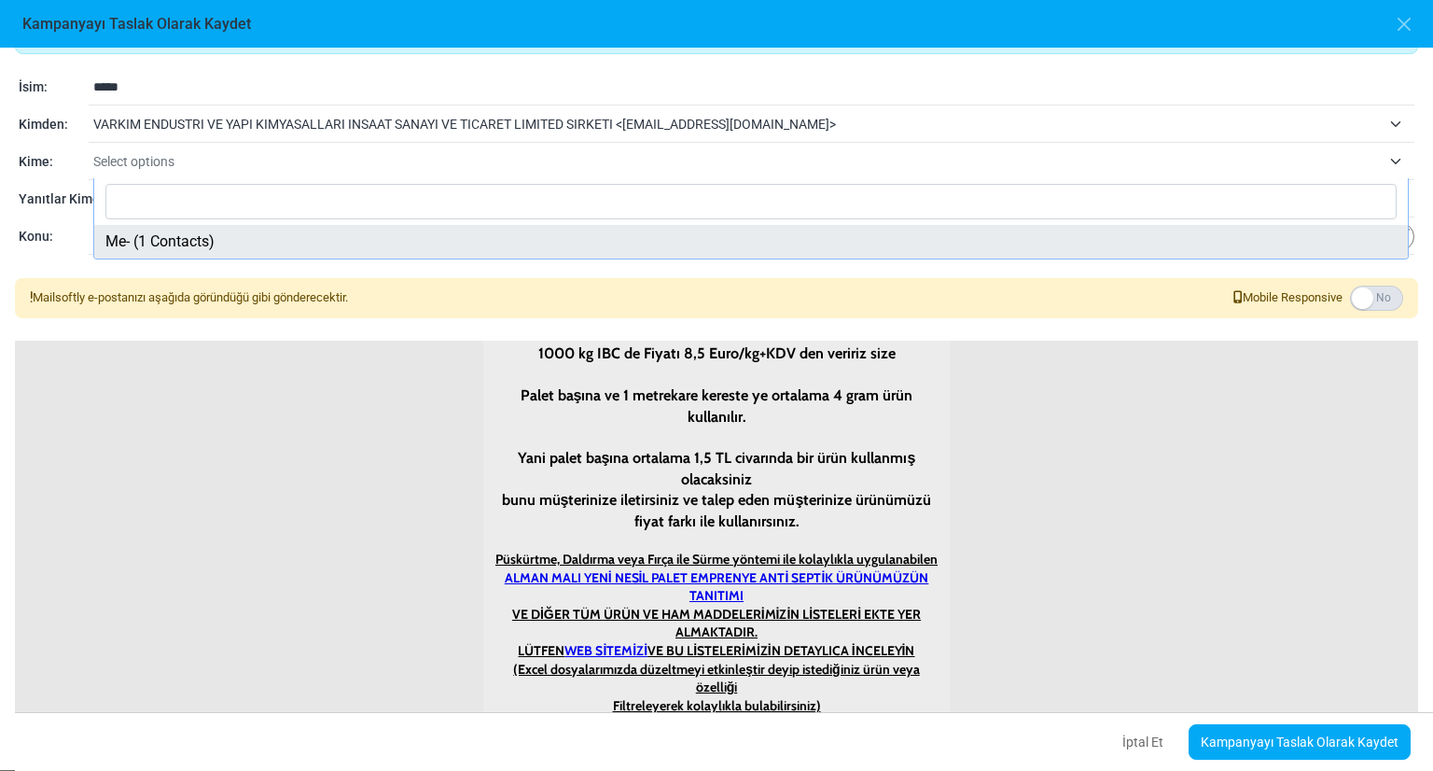
click at [746, 167] on span "Select options" at bounding box center [737, 161] width 1288 height 22
select select "*****"
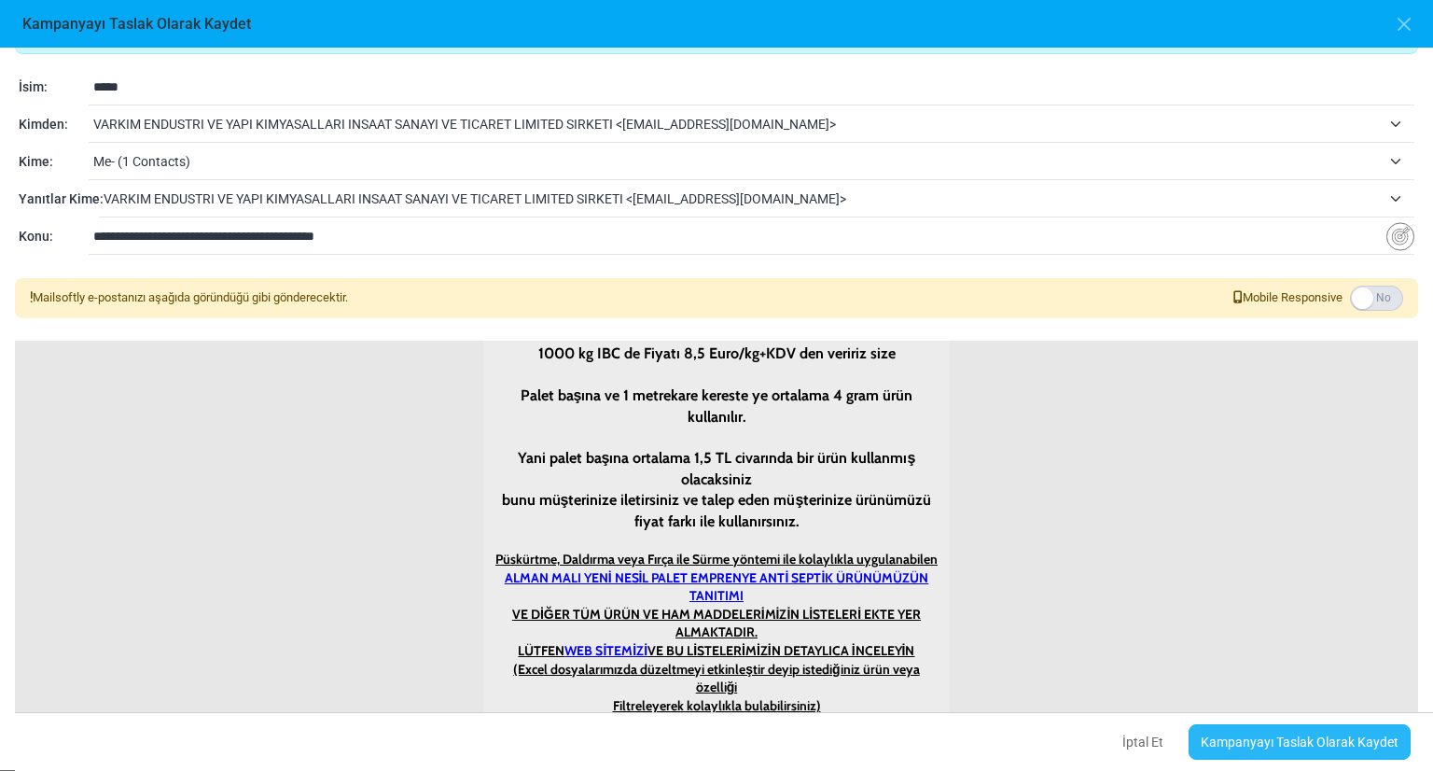
click at [1283, 747] on link "Kampanyayı Taslak Olarak Kaydet" at bounding box center [1300, 741] width 222 height 35
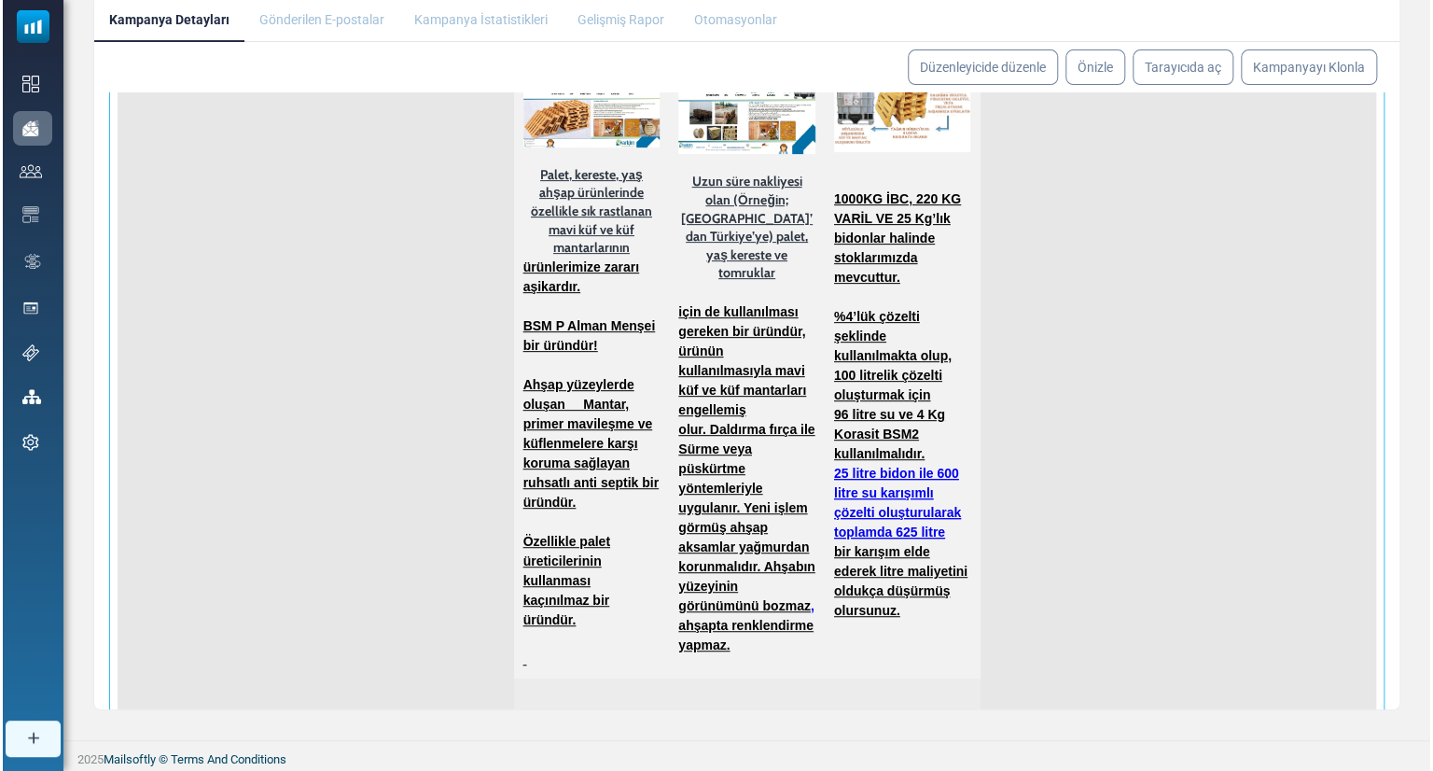
scroll to position [664, 0]
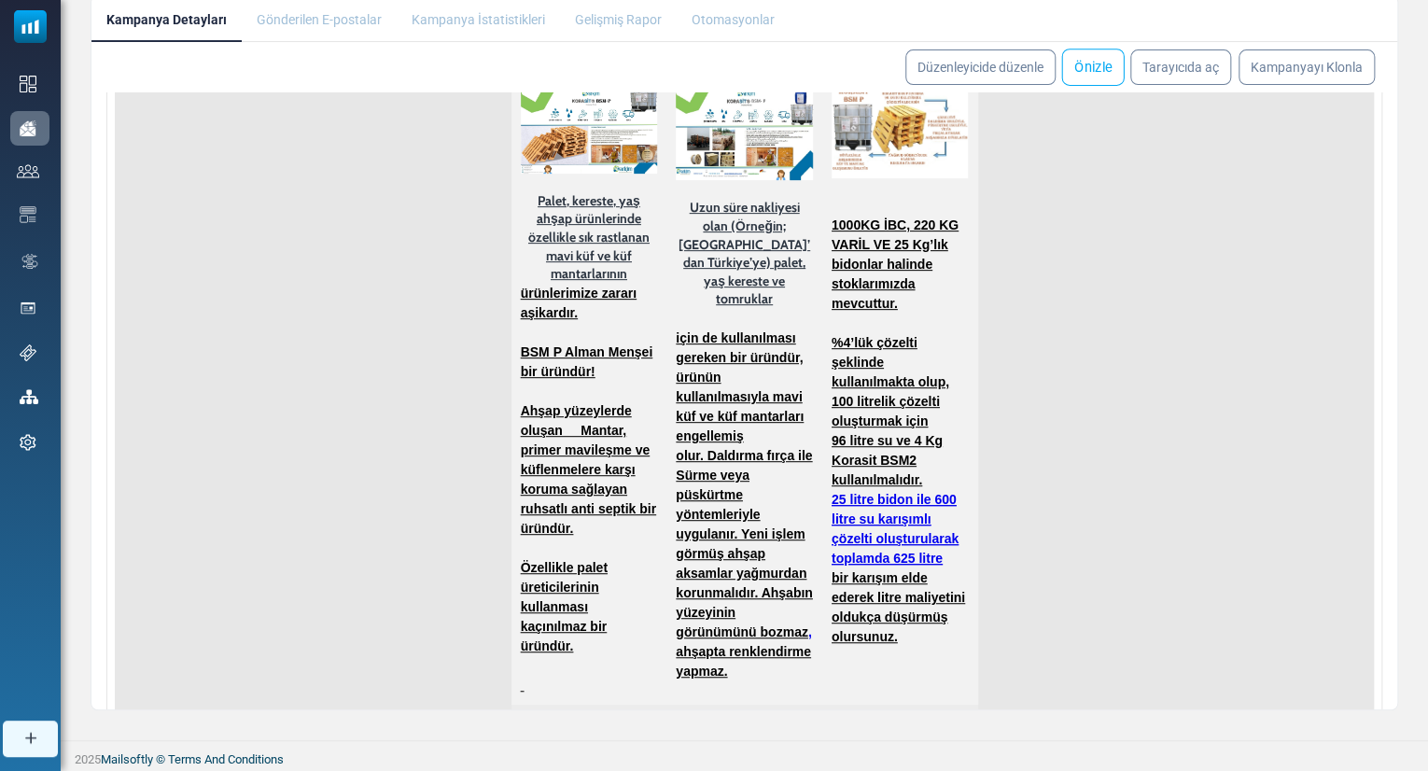
click at [1117, 65] on link "Önizle" at bounding box center [1092, 67] width 63 height 37
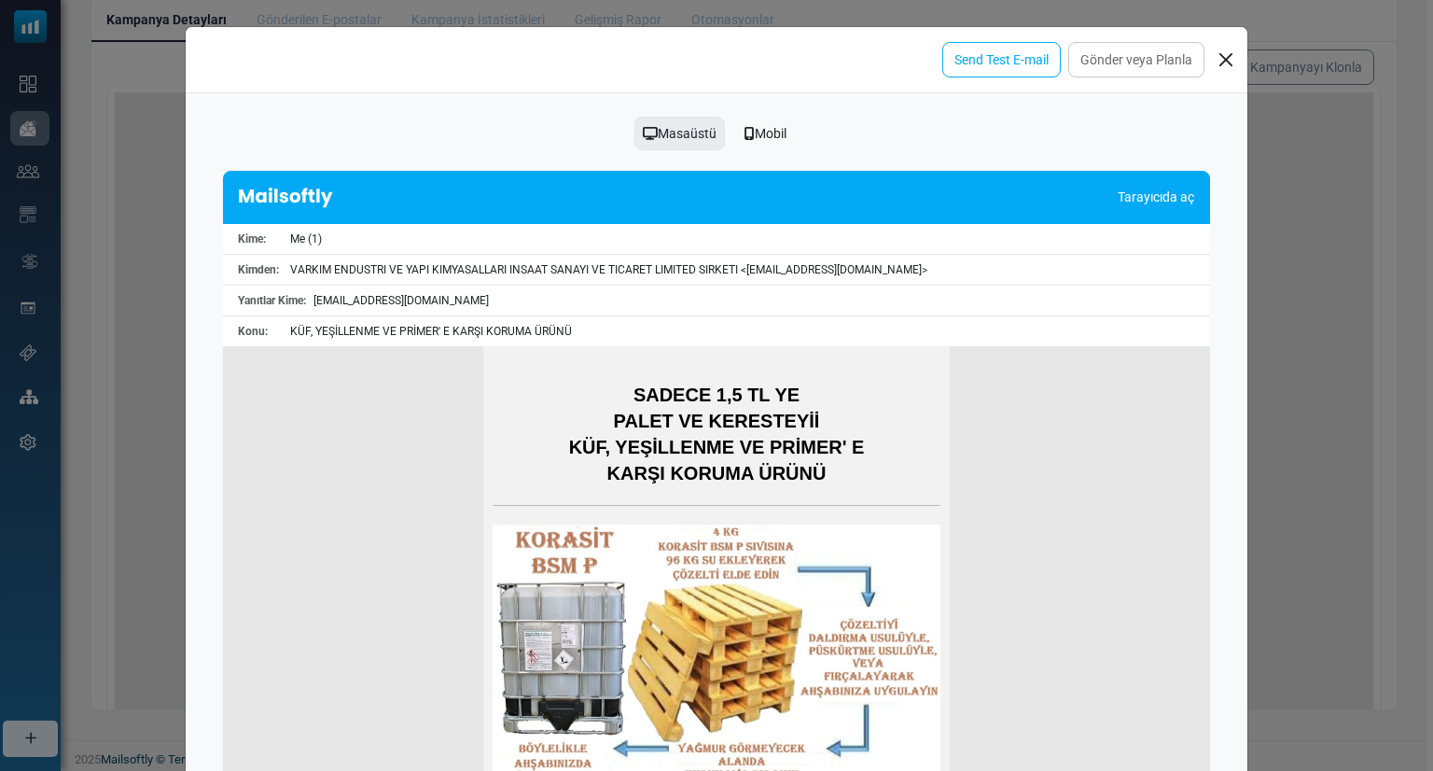
scroll to position [0, 0]
click at [764, 144] on div "Mobil" at bounding box center [765, 133] width 66 height 35
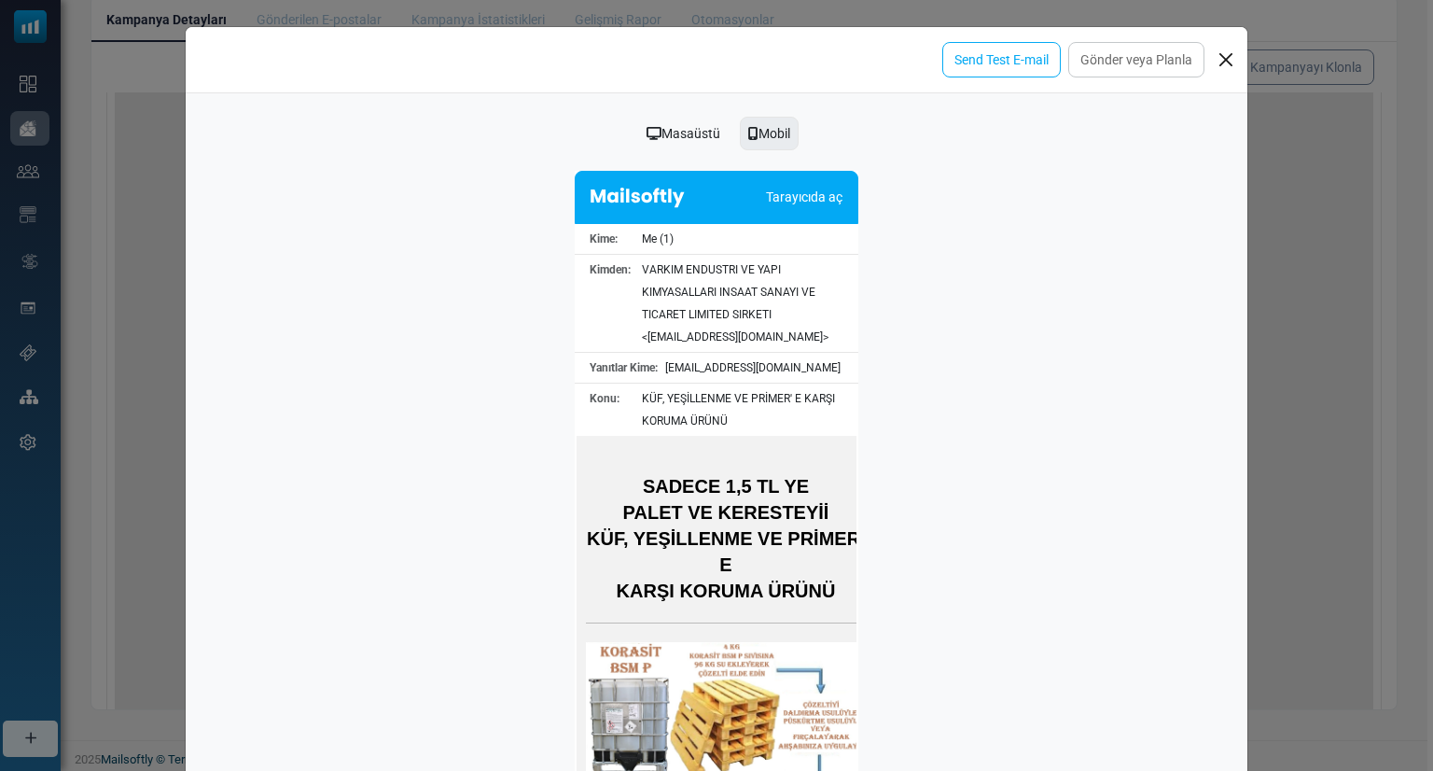
click at [688, 127] on div "Masaüstü" at bounding box center [683, 133] width 98 height 35
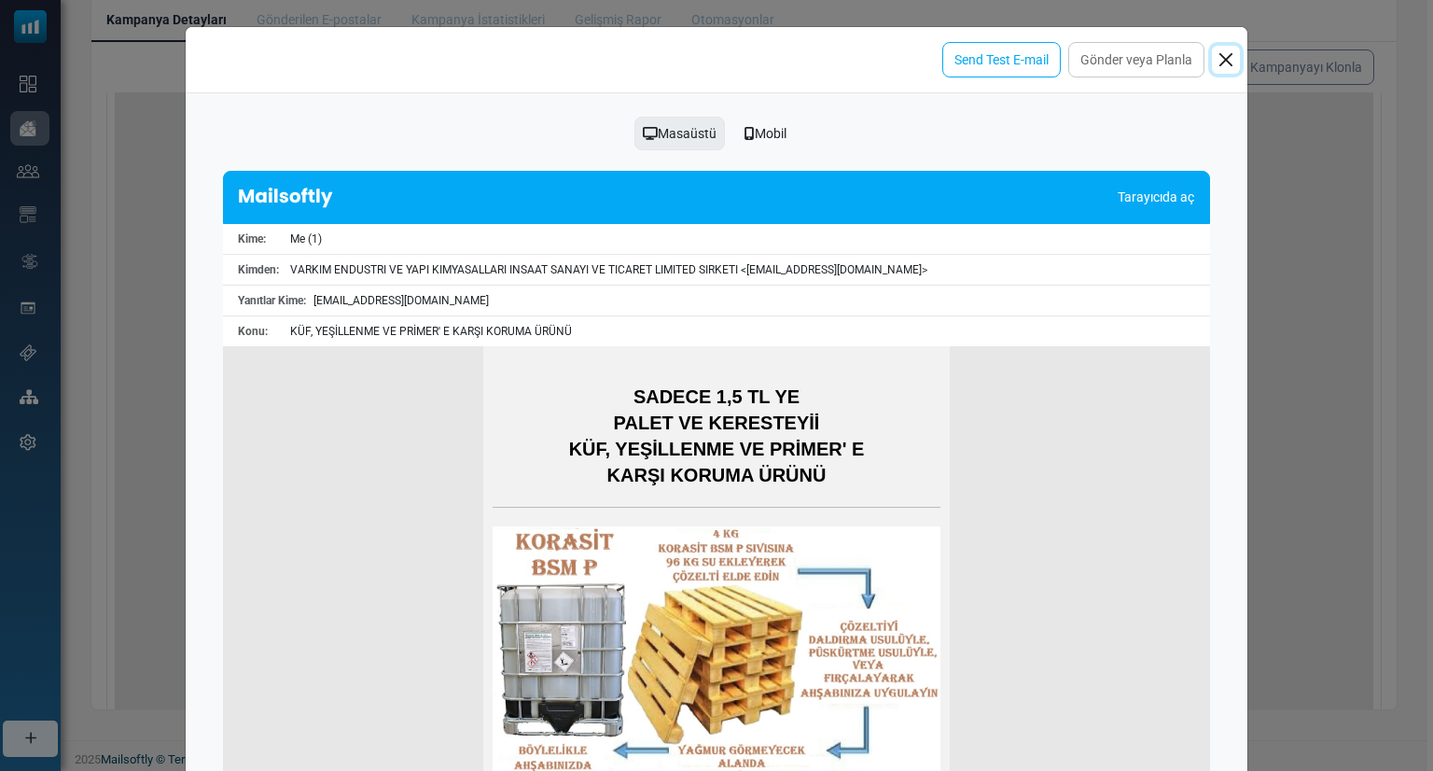
click at [1232, 64] on button "Close" at bounding box center [1226, 60] width 28 height 28
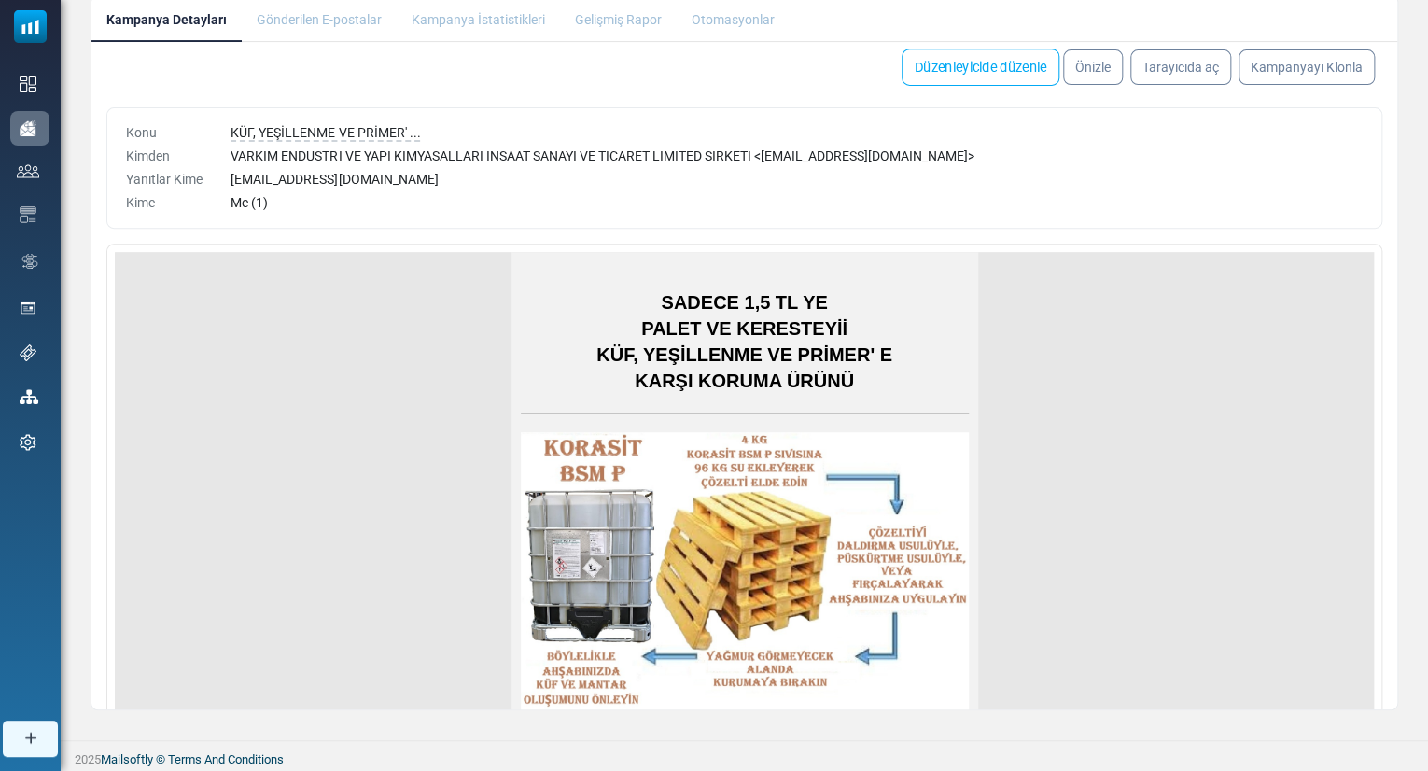
click at [1009, 73] on link "Düzenleyicide düzenle" at bounding box center [980, 67] width 158 height 37
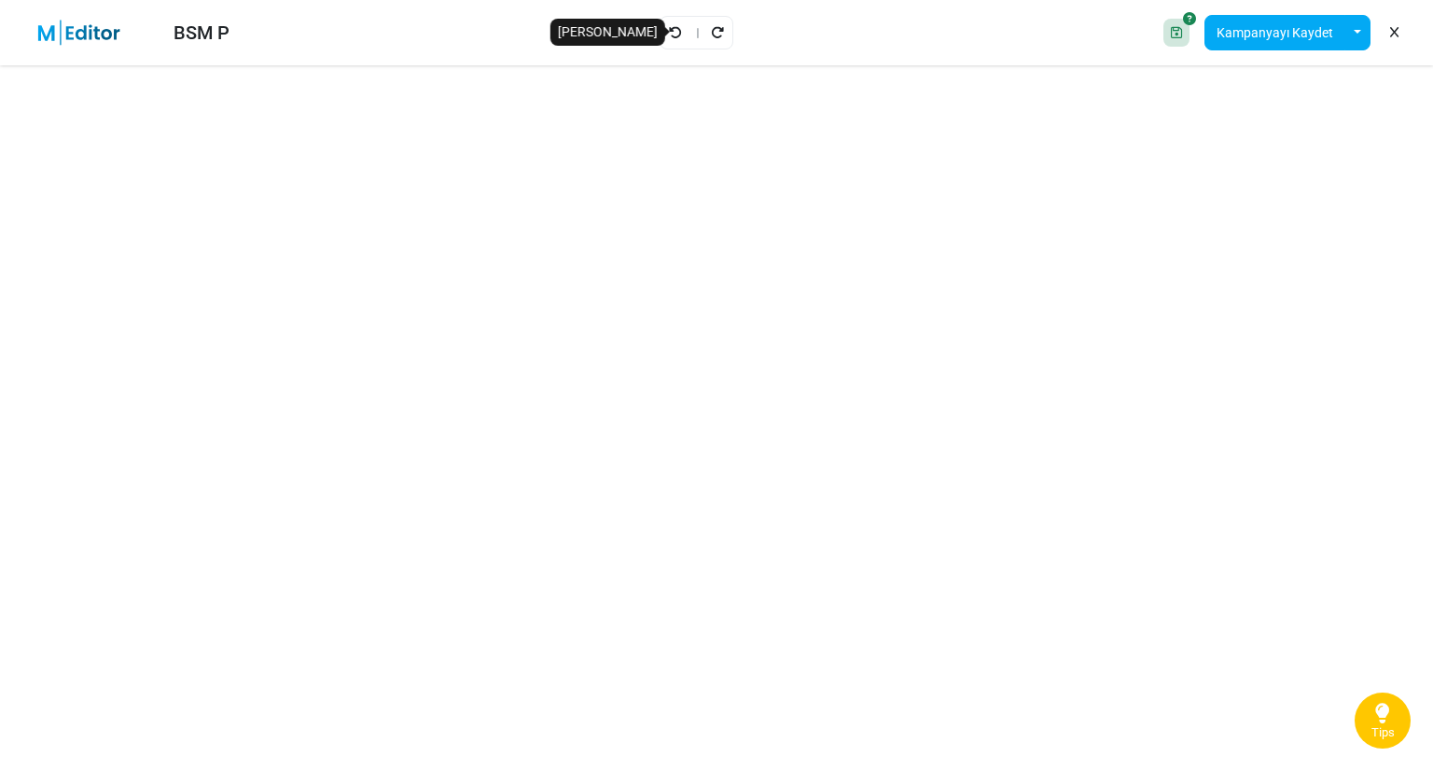
click at [675, 36] on icon "Geri Al" at bounding box center [675, 32] width 13 height 13
